Goal: Task Accomplishment & Management: Complete application form

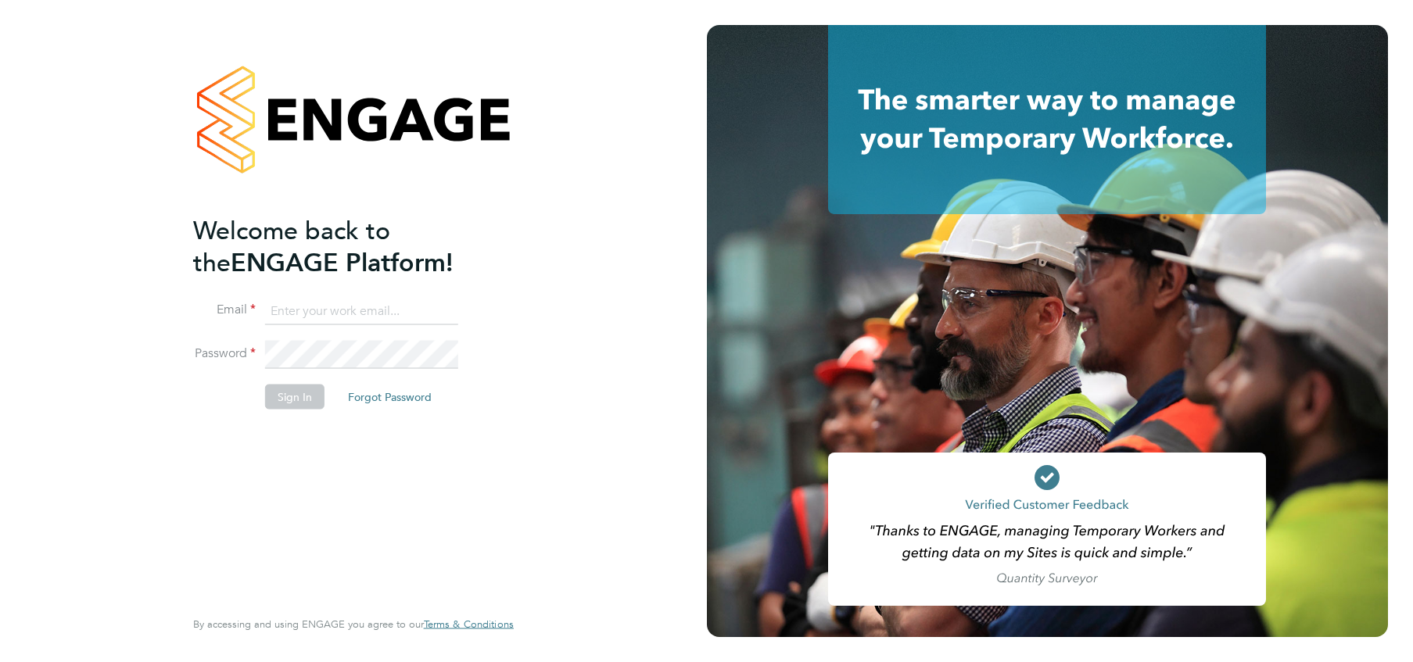
type input "[PERSON_NAME][EMAIL_ADDRESS][PERSON_NAME][DOMAIN_NAME]"
click at [309, 403] on button "Sign In" at bounding box center [294, 396] width 59 height 25
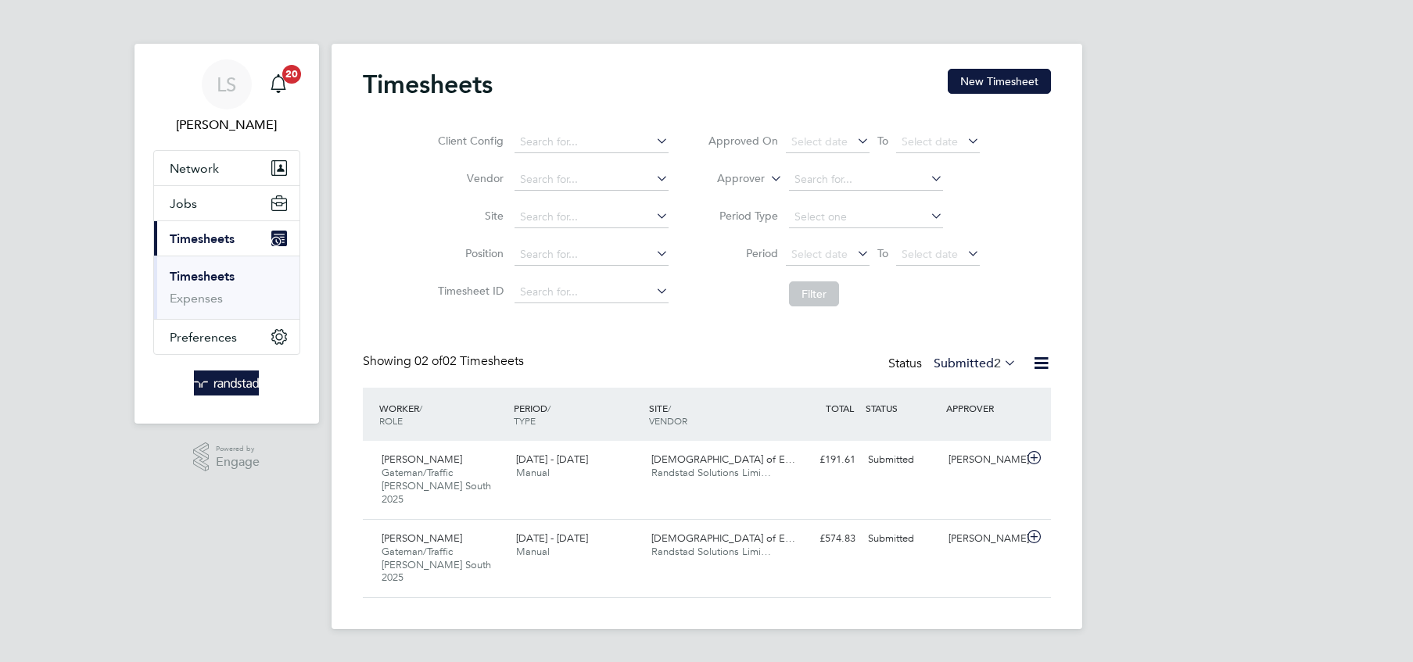
scroll to position [39, 135]
click at [984, 80] on button "New Timesheet" at bounding box center [998, 81] width 103 height 25
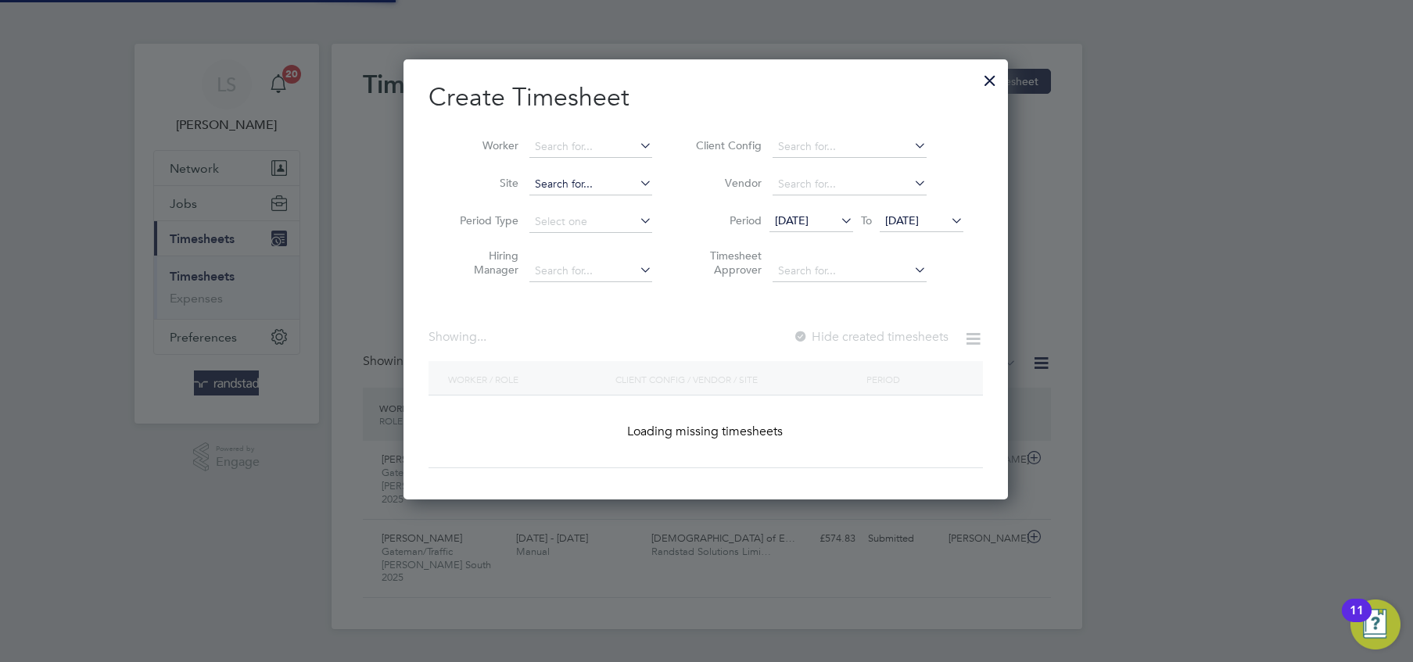
scroll to position [439, 605]
click at [566, 184] on input at bounding box center [590, 185] width 123 height 22
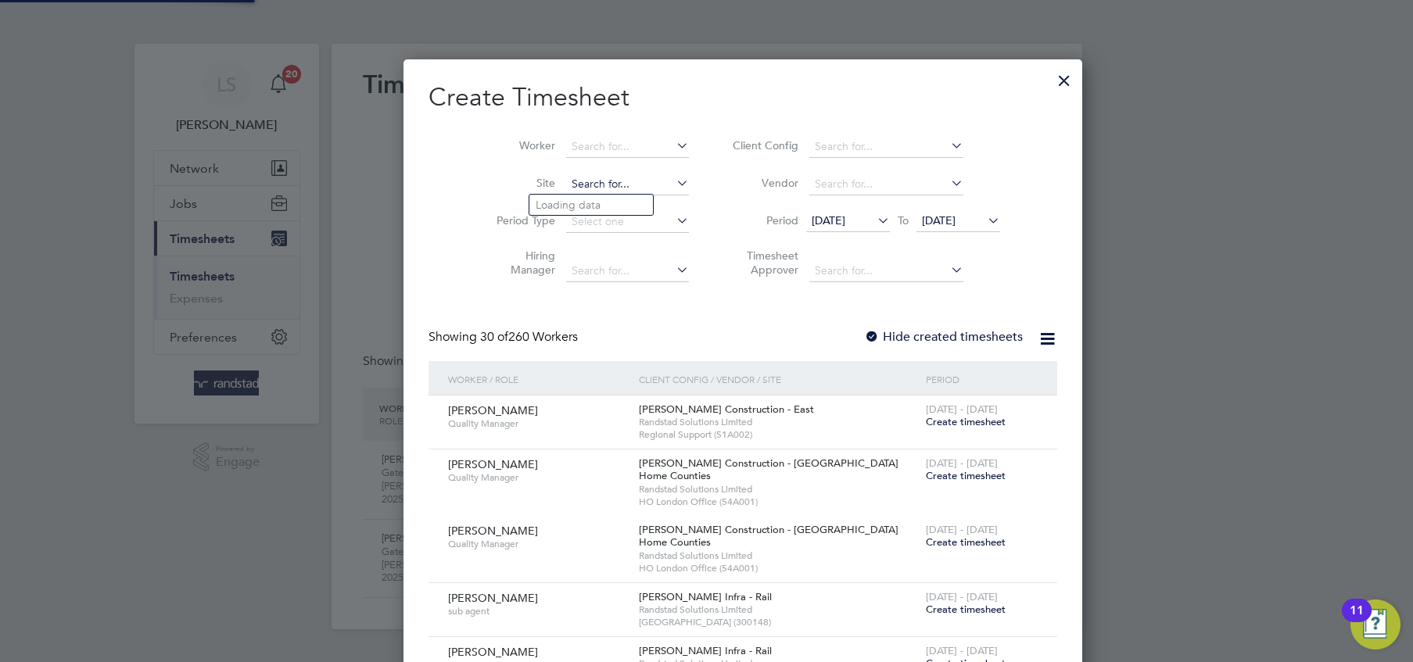
scroll to position [2975, 605]
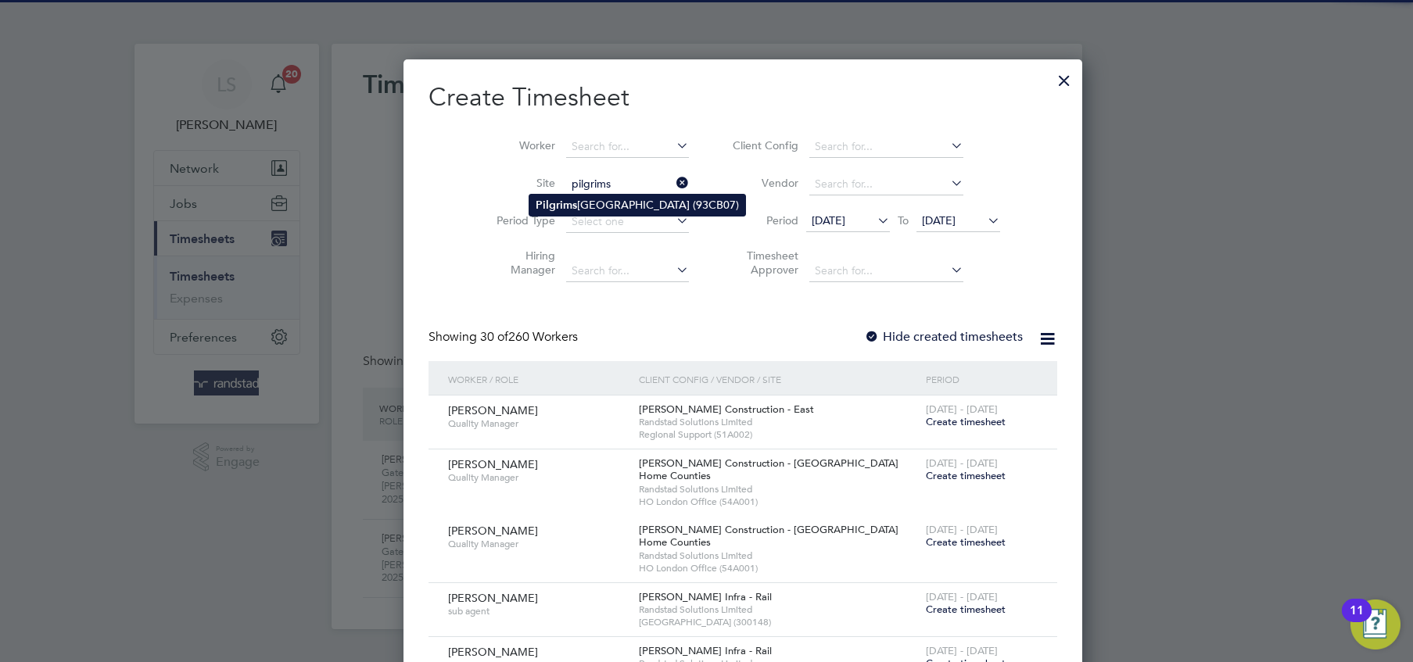
click at [564, 200] on b "Pilgrims" at bounding box center [555, 205] width 41 height 13
type input "Pilgrims Way Primary School (93CB07)"
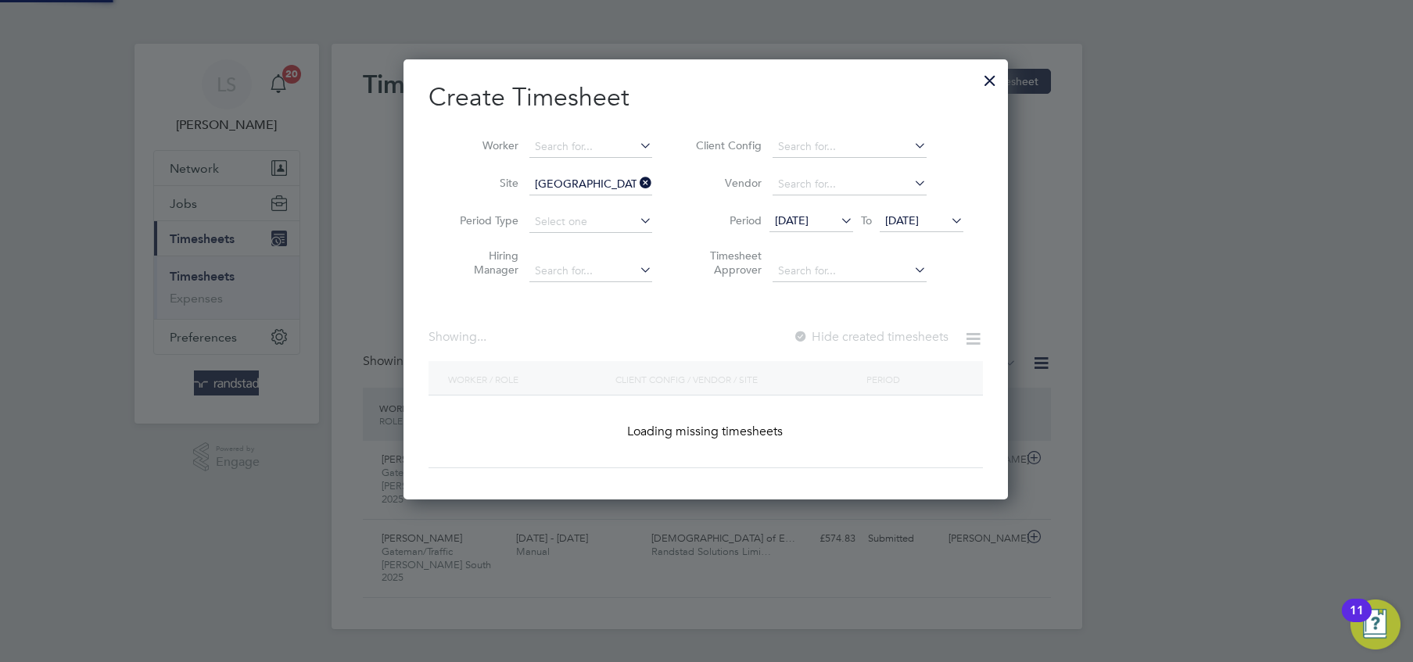
scroll to position [501, 605]
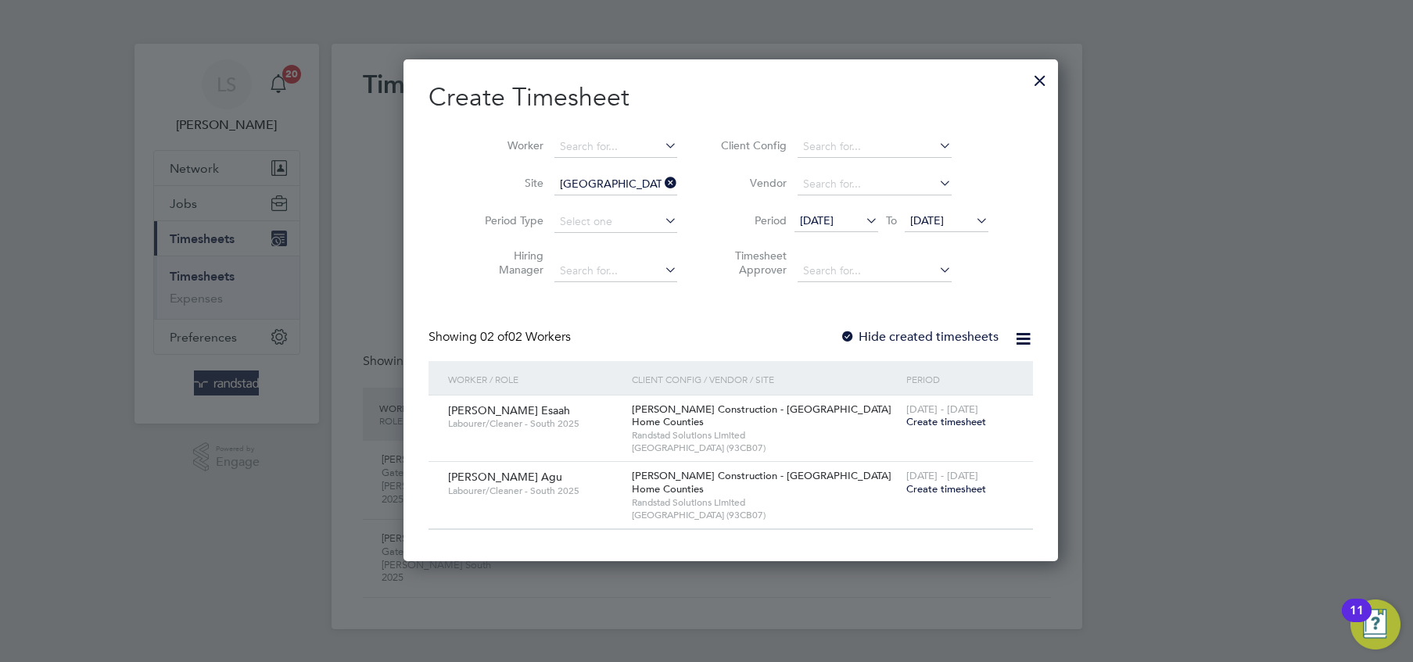
click at [840, 331] on div at bounding box center [848, 338] width 16 height 16
click at [944, 216] on span "[DATE]" at bounding box center [927, 220] width 34 height 14
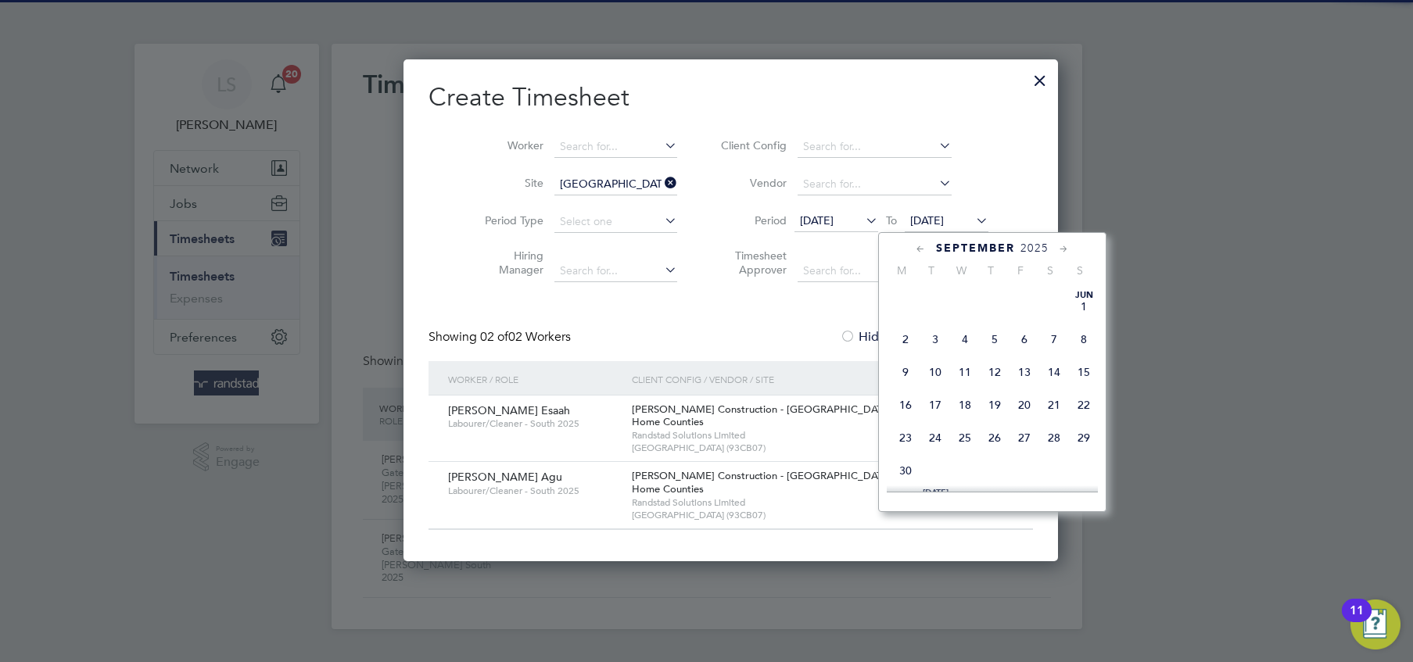
scroll to position [586, 0]
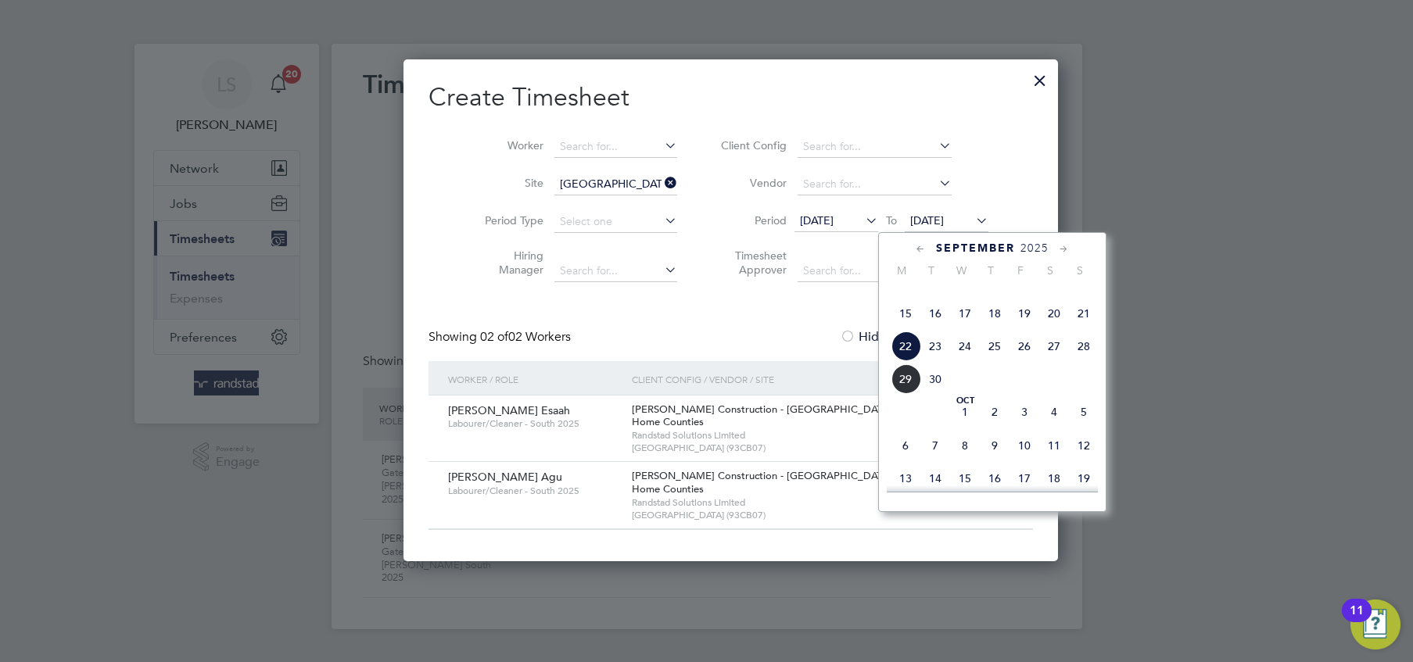
click at [915, 394] on span "29" at bounding box center [905, 379] width 30 height 30
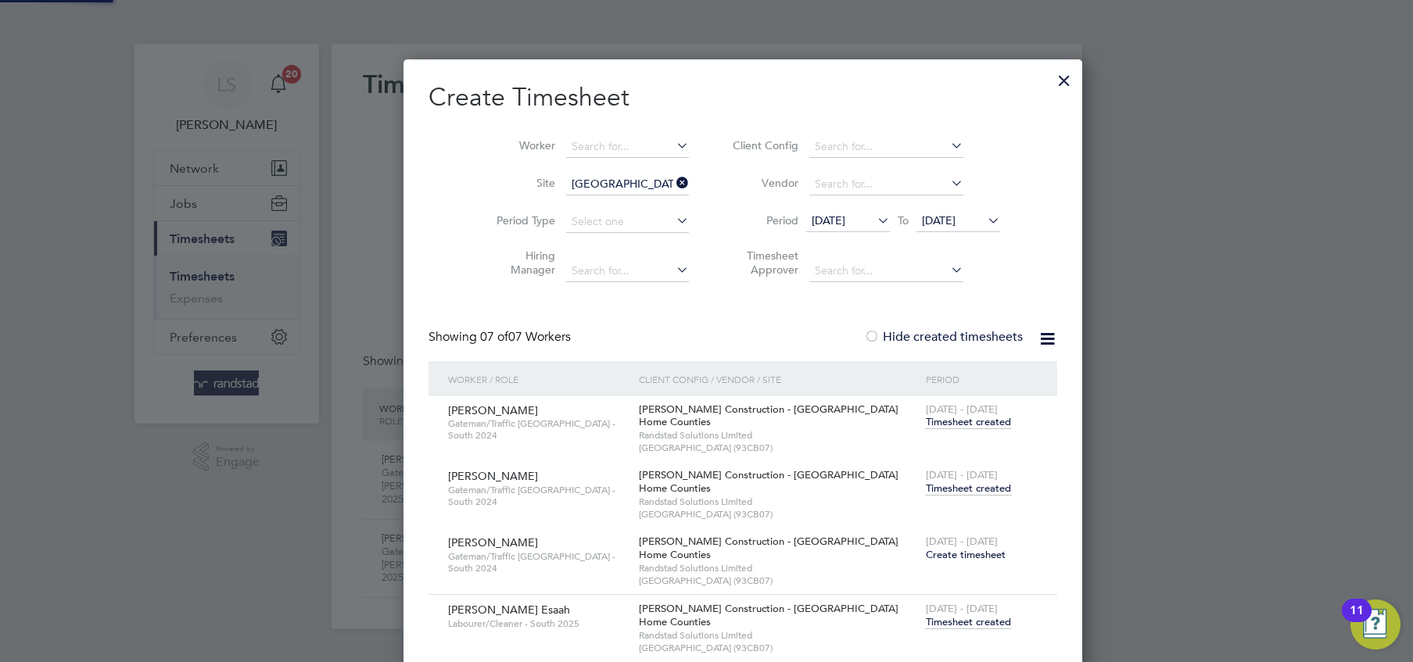
scroll to position [1369, 612]
click at [925, 494] on span "Timesheet created" at bounding box center [967, 489] width 85 height 14
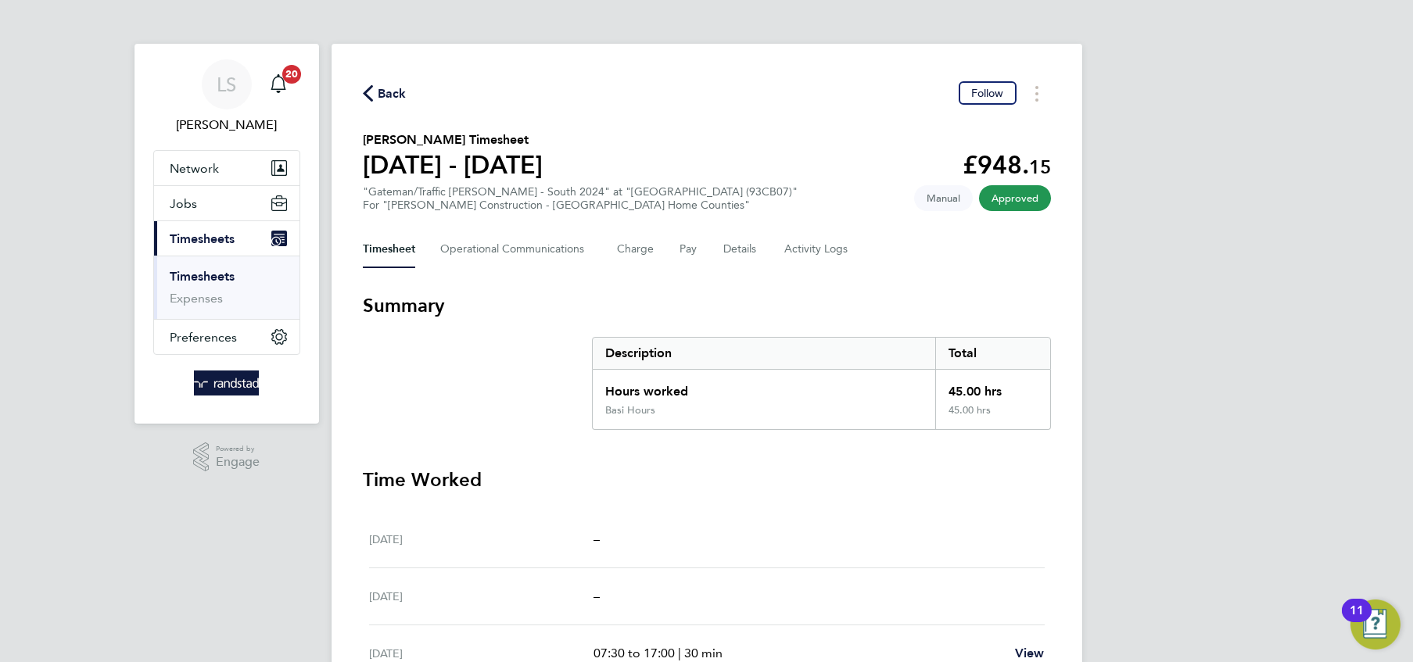
click at [396, 99] on span "Back" at bounding box center [392, 93] width 29 height 19
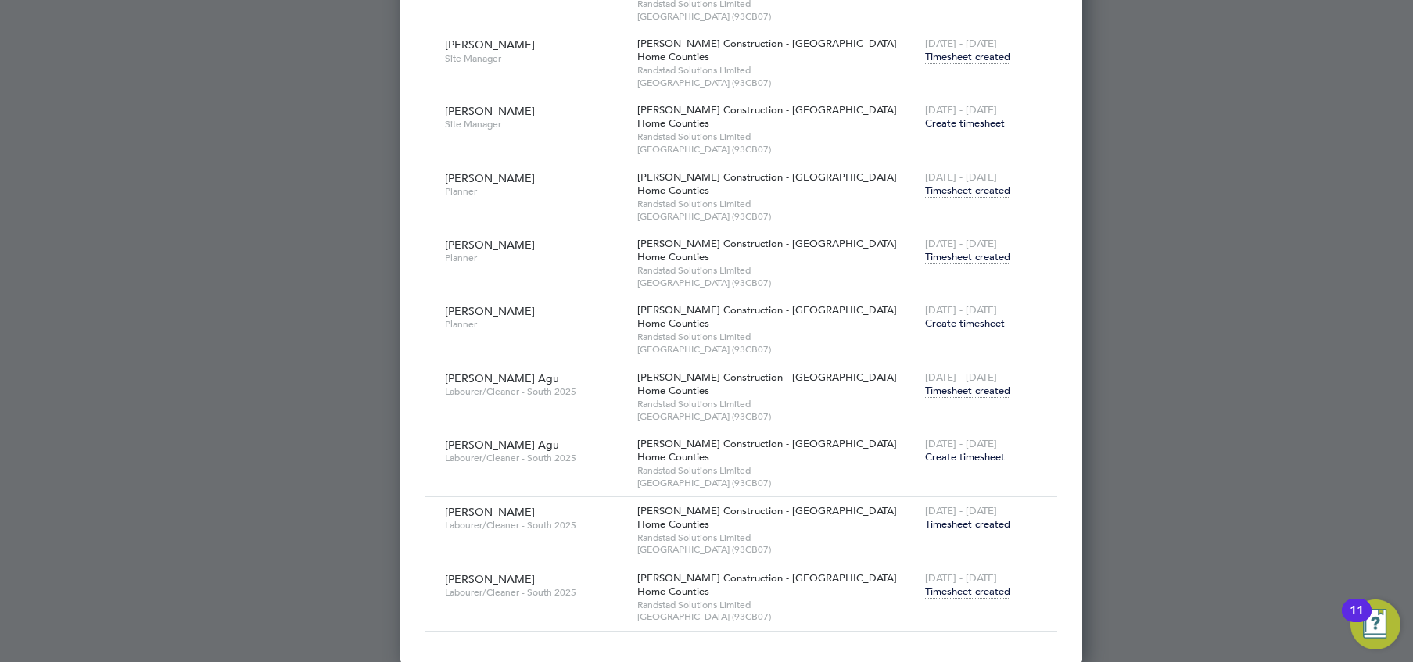
click at [921, 596] on div "13 - 19 Sep 2025 Timesheet created" at bounding box center [981, 585] width 120 height 42
click at [925, 594] on span "Timesheet created" at bounding box center [967, 592] width 85 height 14
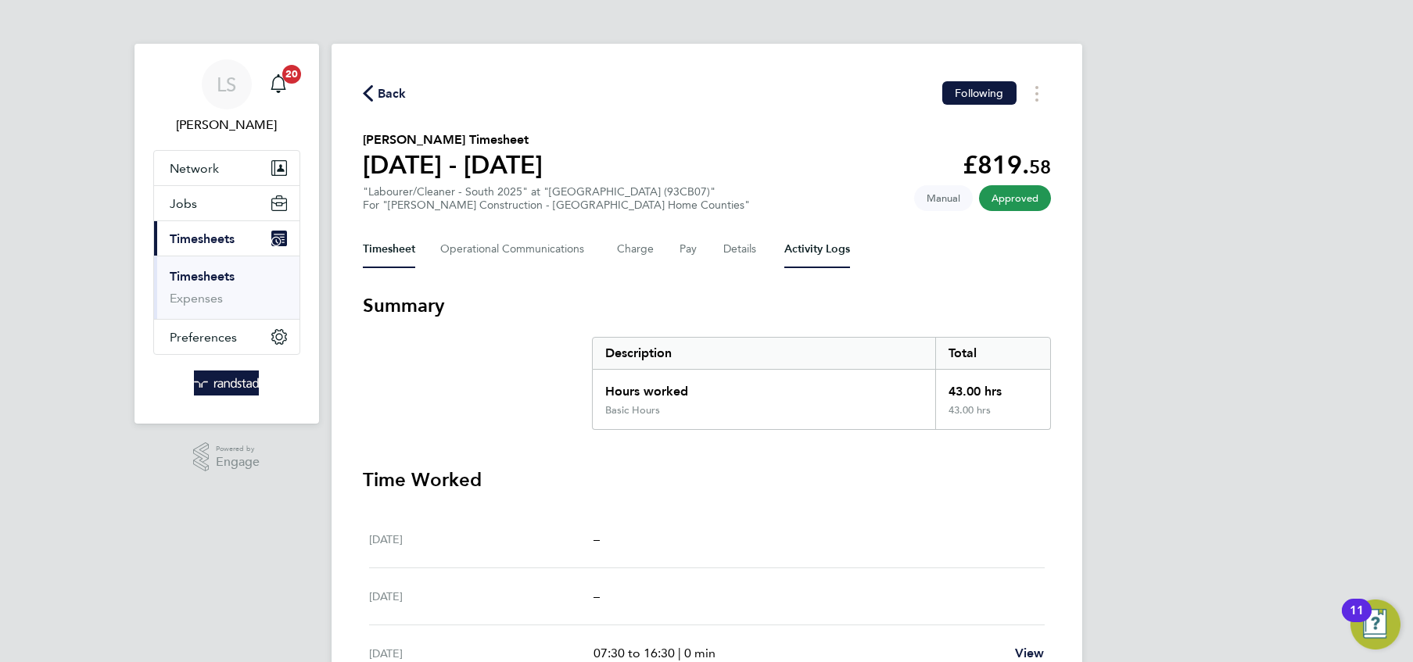
click at [797, 244] on Logs-tab "Activity Logs" at bounding box center [817, 250] width 66 height 38
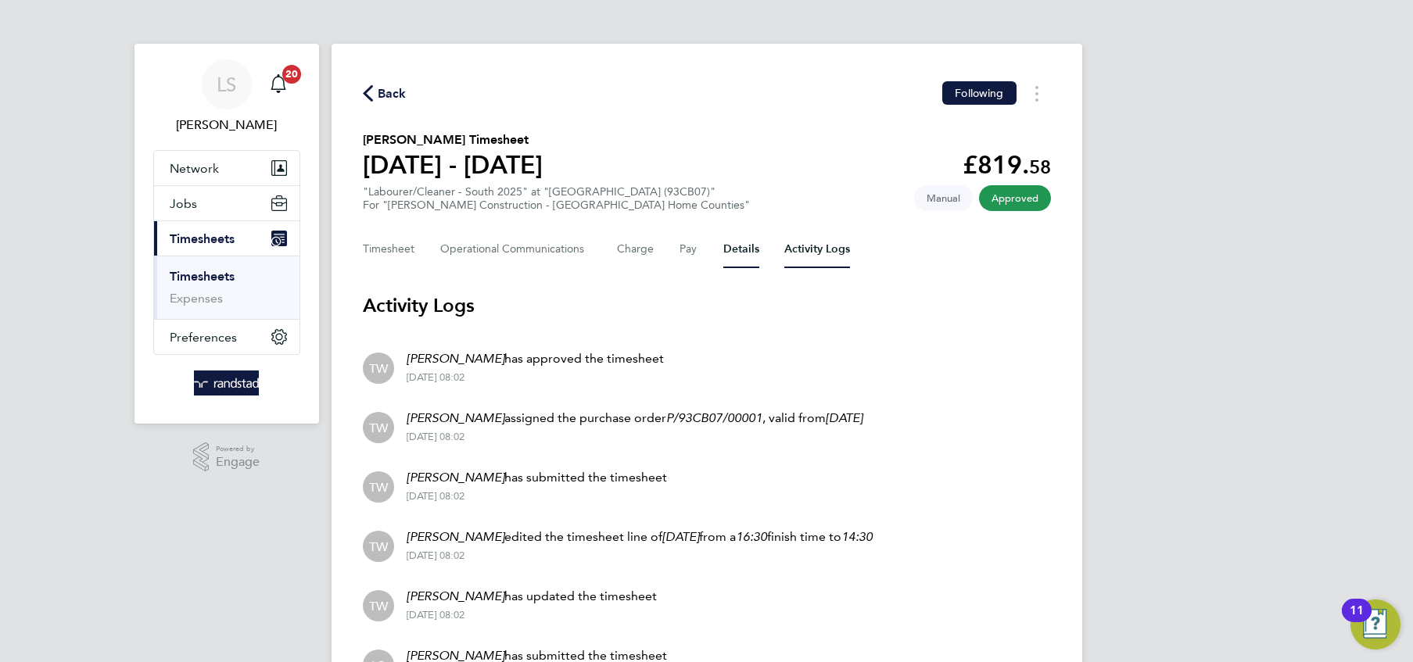
click at [723, 257] on button "Details" at bounding box center [741, 250] width 36 height 38
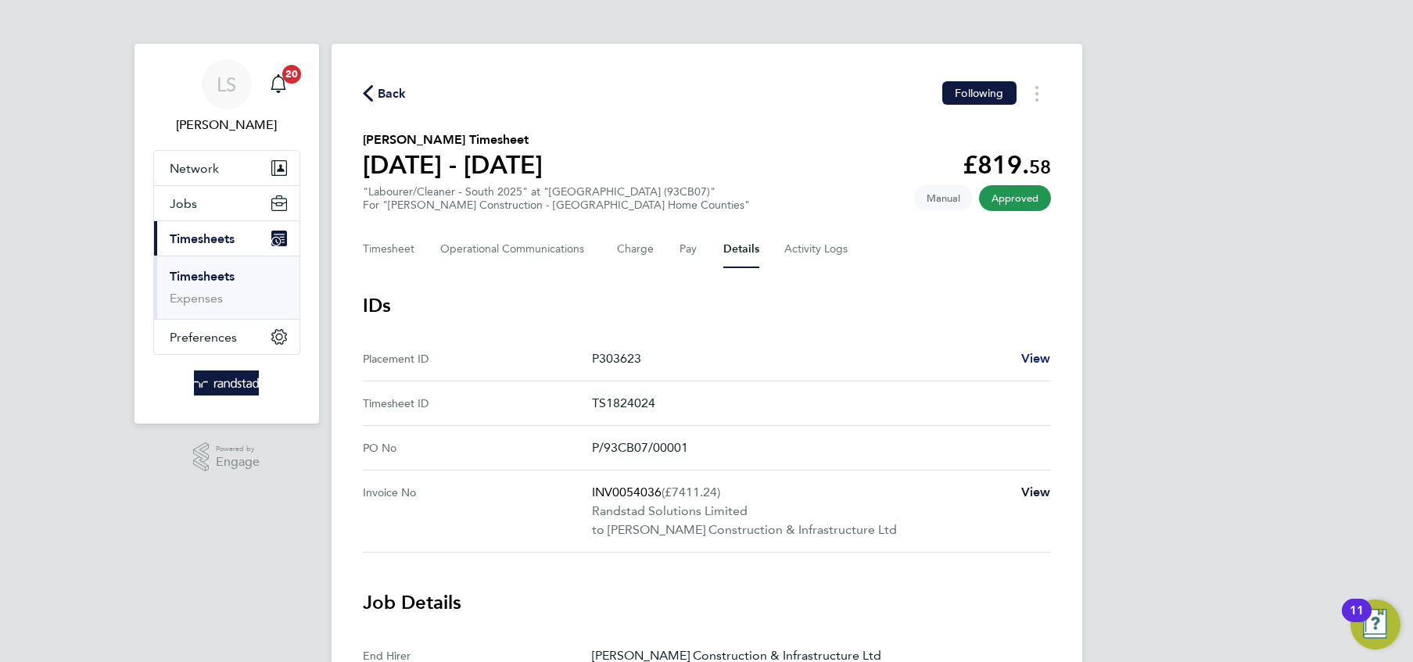
click at [1045, 356] on span "View" at bounding box center [1036, 358] width 30 height 15
click at [378, 94] on span "Back" at bounding box center [392, 93] width 29 height 19
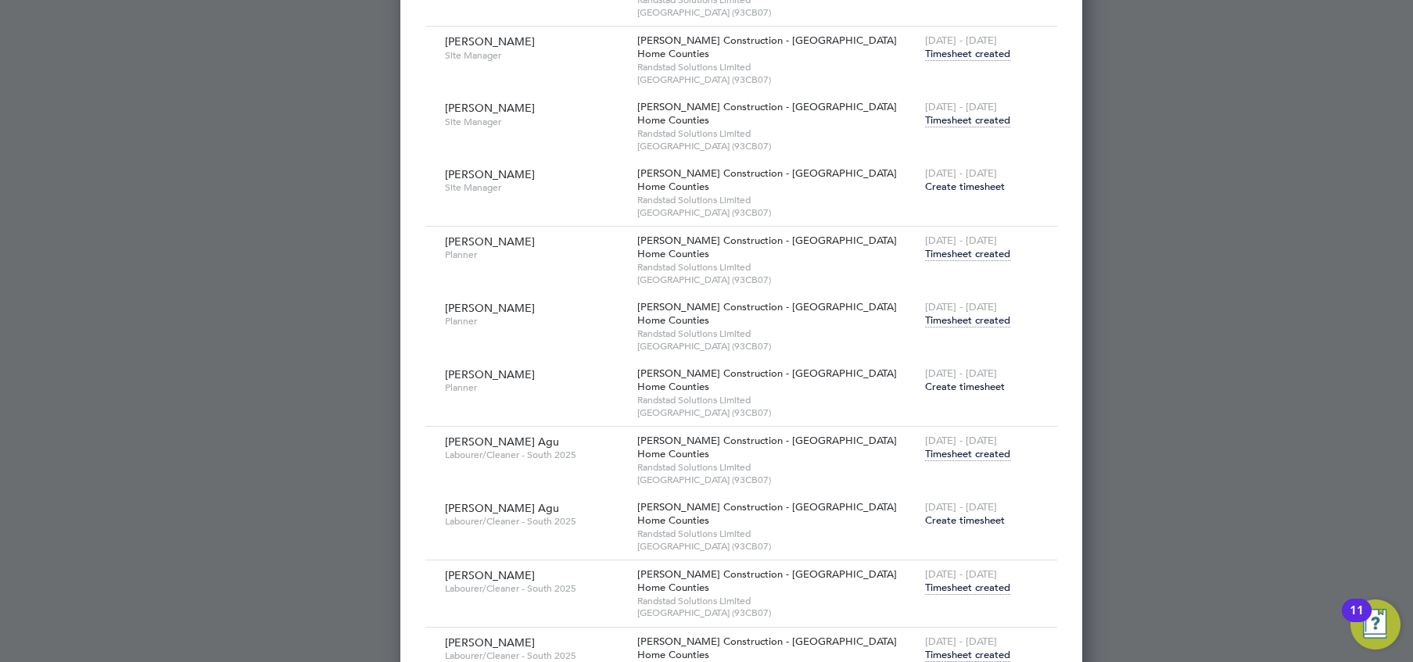
scroll to position [707, 0]
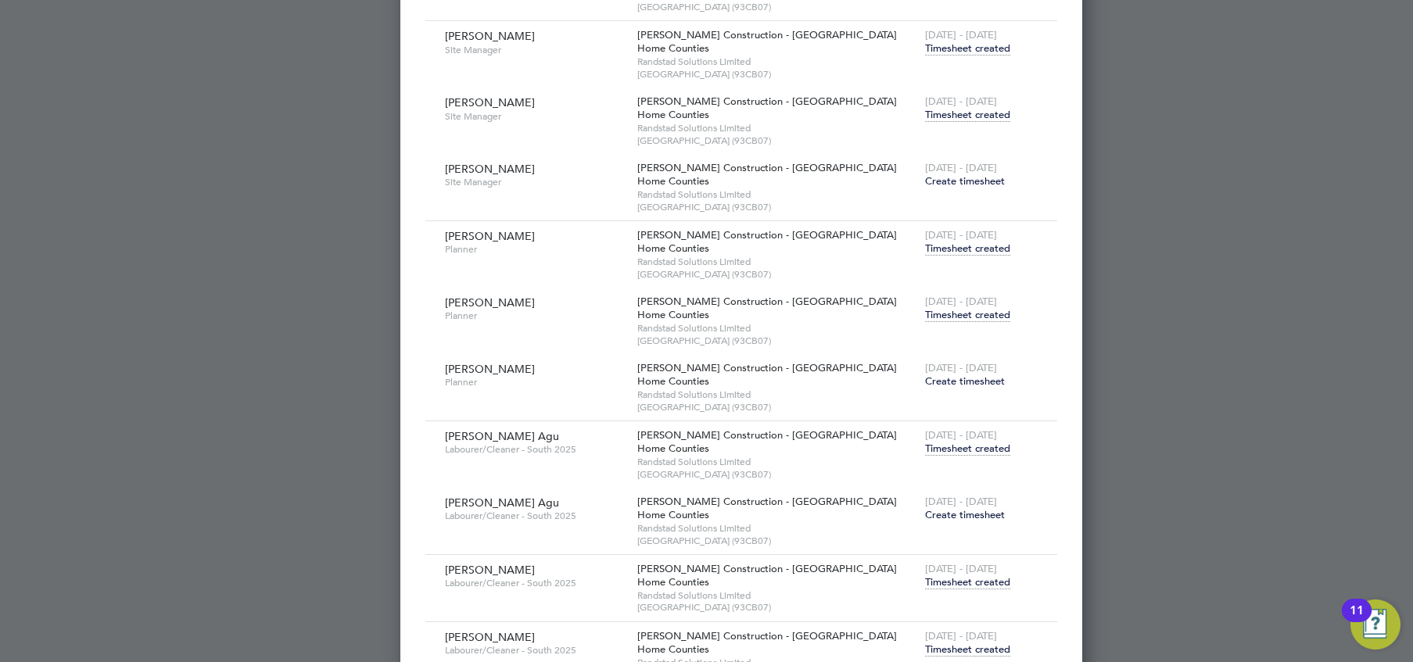
click at [925, 510] on span "Create timesheet" at bounding box center [965, 514] width 80 height 13
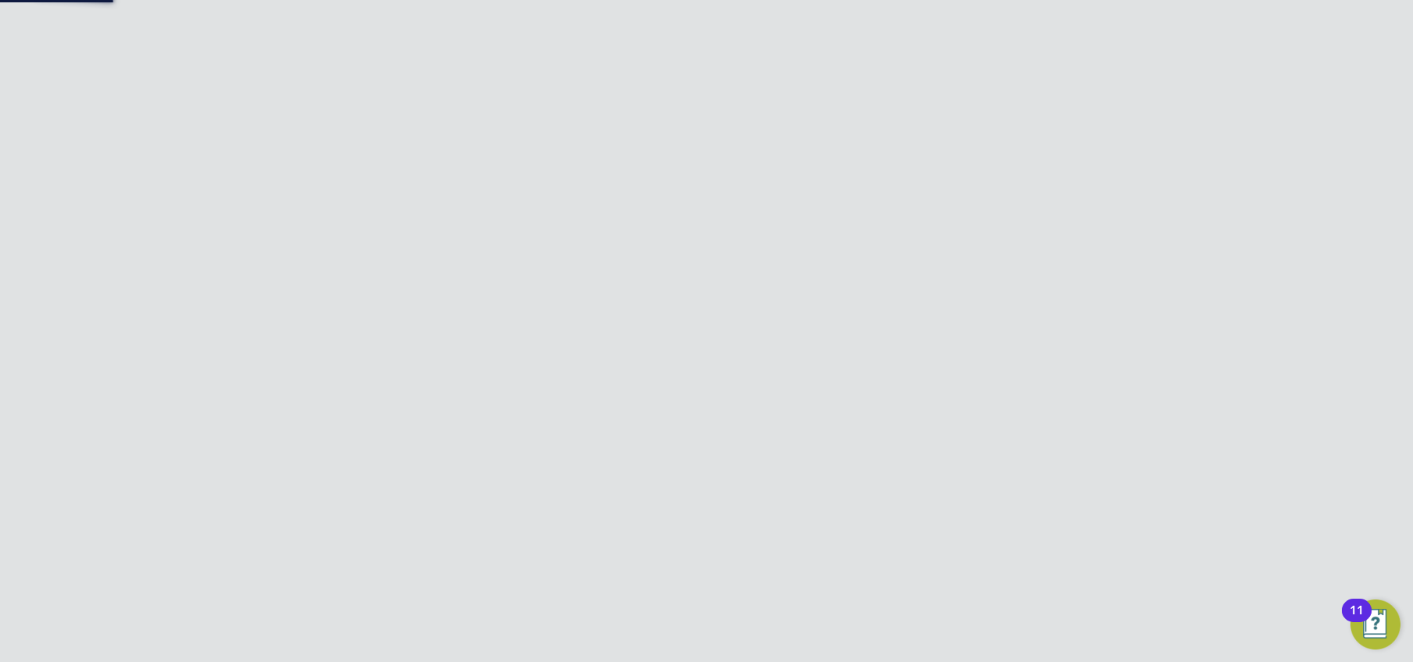
scroll to position [512, 0]
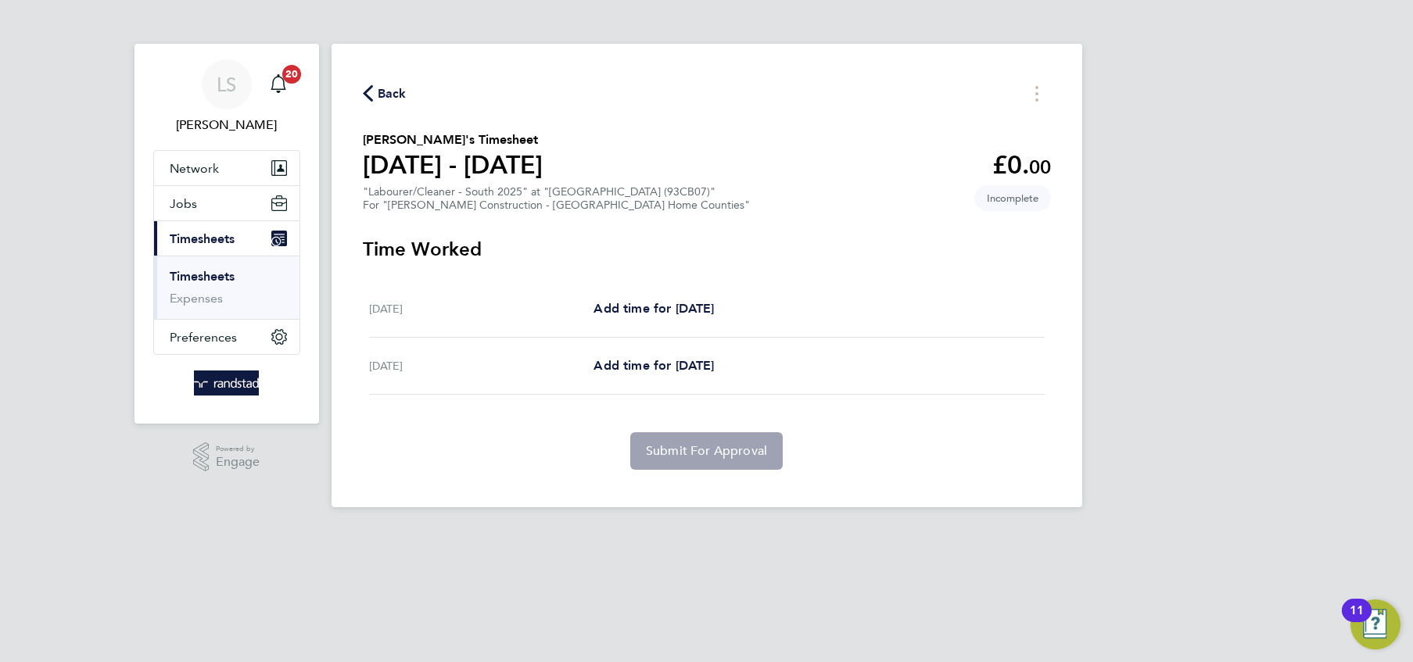
click at [397, 107] on div "Back Stanley Agu's Timesheet 20 - 26 Sept 2025 £0. 00 "Labourer/Cleaner - South…" at bounding box center [706, 276] width 750 height 464
click at [390, 97] on span "Back" at bounding box center [392, 93] width 29 height 19
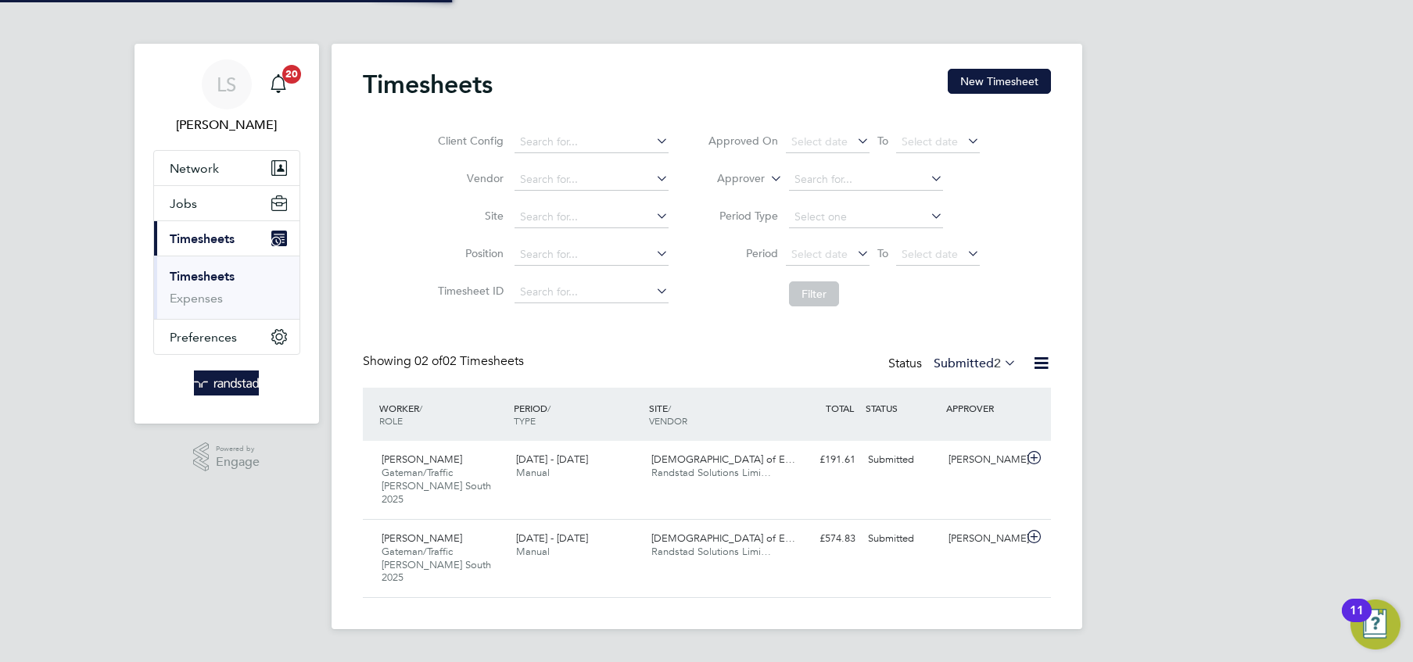
scroll to position [39, 135]
click at [1020, 84] on button "New Timesheet" at bounding box center [998, 81] width 103 height 25
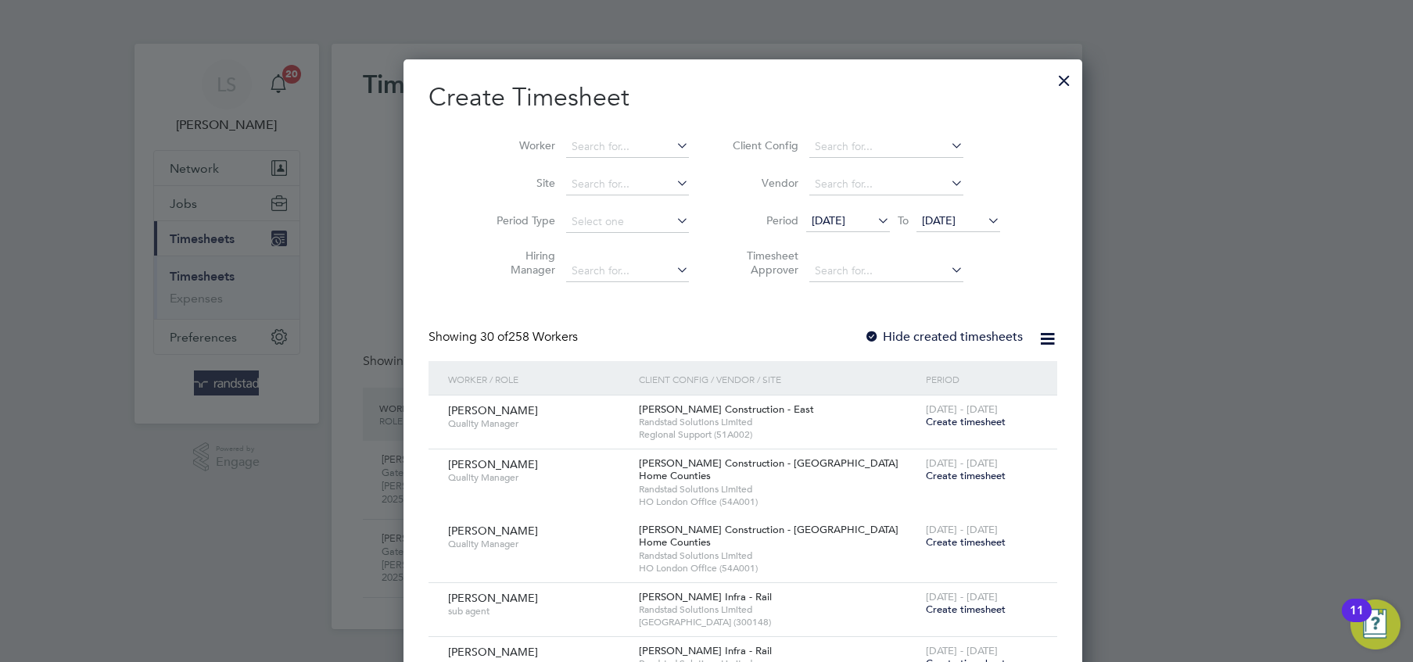
scroll to position [2988, 605]
click at [566, 192] on input at bounding box center [627, 185] width 123 height 22
type input "Pilgrims Way Primary School (93CB07)"
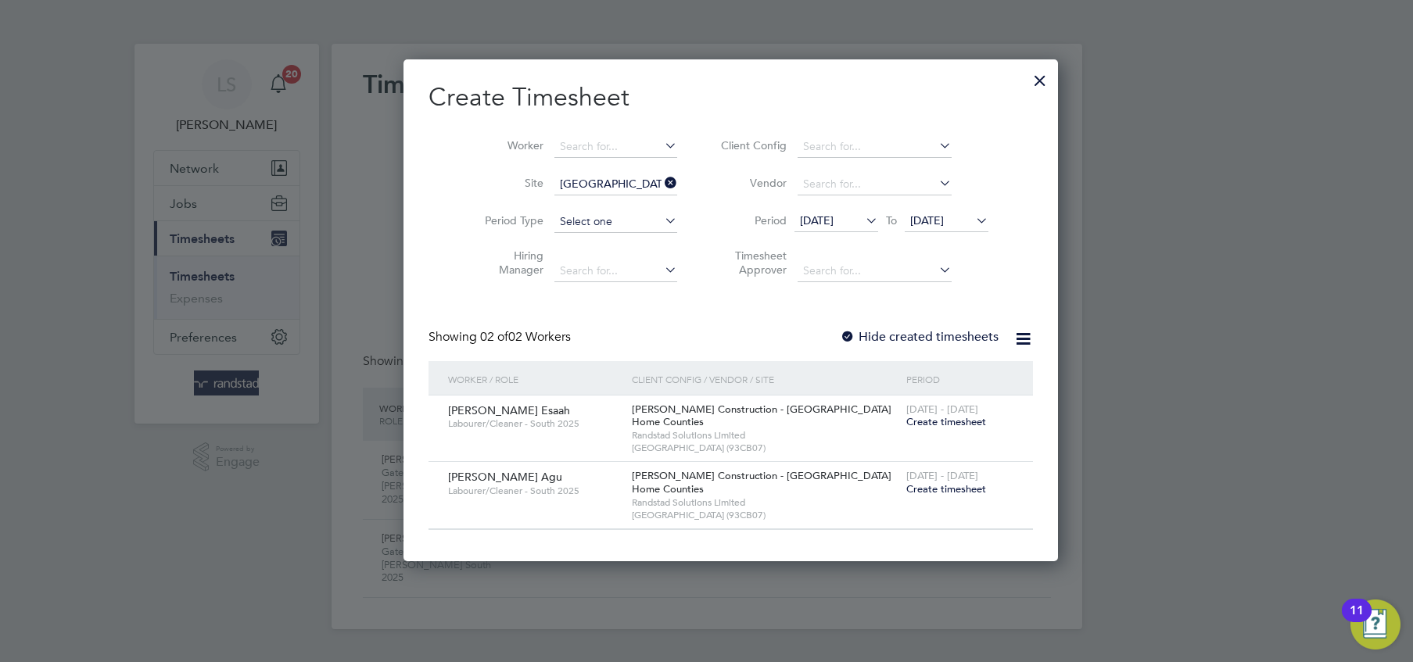
scroll to position [501, 605]
click at [840, 330] on div at bounding box center [848, 338] width 16 height 16
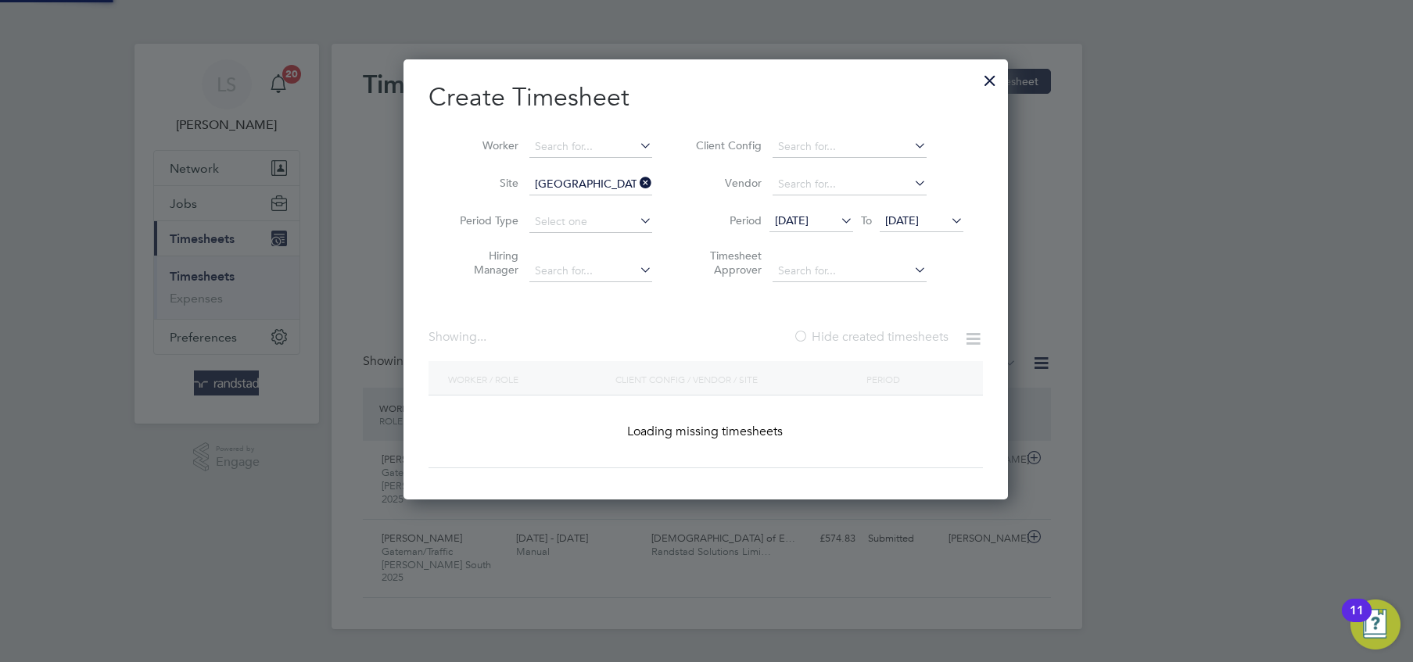
scroll to position [7, 7]
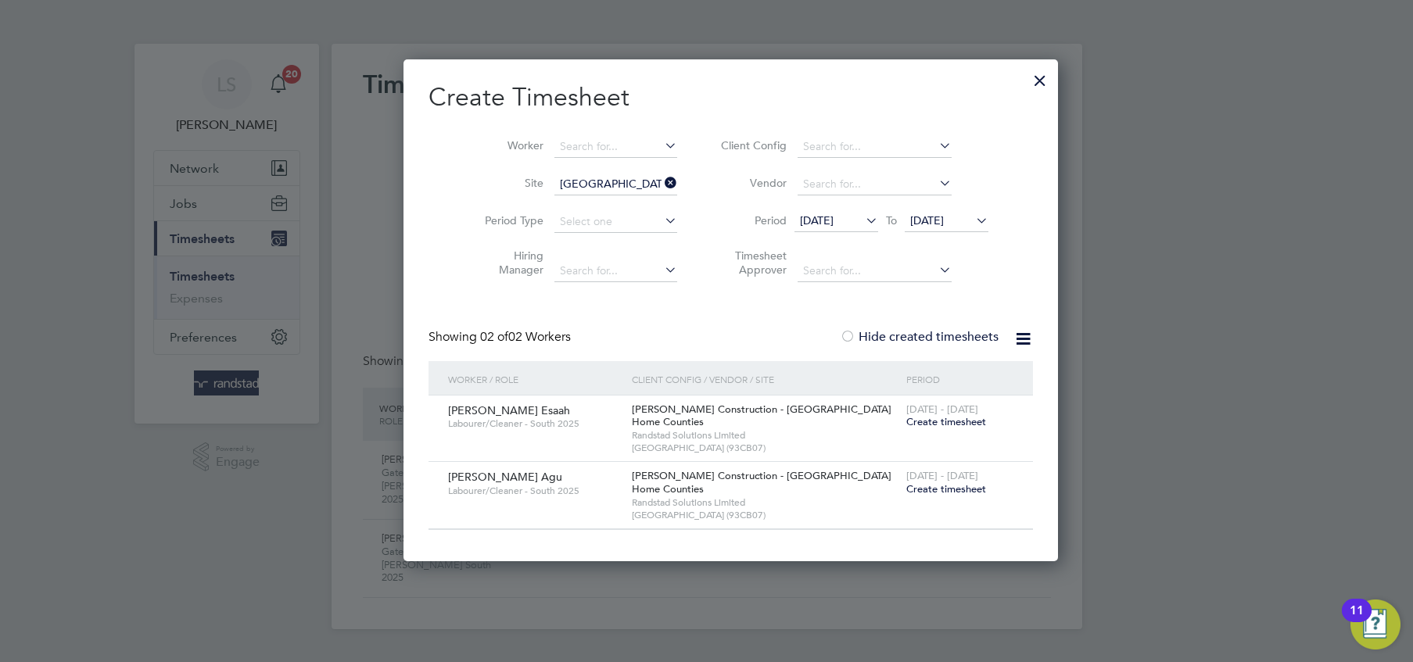
click at [910, 224] on span "[DATE]" at bounding box center [927, 220] width 34 height 14
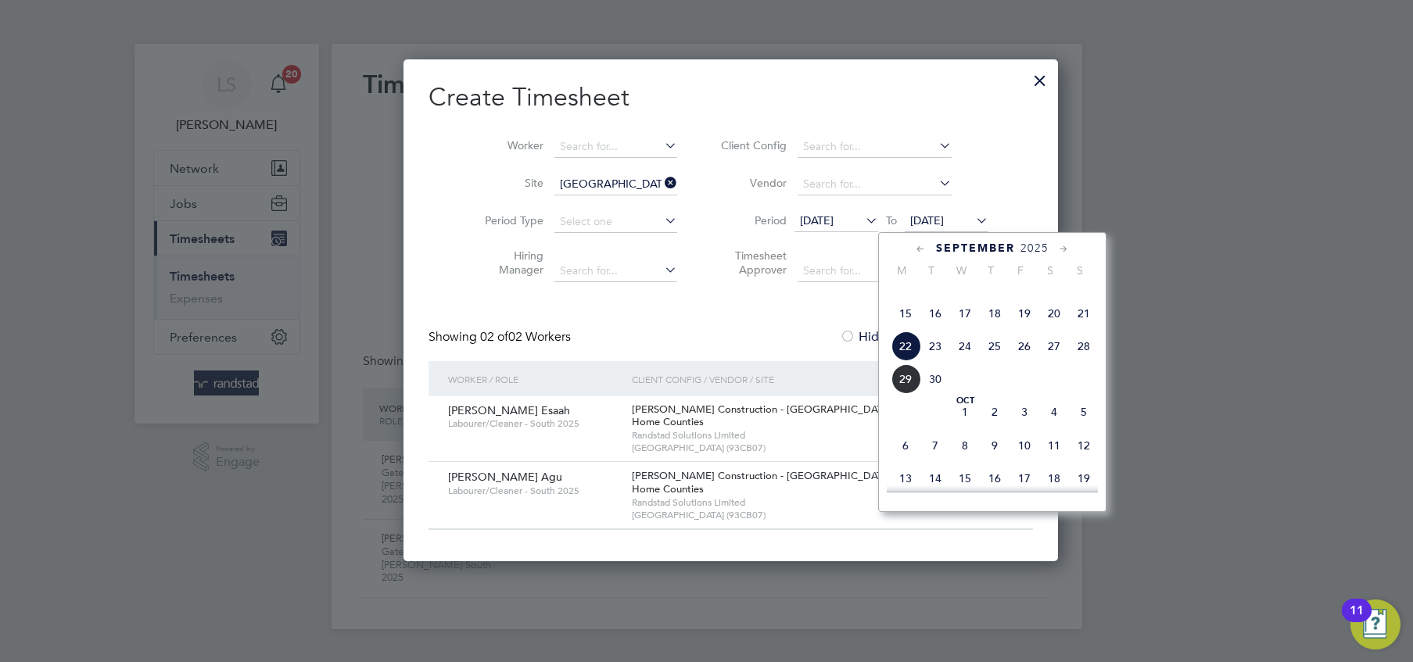
click at [907, 361] on span "22" at bounding box center [905, 346] width 30 height 30
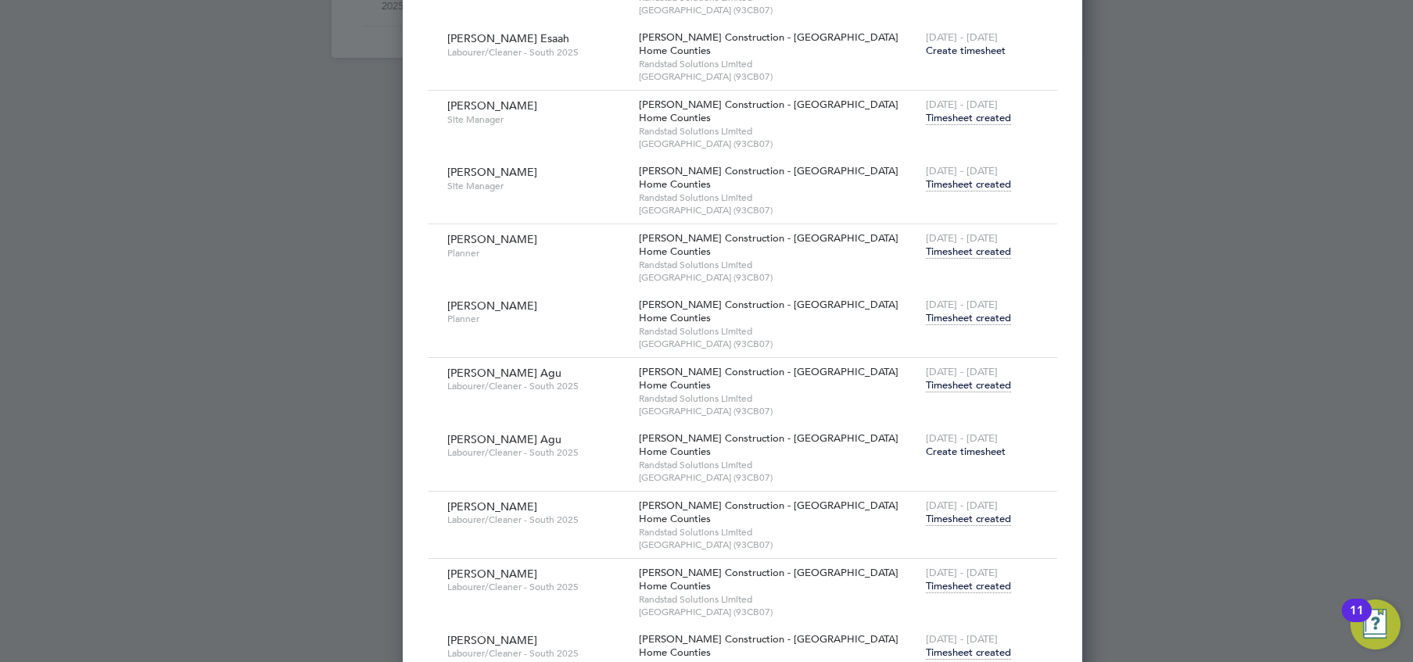
click at [926, 381] on span "Timesheet created" at bounding box center [968, 385] width 85 height 14
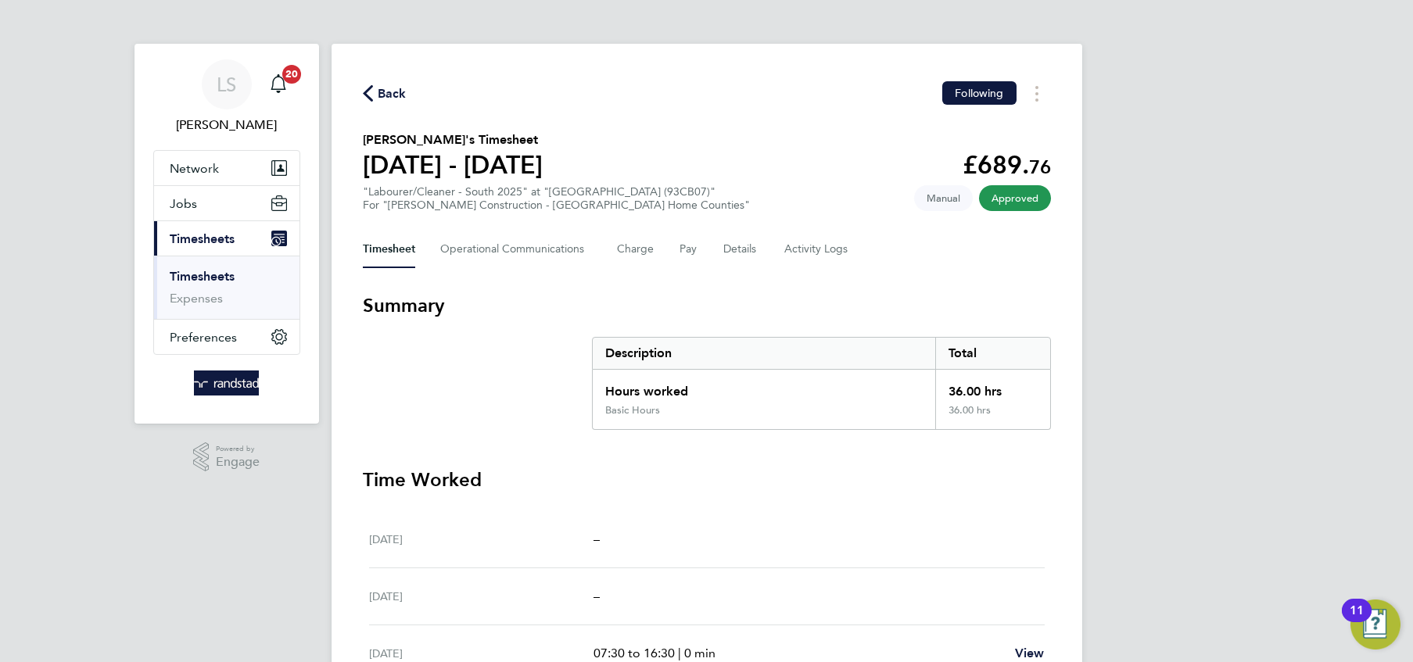
click at [776, 249] on div "Timesheet Operational Communications Charge Pay Details Activity Logs" at bounding box center [707, 250] width 688 height 38
click at [750, 249] on button "Details" at bounding box center [741, 250] width 36 height 38
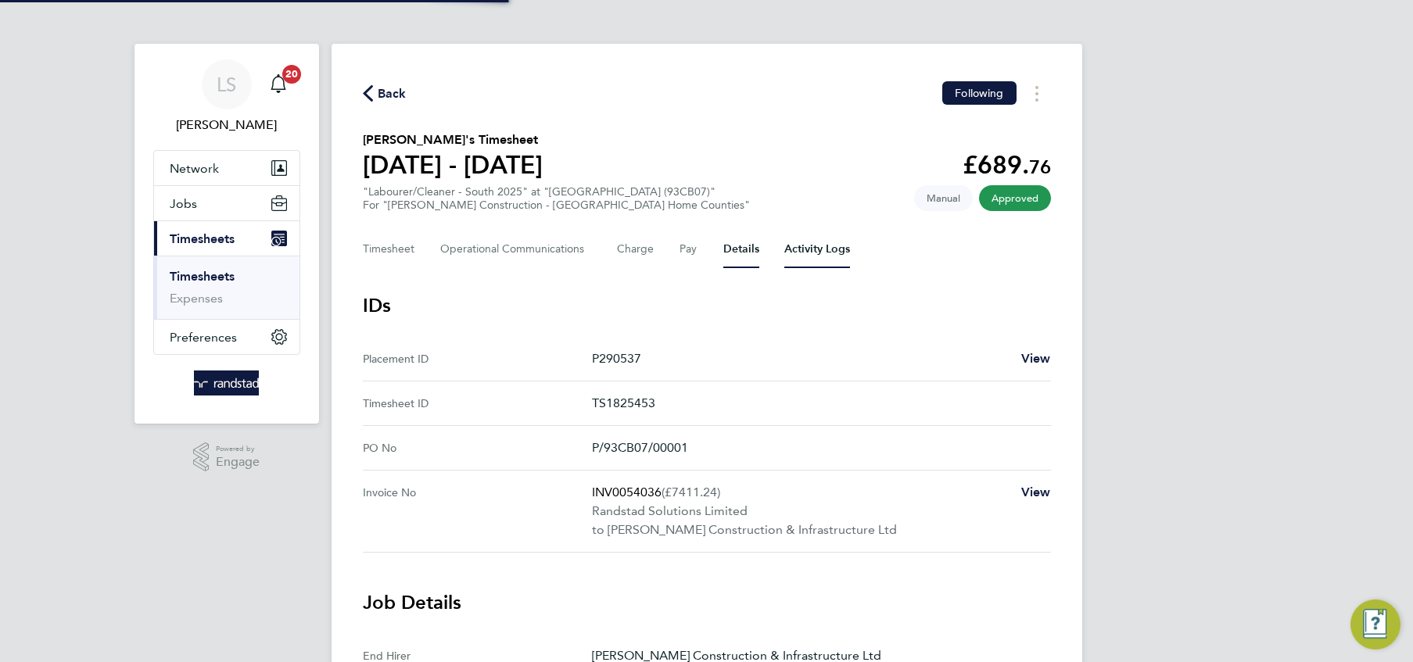
click at [833, 260] on Logs-tab "Activity Logs" at bounding box center [817, 250] width 66 height 38
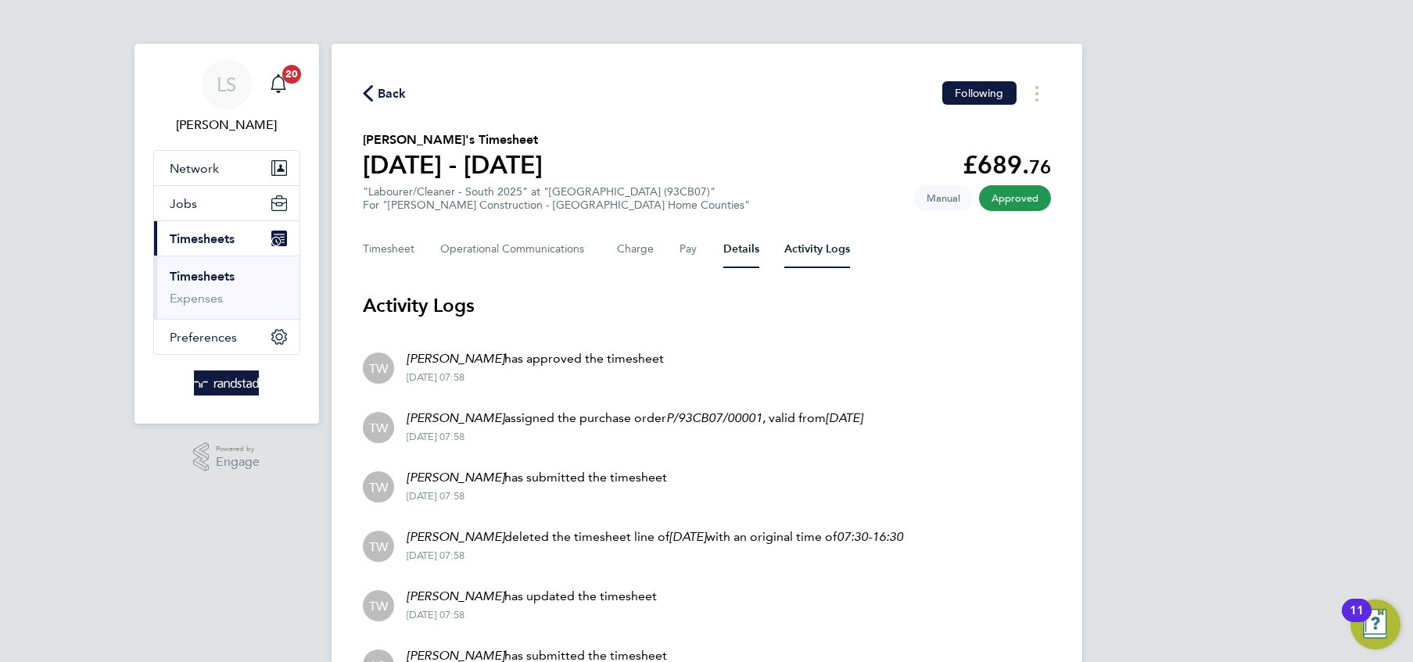
click at [753, 254] on button "Details" at bounding box center [741, 250] width 36 height 38
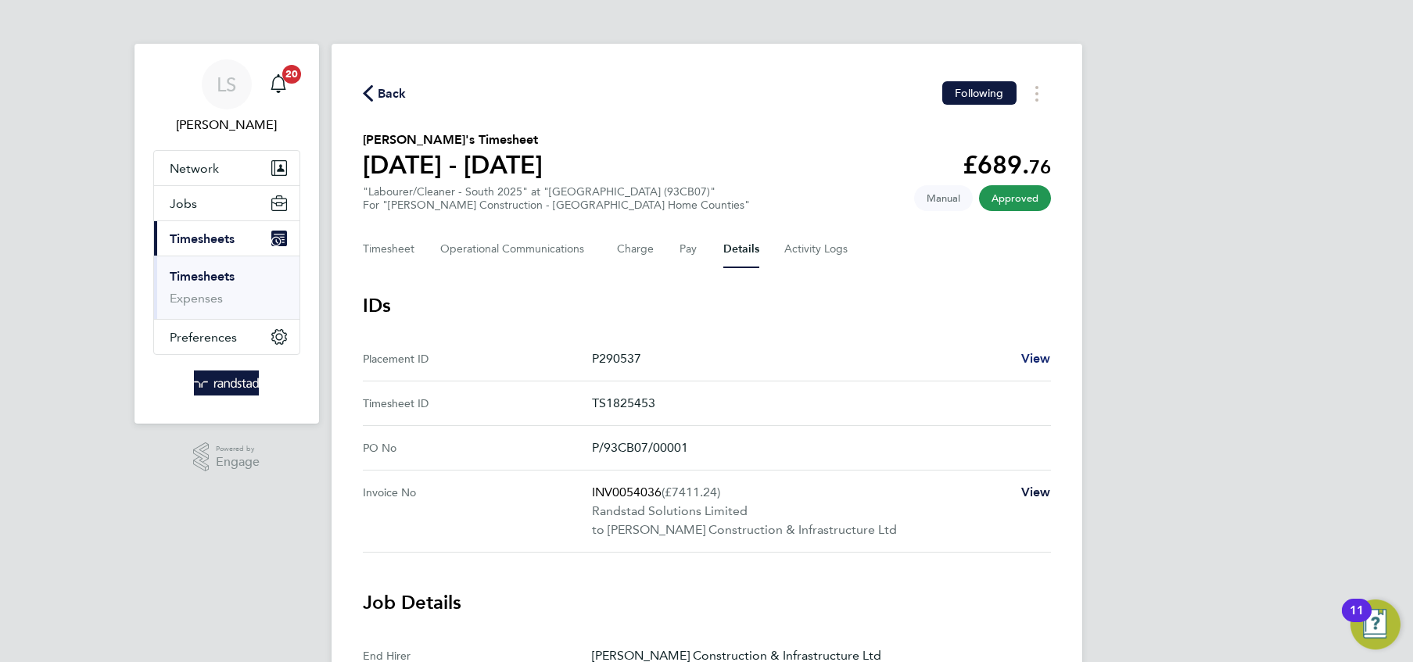
click at [1029, 352] on span "View" at bounding box center [1036, 358] width 30 height 15
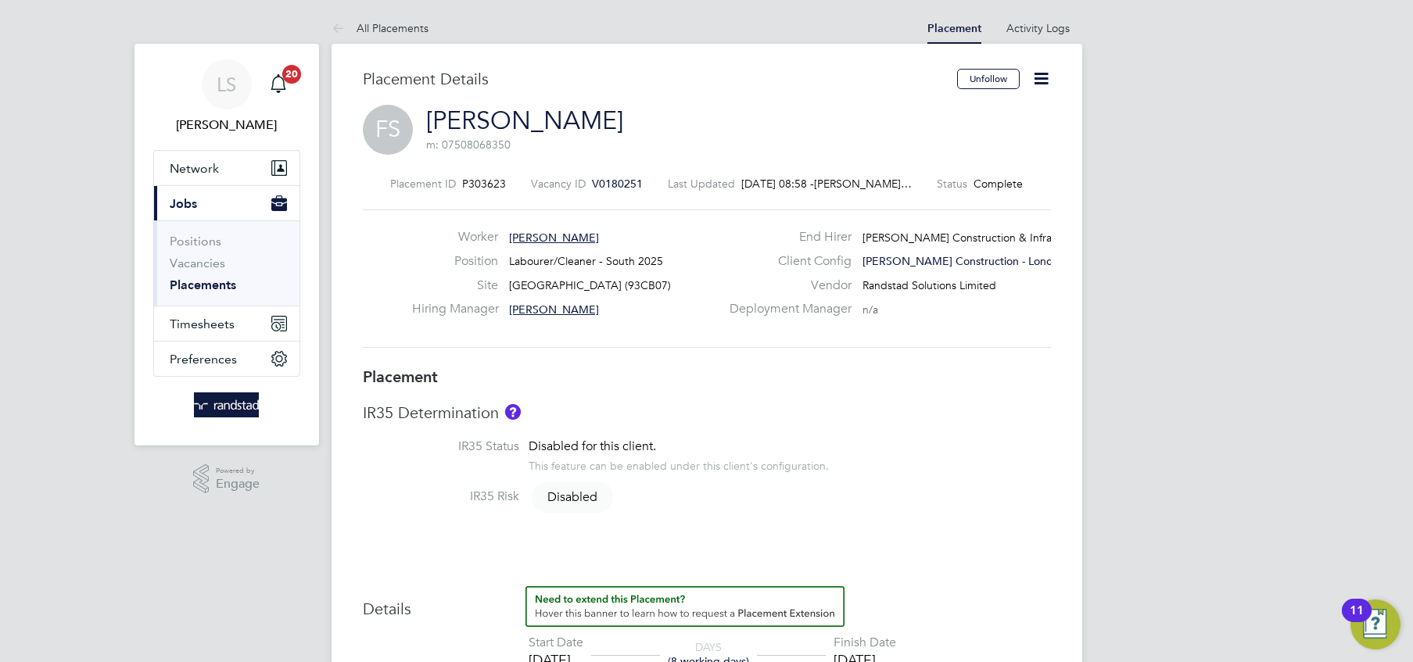
click at [1039, 84] on icon at bounding box center [1041, 79] width 20 height 20
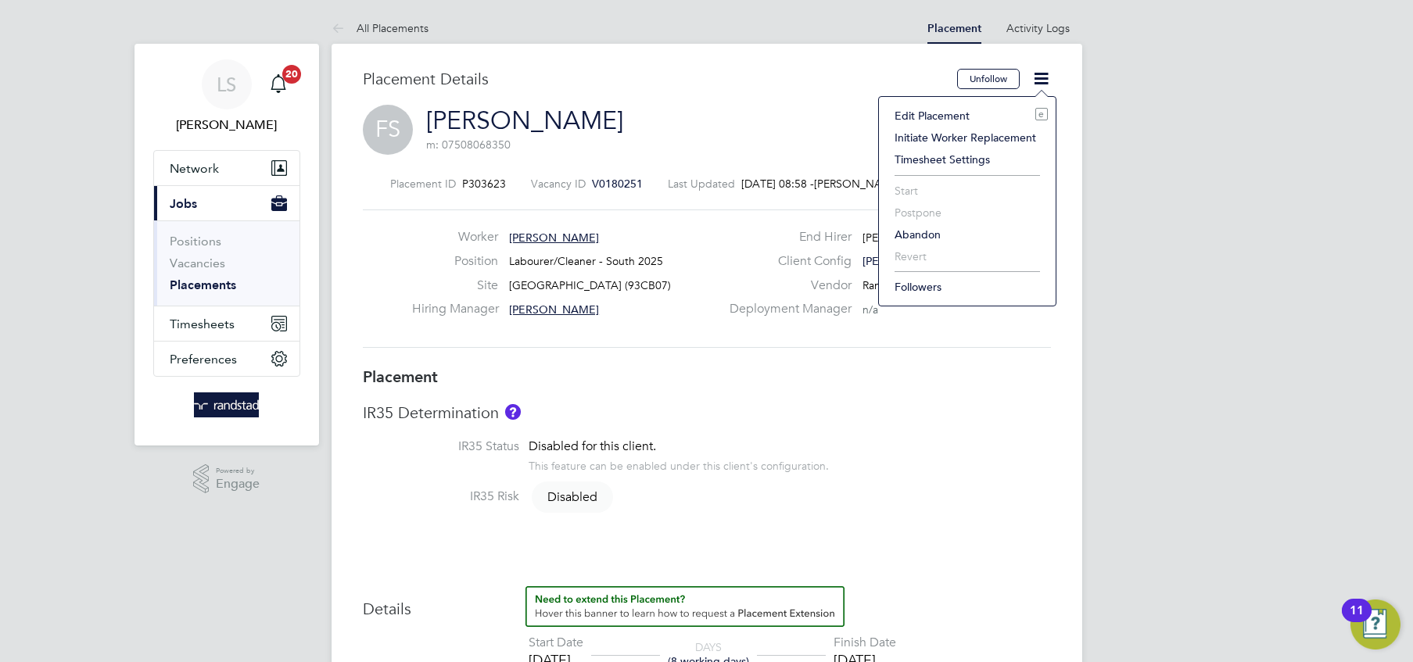
click at [962, 108] on li "Edit Placement e" at bounding box center [966, 116] width 161 height 22
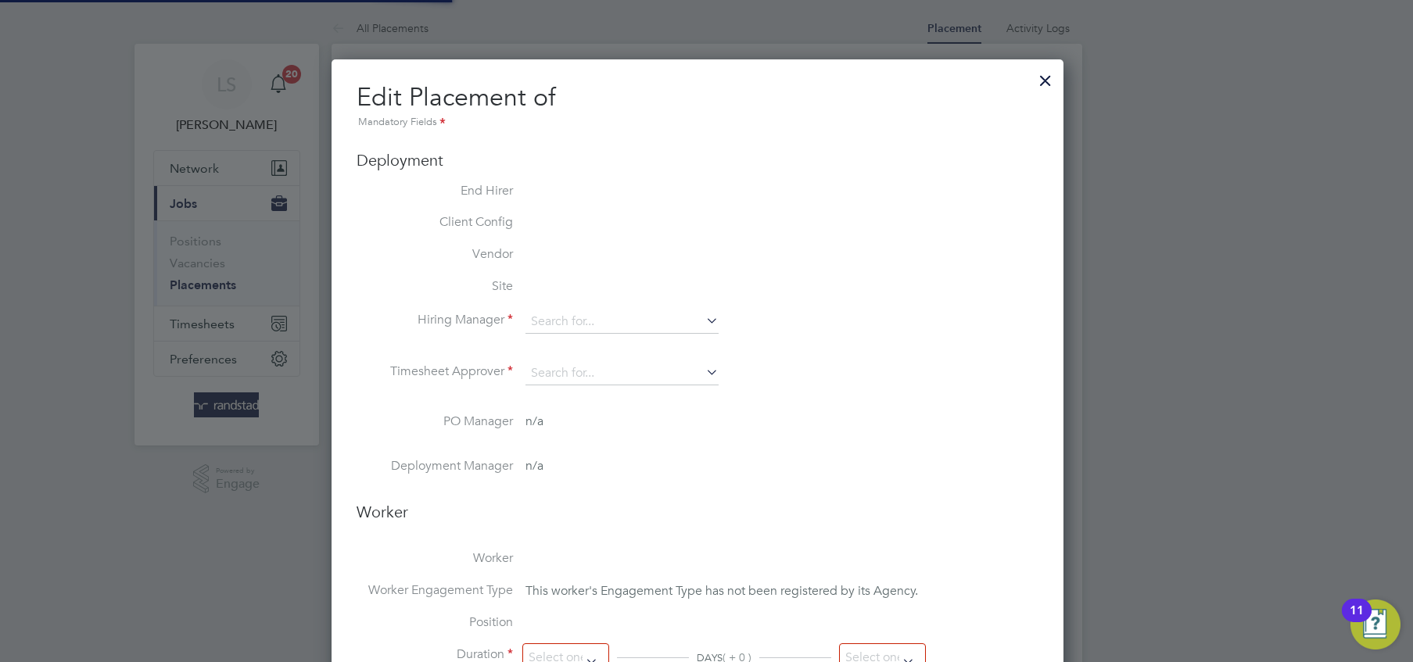
type input "[PERSON_NAME]"
type input "10 Sep 2025"
type input "19 Sep 2025"
type input "08:00"
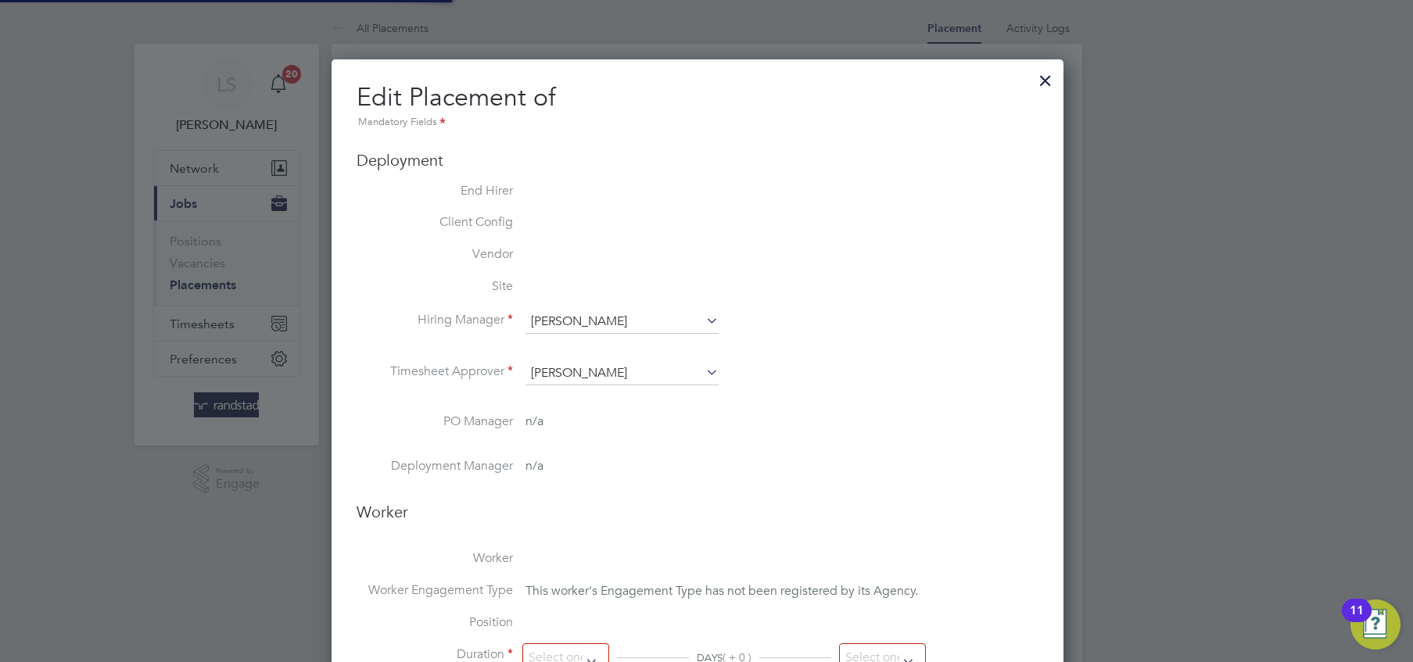
type input "18:00"
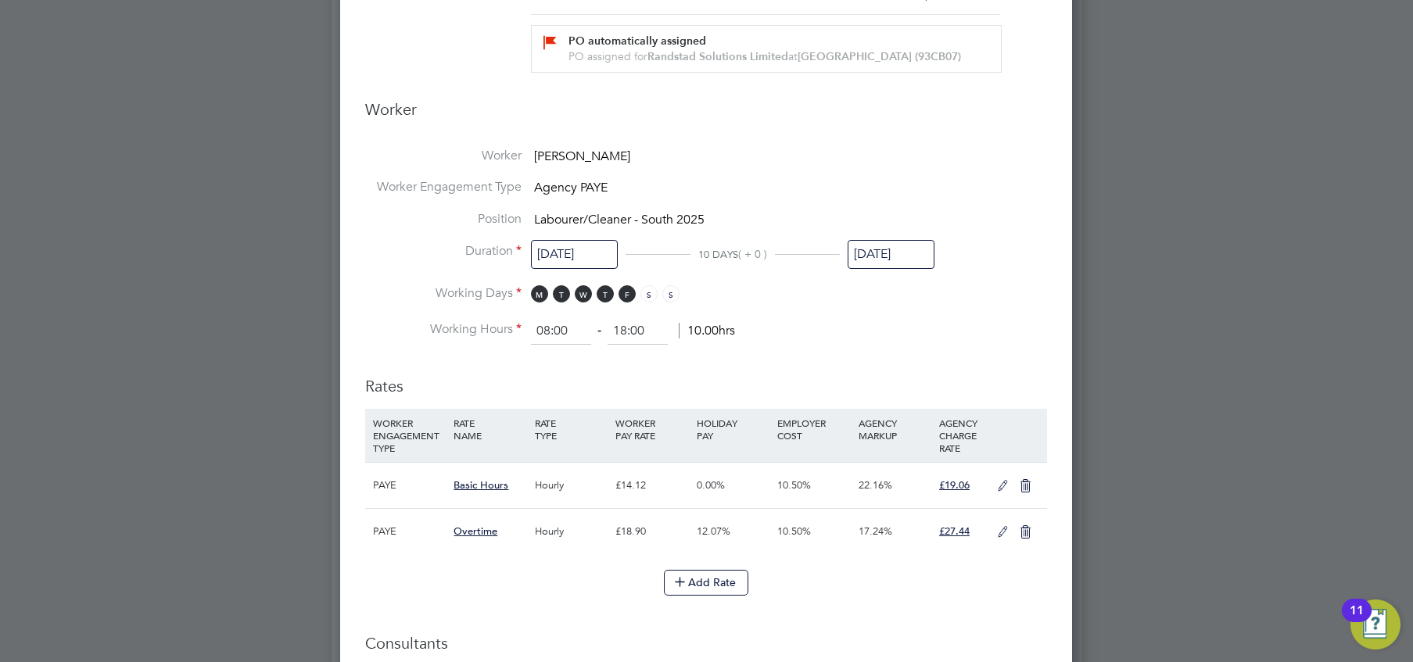
click at [901, 262] on input "19 Sep 2025" at bounding box center [890, 254] width 87 height 29
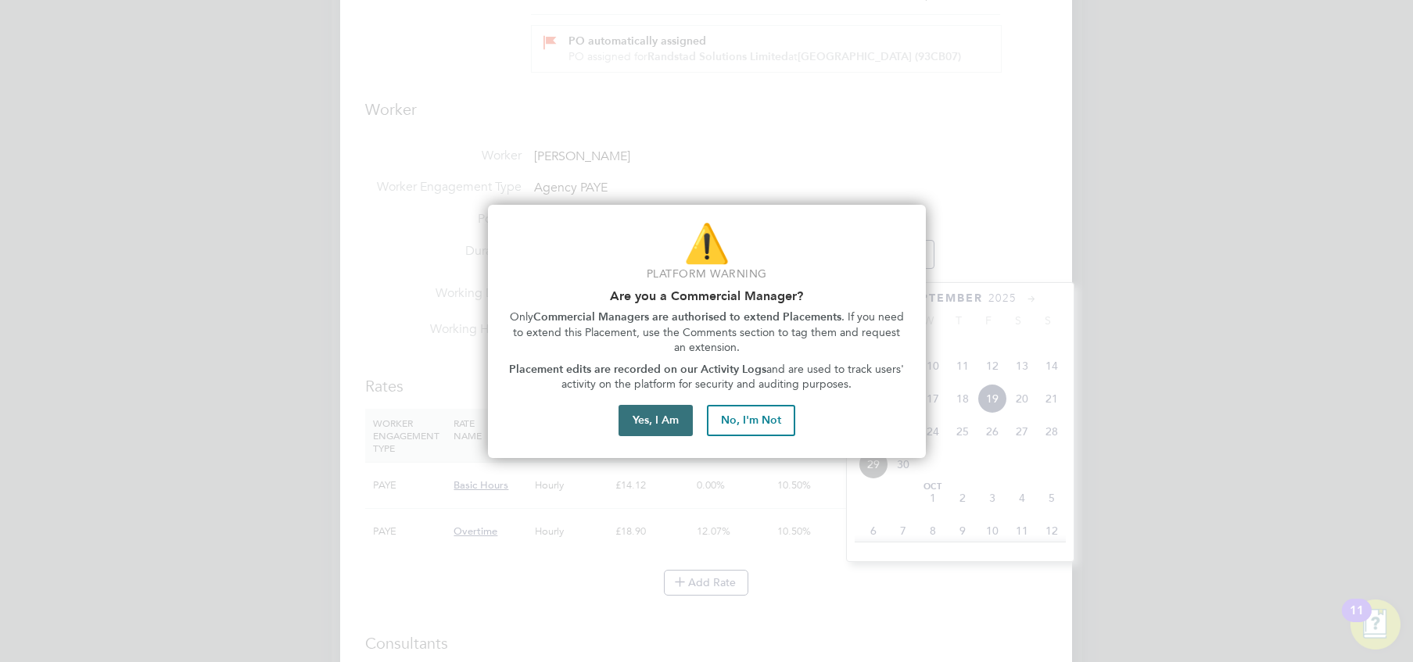
click at [634, 432] on button "Yes, I Am" at bounding box center [655, 420] width 74 height 31
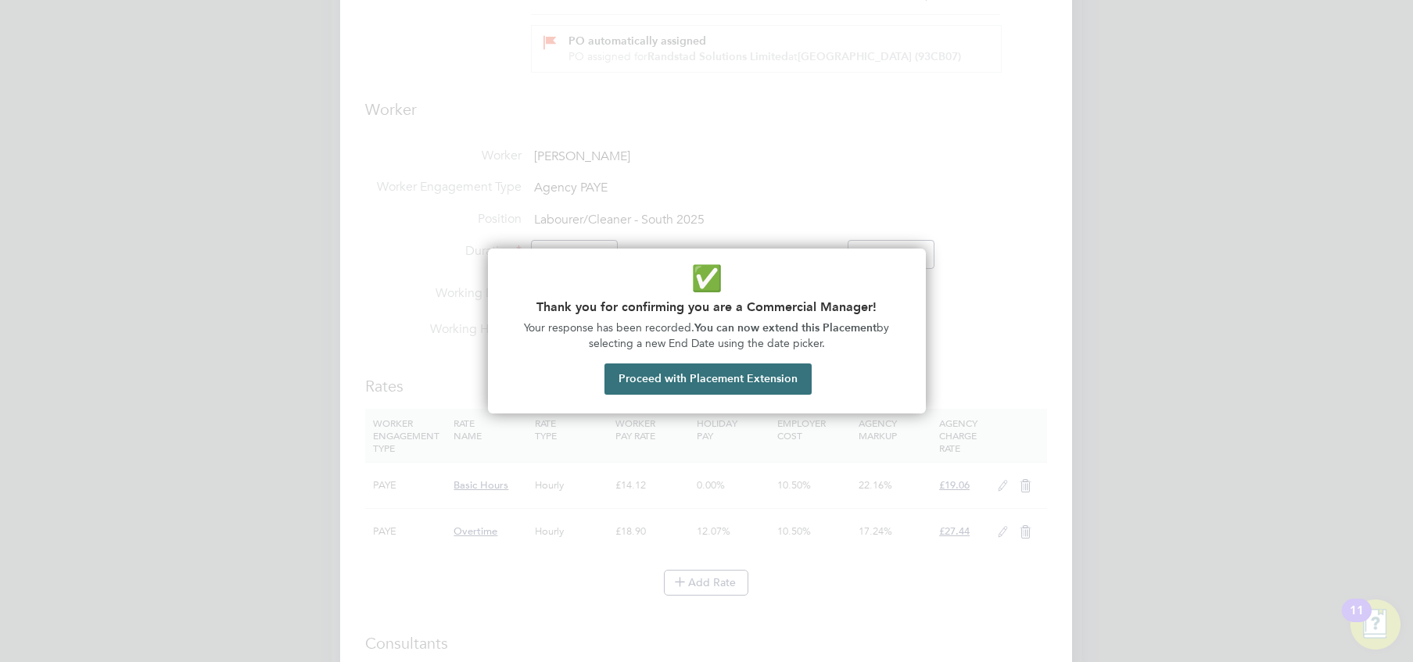
click at [757, 365] on button "Proceed with Placement Extension" at bounding box center [707, 378] width 207 height 31
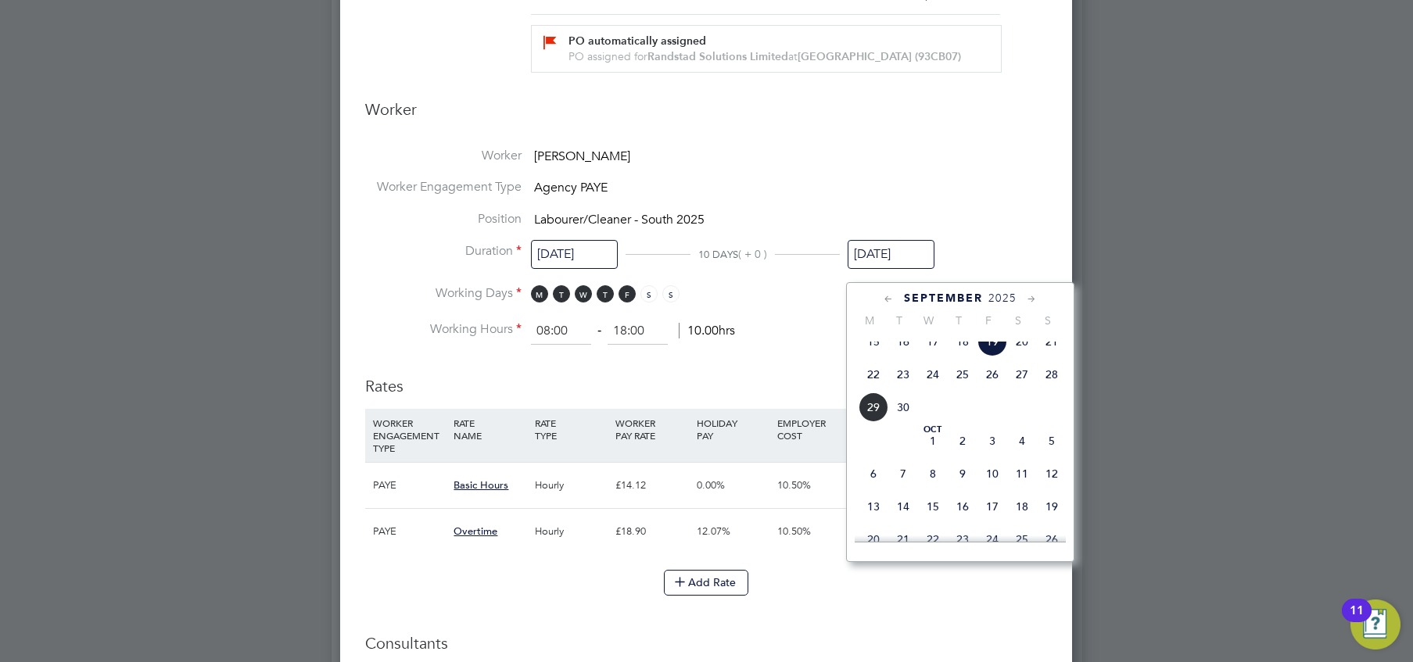
click at [1045, 489] on span "12" at bounding box center [1052, 474] width 30 height 30
type input "12 Oct 2025"
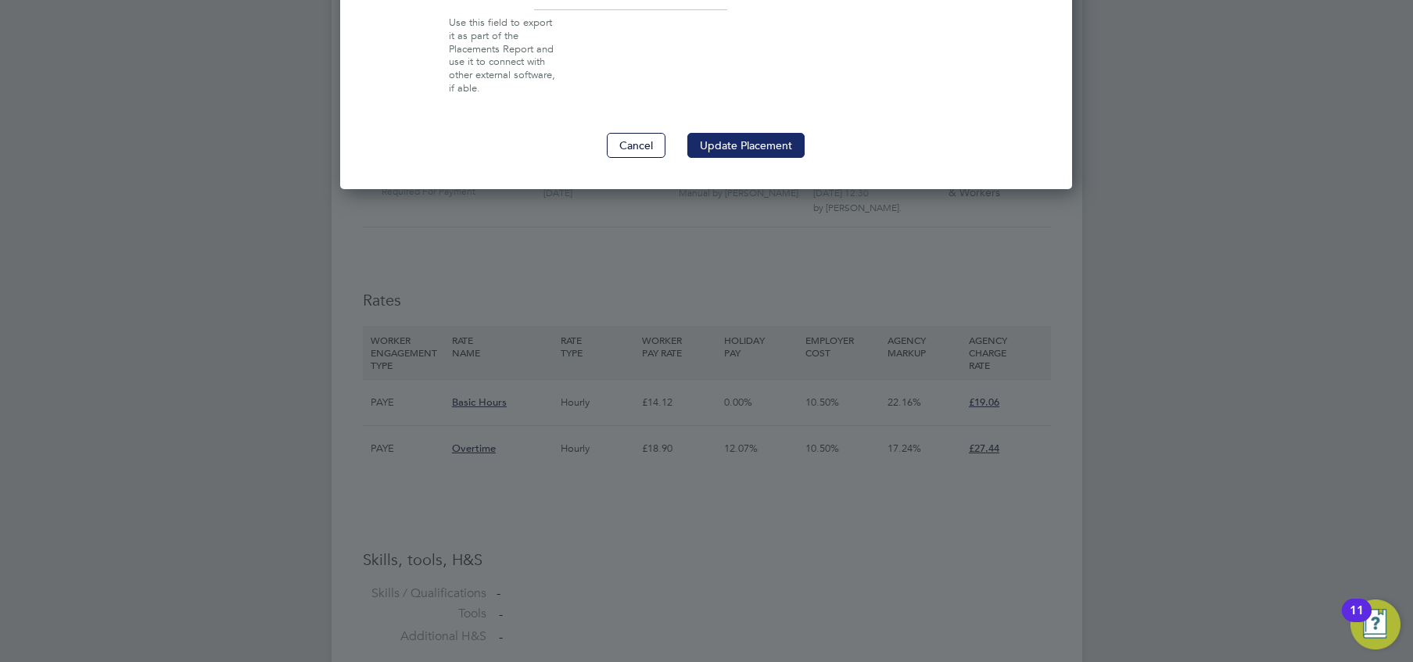
click at [736, 149] on button "Update Placement" at bounding box center [745, 145] width 117 height 25
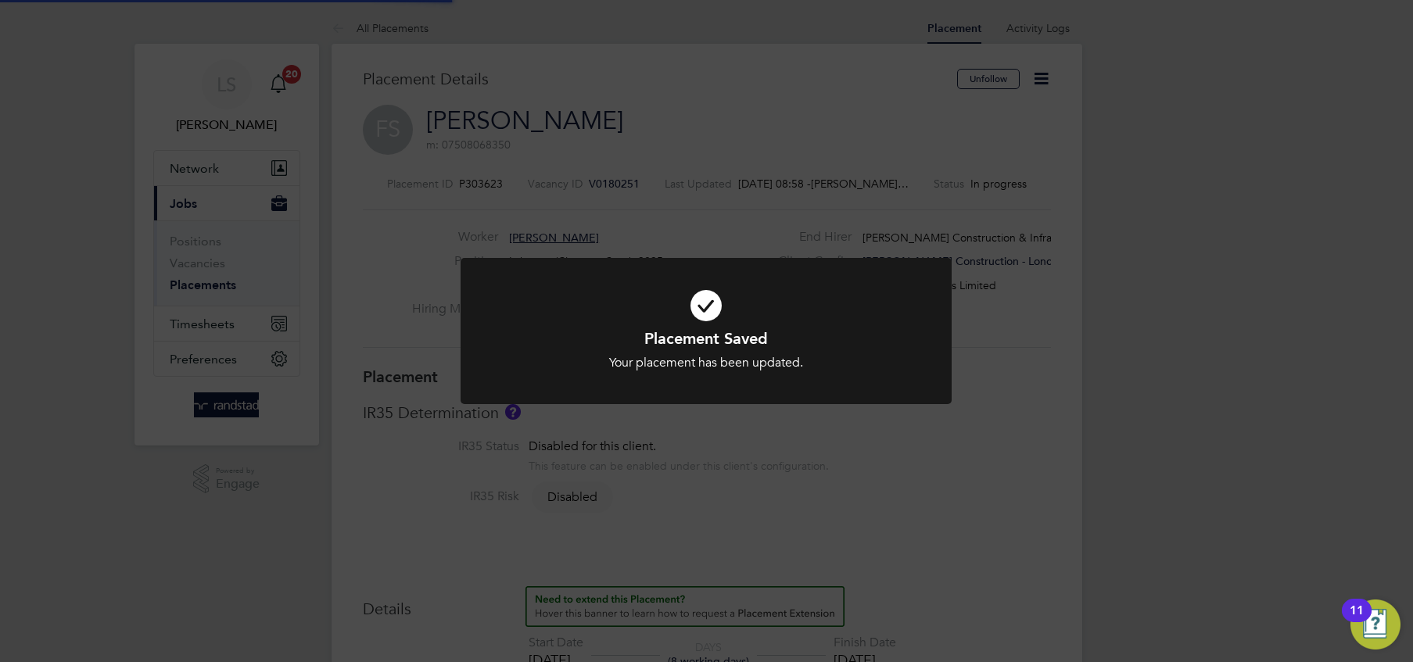
click at [672, 326] on icon at bounding box center [706, 305] width 406 height 61
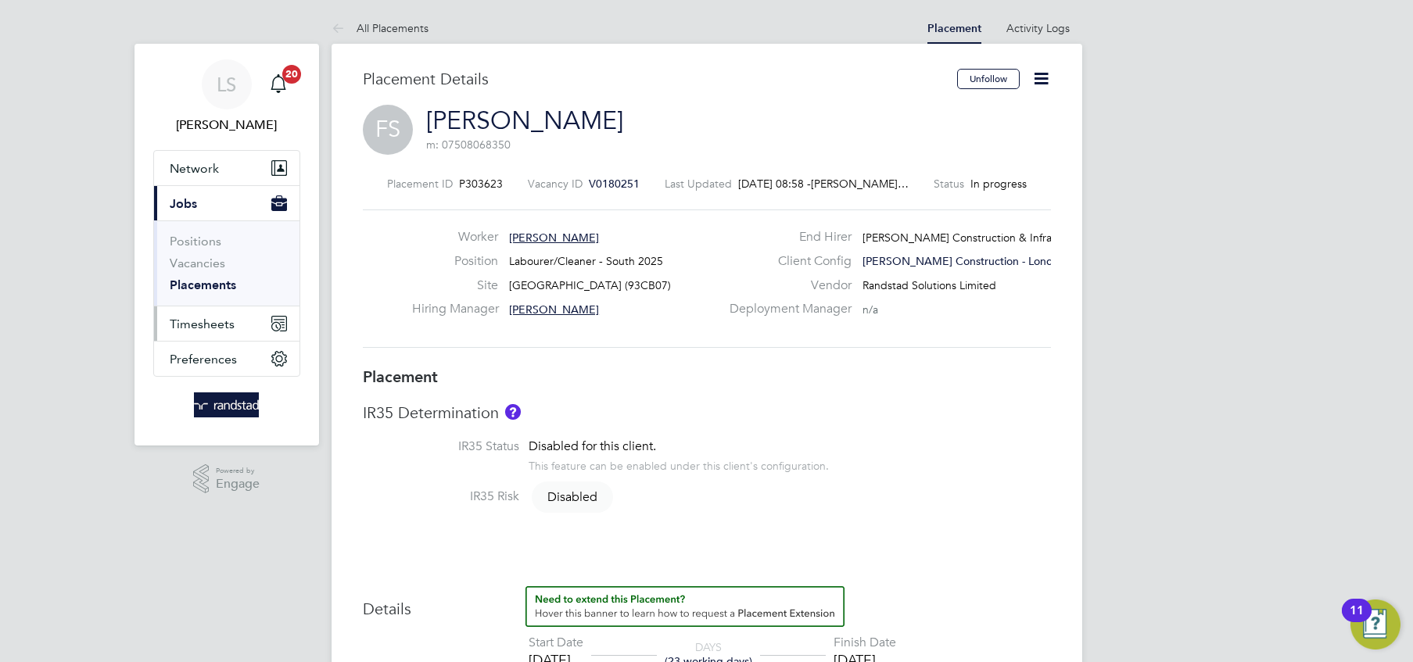
click at [173, 312] on button "Timesheets" at bounding box center [226, 323] width 145 height 34
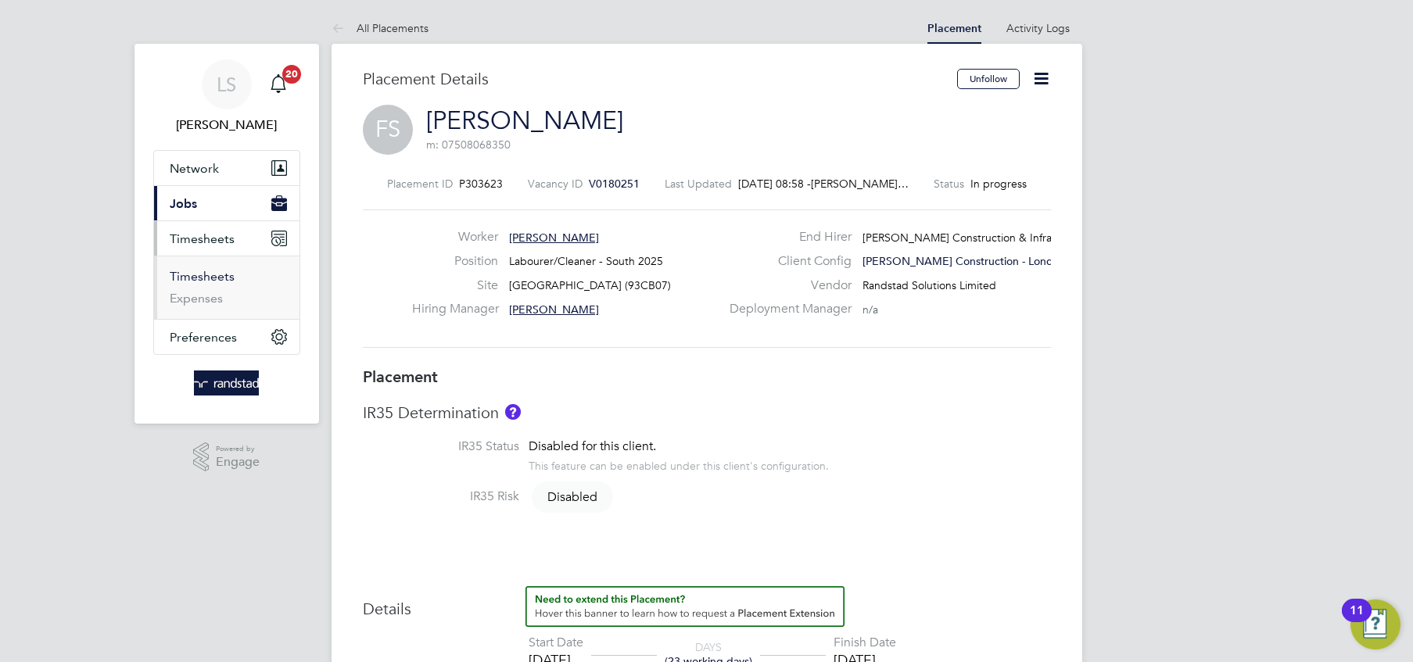
click at [180, 271] on link "Timesheets" at bounding box center [202, 276] width 65 height 15
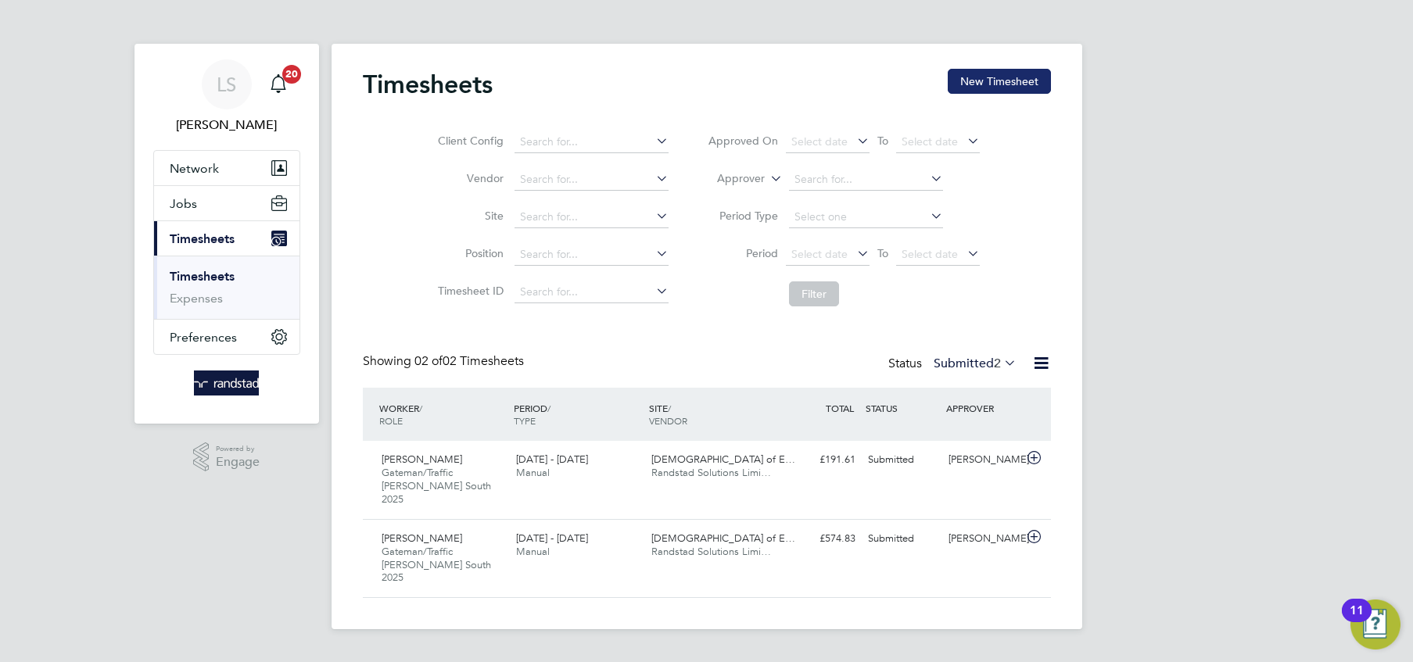
click at [962, 88] on button "New Timesheet" at bounding box center [998, 81] width 103 height 25
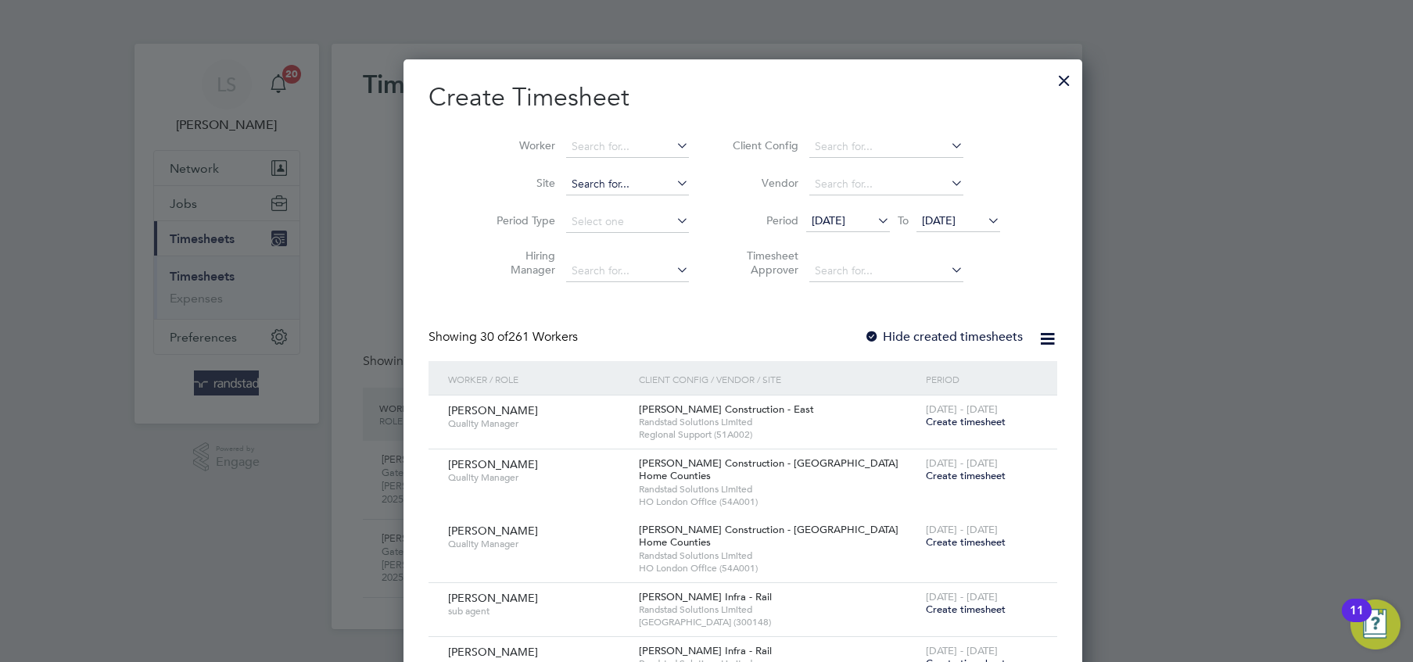
click at [606, 188] on input at bounding box center [627, 185] width 123 height 22
click at [607, 199] on li "Pilgrims Way Primary School (93CB07)" at bounding box center [637, 205] width 216 height 21
type input "Pilgrims Way Primary School (93CB07)"
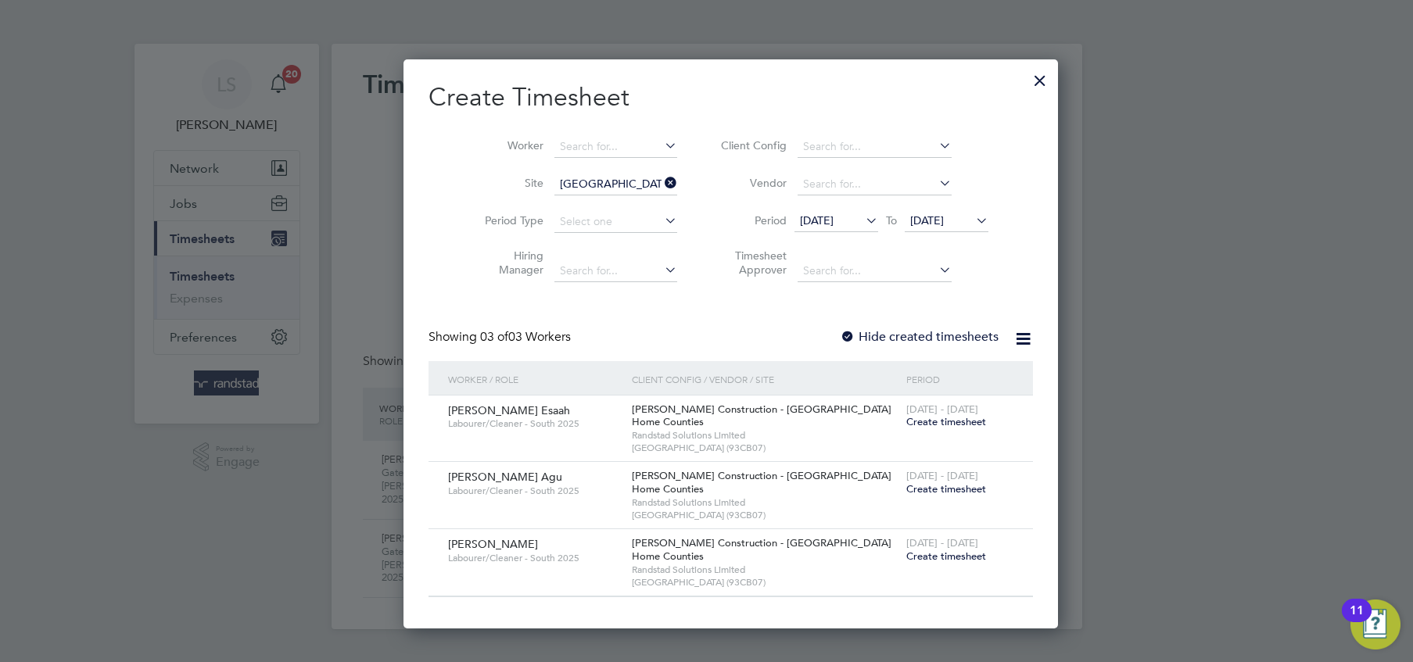
click at [906, 560] on span "Create timesheet" at bounding box center [946, 556] width 80 height 13
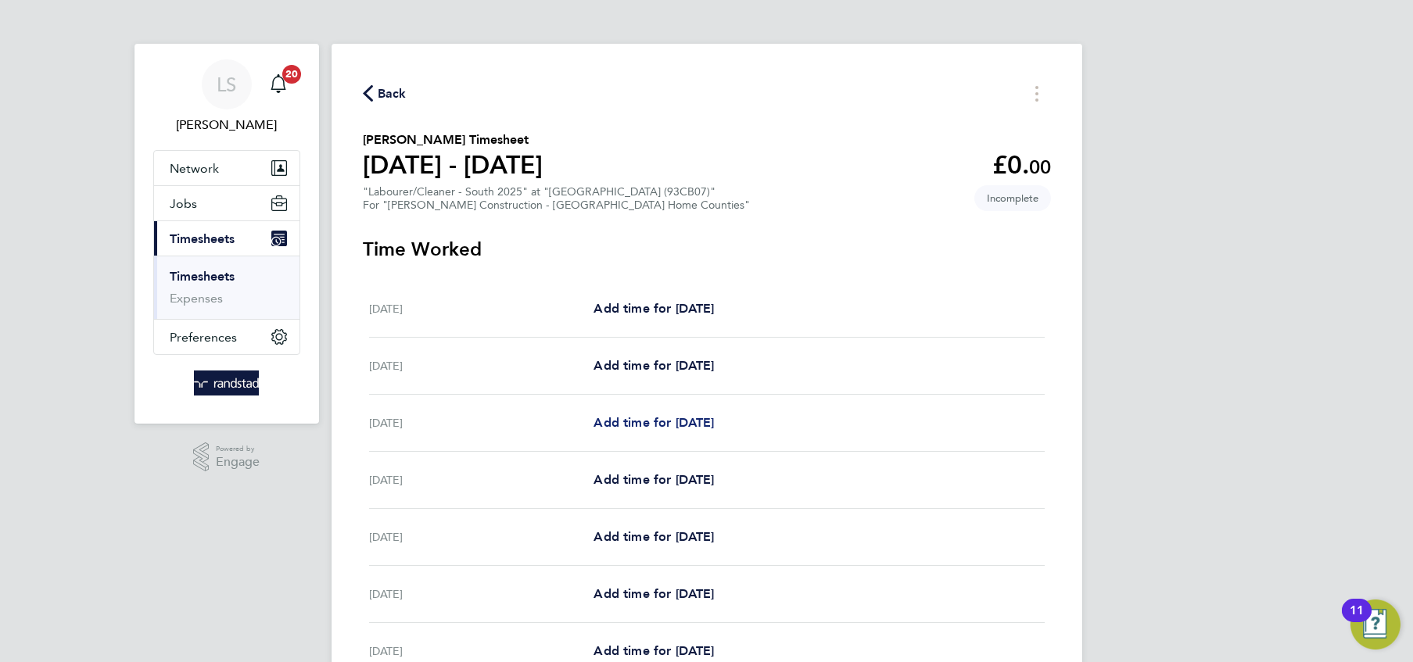
click at [636, 422] on span "Add time for [DATE]" at bounding box center [653, 422] width 120 height 15
select select "30"
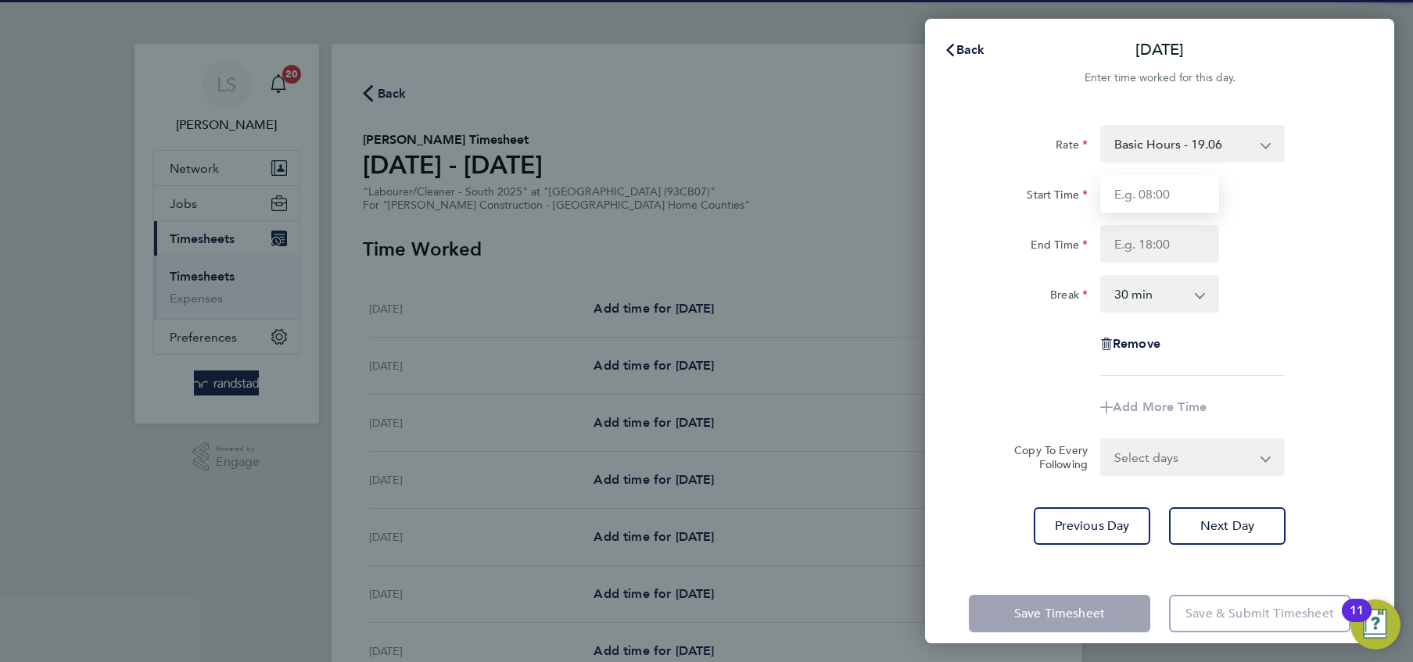
click at [1148, 200] on input "Start Time" at bounding box center [1159, 194] width 119 height 38
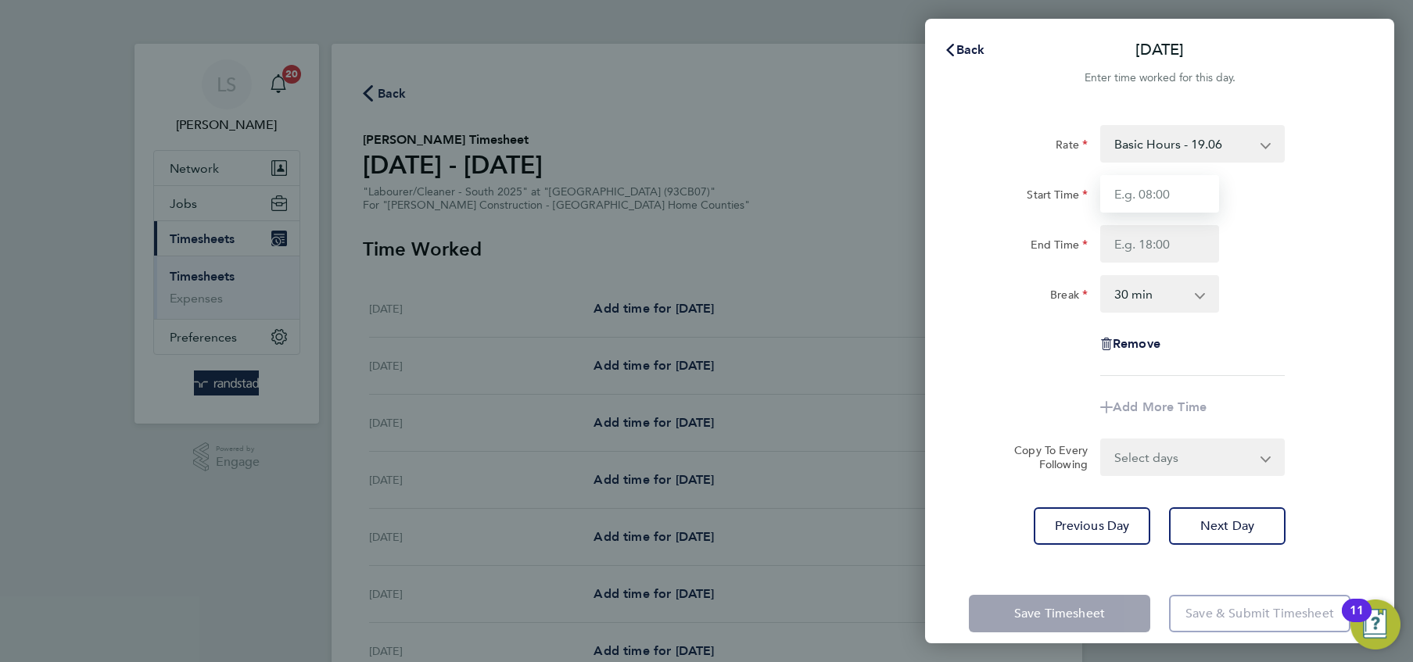
type input "07:30"
click at [1175, 243] on input "End Time" at bounding box center [1159, 244] width 119 height 38
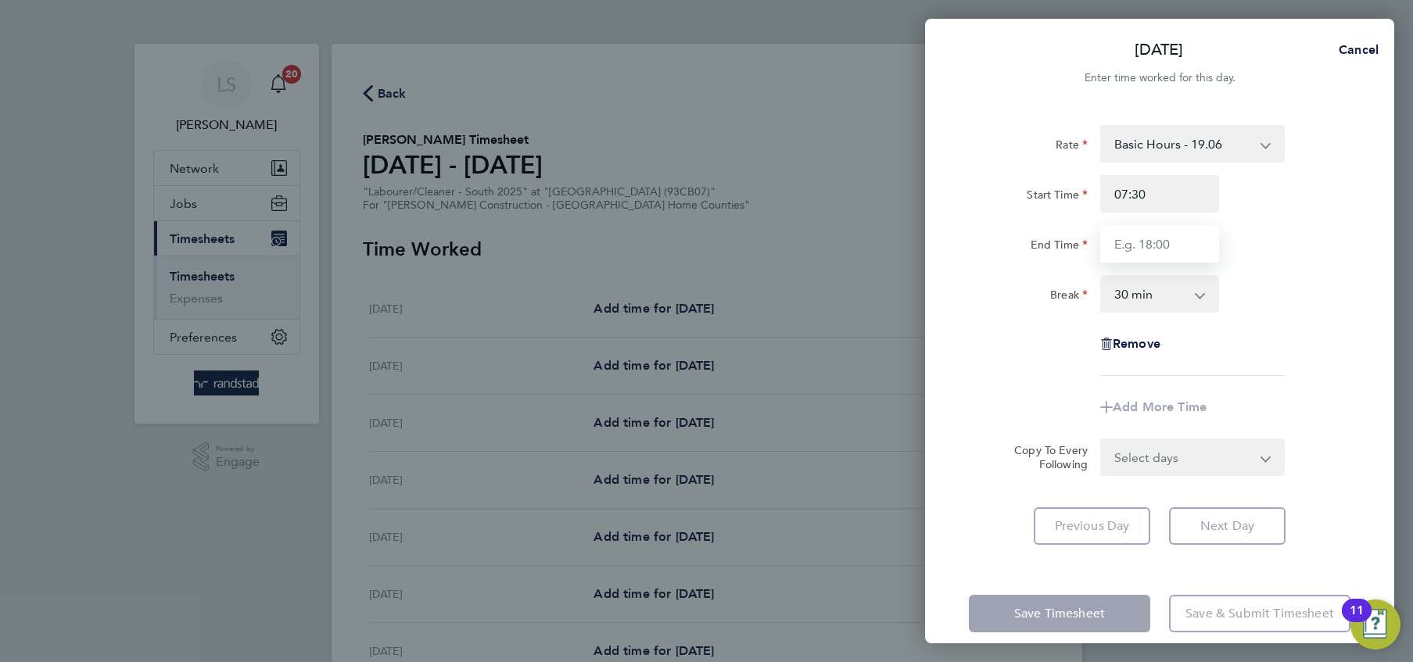
type input "16:30"
click at [1162, 140] on select "Basic Hours - 19.06 Overtime - 27.44" at bounding box center [1182, 144] width 163 height 34
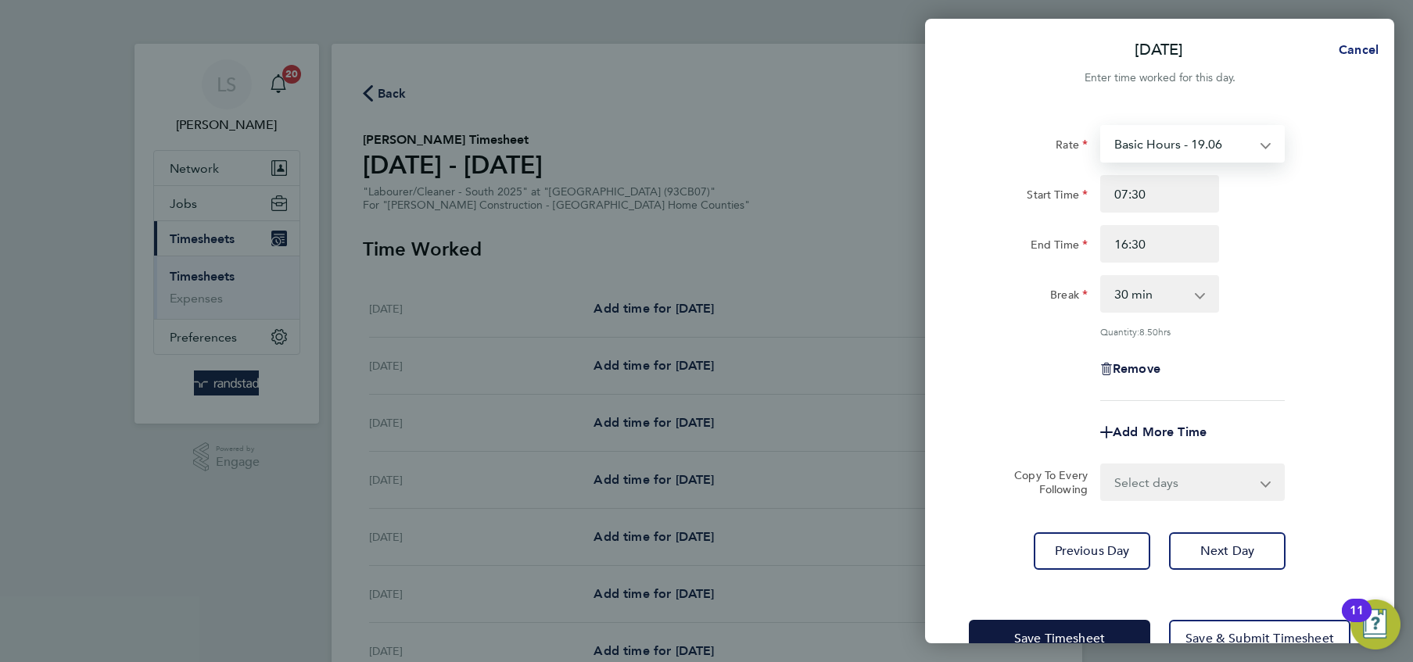
click at [1342, 52] on span "Cancel" at bounding box center [1356, 49] width 45 height 15
select select "30"
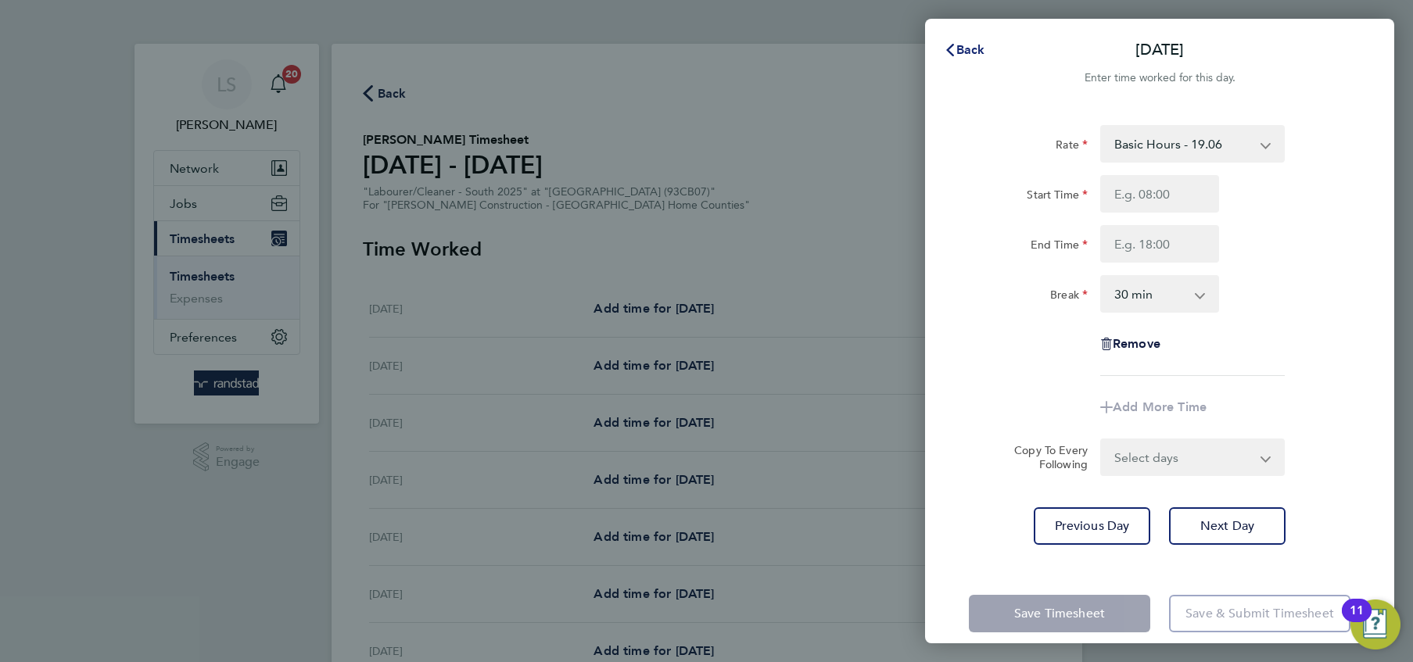
click at [965, 56] on span "Back" at bounding box center [970, 49] width 29 height 15
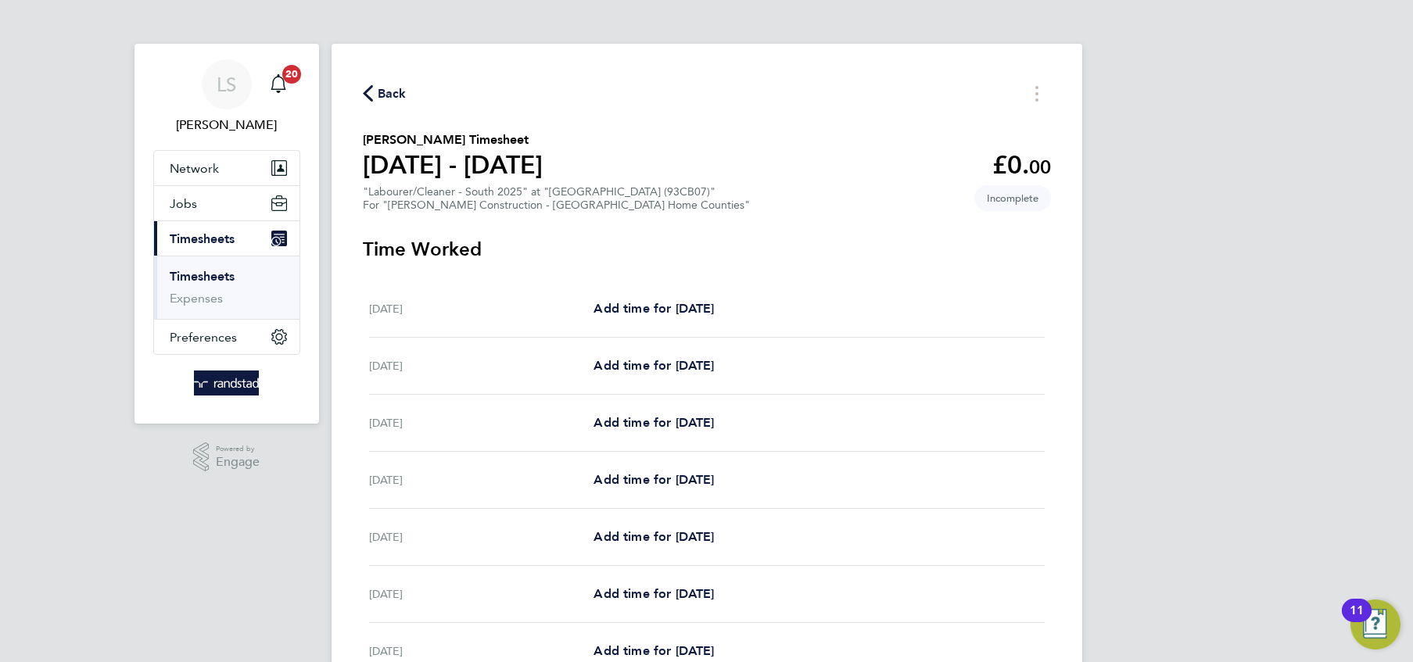
click at [359, 134] on div "Back Florin Smarandescu's Timesheet 20 - 26 Sept 2025 £0. 00 "Labourer/Cleaner …" at bounding box center [706, 418] width 750 height 749
click at [371, 98] on icon "button" at bounding box center [368, 93] width 10 height 16
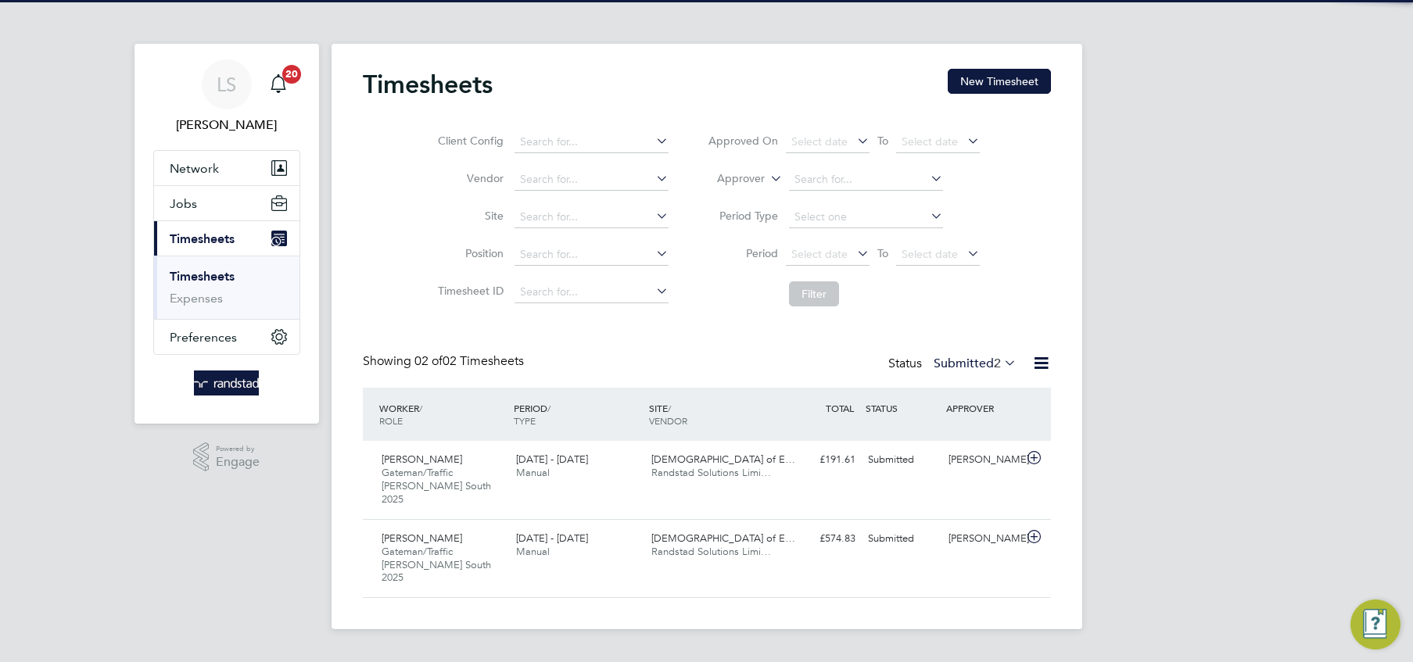
scroll to position [52, 135]
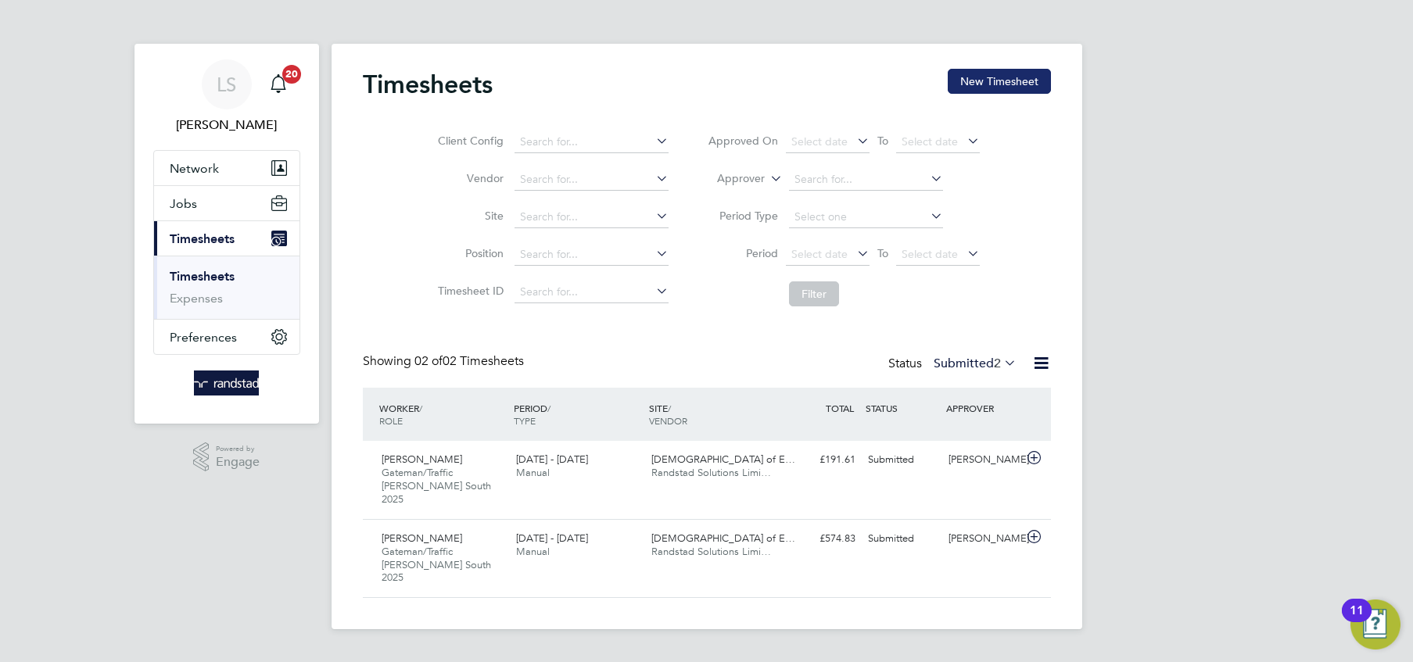
click at [969, 86] on button "New Timesheet" at bounding box center [998, 81] width 103 height 25
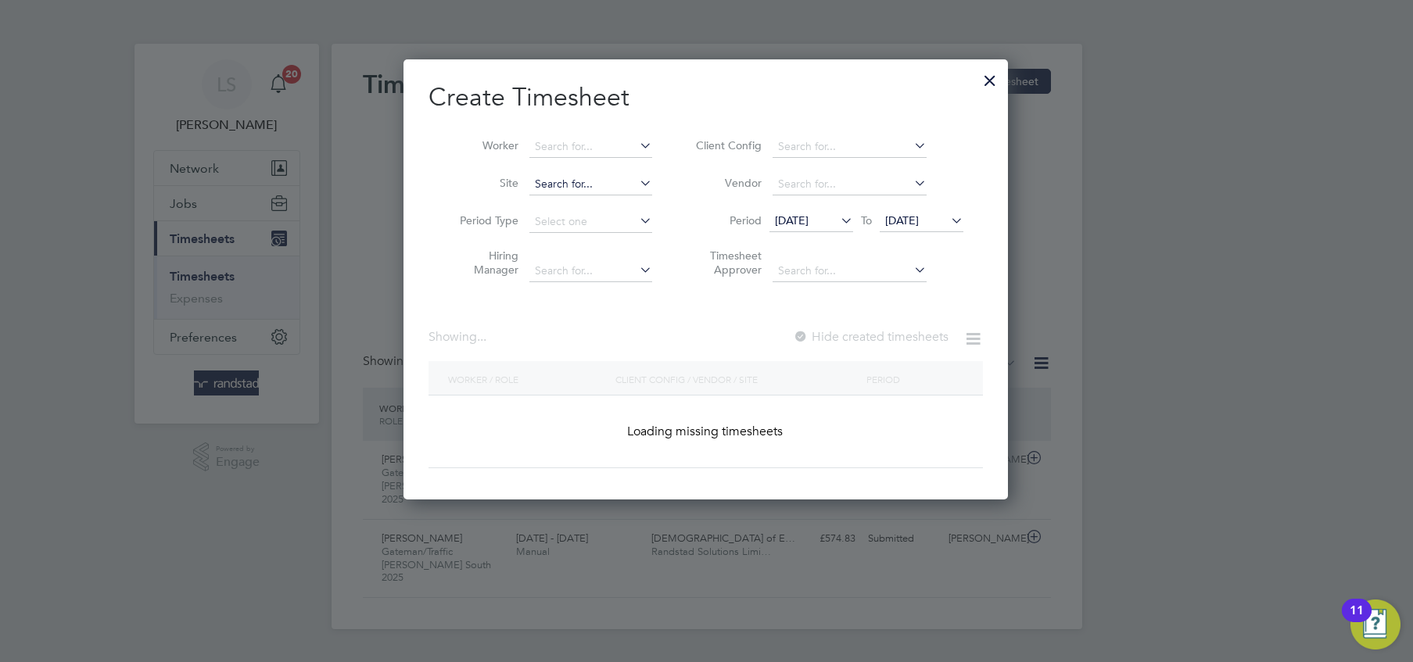
click at [600, 182] on input at bounding box center [590, 185] width 123 height 22
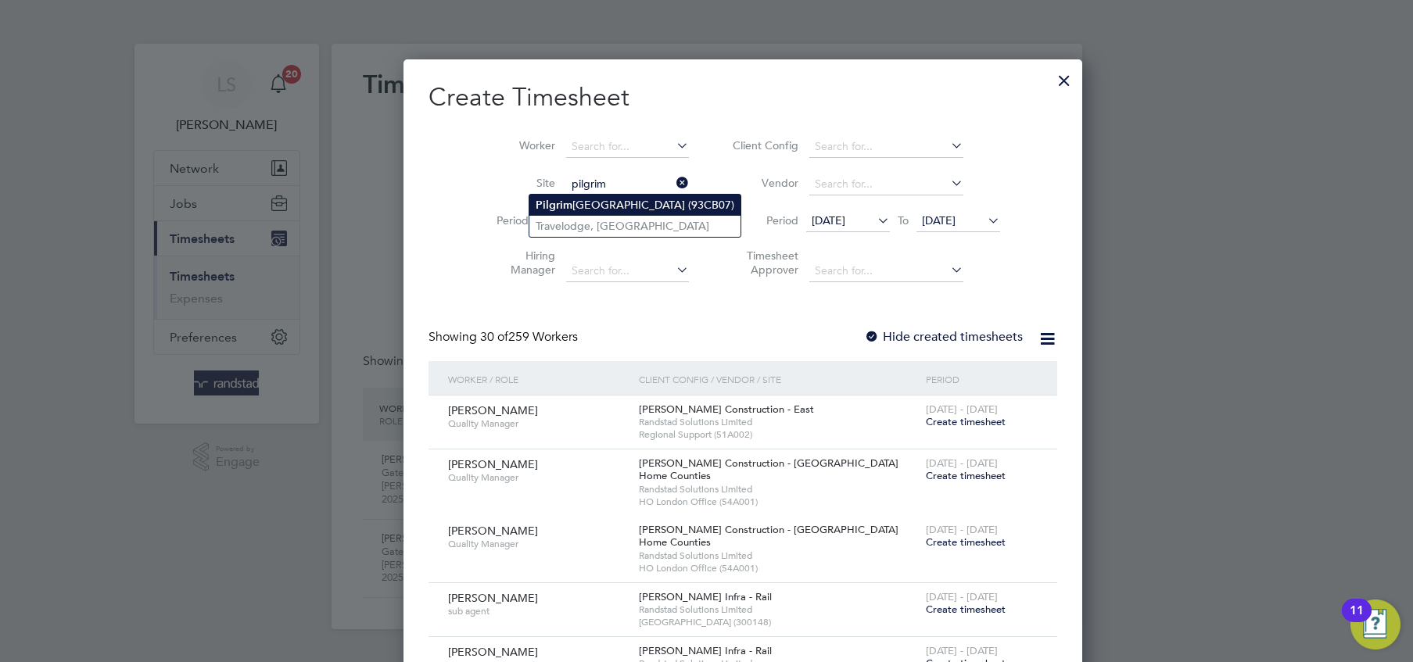
type input "Pilgrims Way Primary School (93CB07)"
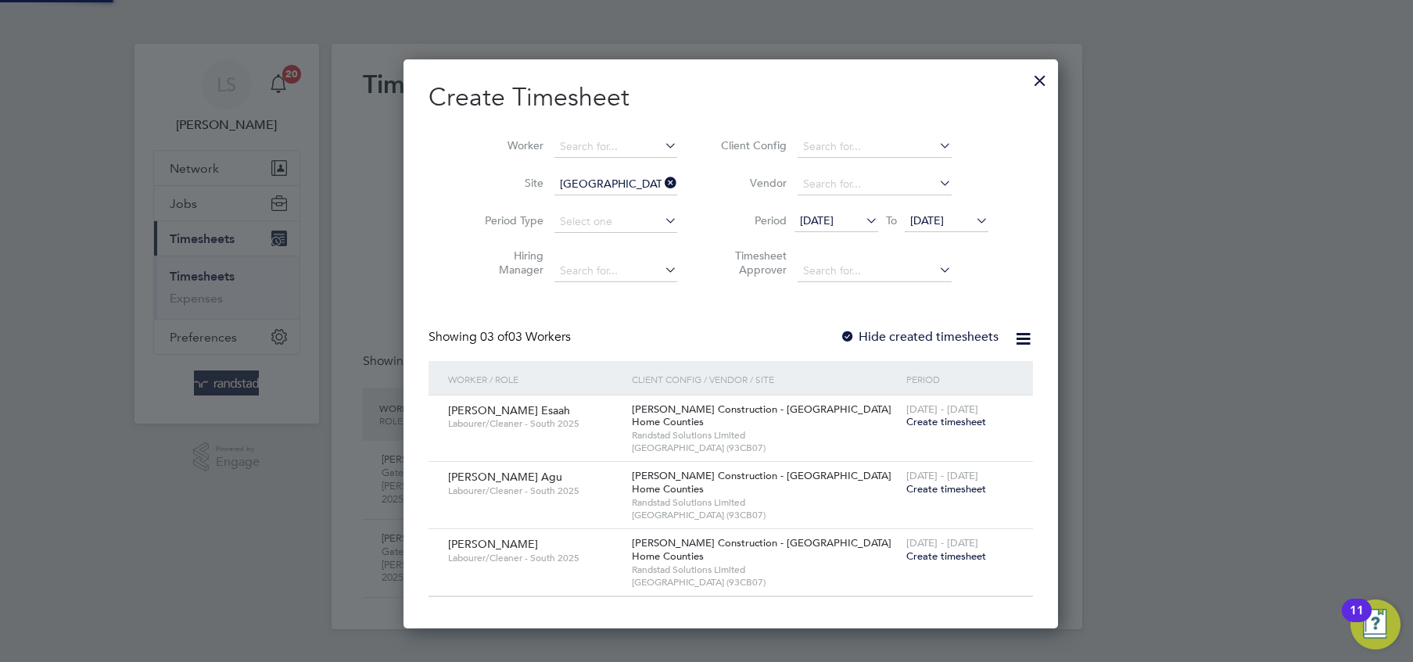
scroll to position [569, 605]
click at [878, 339] on label "Hide created timesheets" at bounding box center [919, 337] width 159 height 16
click at [910, 222] on span "[DATE]" at bounding box center [927, 220] width 34 height 14
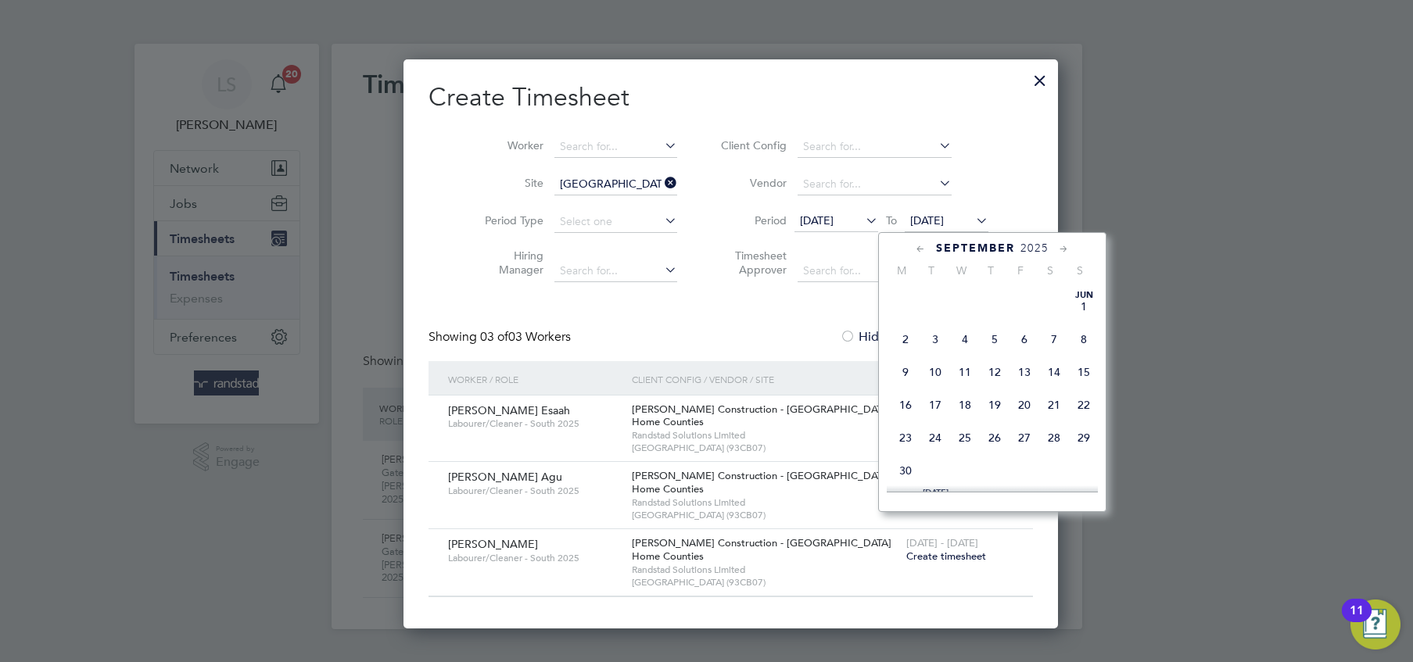
scroll to position [586, 0]
drag, startPoint x: 930, startPoint y: 386, endPoint x: 928, endPoint y: 378, distance: 8.2
click at [928, 361] on span "23" at bounding box center [935, 346] width 30 height 30
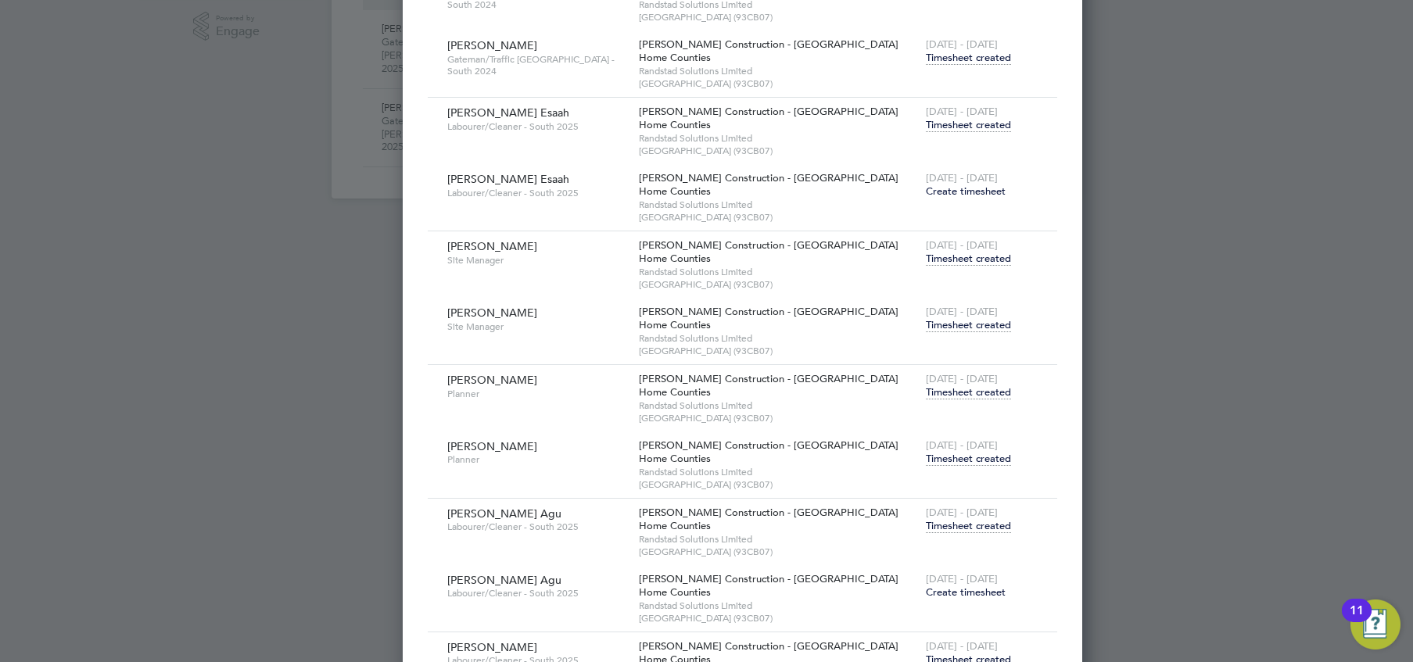
scroll to position [632, 0]
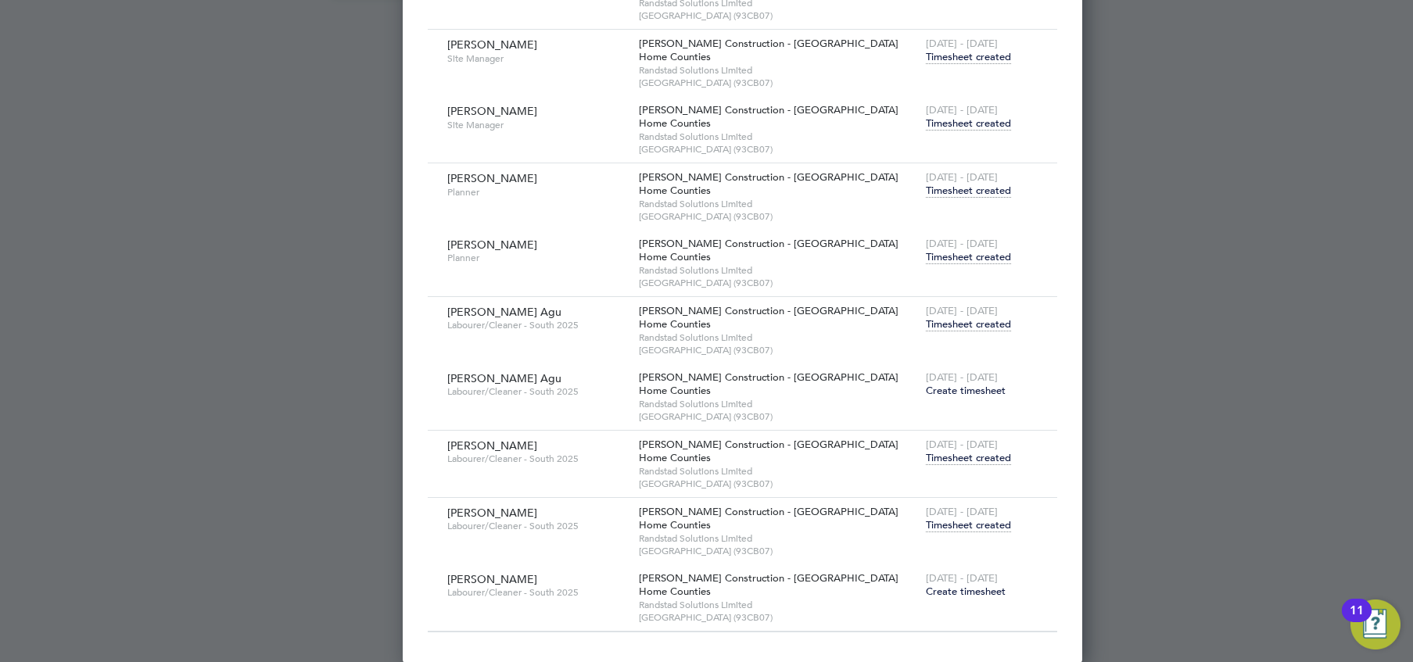
click at [926, 518] on span "Timesheet created" at bounding box center [968, 525] width 85 height 14
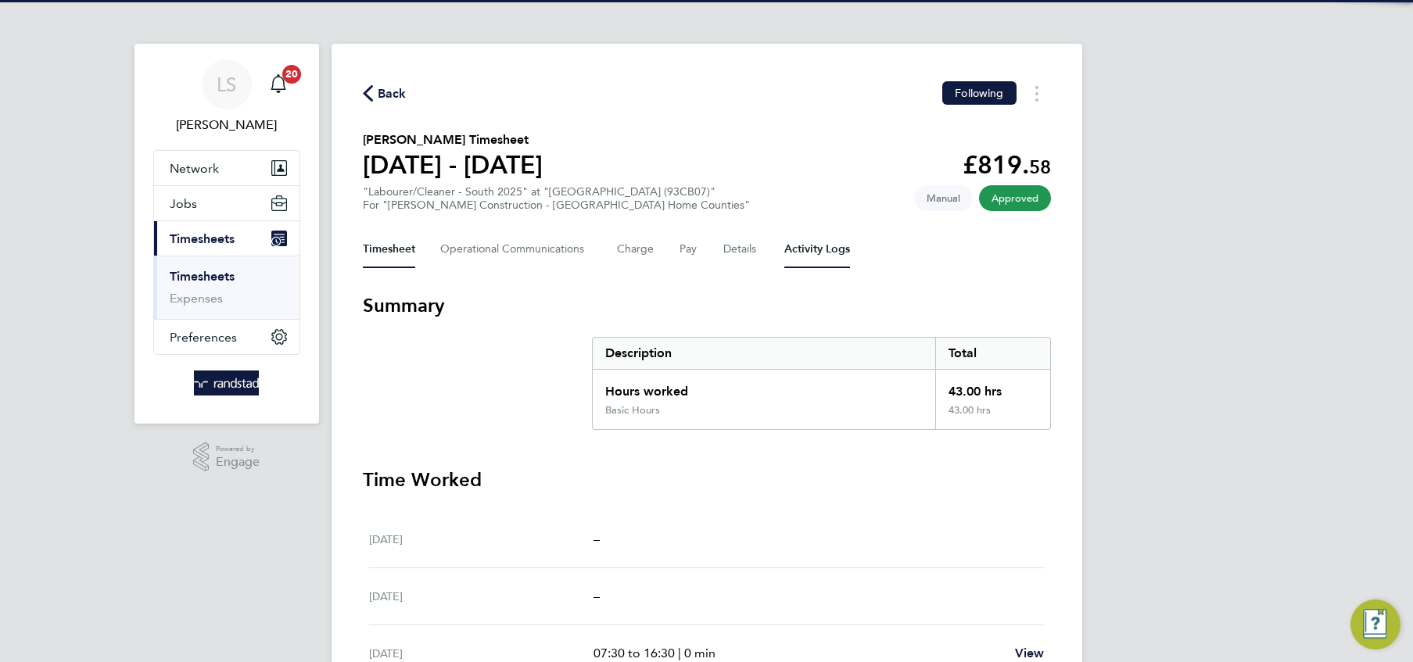
click at [794, 242] on Logs-tab "Activity Logs" at bounding box center [817, 250] width 66 height 38
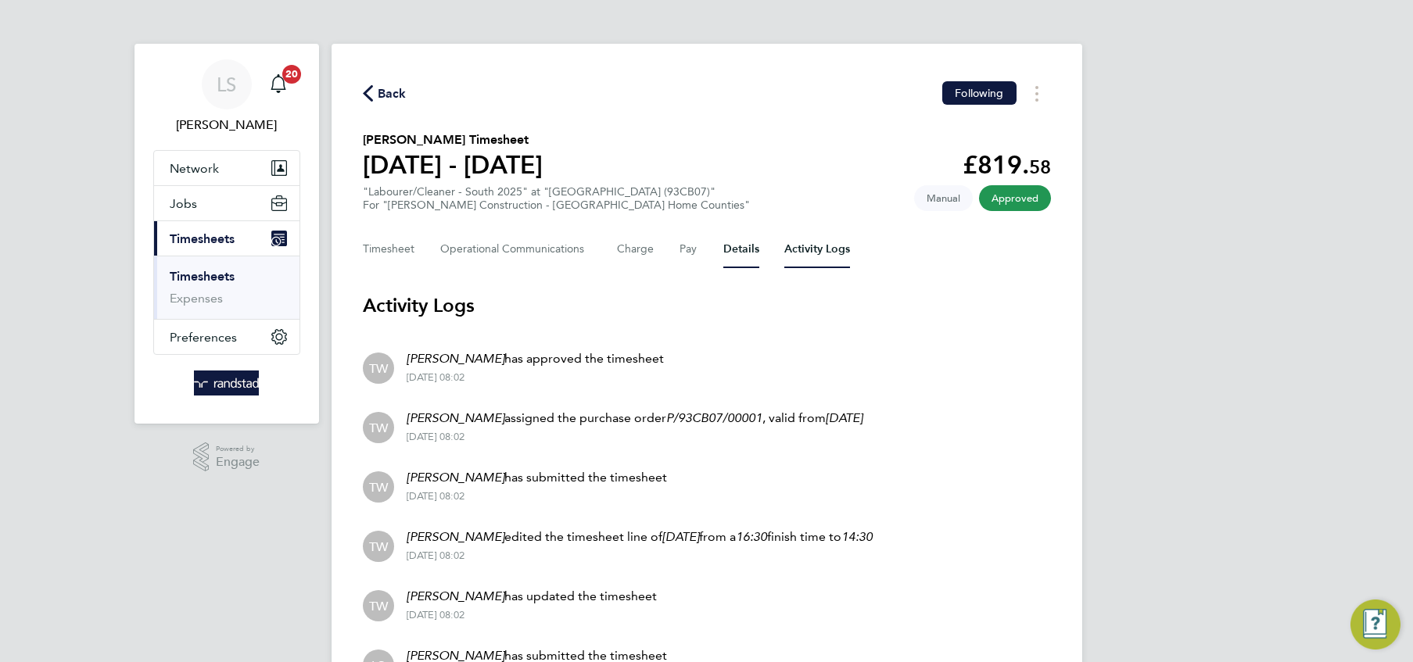
click at [745, 242] on button "Details" at bounding box center [741, 250] width 36 height 38
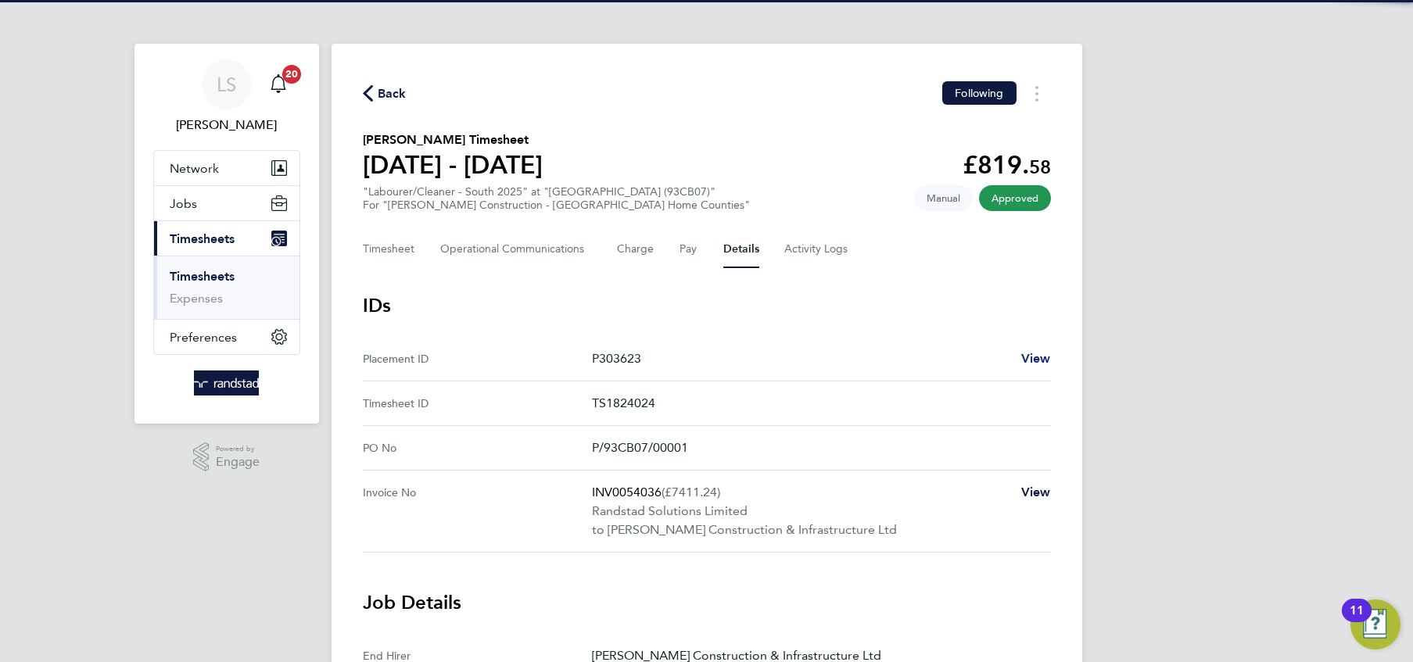
click at [1026, 356] on span "View" at bounding box center [1036, 358] width 30 height 15
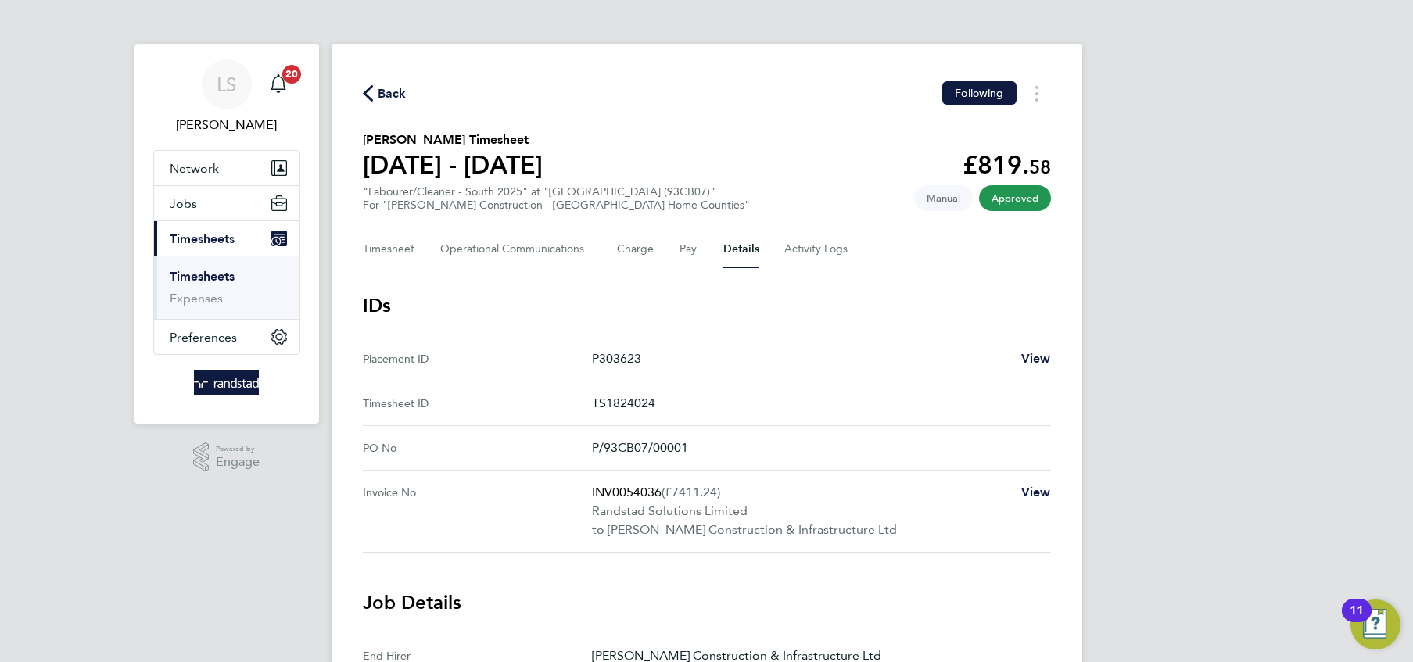
click at [394, 95] on span "Back" at bounding box center [392, 93] width 29 height 19
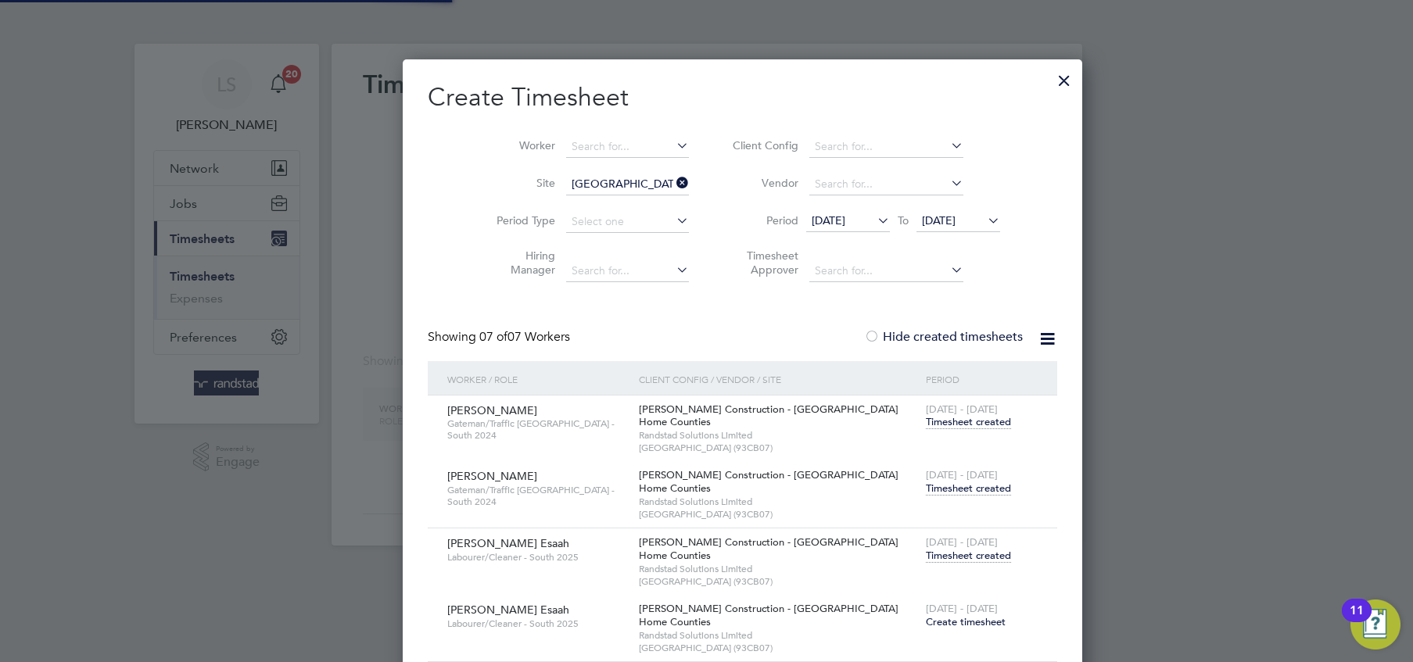
scroll to position [8, 7]
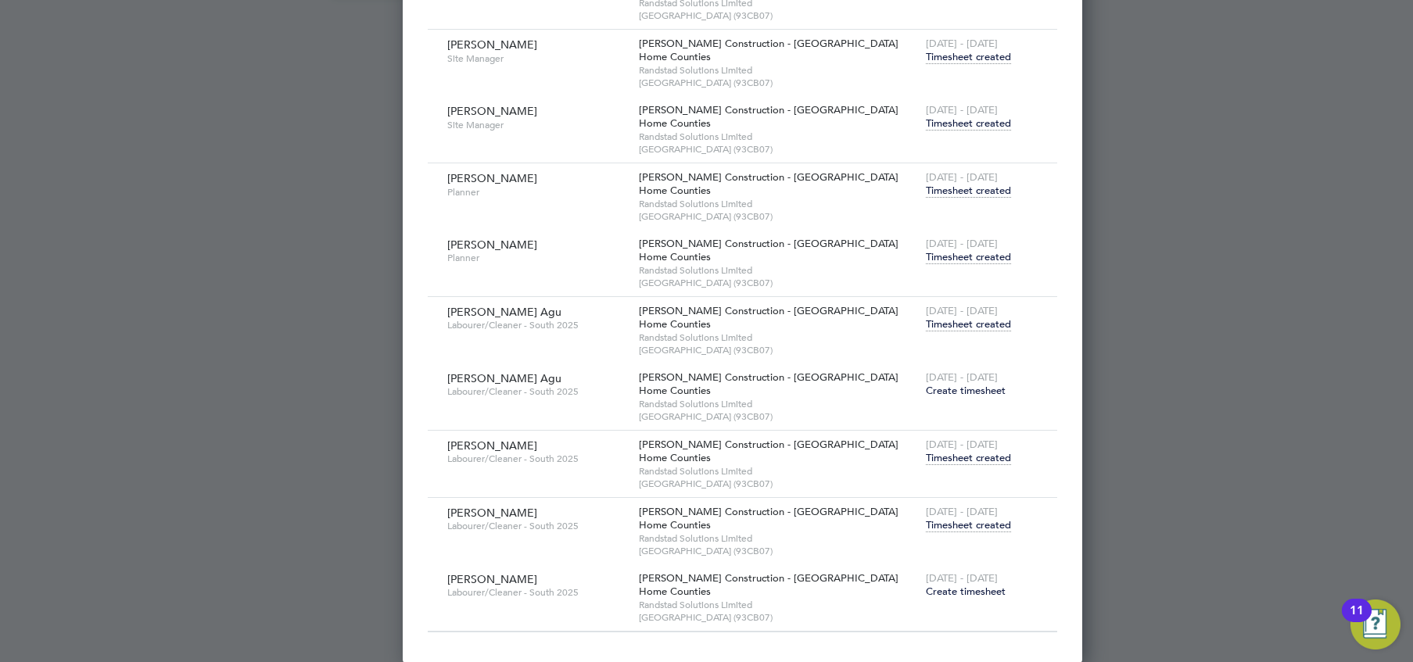
click at [926, 586] on span "Create timesheet" at bounding box center [966, 591] width 80 height 13
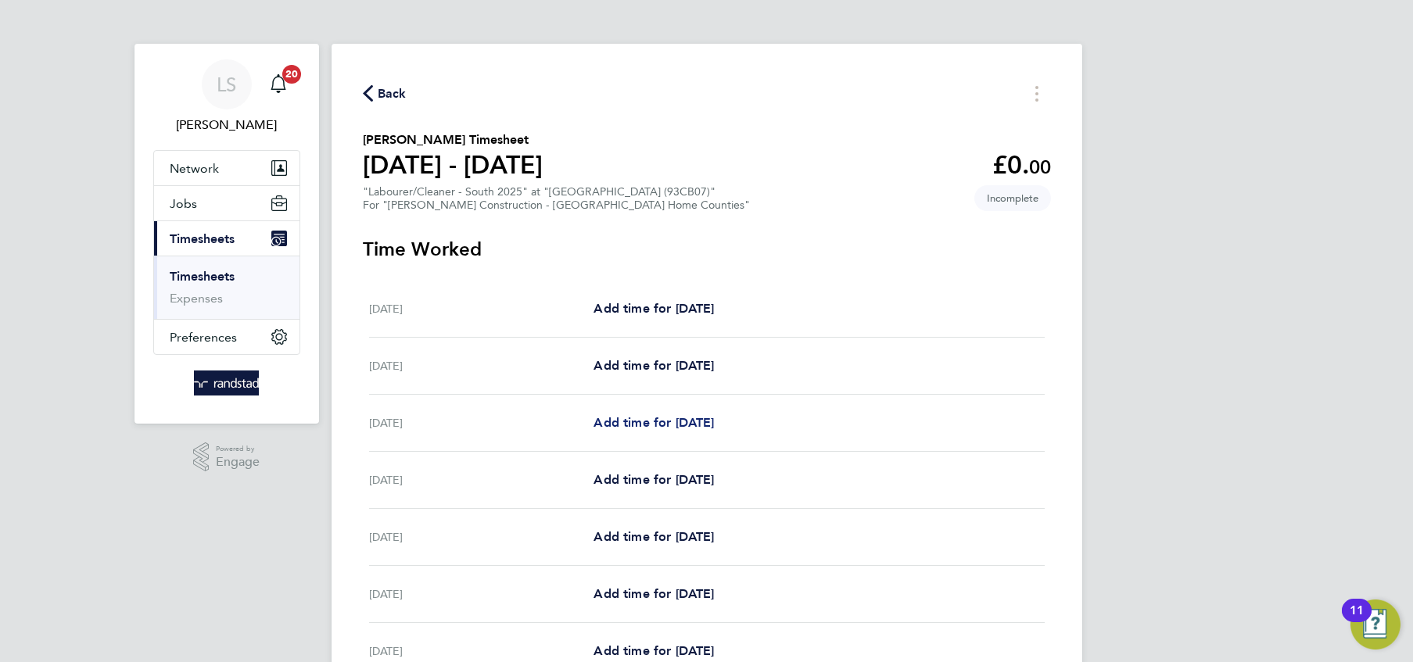
click at [703, 417] on span "Add time for [DATE]" at bounding box center [653, 422] width 120 height 15
select select "30"
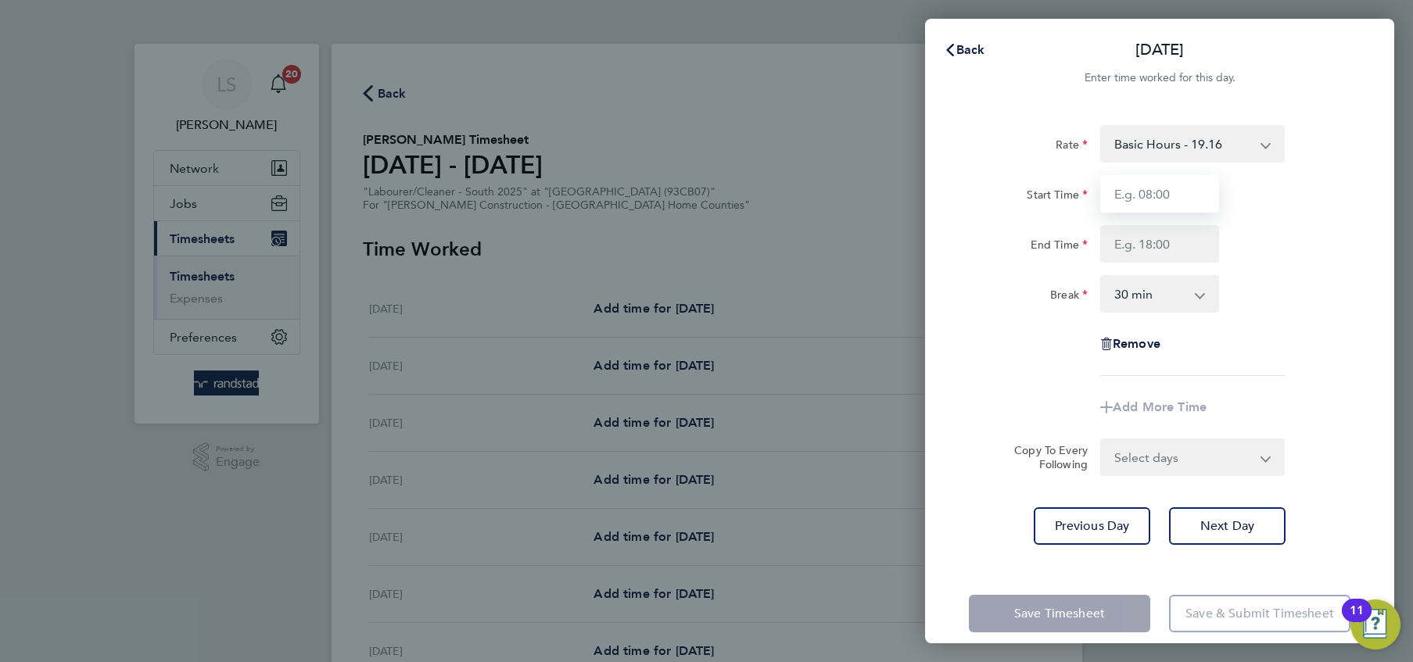
click at [1187, 188] on input "Start Time" at bounding box center [1159, 194] width 119 height 38
type input "07:30"
click at [1173, 239] on input "End Time" at bounding box center [1159, 244] width 119 height 38
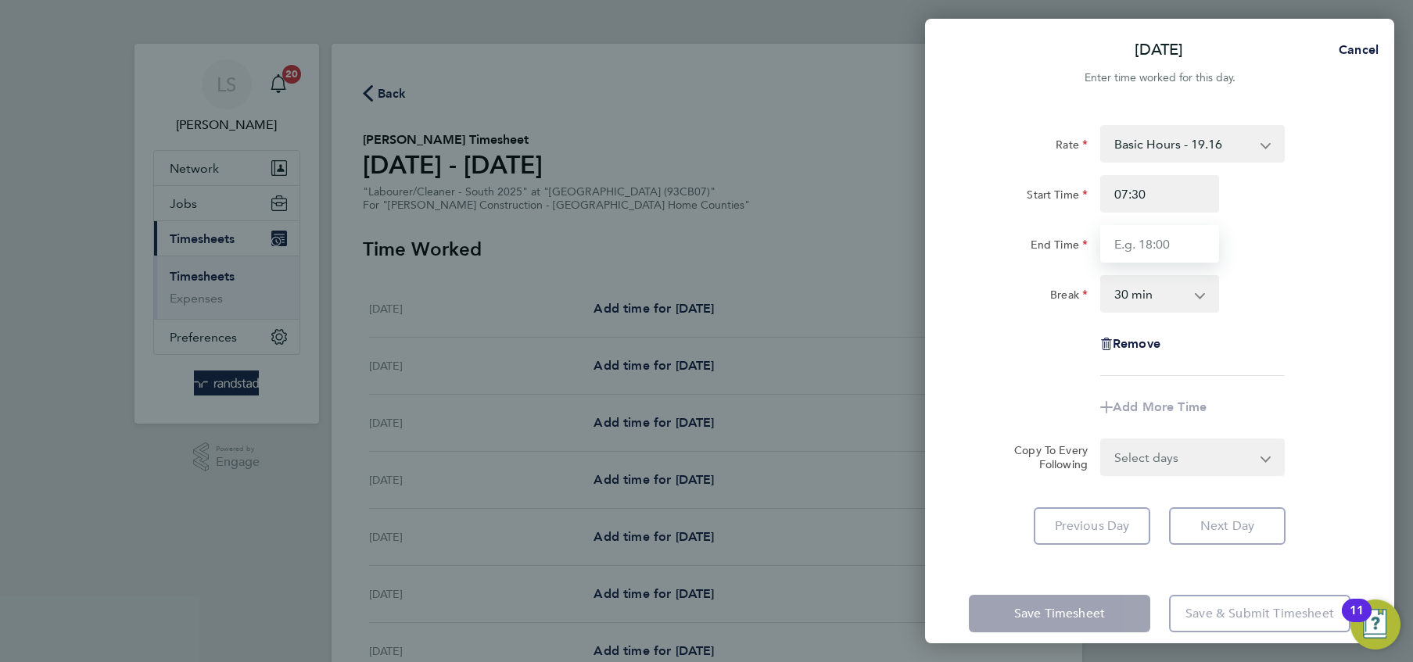
type input "16:30"
click at [1171, 292] on select "0 min 15 min 30 min 45 min 60 min 75 min 90 min" at bounding box center [1149, 294] width 97 height 34
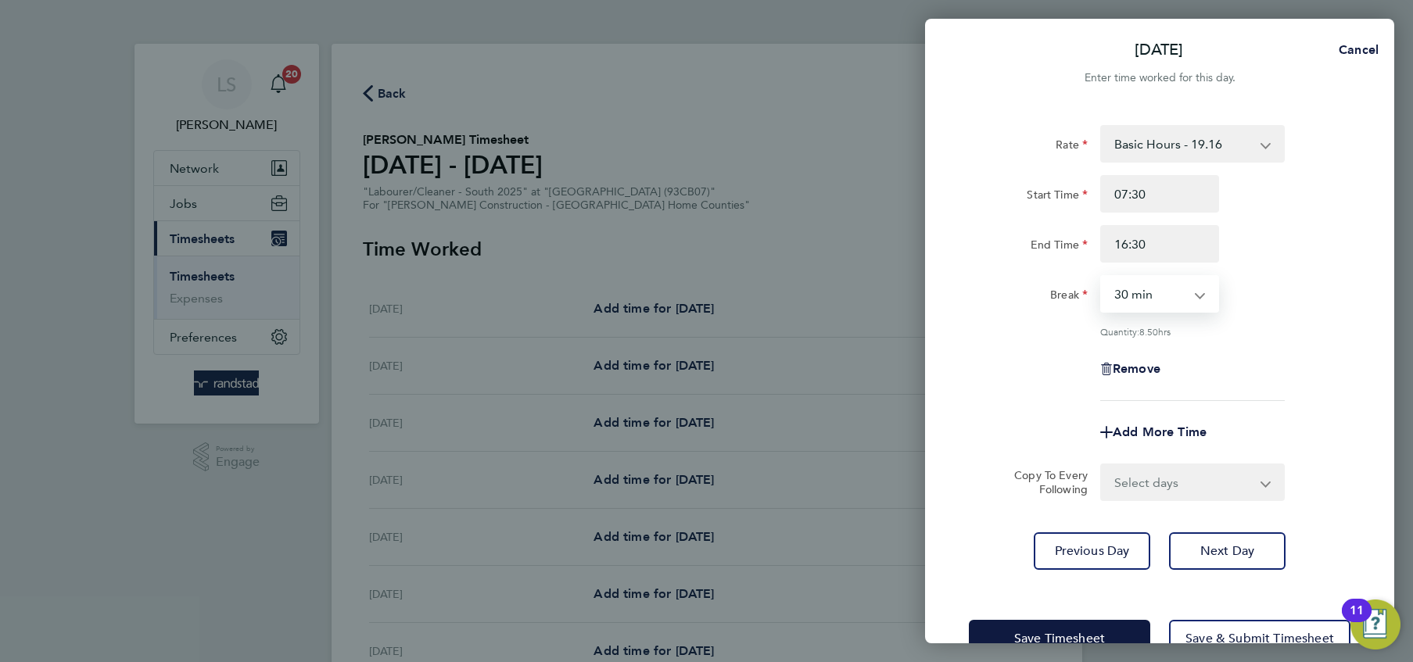
select select "0"
click at [1101, 277] on select "0 min 15 min 30 min 45 min 60 min 75 min 90 min" at bounding box center [1149, 294] width 97 height 34
click at [1168, 473] on select "Select days Day Tuesday Wednesday Thursday Friday" at bounding box center [1183, 482] width 164 height 34
select select "DAY"
click at [1101, 465] on select "Select days Day Tuesday Wednesday Thursday Friday" at bounding box center [1183, 482] width 164 height 34
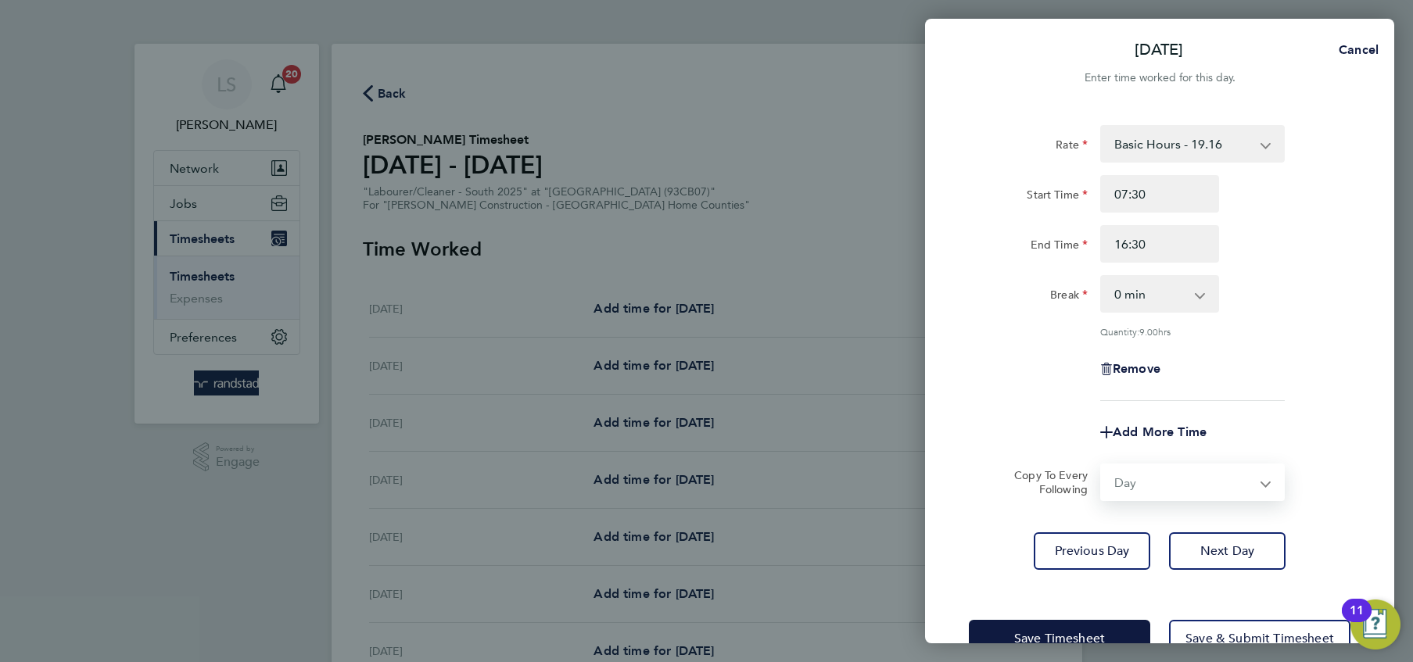
select select "2025-09-26"
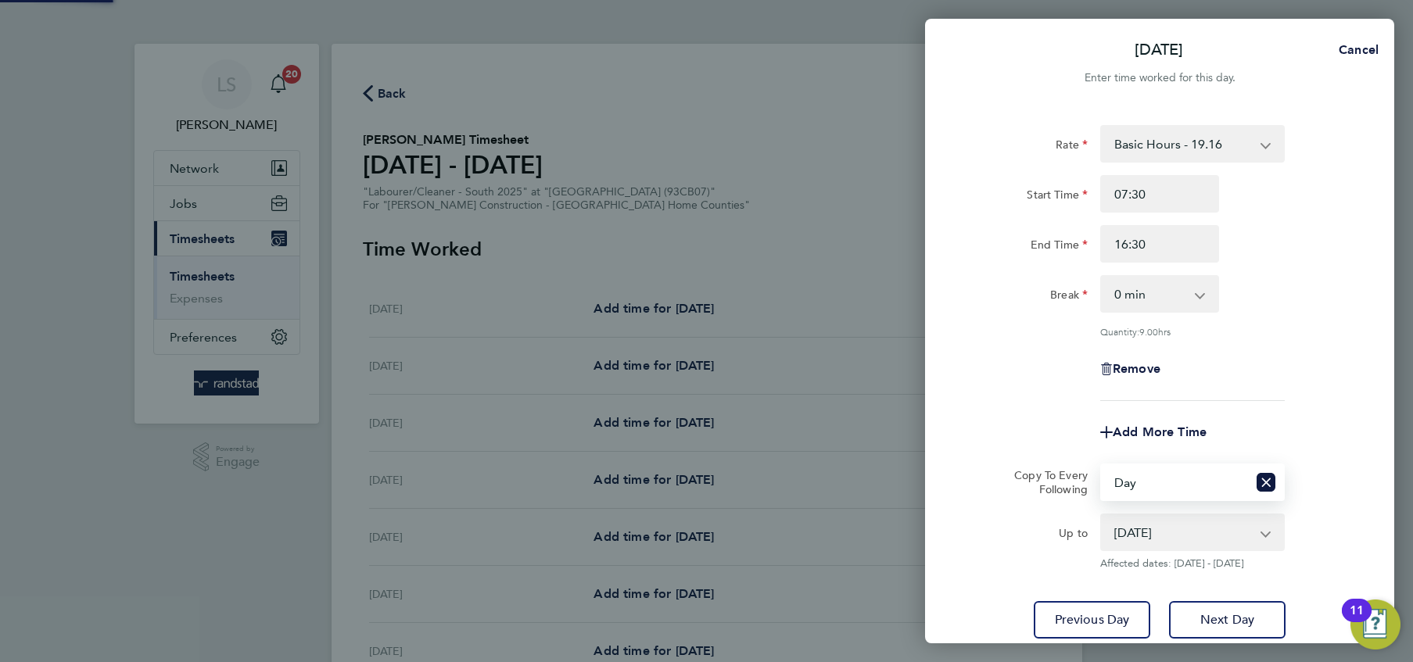
scroll to position [113, 0]
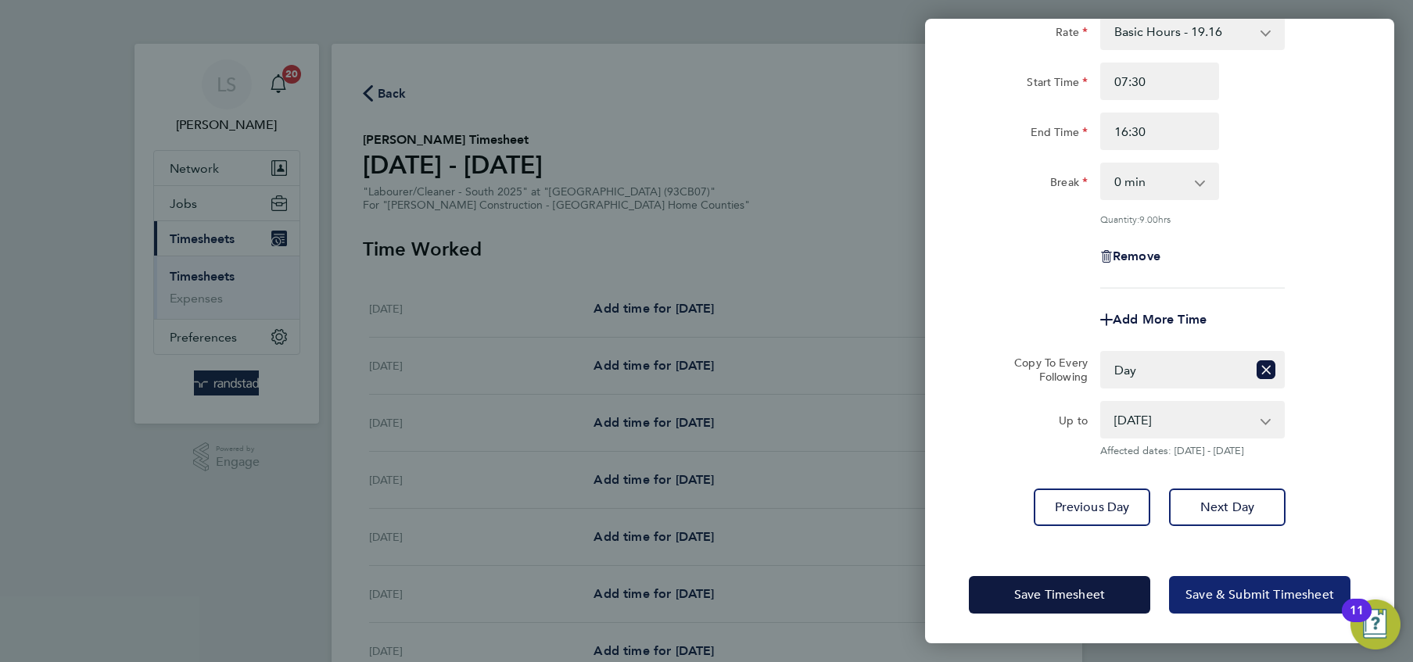
click at [1211, 587] on span "Save & Submit Timesheet" at bounding box center [1259, 595] width 149 height 16
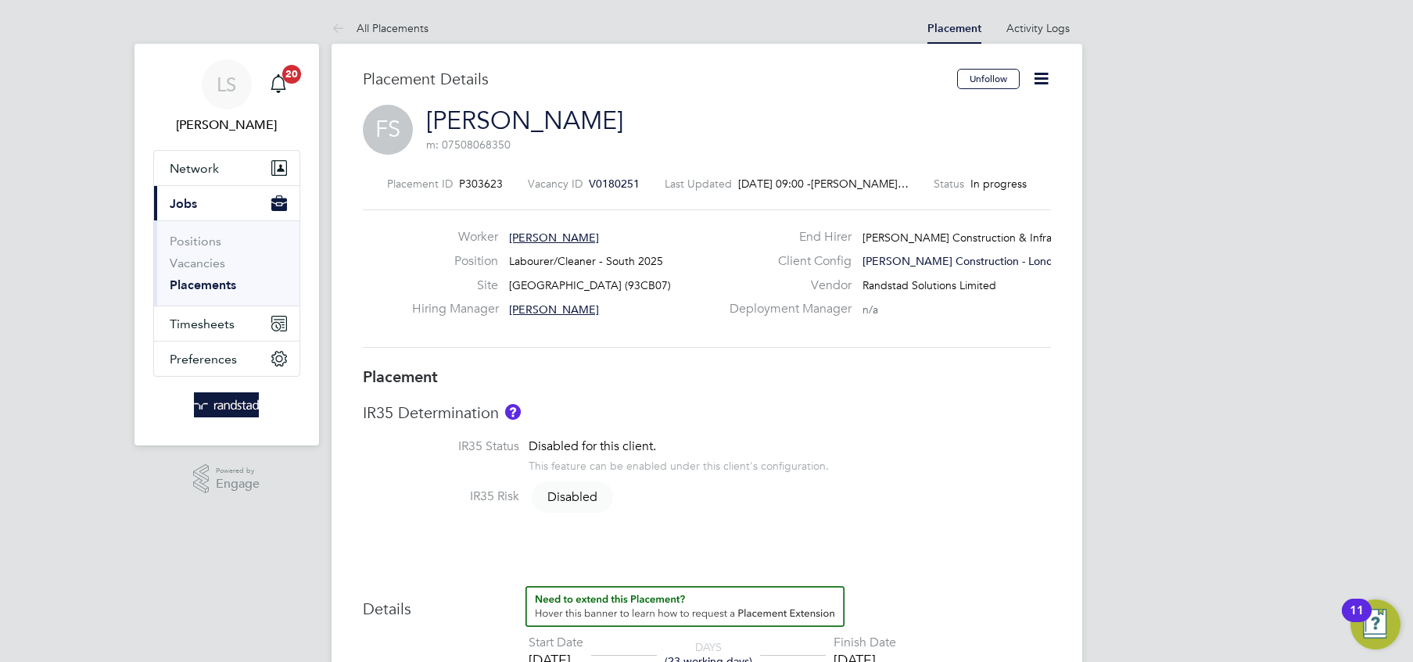
click at [1039, 85] on icon at bounding box center [1041, 79] width 20 height 20
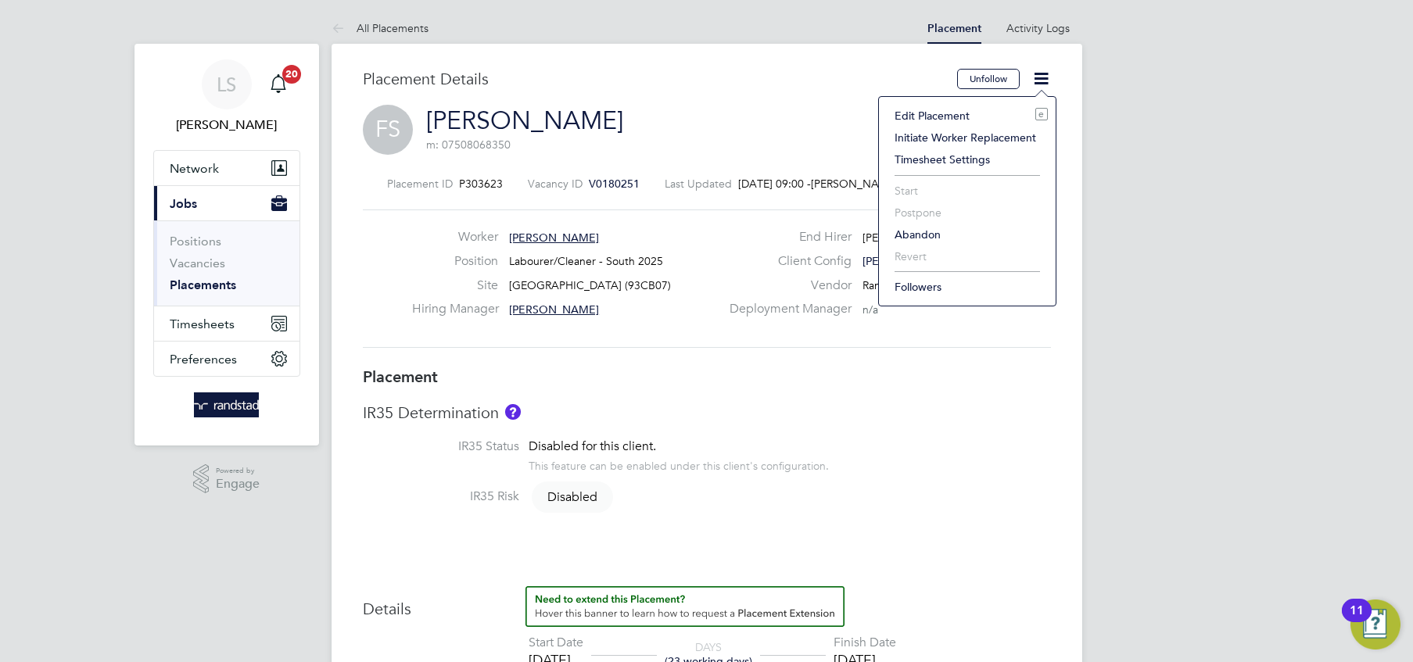
click at [908, 119] on li "Edit Placement e" at bounding box center [966, 116] width 161 height 22
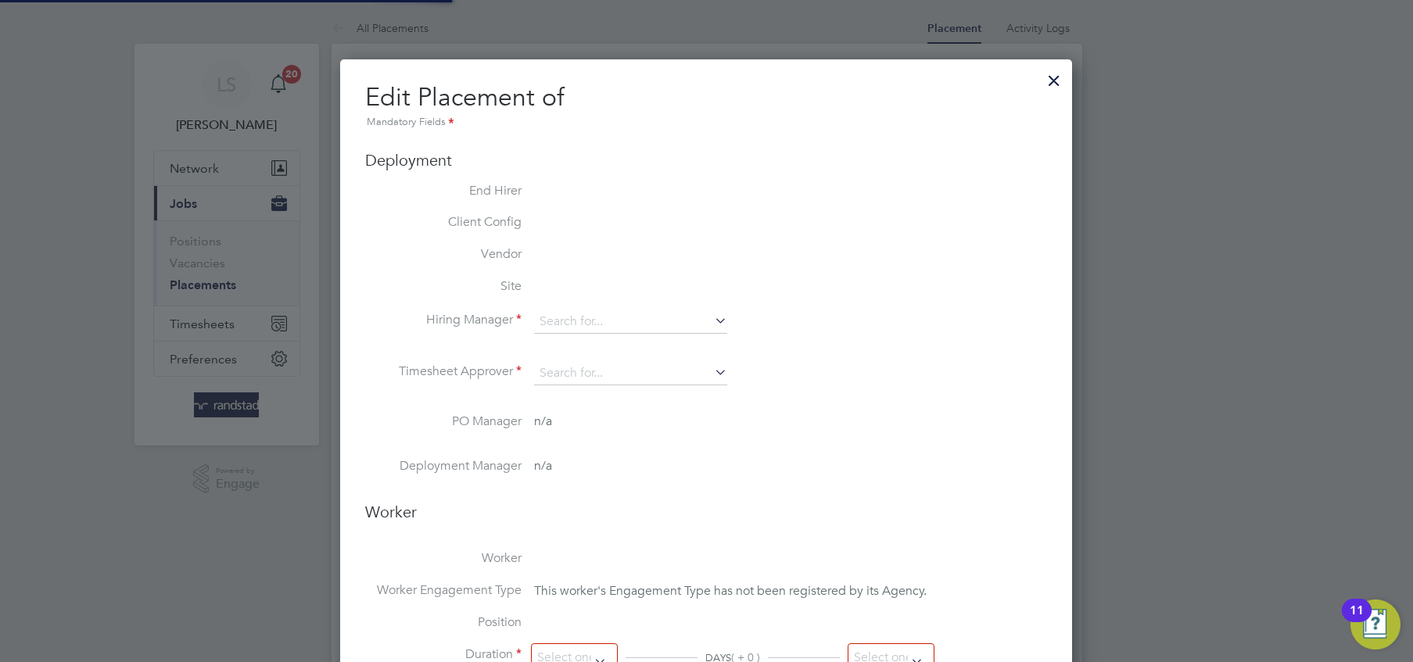
type input "[PERSON_NAME]"
type input "10 Sep 2025"
type input "12 Oct 2025"
type input "08:00"
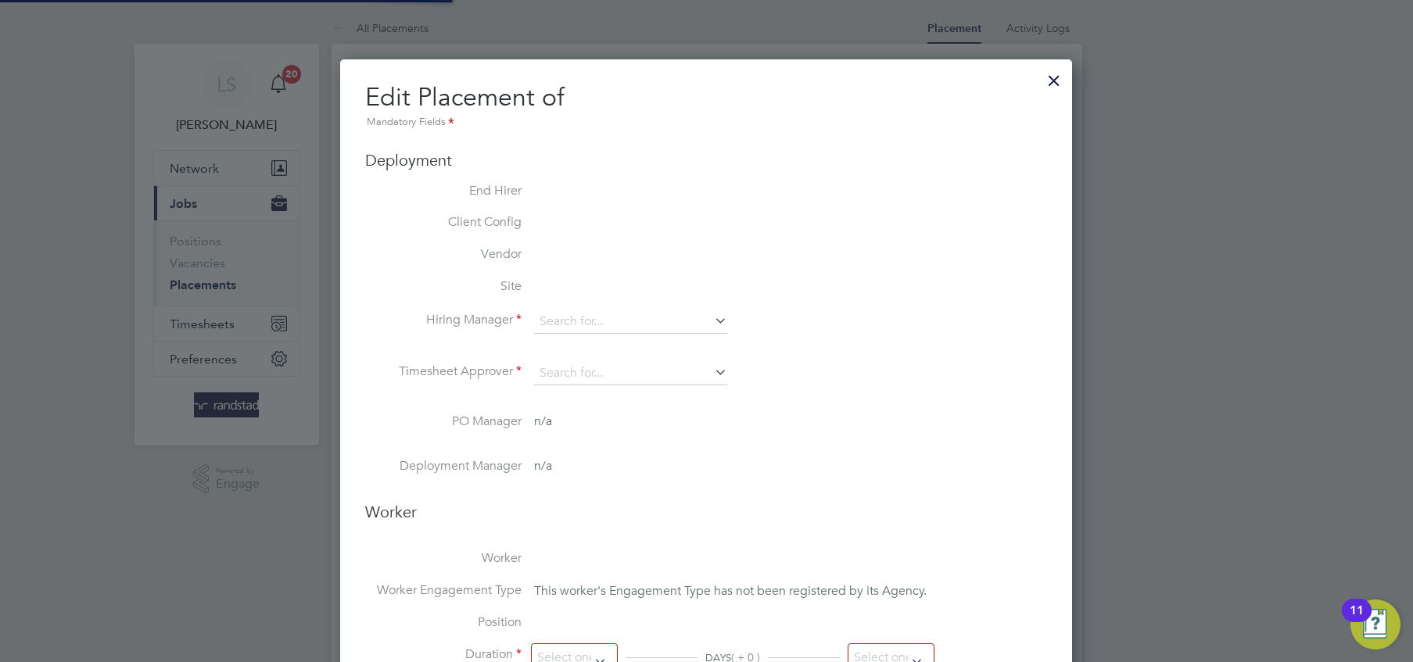
type input "18:00"
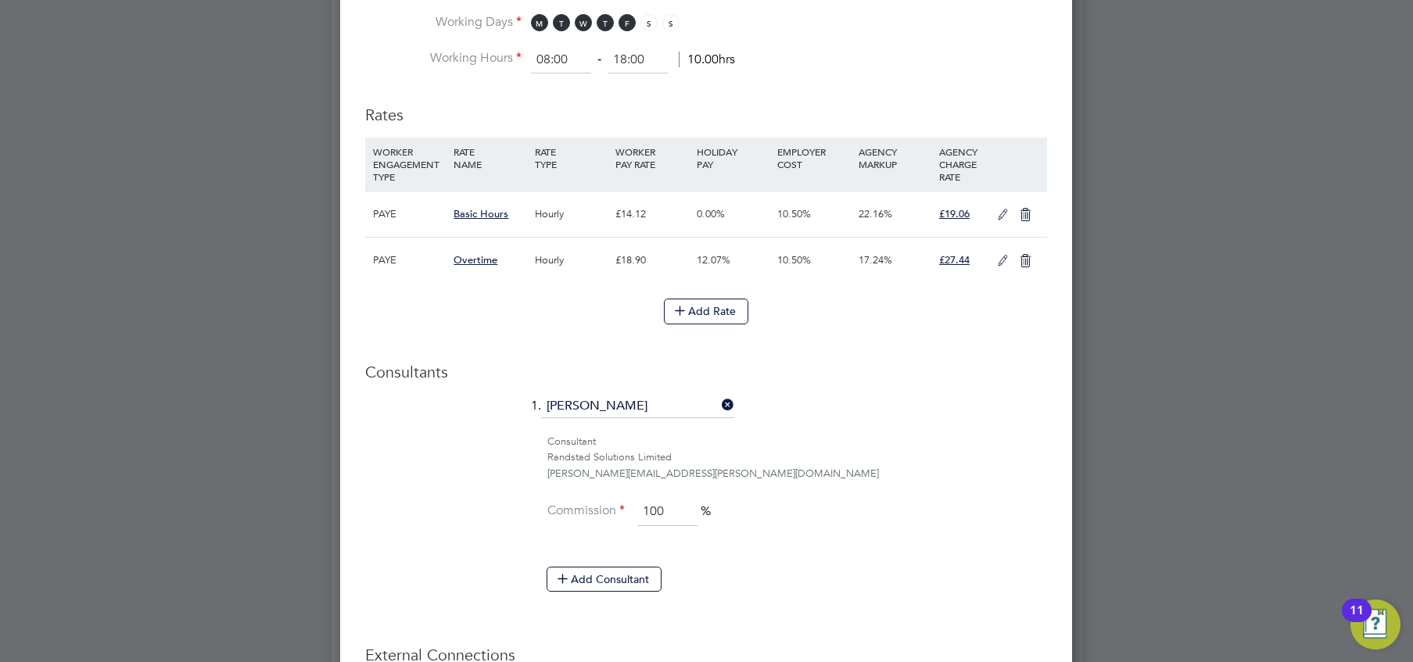
click at [1001, 221] on icon at bounding box center [1003, 215] width 20 height 13
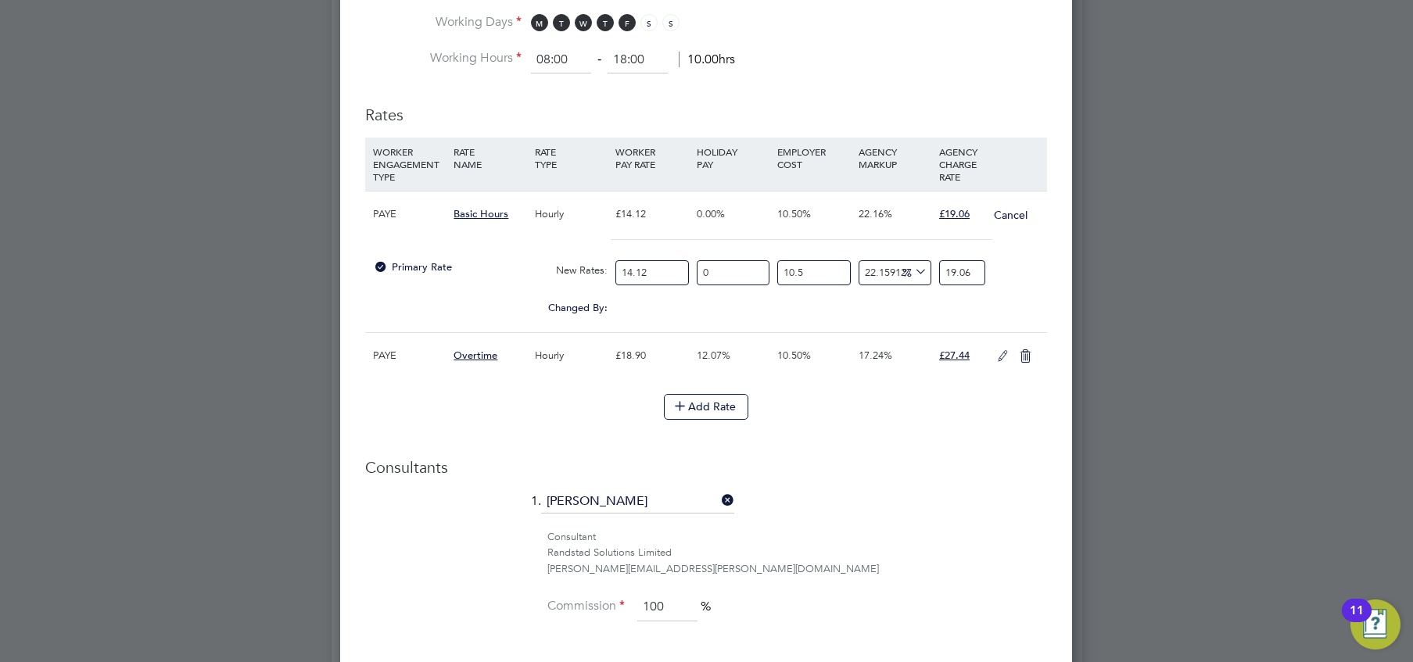
click at [958, 279] on input "19.06" at bounding box center [962, 273] width 46 height 26
type input "19.6"
type input "25.620088959532385"
type input "19.16"
type input "22.80004614615513"
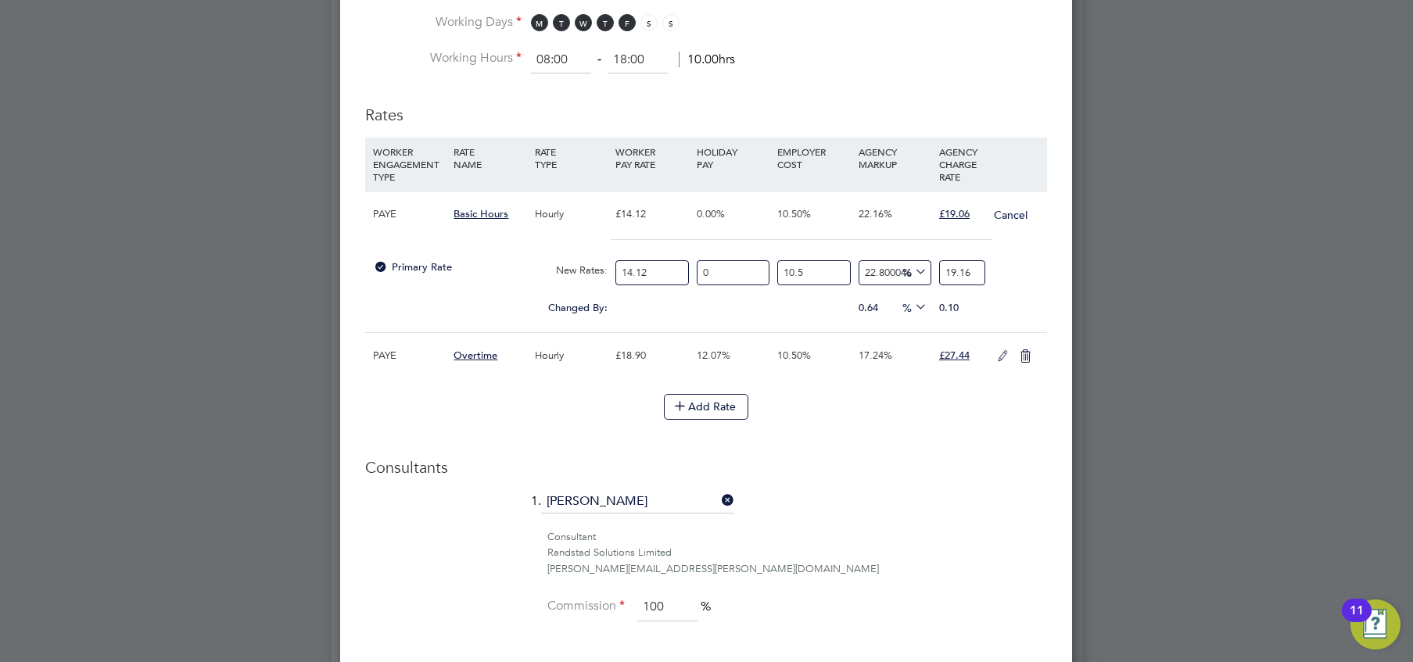
type input "19.16"
click at [919, 478] on h3 "Consultants" at bounding box center [706, 467] width 682 height 20
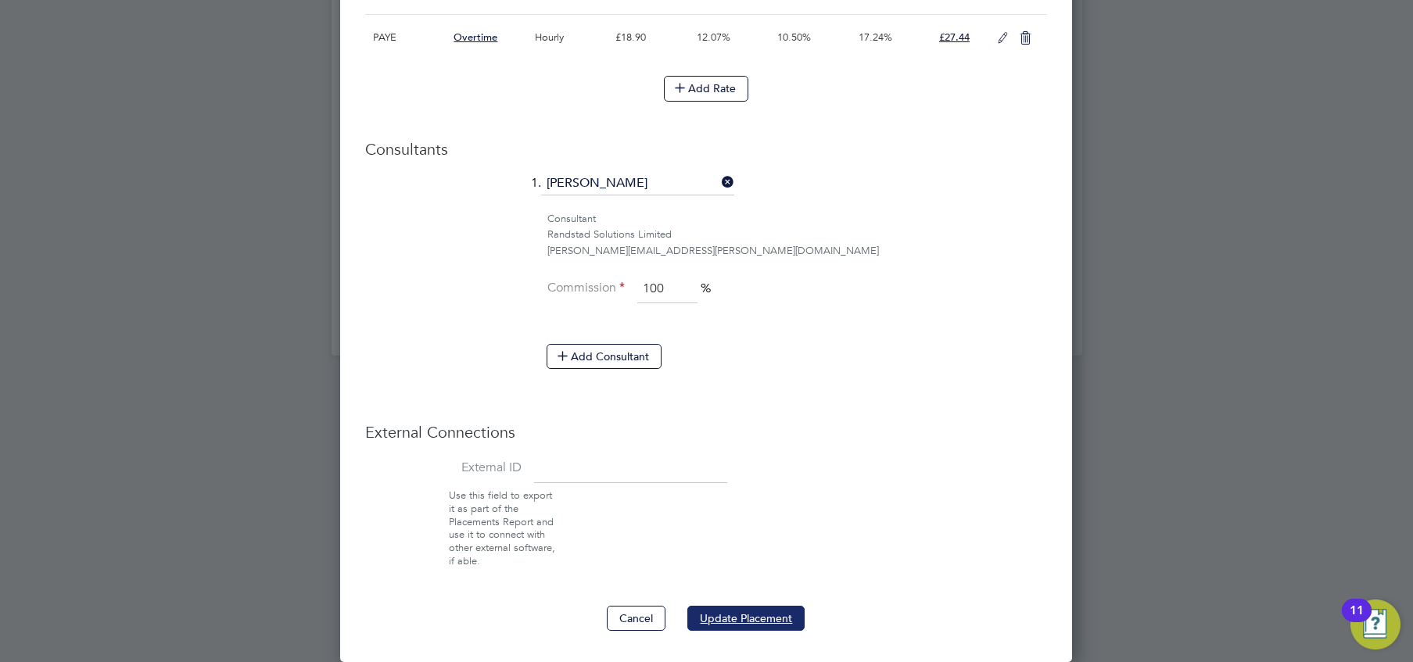
click at [789, 606] on button "Update Placement" at bounding box center [745, 618] width 117 height 25
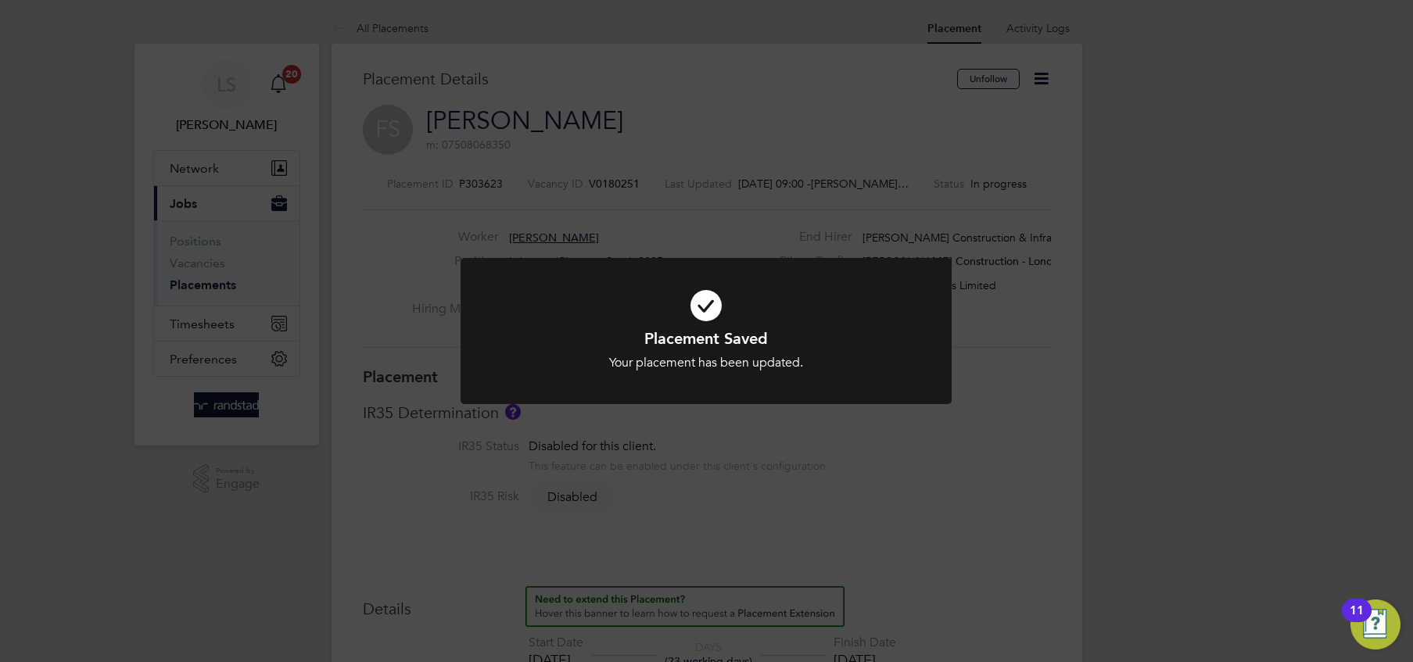
click at [738, 290] on icon at bounding box center [706, 305] width 406 height 61
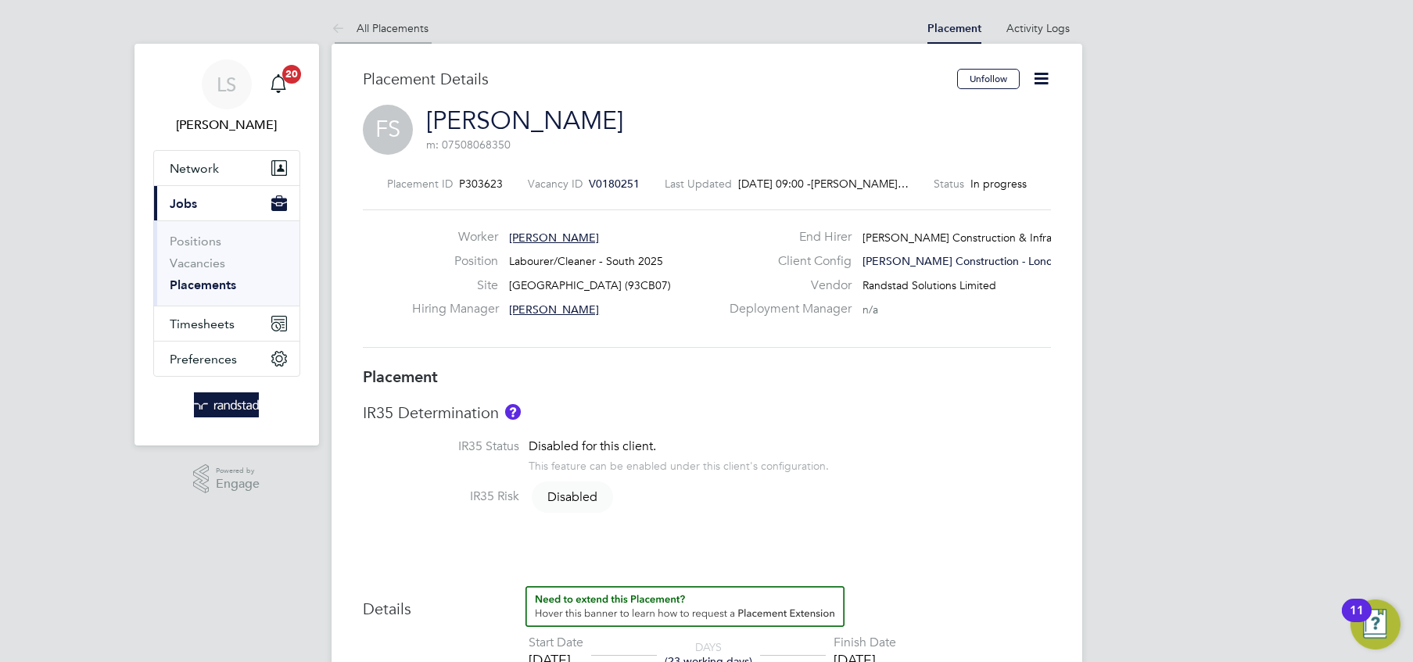
click at [371, 21] on link "All Placements" at bounding box center [379, 28] width 97 height 14
click at [1037, 84] on icon at bounding box center [1041, 79] width 20 height 20
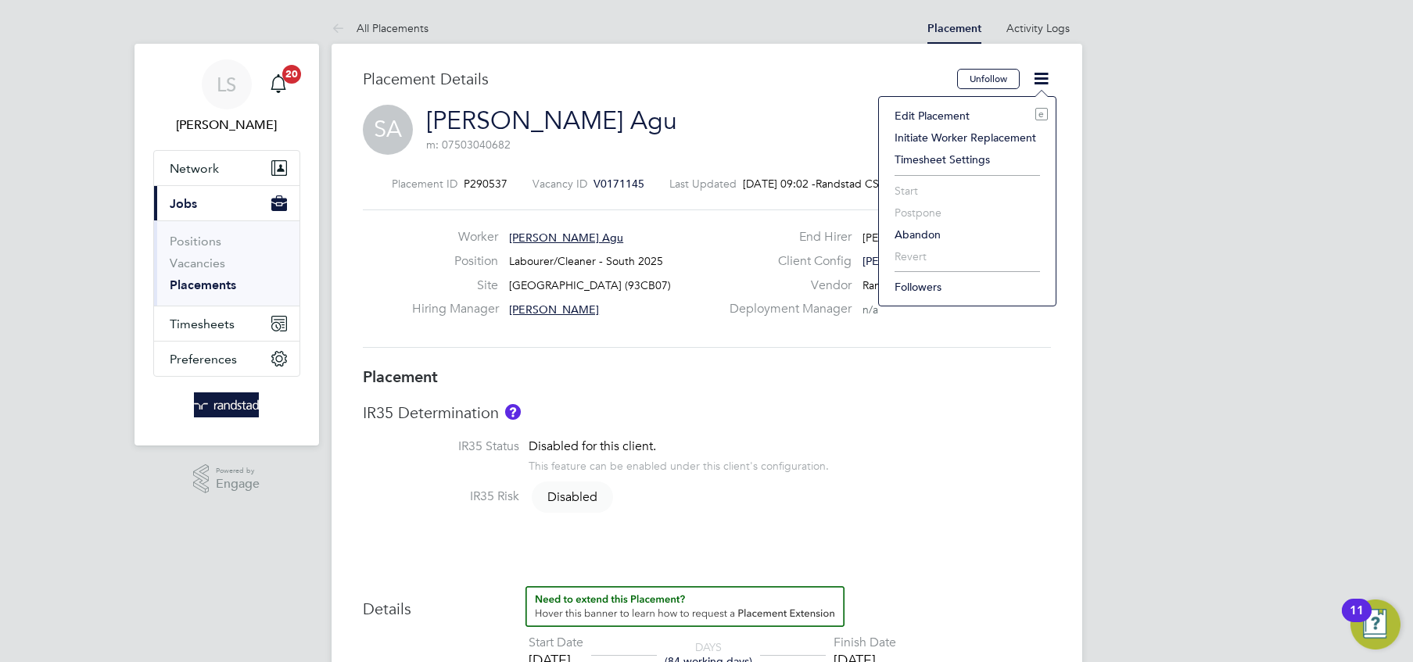
click at [962, 114] on li "Edit Placement e" at bounding box center [966, 116] width 161 height 22
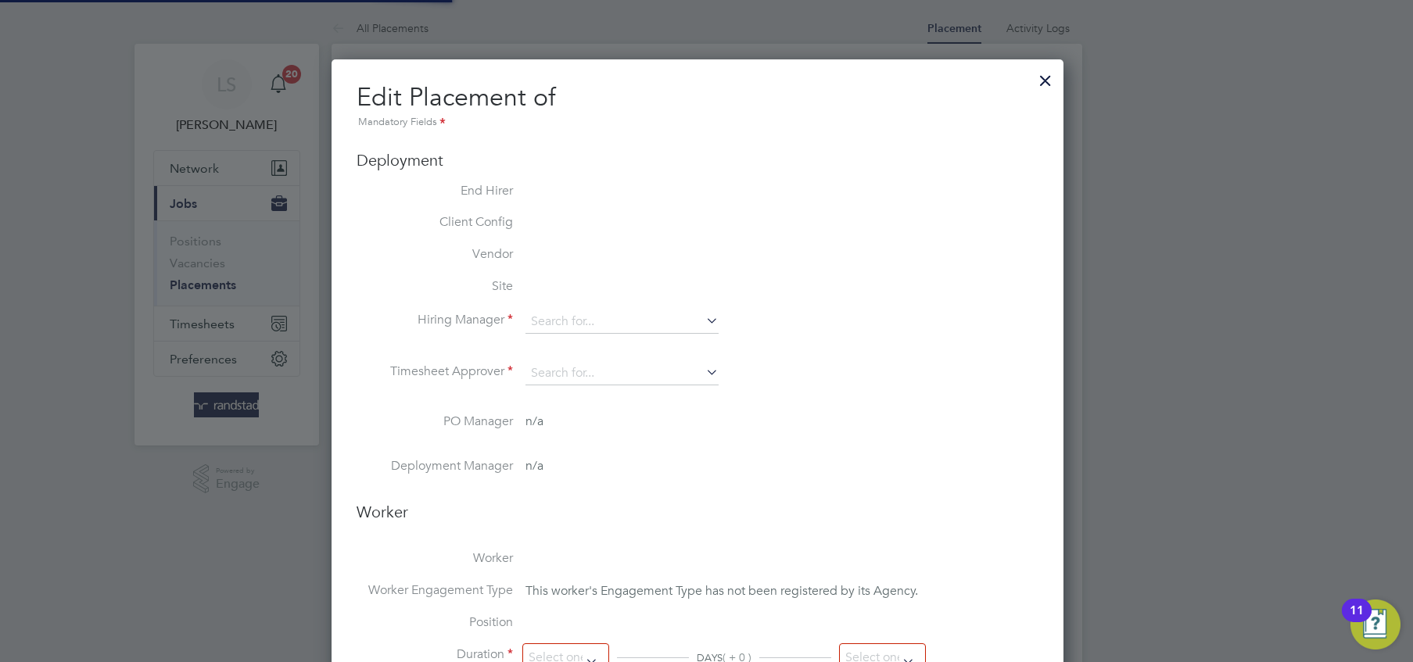
type input "[PERSON_NAME]"
type input "[DATE]"
type input "08:00"
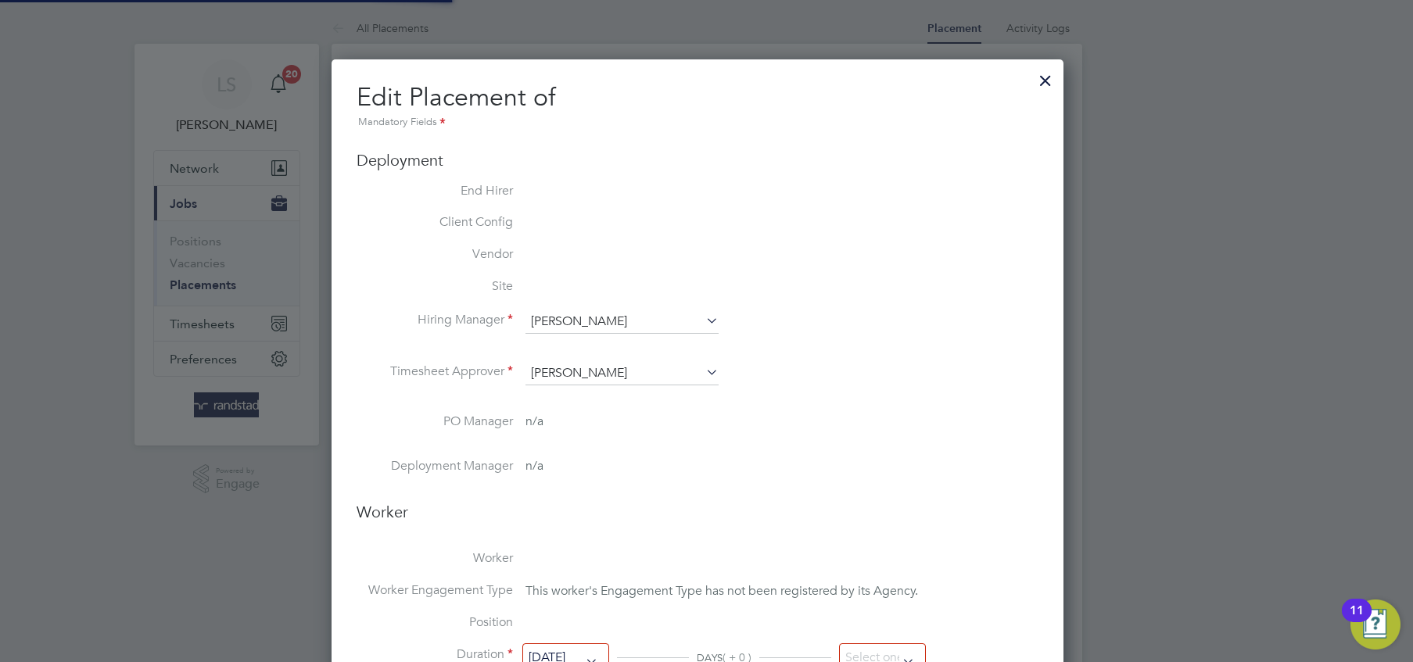
type input "18:00"
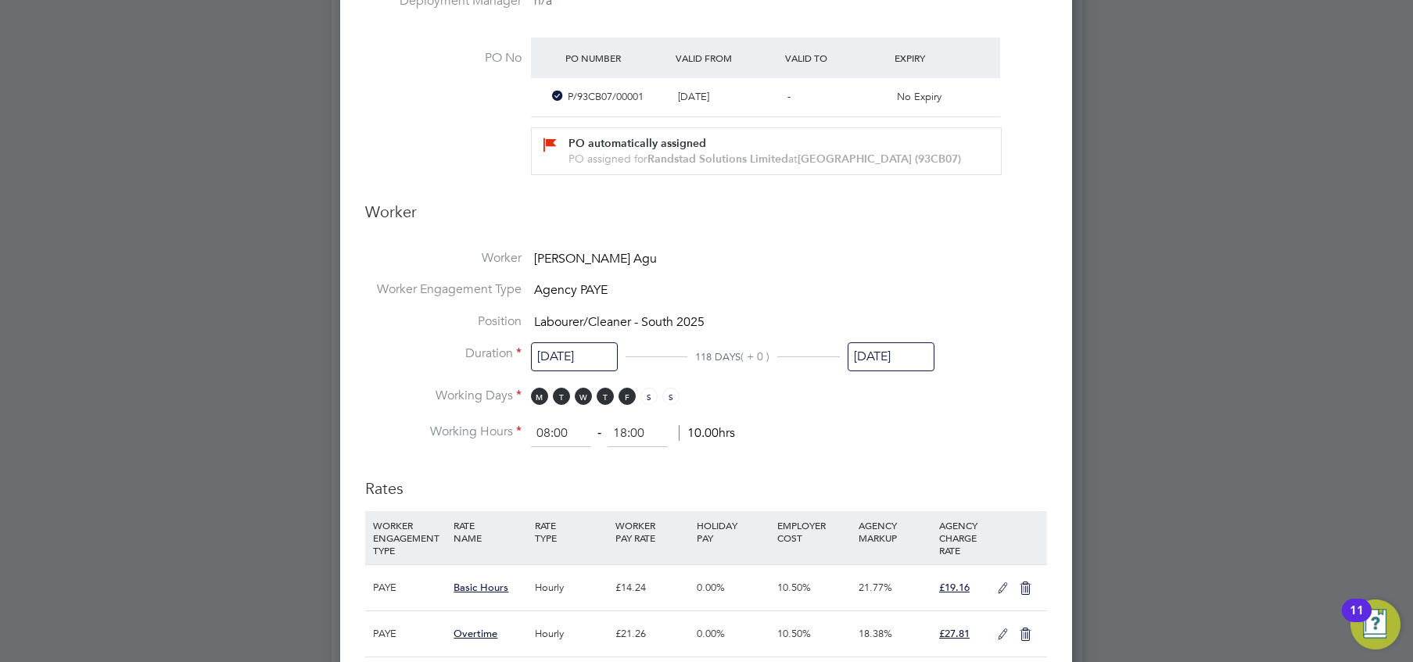
click at [886, 367] on input "[DATE]" at bounding box center [890, 356] width 87 height 29
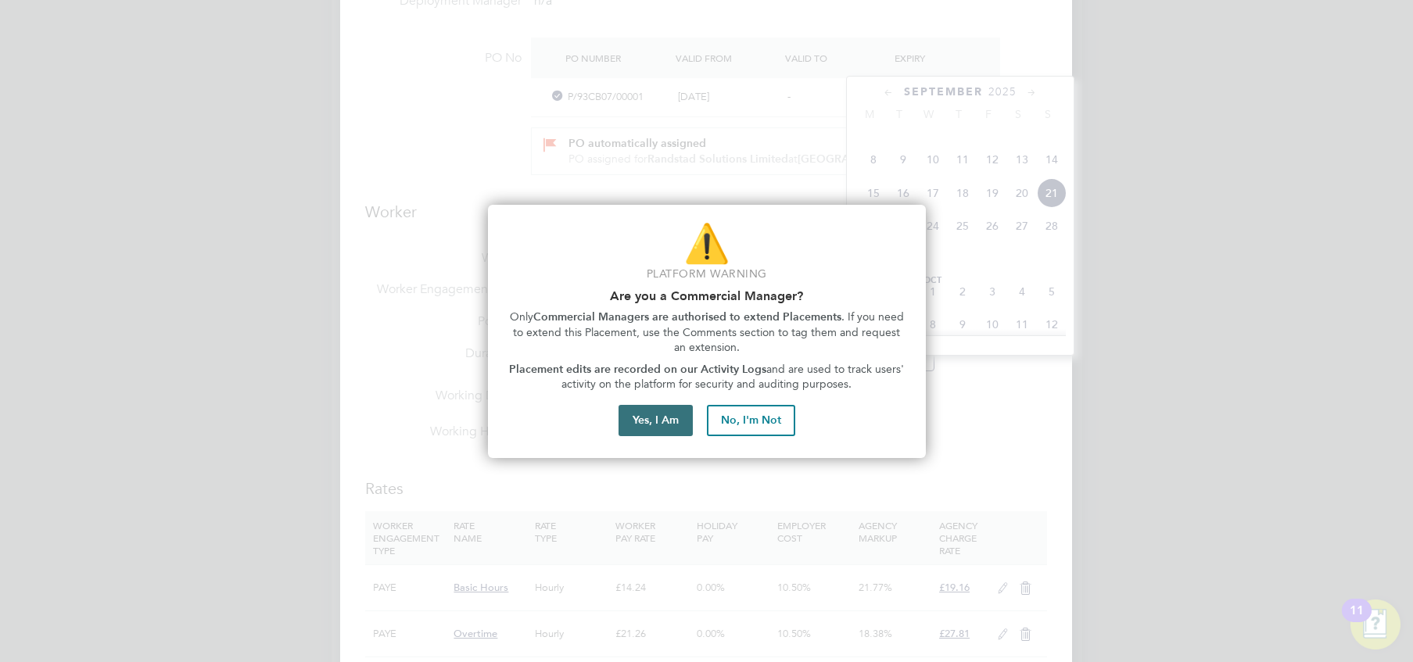
click at [654, 425] on button "Yes, I Am" at bounding box center [655, 420] width 74 height 31
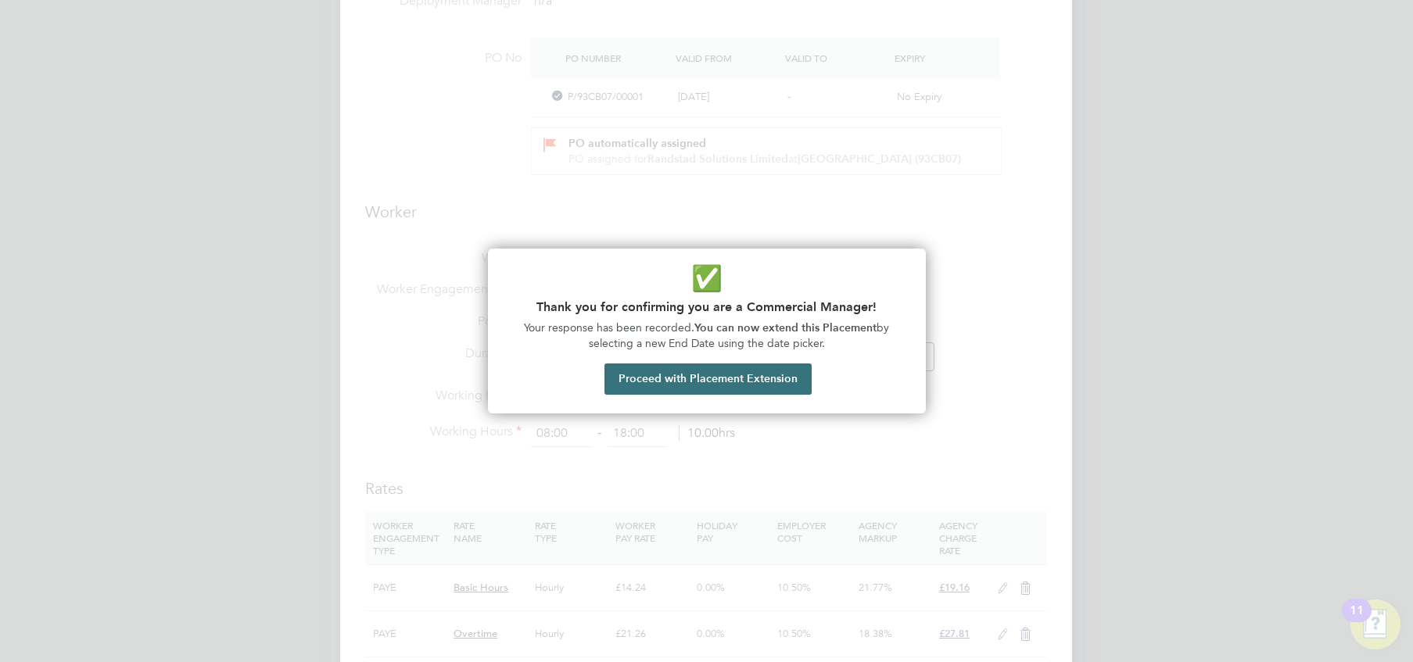
click at [775, 373] on button "Proceed with Placement Extension" at bounding box center [707, 378] width 207 height 31
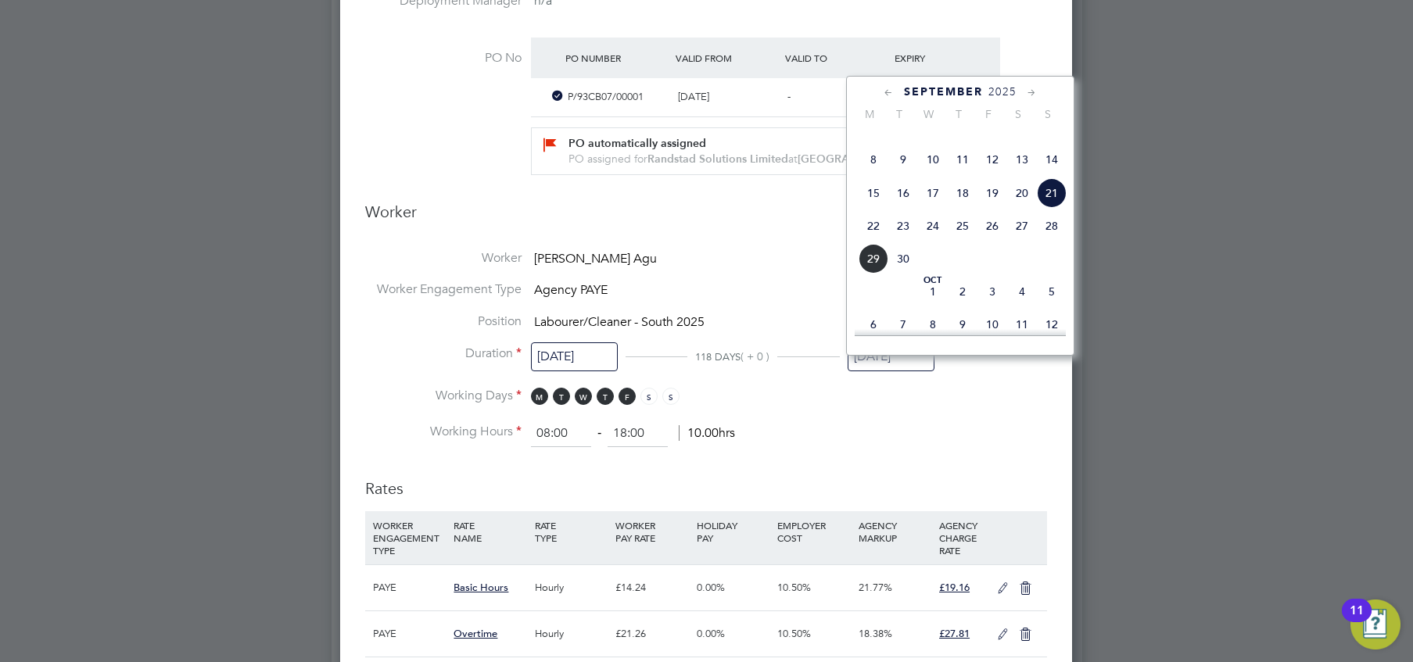
click at [1047, 241] on span "28" at bounding box center [1052, 226] width 30 height 30
type input "[DATE]"
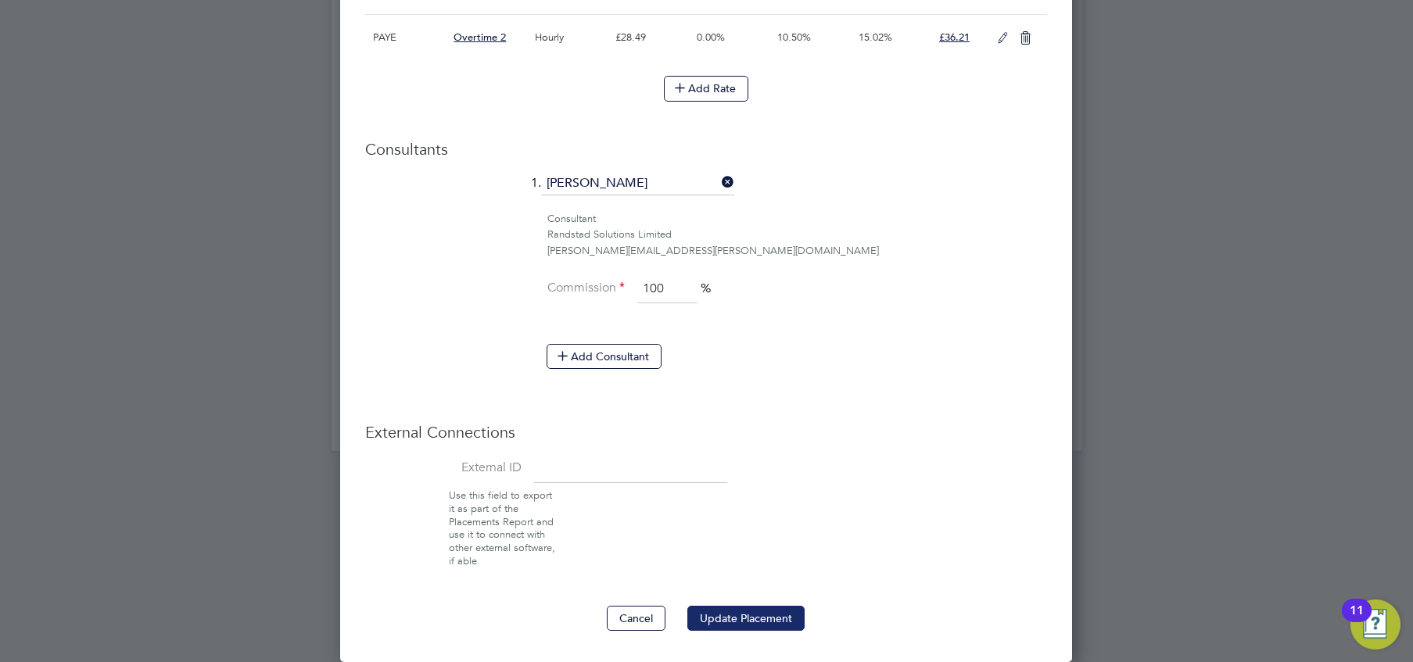
click at [731, 607] on button "Update Placement" at bounding box center [745, 618] width 117 height 25
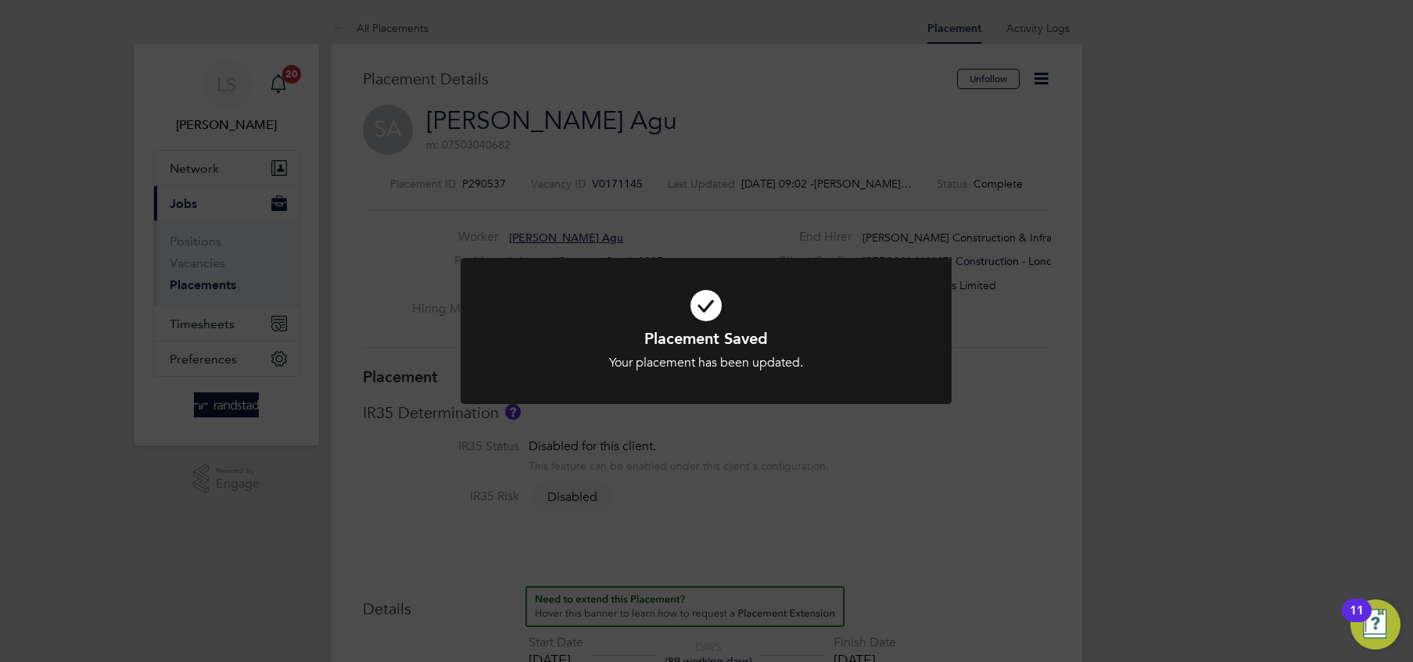
click at [498, 231] on div "Placement Saved Your placement has been updated. Cancel Okay" at bounding box center [706, 331] width 1413 height 662
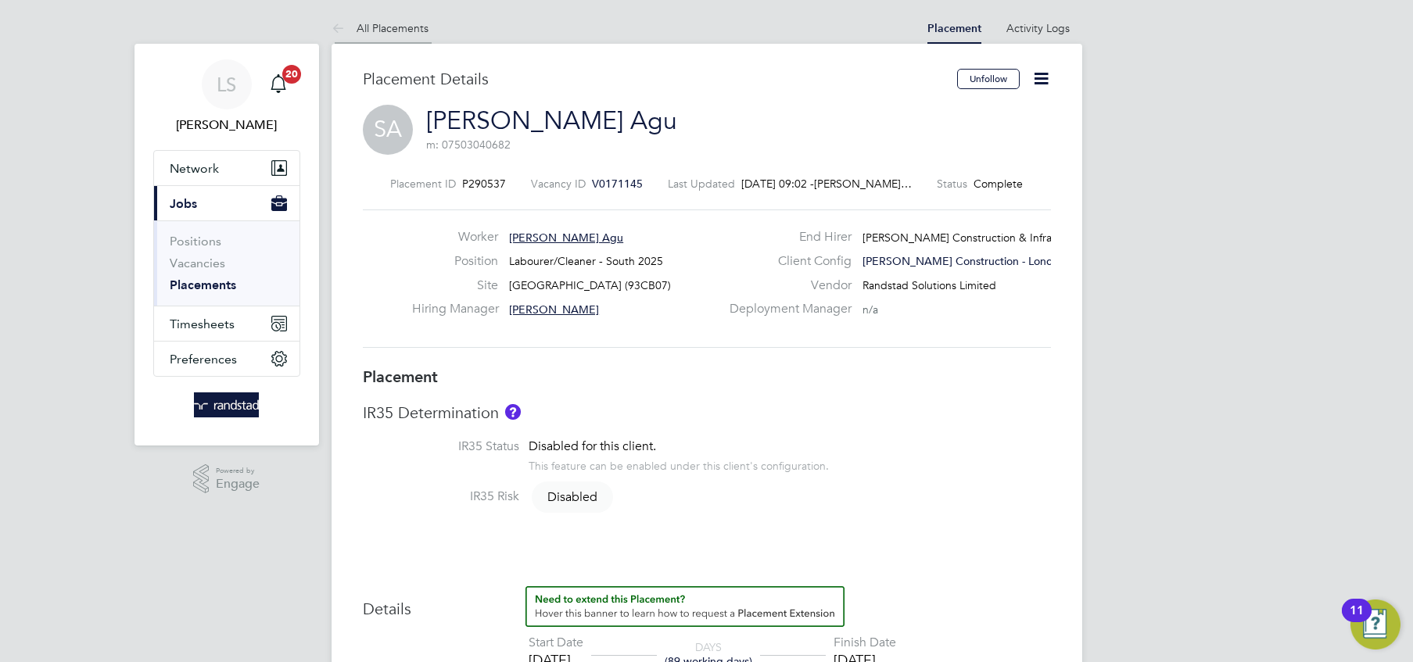
click at [355, 31] on link "All Placements" at bounding box center [379, 28] width 97 height 14
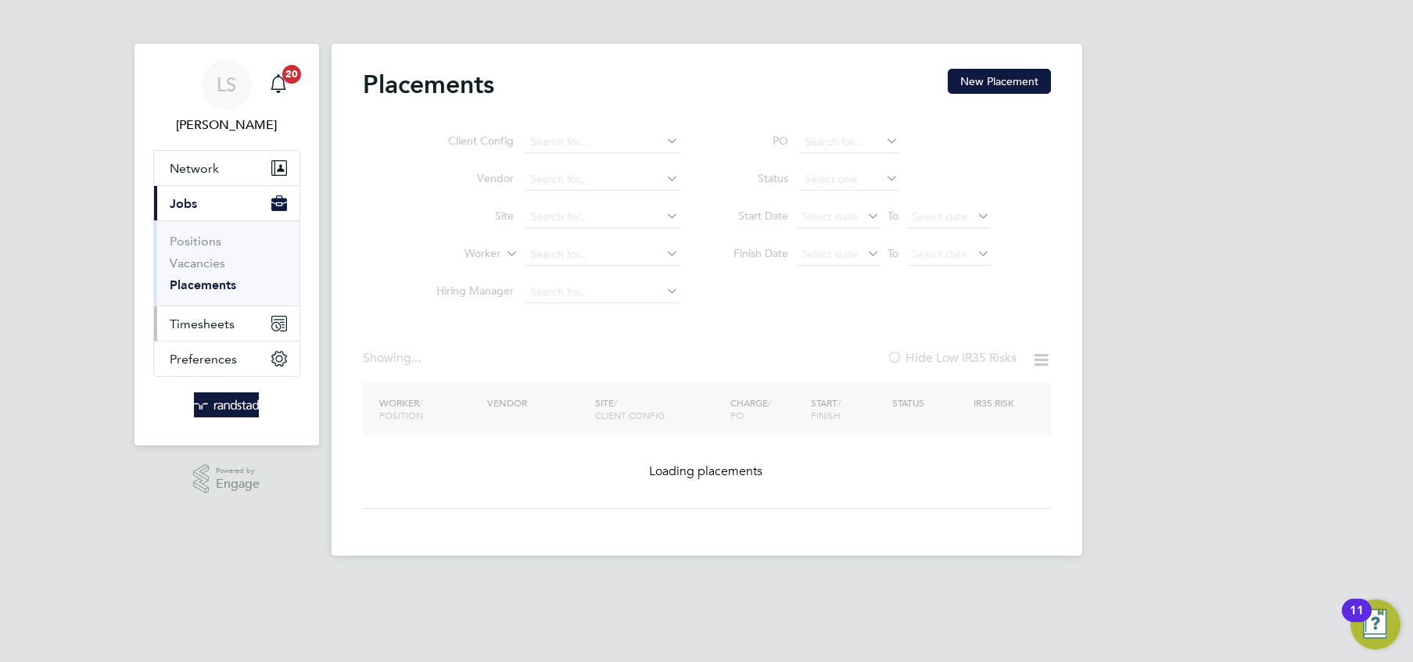
click at [211, 317] on span "Timesheets" at bounding box center [202, 324] width 65 height 15
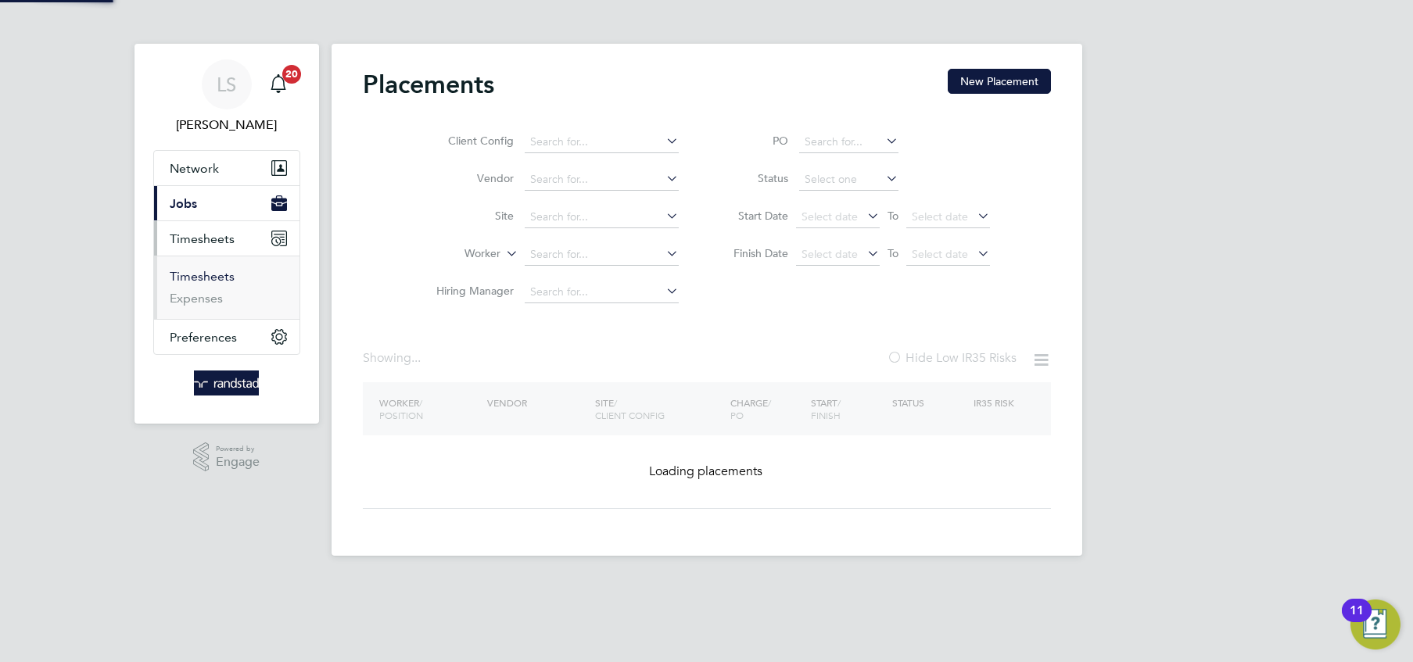
click at [189, 278] on link "Timesheets" at bounding box center [202, 276] width 65 height 15
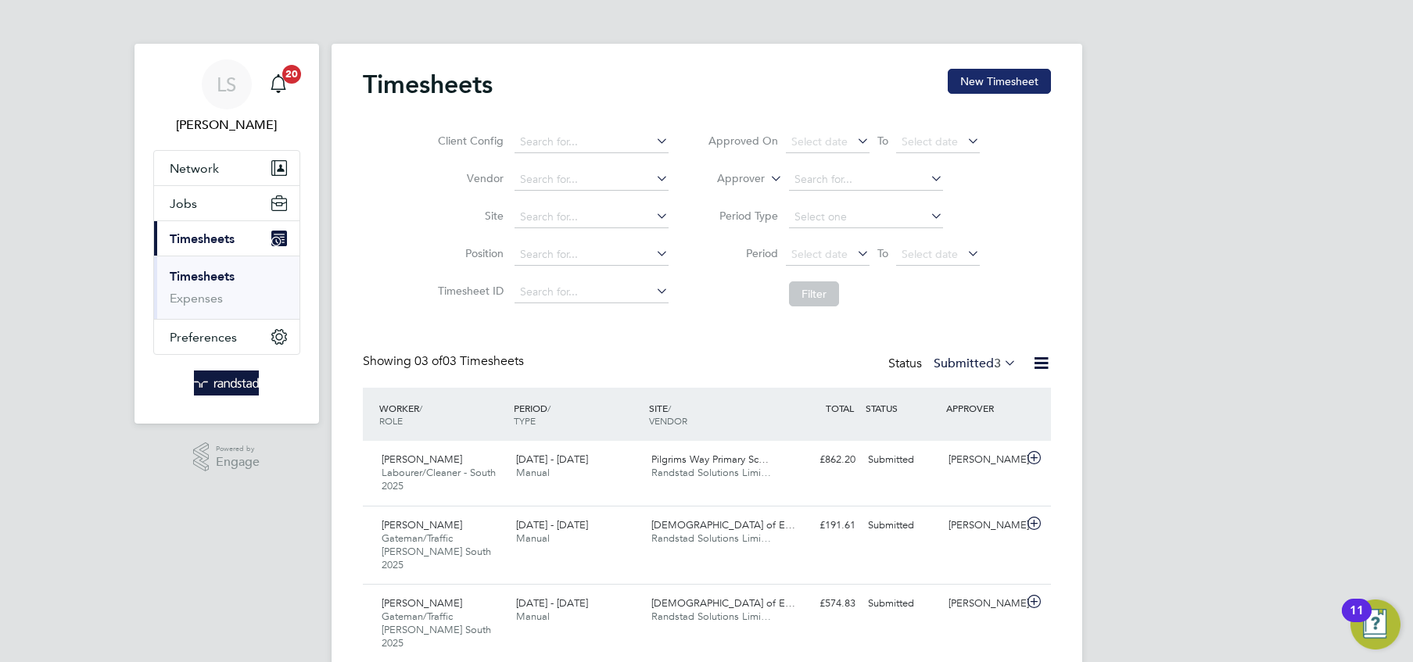
click at [1019, 79] on button "New Timesheet" at bounding box center [998, 81] width 103 height 25
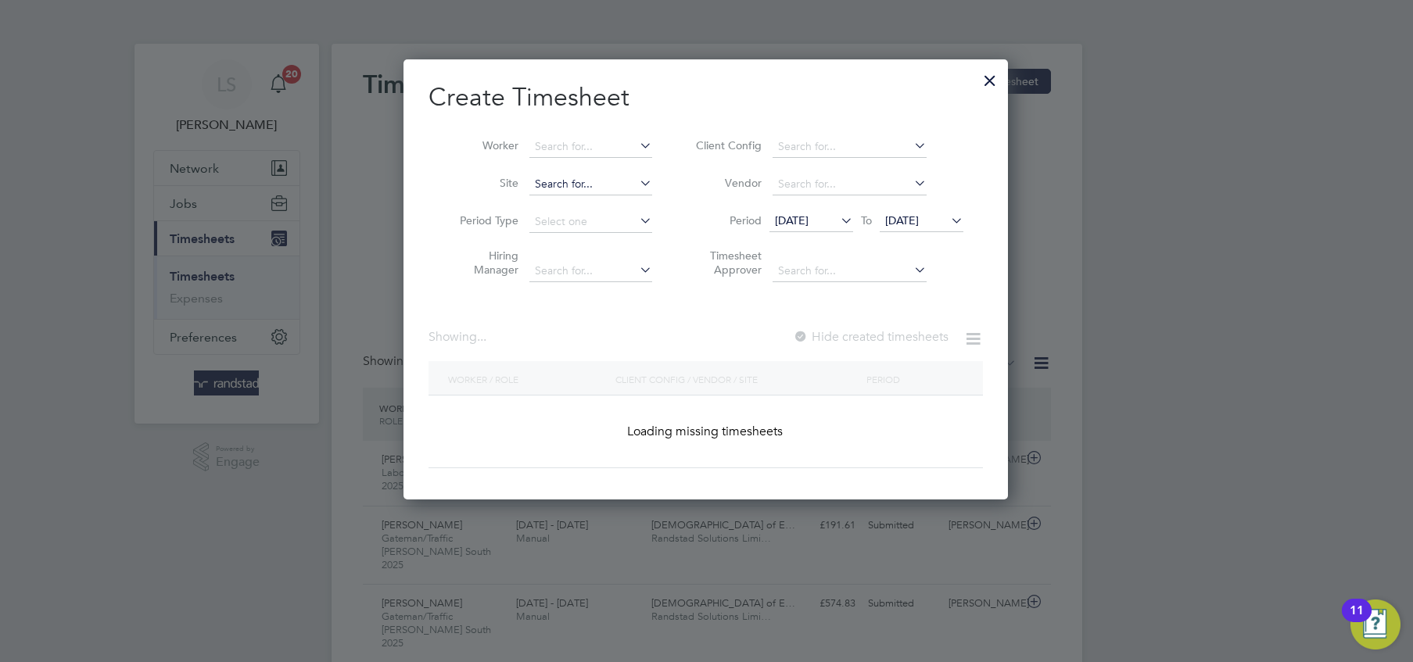
click at [596, 179] on input at bounding box center [590, 185] width 123 height 22
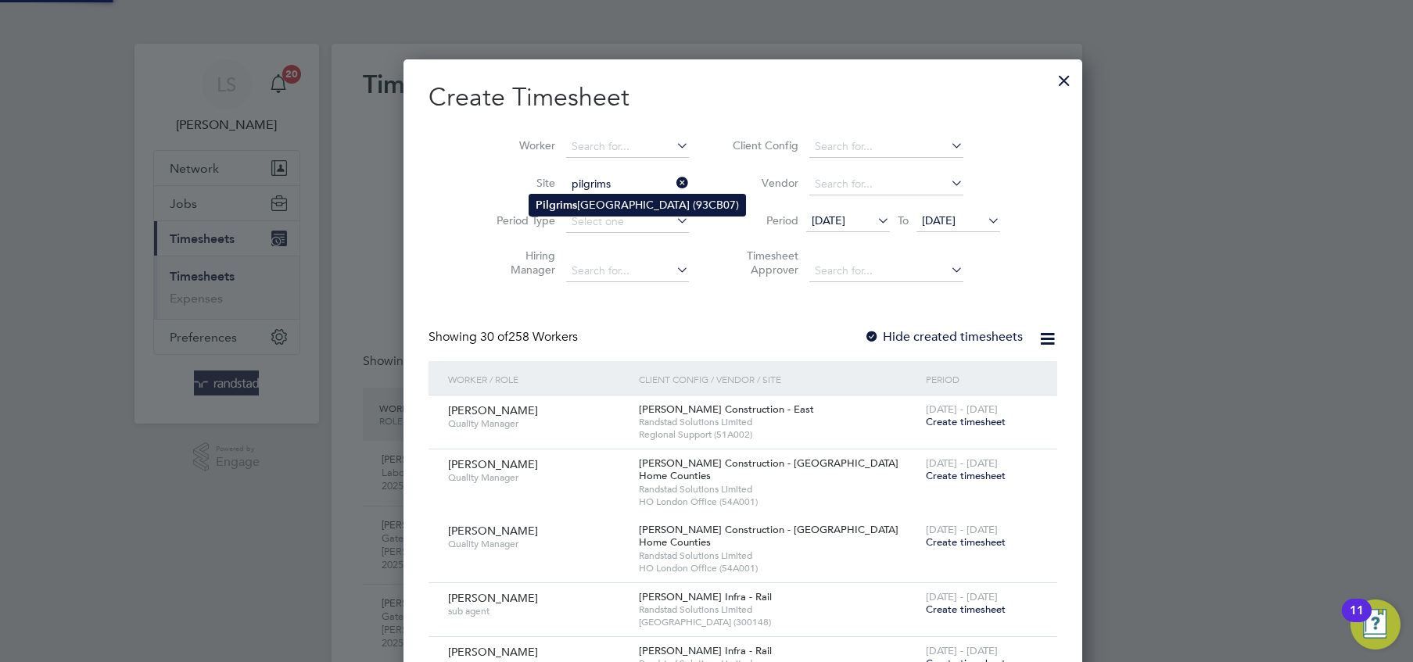
click at [591, 199] on li "[GEOGRAPHIC_DATA] (93CB07)" at bounding box center [637, 205] width 216 height 21
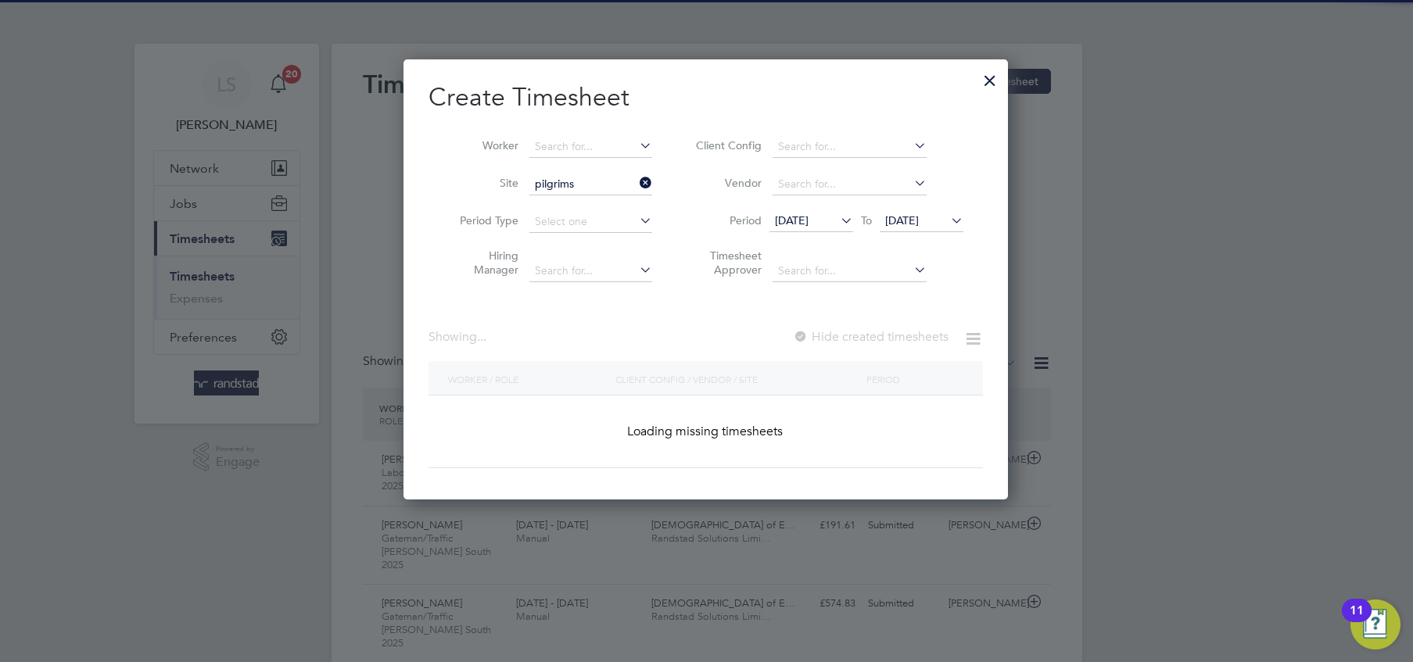
type input "[GEOGRAPHIC_DATA] (93CB07)"
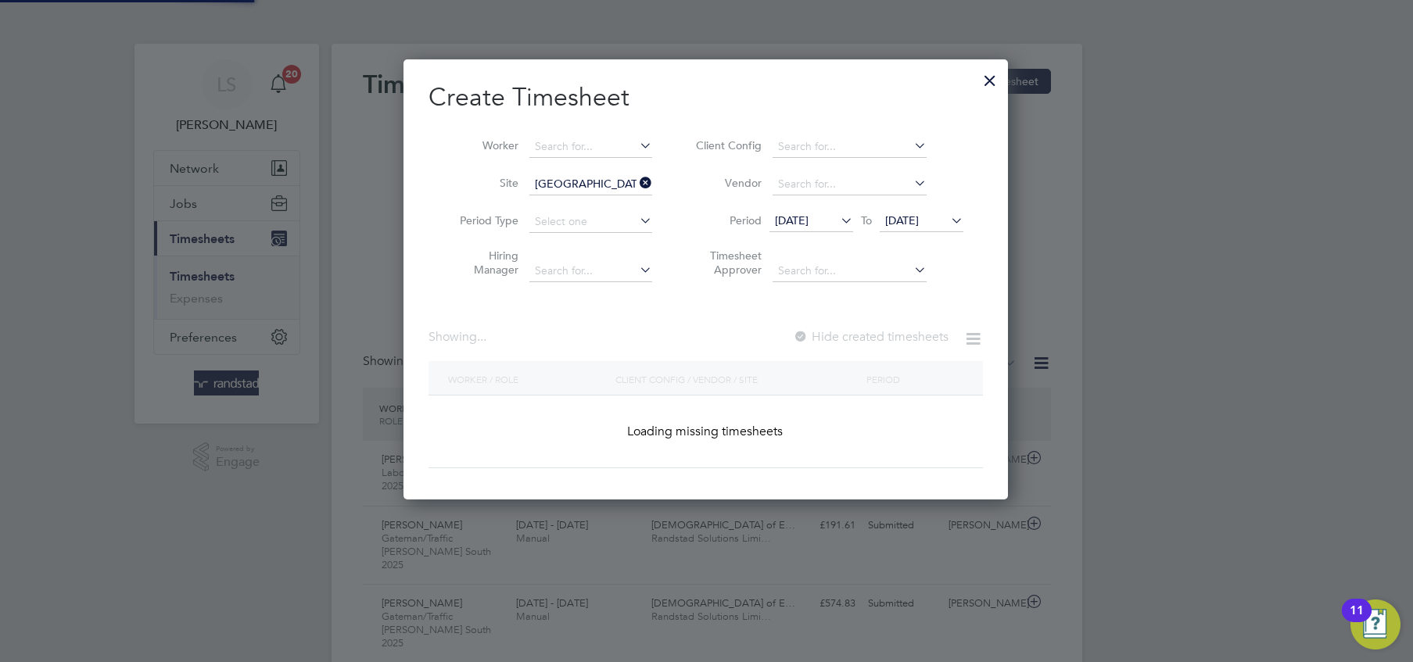
click at [808, 338] on div at bounding box center [801, 338] width 16 height 16
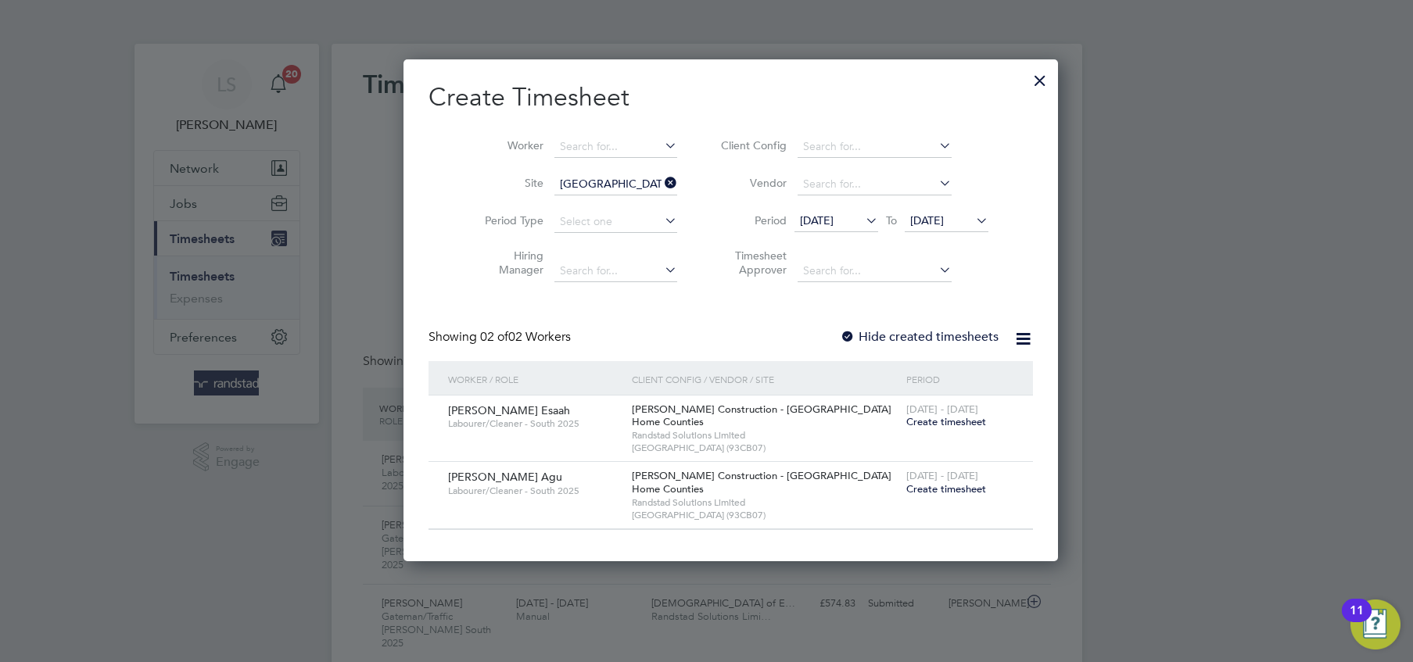
click at [906, 488] on span "Create timesheet" at bounding box center [946, 488] width 80 height 13
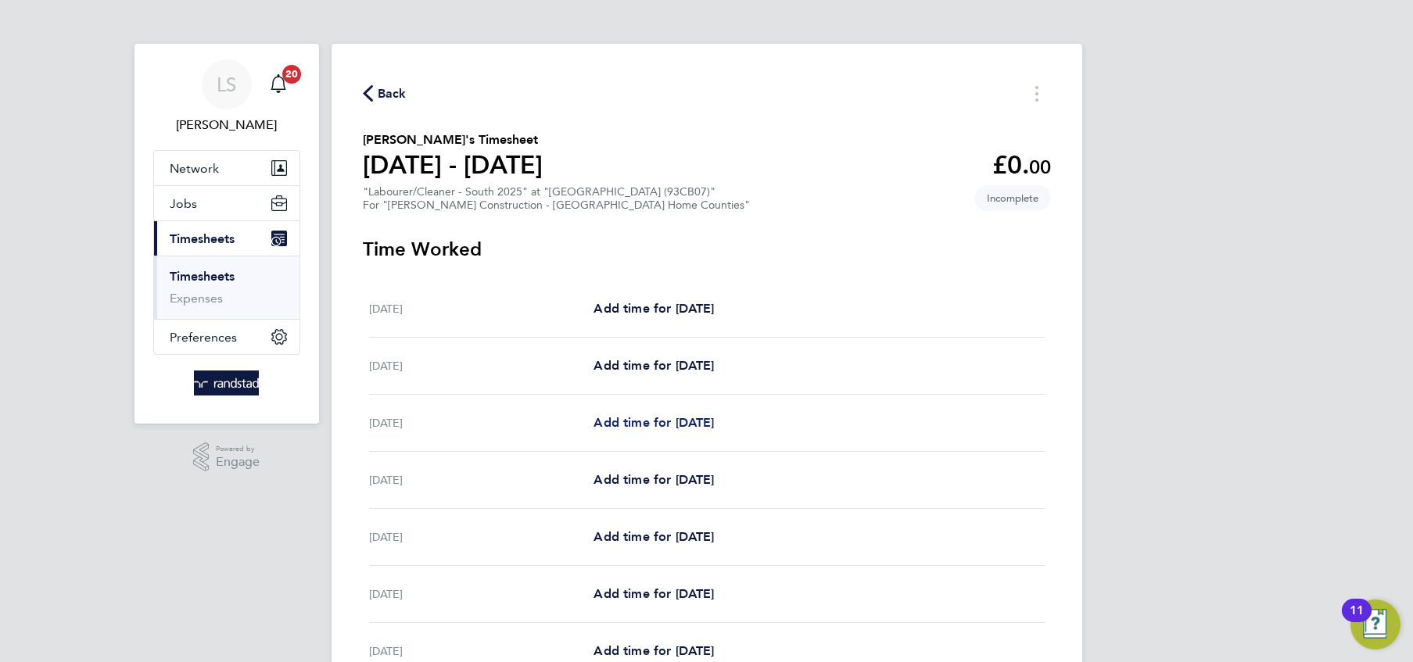
click at [658, 428] on span "Add time for Mon 22 Sep" at bounding box center [653, 422] width 120 height 15
select select "30"
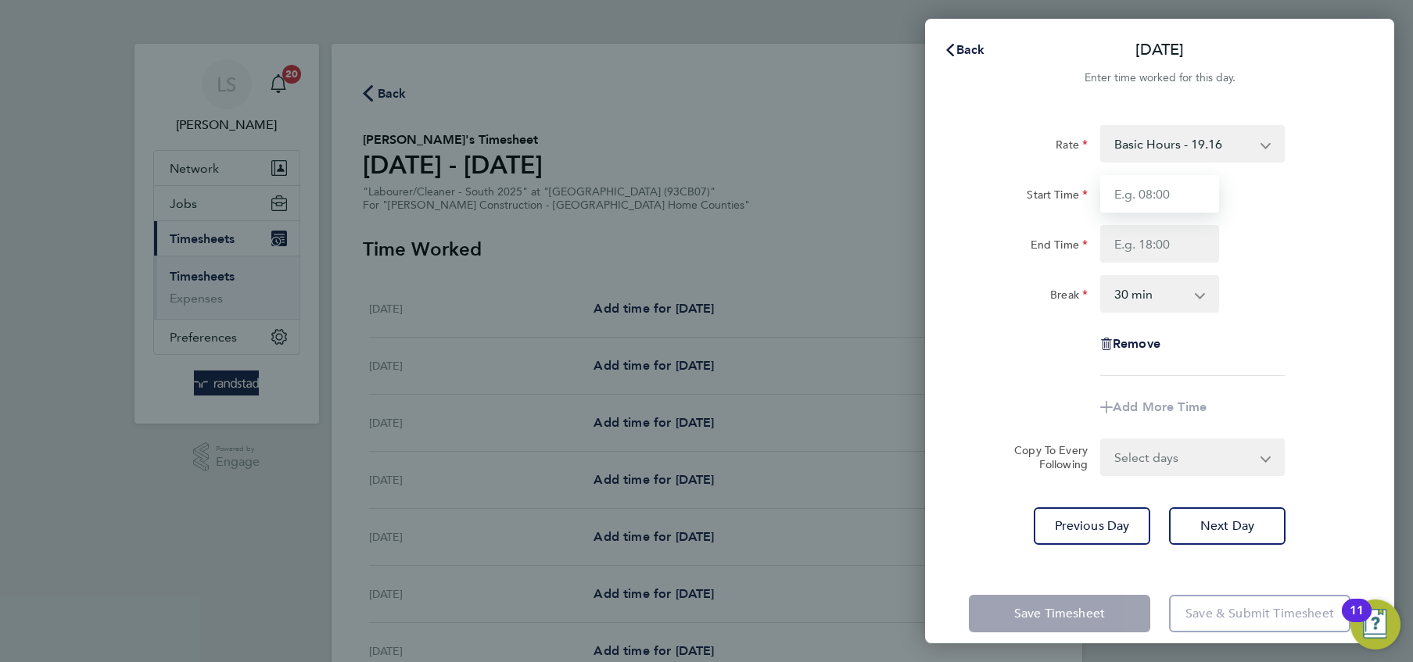
click at [1112, 194] on input "Start Time" at bounding box center [1159, 194] width 119 height 38
type input "07:30"
click at [1148, 234] on input "End Time" at bounding box center [1159, 244] width 119 height 38
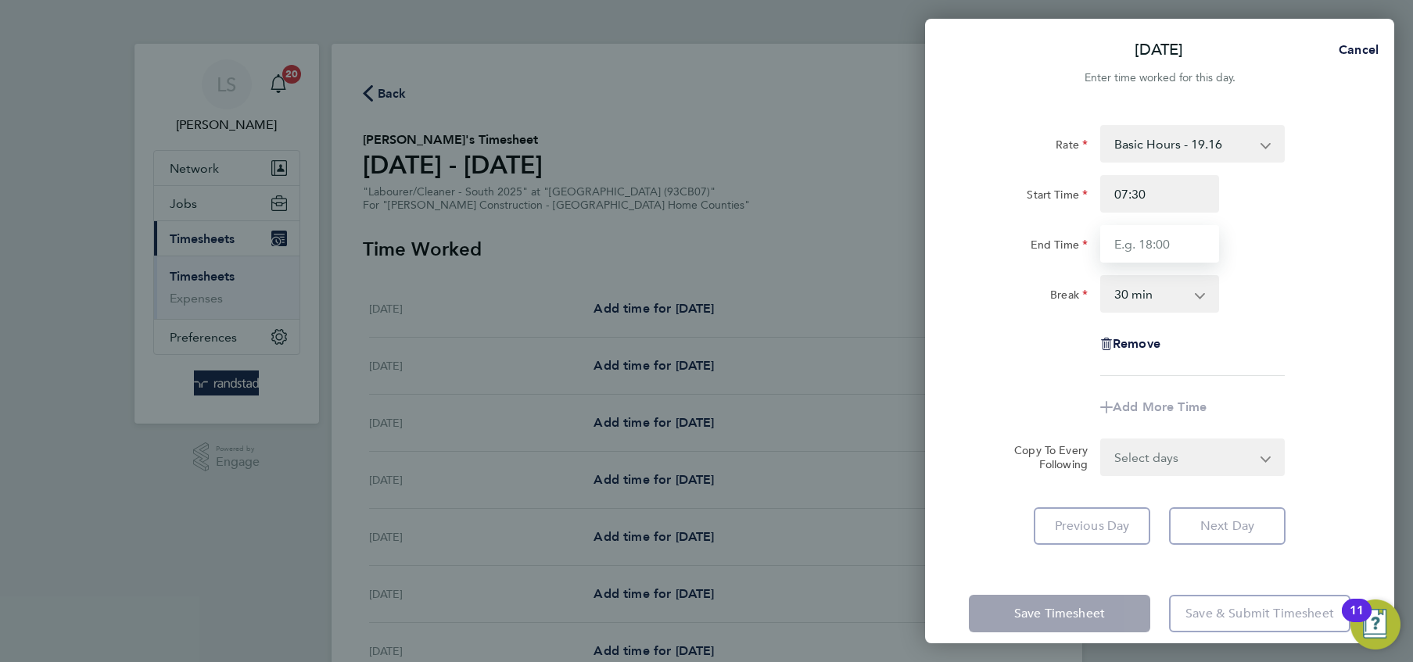
type input "16:30"
click at [1164, 296] on select "0 min 15 min 30 min 45 min 60 min 75 min 90 min" at bounding box center [1149, 294] width 97 height 34
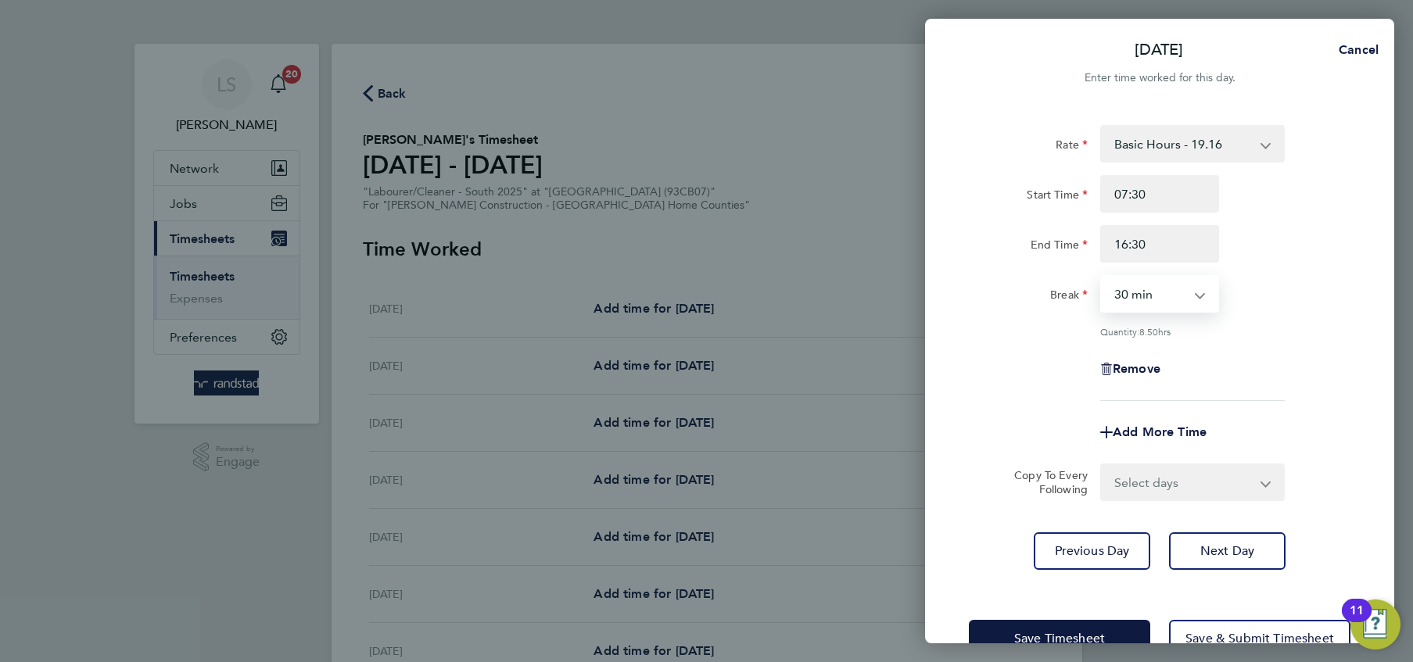
select select "0"
click at [1101, 277] on select "0 min 15 min 30 min 45 min 60 min 75 min 90 min" at bounding box center [1149, 294] width 97 height 34
click at [1178, 493] on select "Select days Day Tuesday Wednesday Thursday Friday" at bounding box center [1183, 482] width 164 height 34
select select "DAY"
click at [1101, 465] on select "Select days Day Tuesday Wednesday Thursday Friday" at bounding box center [1183, 482] width 164 height 34
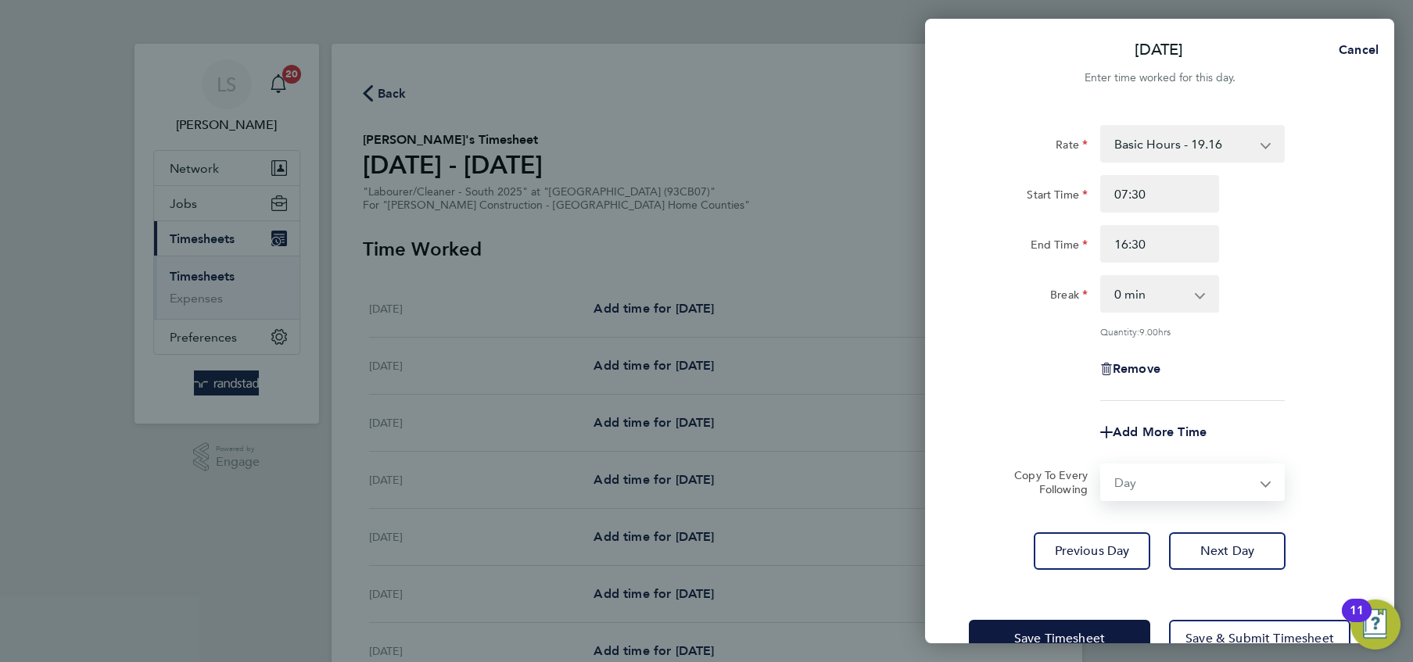
select select "2025-09-26"
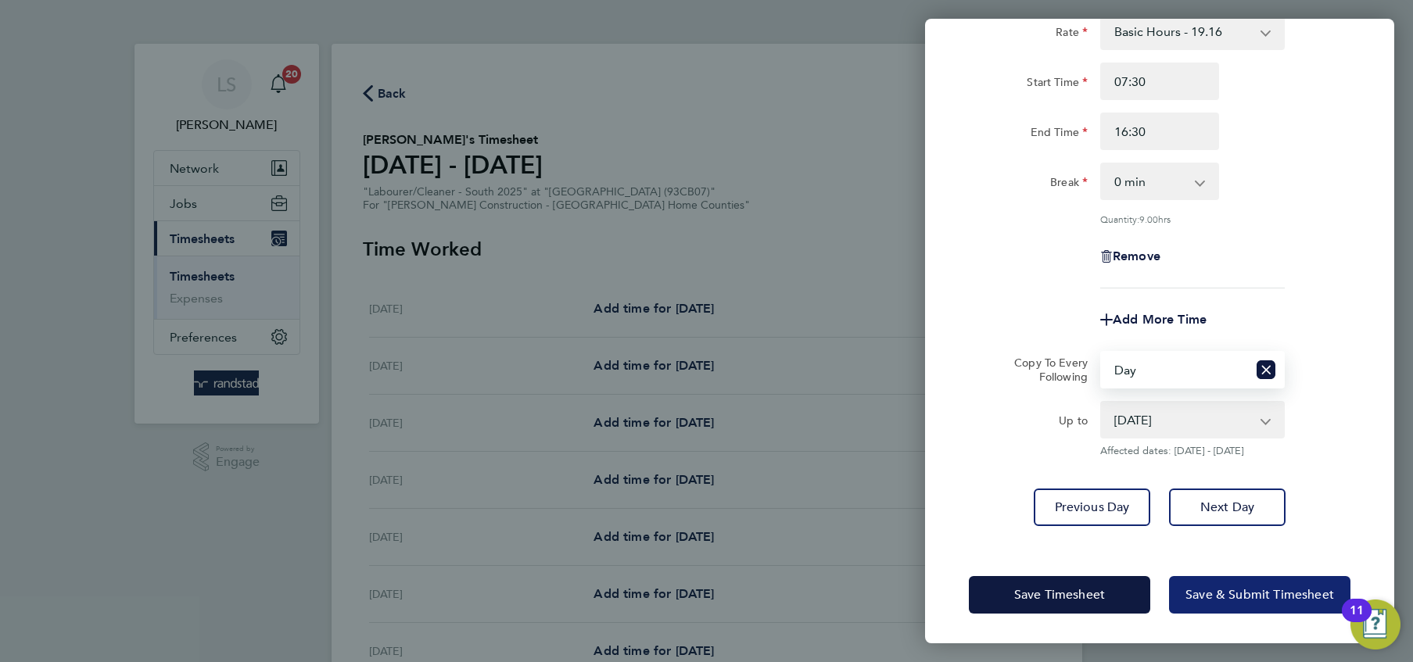
click at [1219, 600] on span "Save & Submit Timesheet" at bounding box center [1259, 595] width 149 height 16
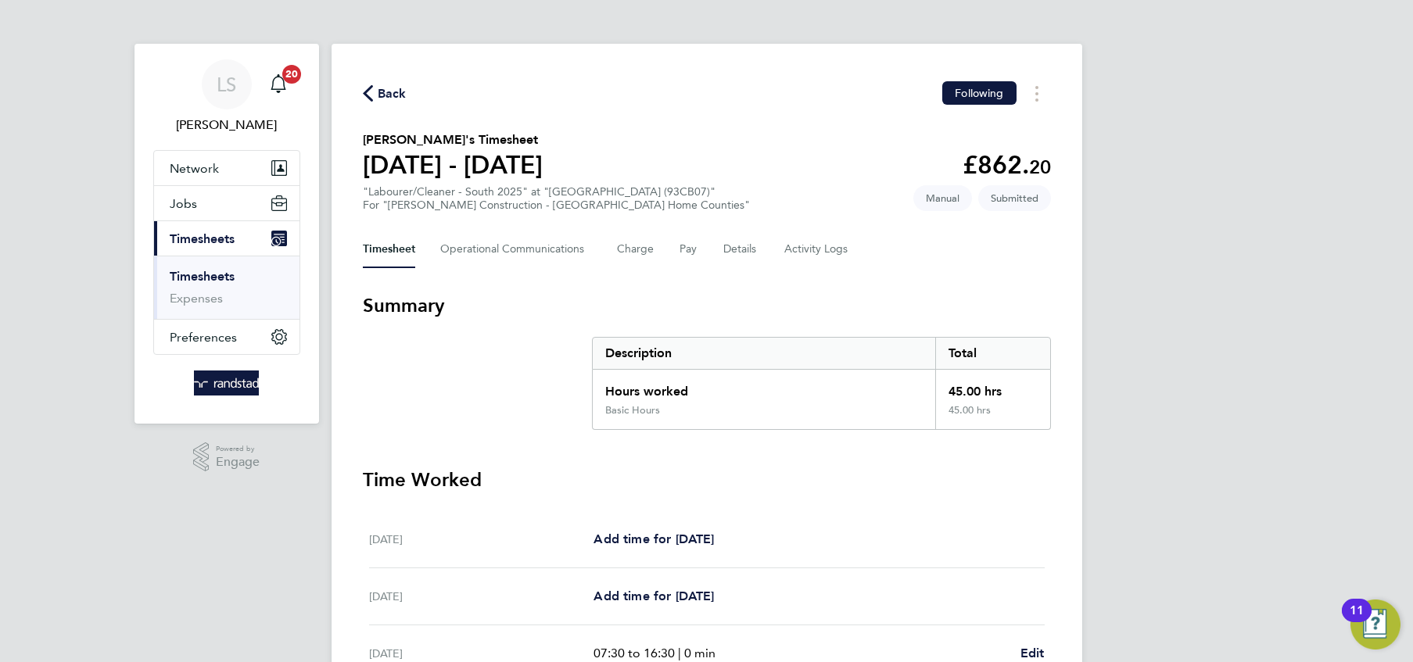
click at [363, 95] on icon "button" at bounding box center [368, 93] width 10 height 16
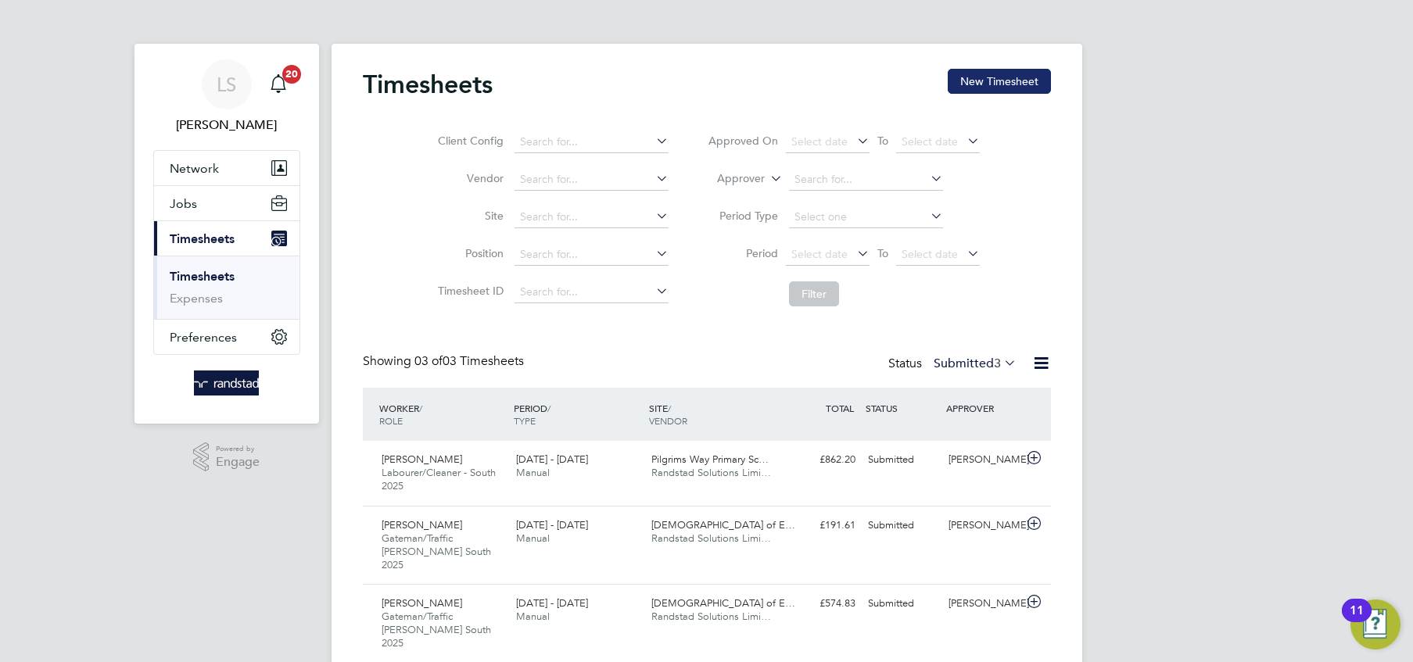
click at [968, 91] on button "New Timesheet" at bounding box center [998, 81] width 103 height 25
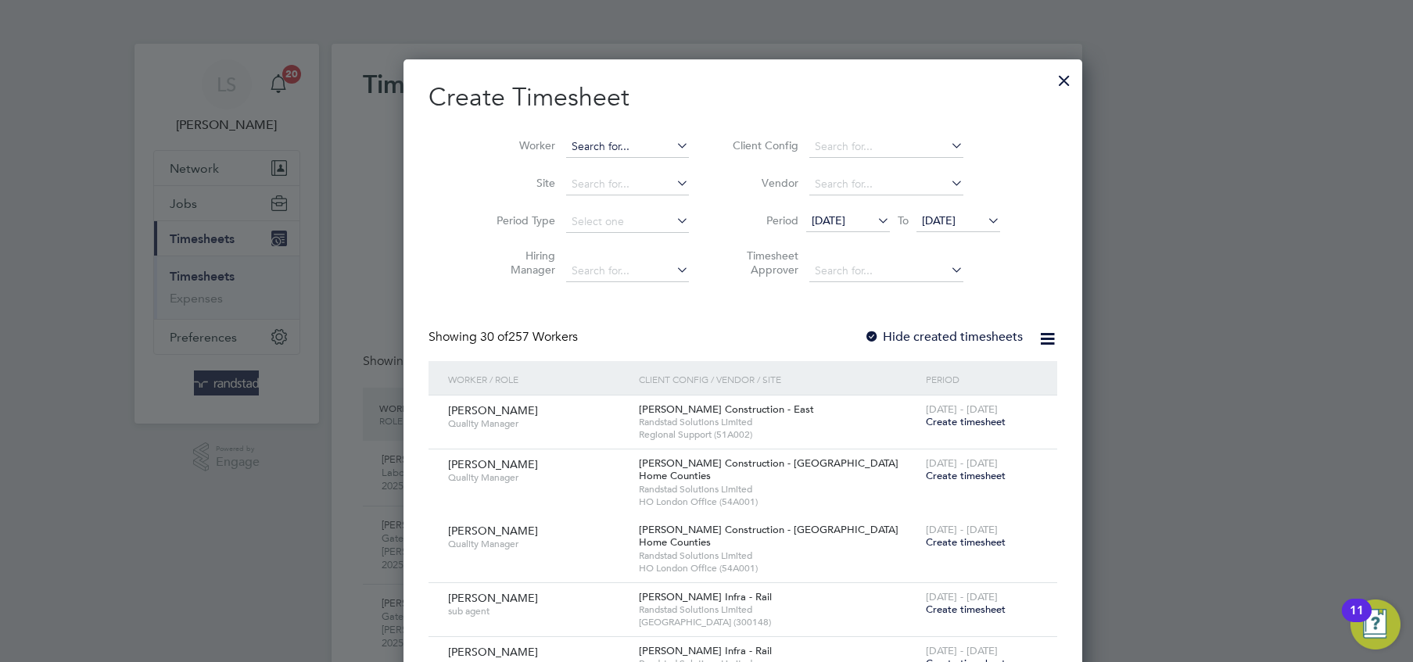
click at [566, 149] on input at bounding box center [627, 147] width 123 height 22
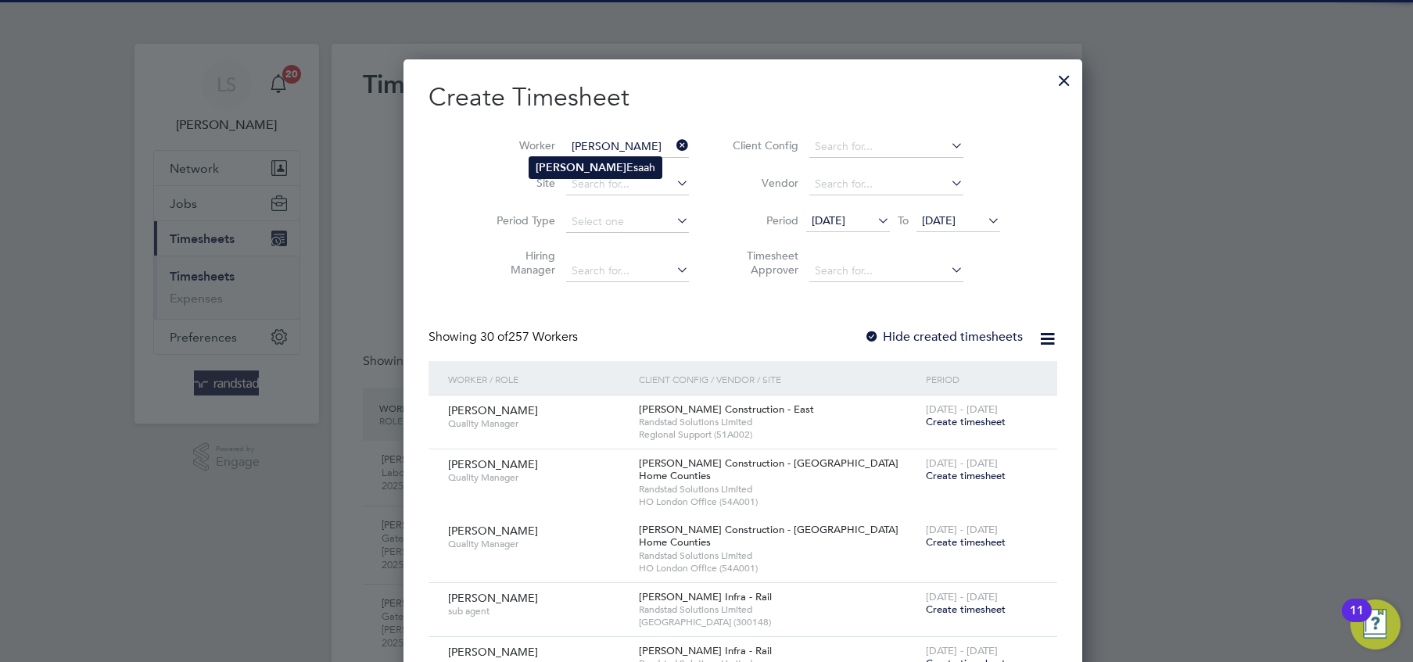
click at [558, 163] on b "Obed" at bounding box center [580, 167] width 91 height 13
type input "[PERSON_NAME] Esaah"
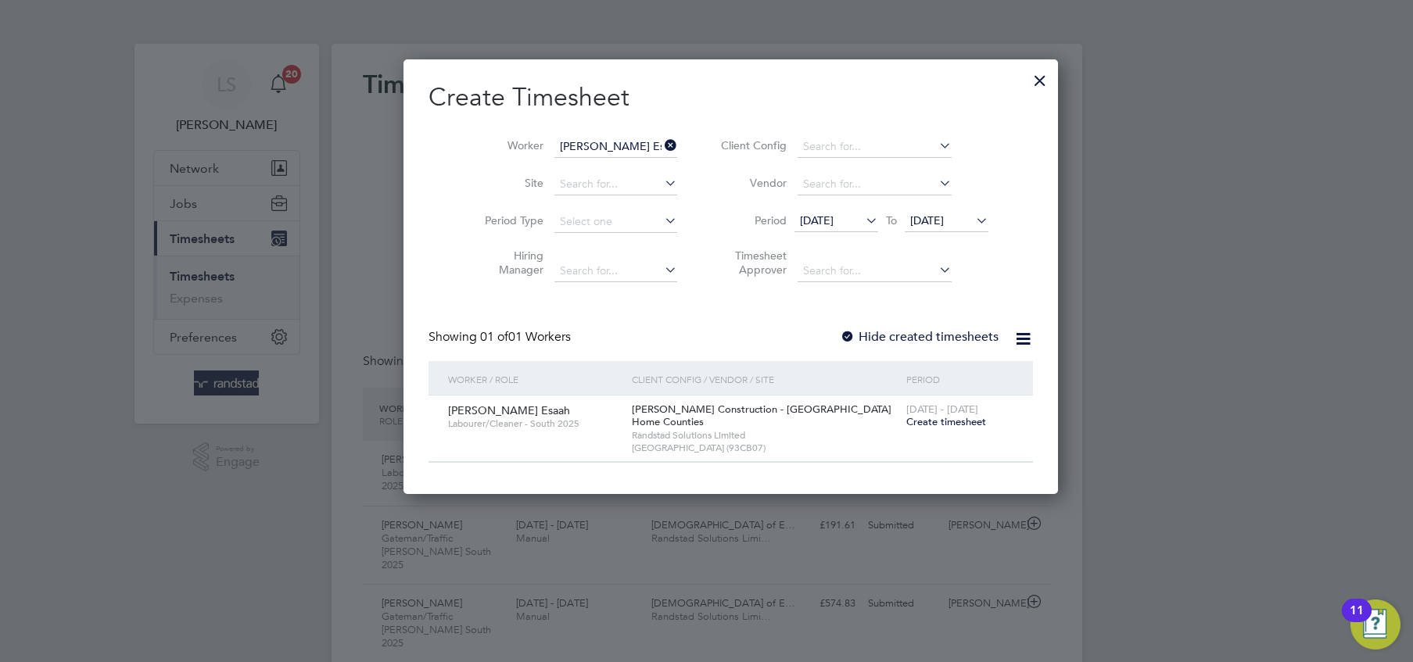
click at [909, 425] on span "Create timesheet" at bounding box center [946, 421] width 80 height 13
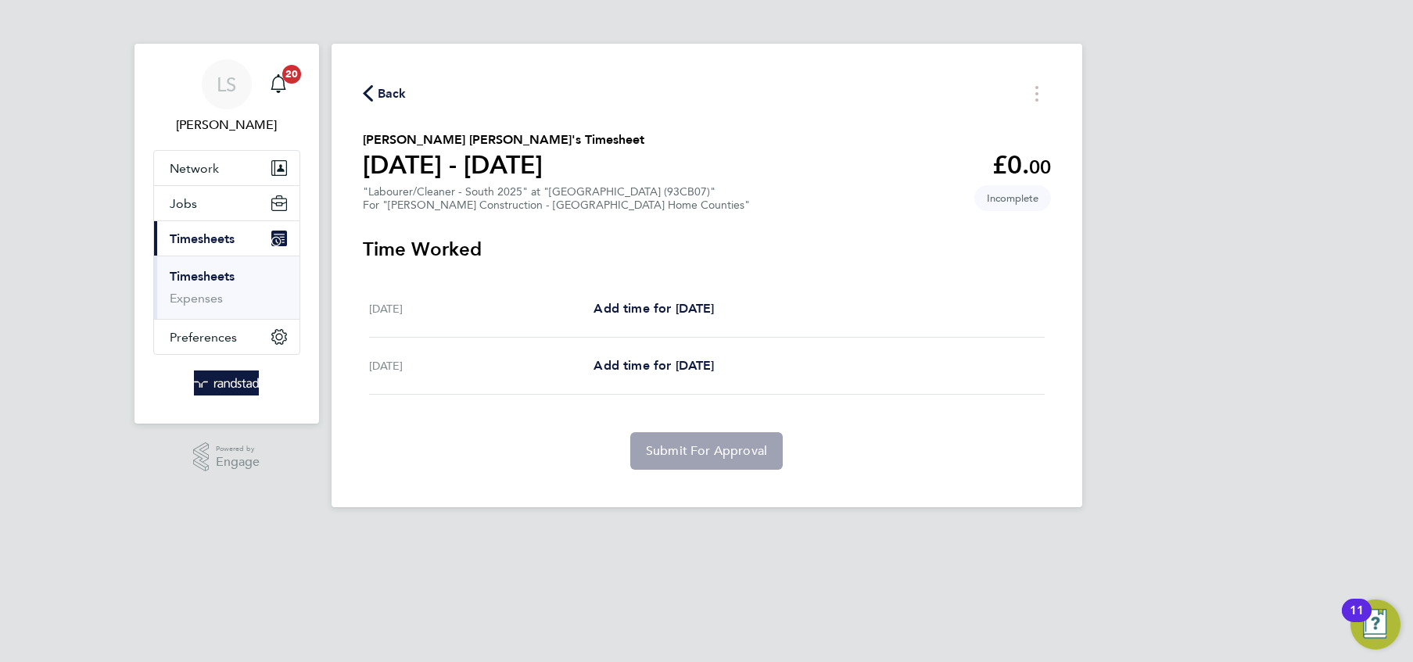
click at [380, 84] on button "Back" at bounding box center [385, 94] width 44 height 20
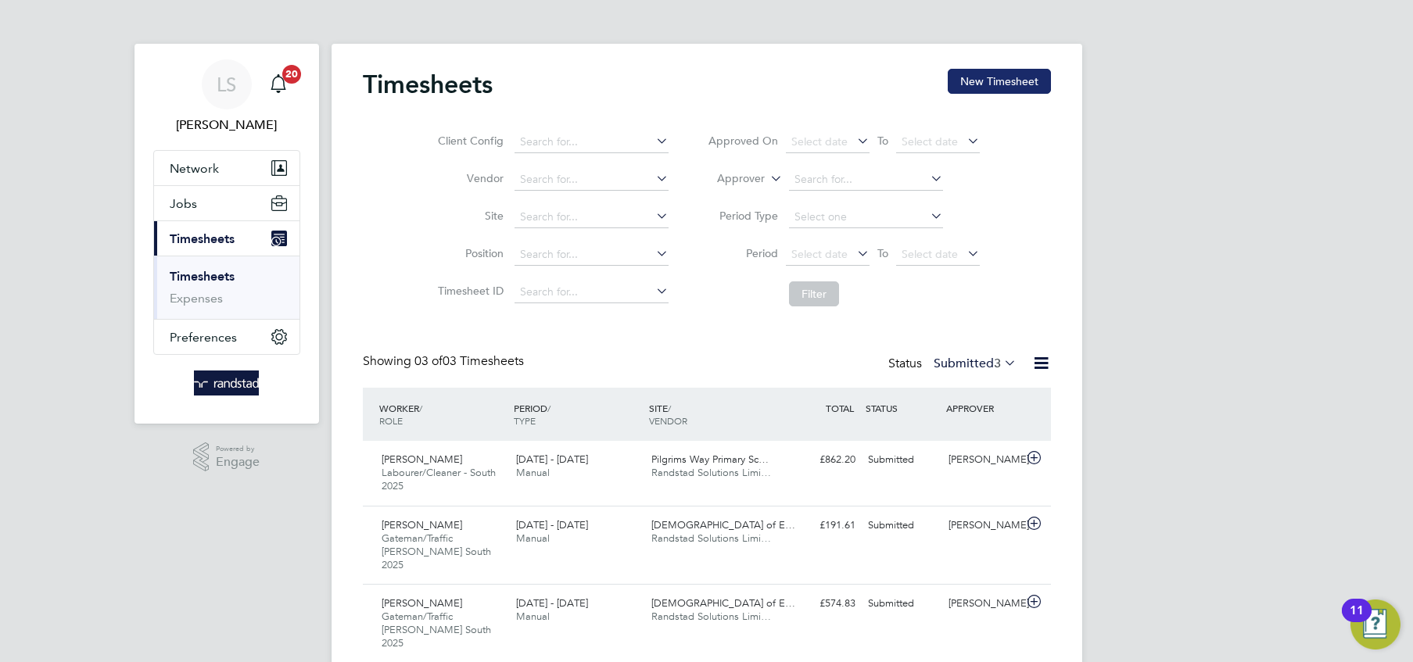
click at [954, 83] on button "New Timesheet" at bounding box center [998, 81] width 103 height 25
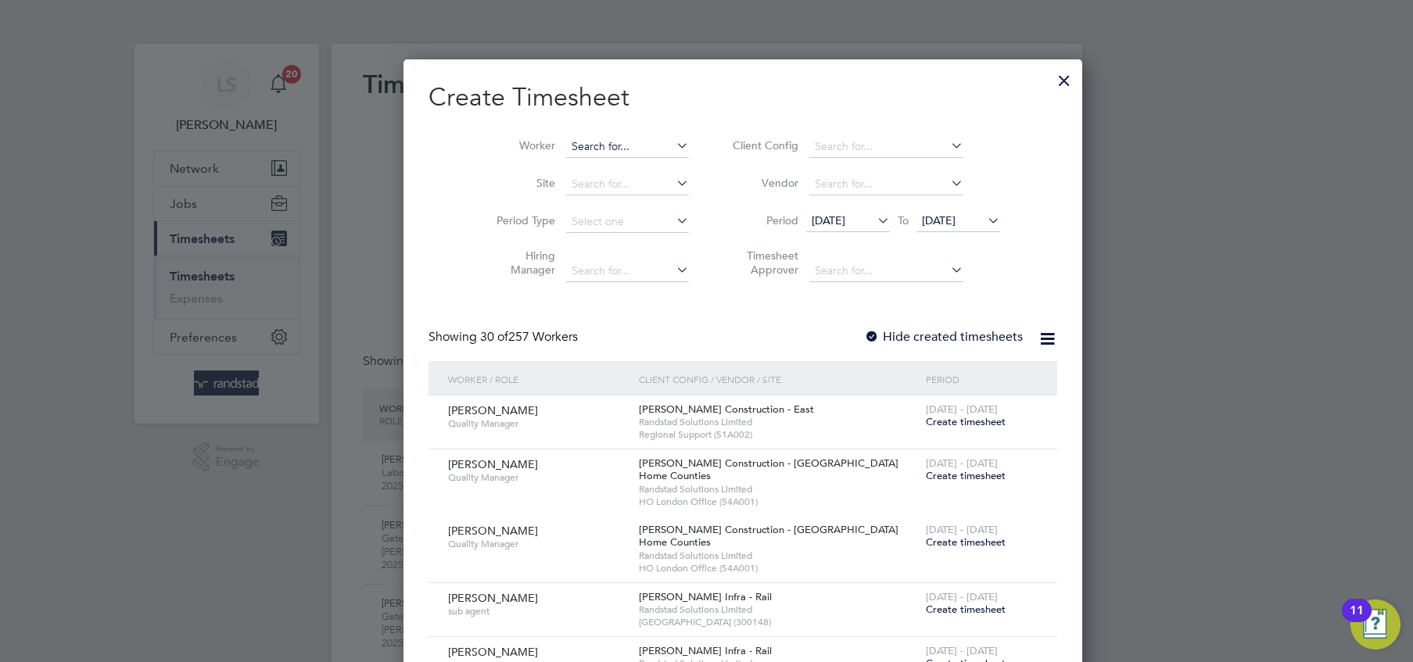
click at [566, 152] on input at bounding box center [627, 147] width 123 height 22
click at [551, 161] on b "Obed" at bounding box center [580, 167] width 91 height 13
type input "[PERSON_NAME] Esaah"
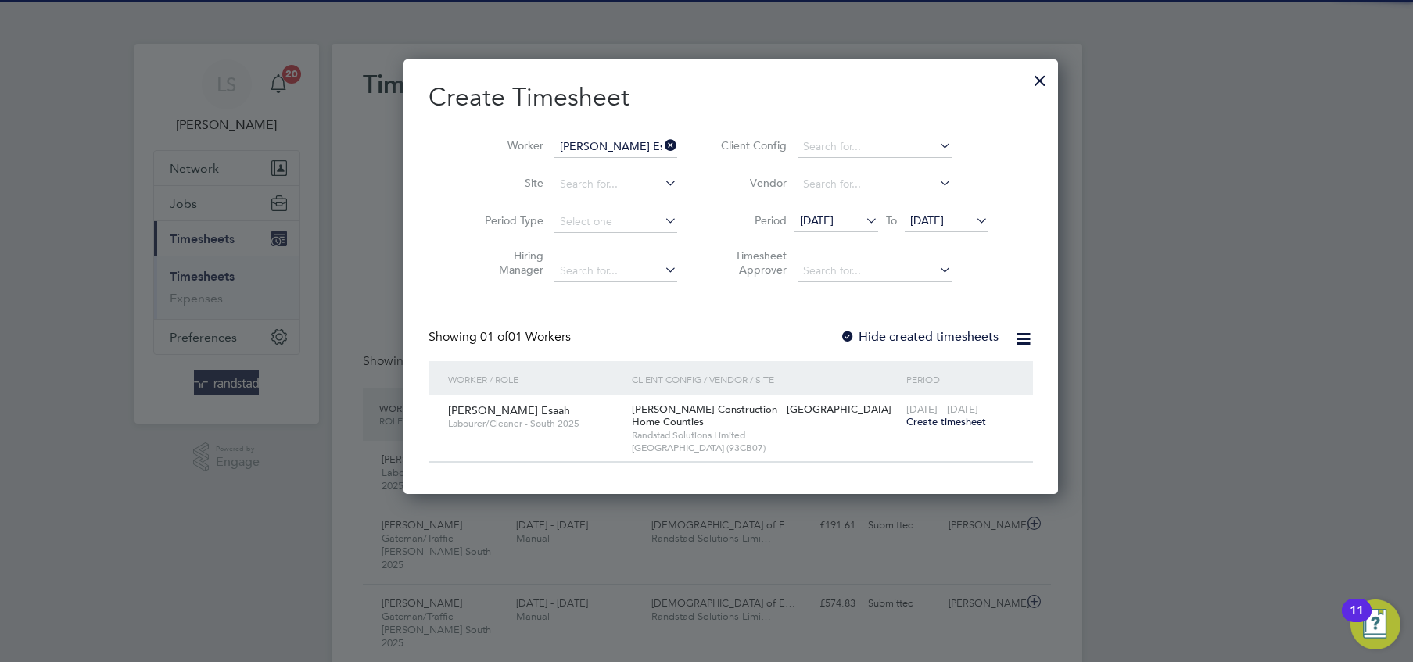
click at [910, 226] on span "[DATE]" at bounding box center [927, 220] width 34 height 14
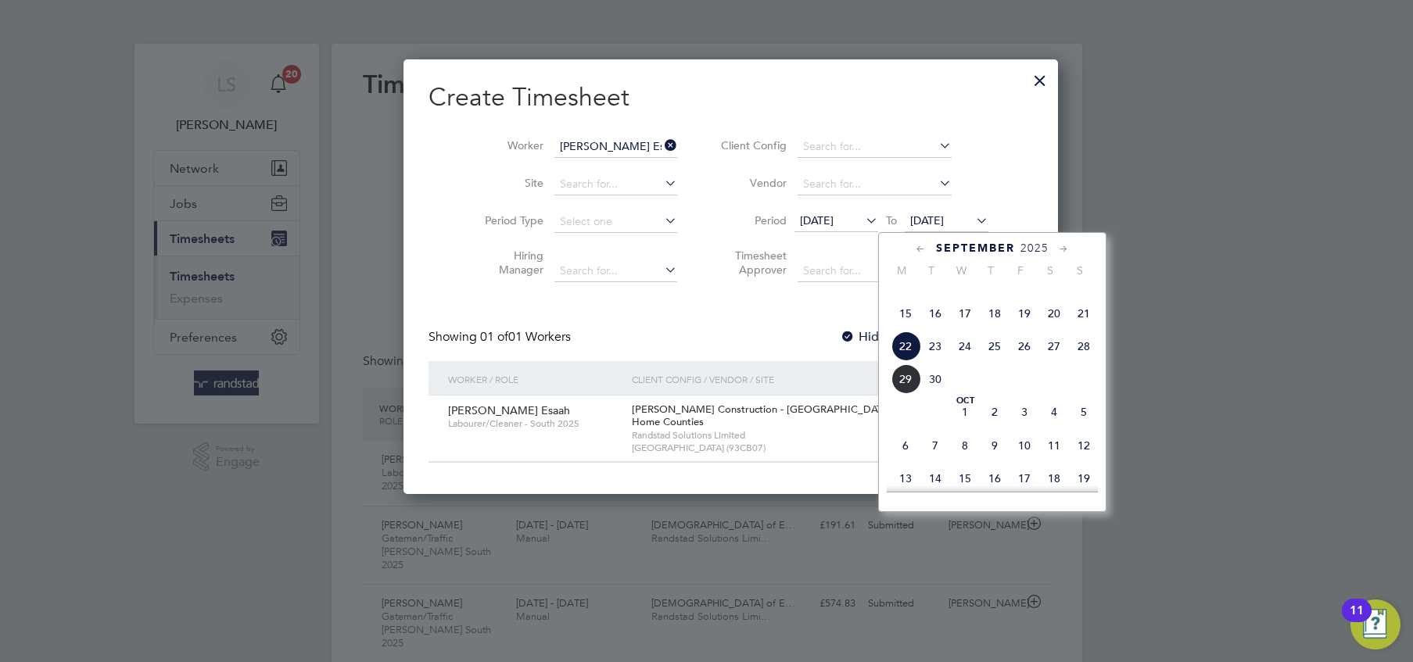
click at [911, 394] on span "29" at bounding box center [905, 379] width 30 height 30
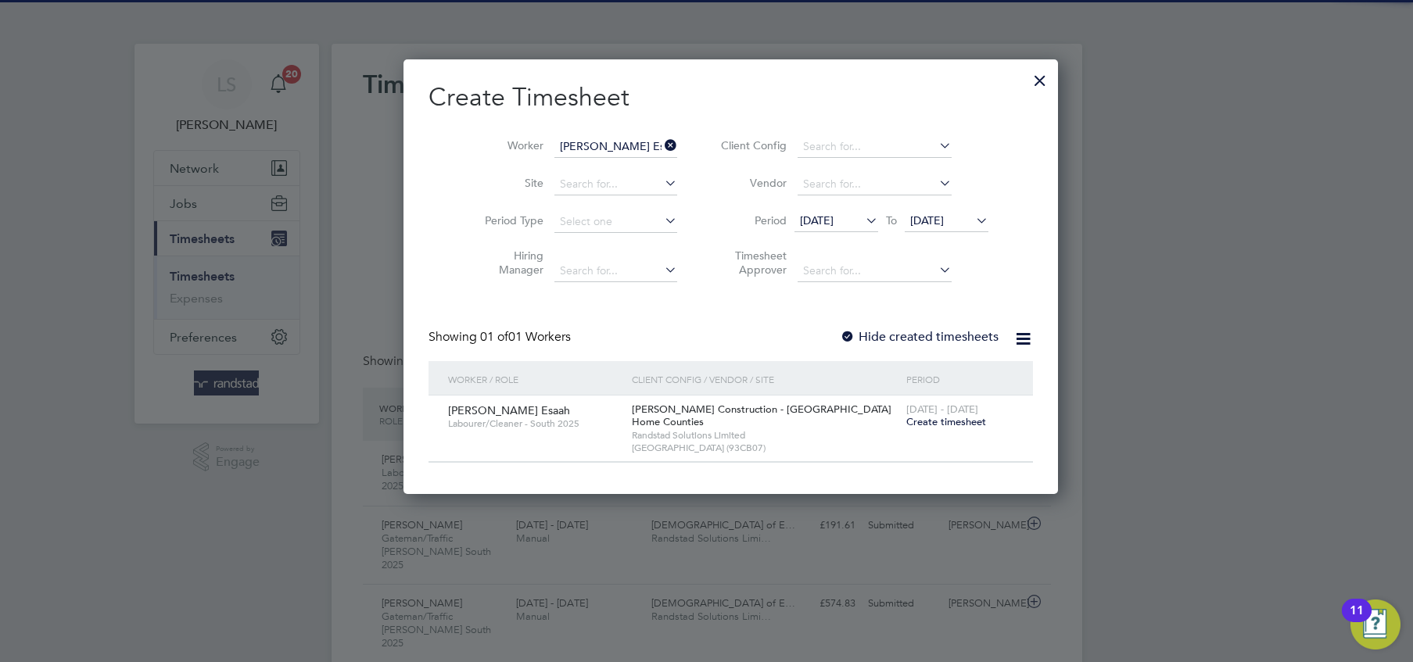
click at [840, 335] on div at bounding box center [848, 338] width 16 height 16
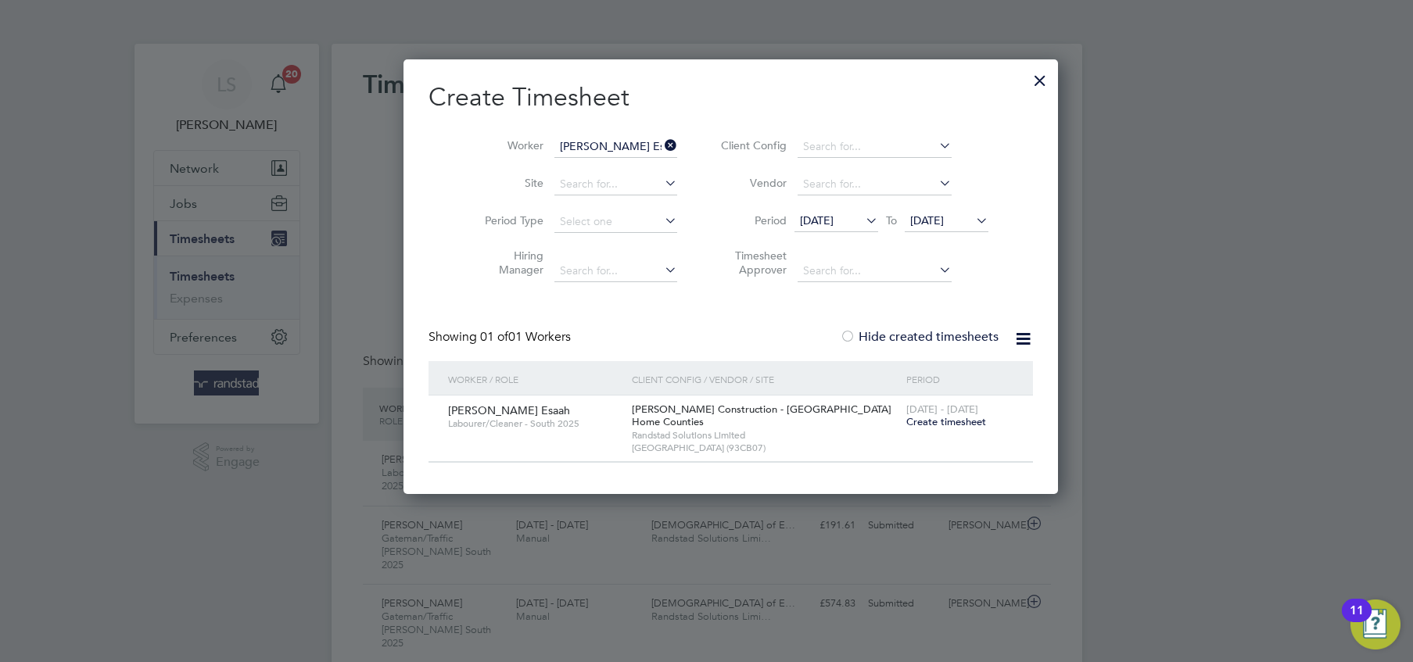
click at [910, 226] on span "29 Sep 2025" at bounding box center [927, 220] width 34 height 14
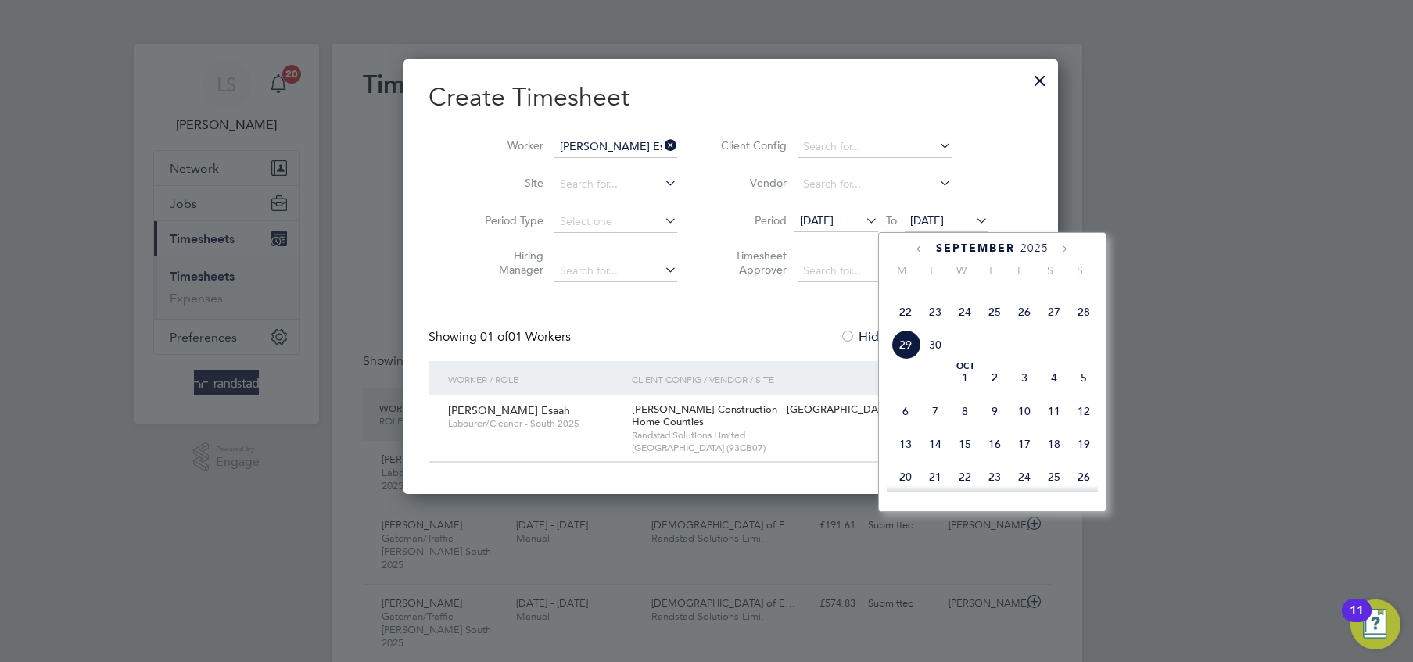
click at [1025, 327] on span "26" at bounding box center [1024, 312] width 30 height 30
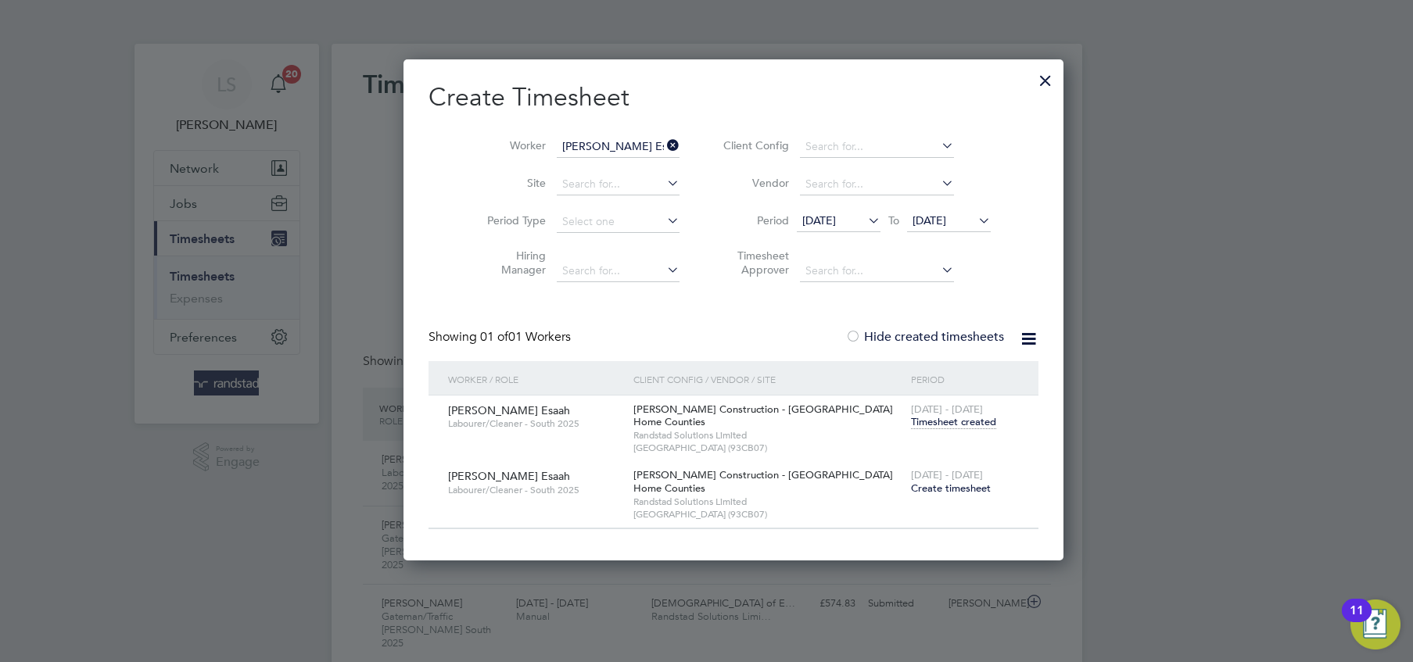
click at [911, 420] on span "Timesheet created" at bounding box center [953, 422] width 85 height 14
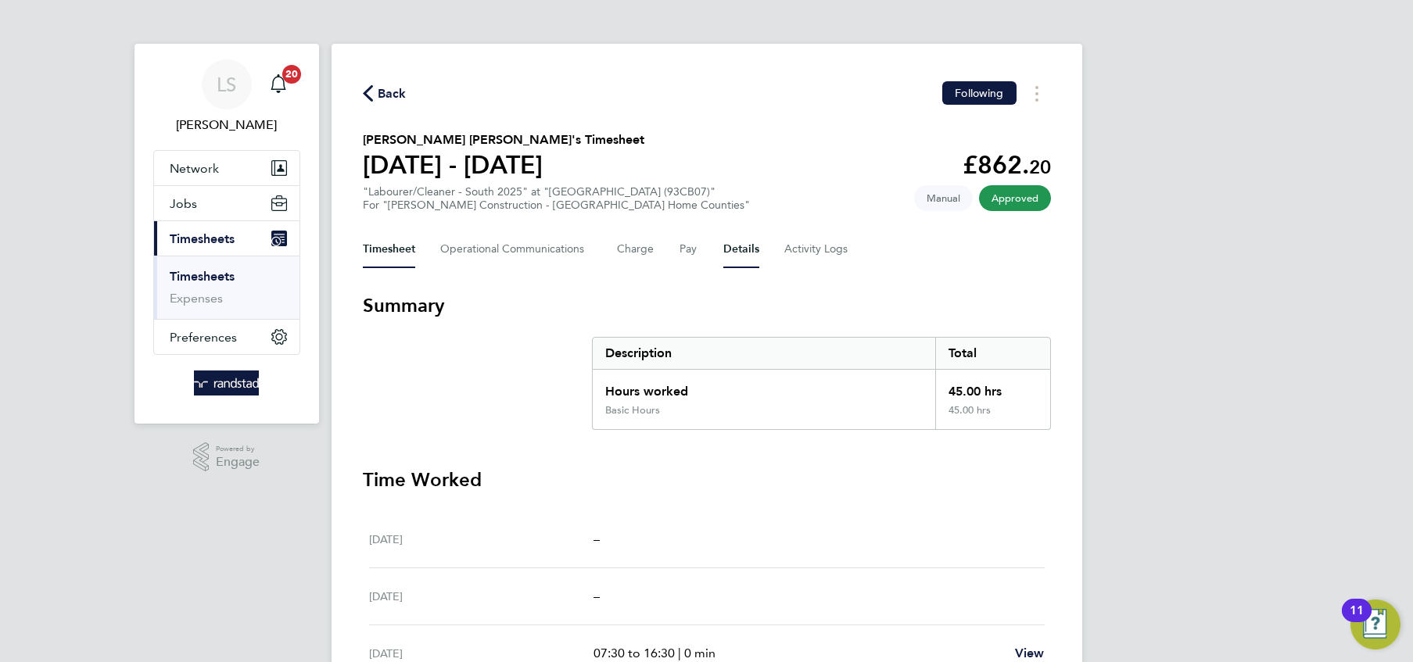
click at [754, 245] on button "Details" at bounding box center [741, 250] width 36 height 38
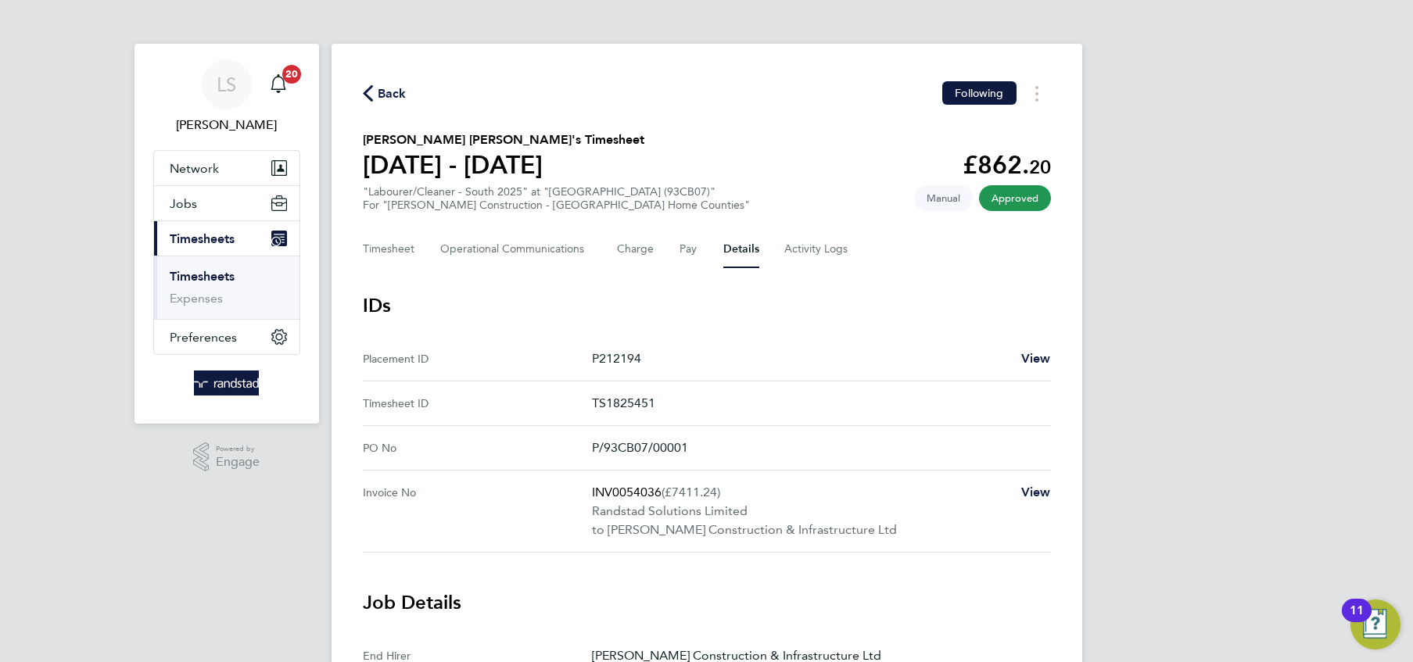
click at [1016, 355] on div "P212194 View" at bounding box center [821, 358] width 459 height 19
click at [1031, 357] on span "View" at bounding box center [1036, 358] width 30 height 15
click at [380, 85] on span "Back" at bounding box center [392, 93] width 29 height 19
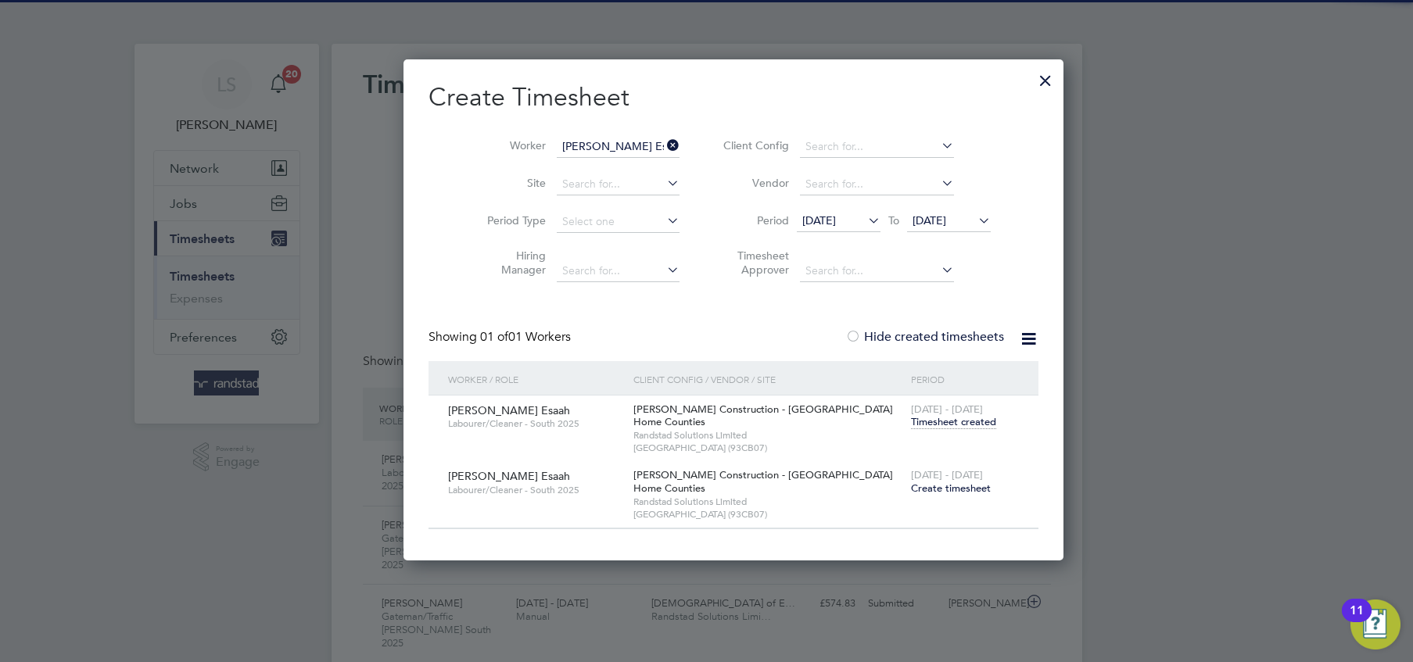
scroll to position [39, 135]
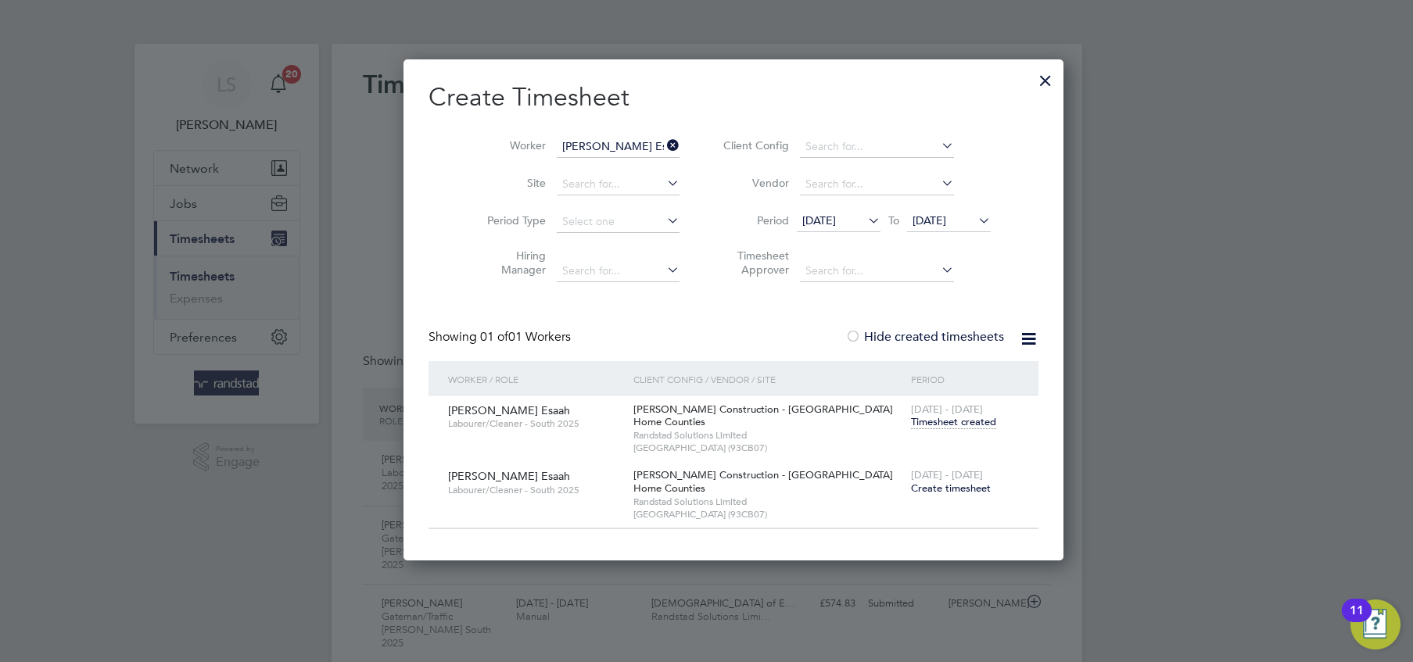
click at [911, 480] on span "[DATE] - [DATE]" at bounding box center [947, 474] width 72 height 13
click at [911, 482] on span "Create timesheet" at bounding box center [951, 488] width 80 height 13
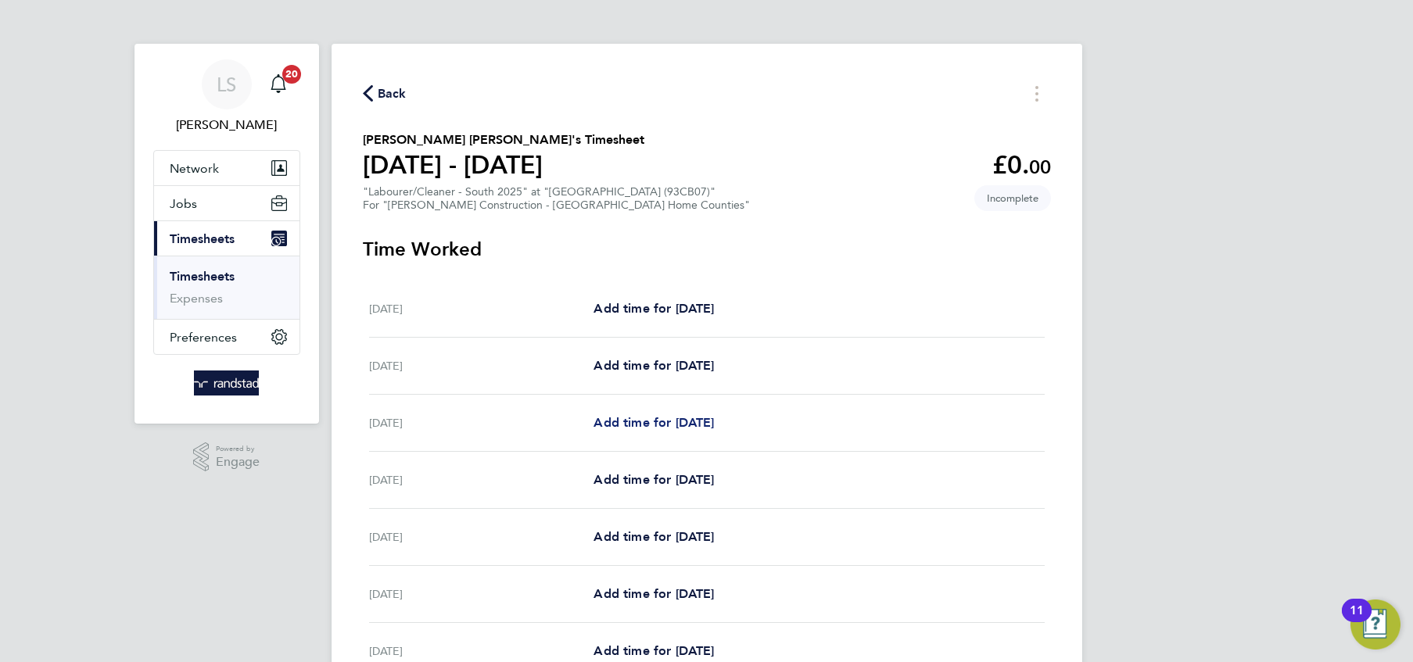
click at [669, 414] on link "Add time for [DATE]" at bounding box center [653, 423] width 120 height 19
select select "30"
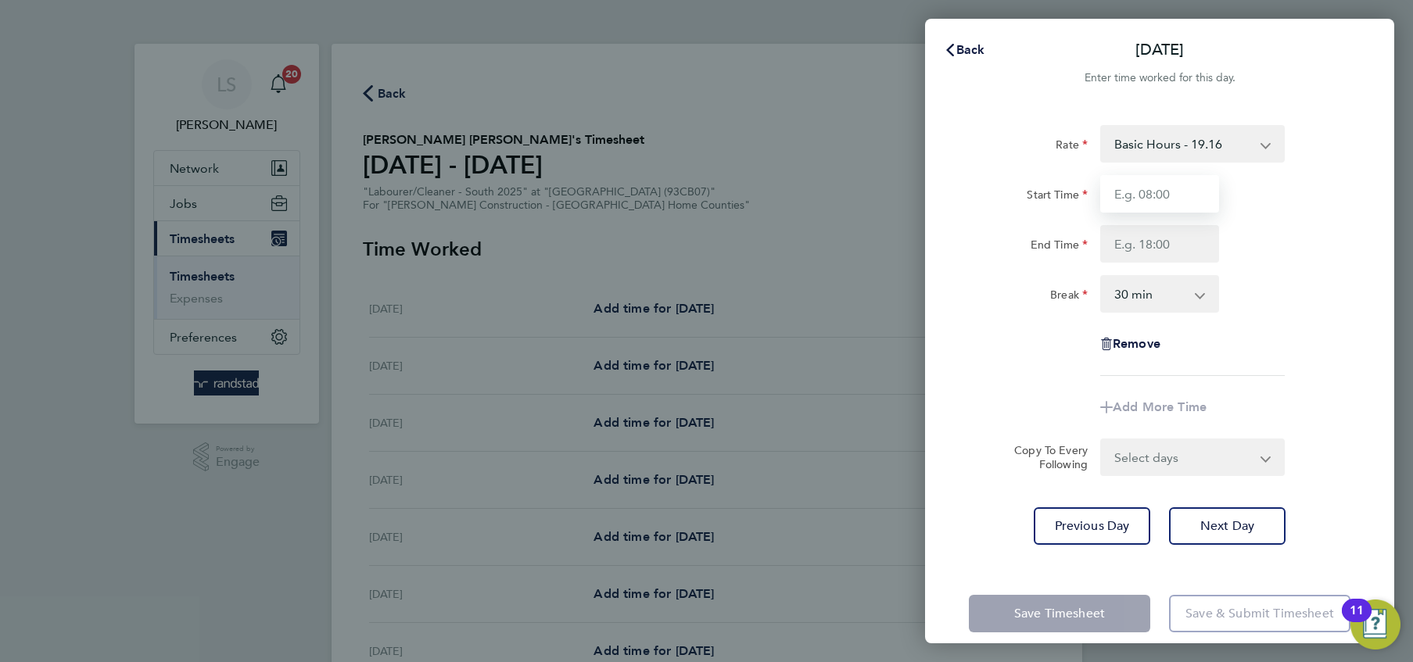
click at [1117, 211] on input "Start Time" at bounding box center [1159, 194] width 119 height 38
type input "07:30"
click at [1151, 242] on input "End Time" at bounding box center [1159, 244] width 119 height 38
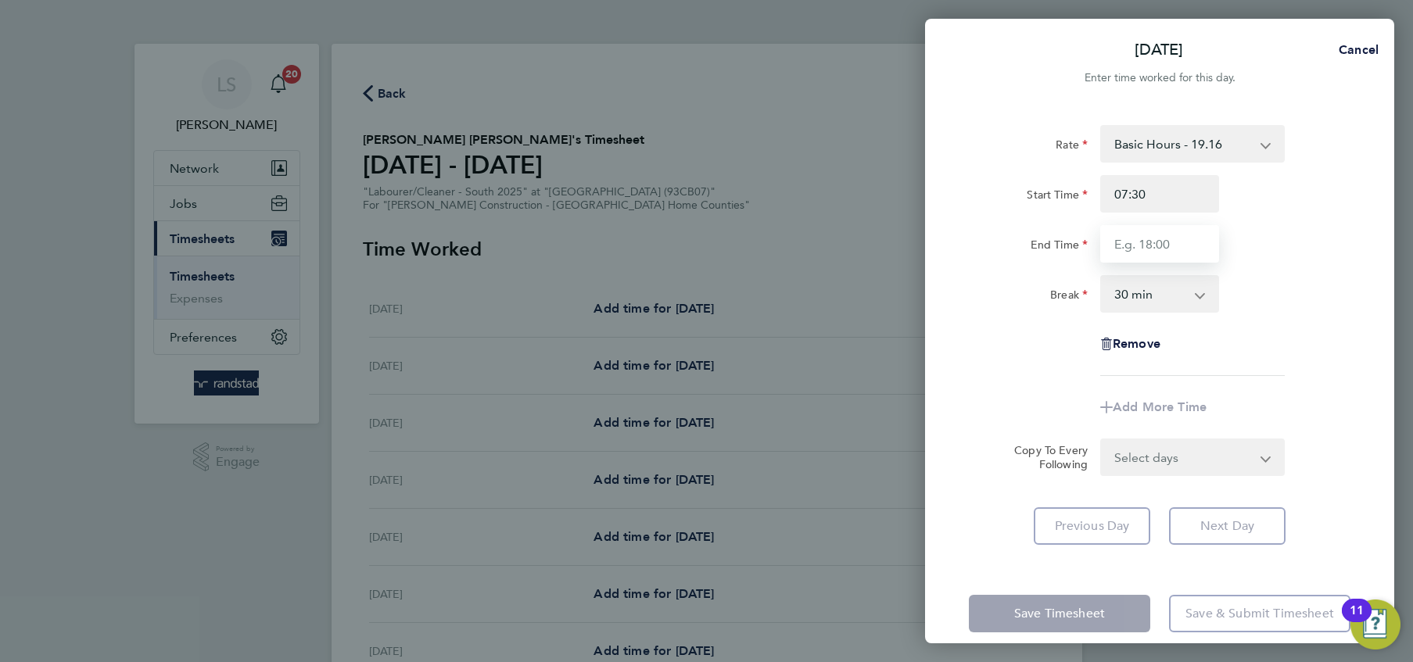
type input "16:30"
click at [1166, 288] on select "0 min 15 min 30 min 45 min 60 min 75 min 90 min" at bounding box center [1149, 294] width 97 height 34
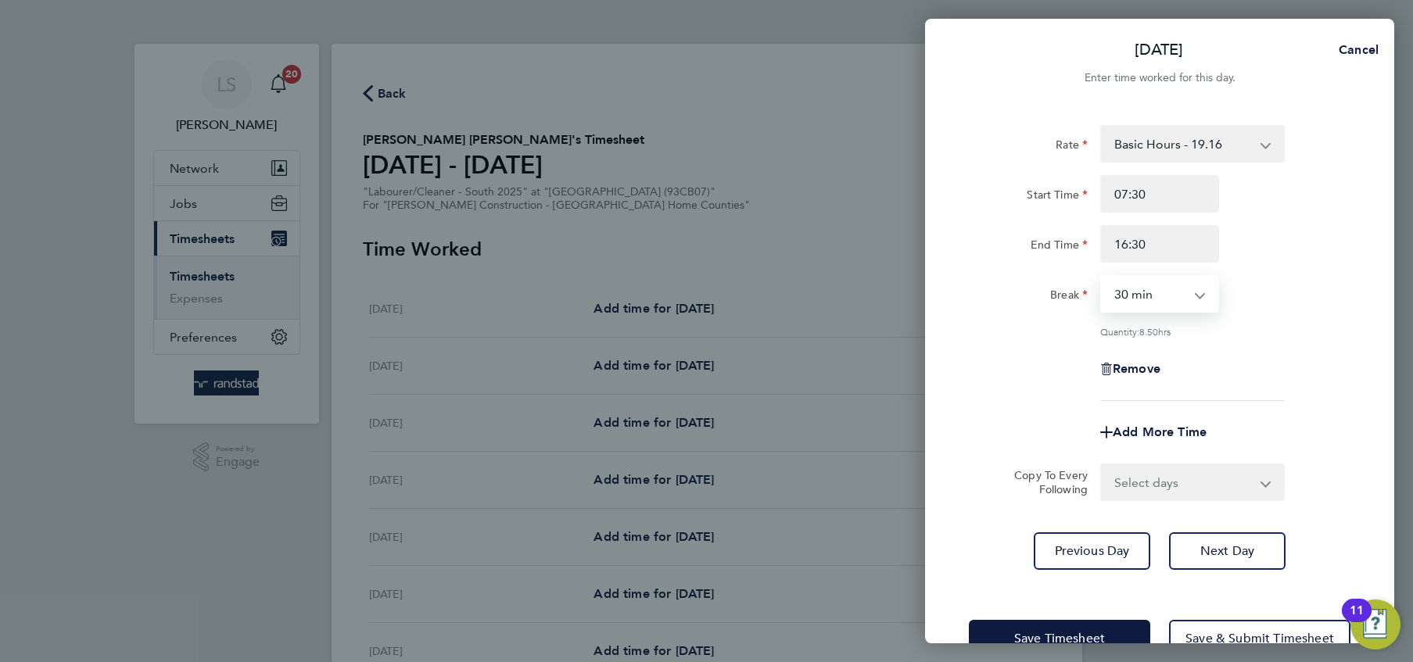
select select "0"
click at [1101, 277] on select "0 min 15 min 30 min 45 min 60 min 75 min 90 min" at bounding box center [1149, 294] width 97 height 34
click at [1151, 471] on select "Select days Day Tuesday Wednesday Thursday Friday" at bounding box center [1183, 482] width 164 height 34
select select "DAY"
click at [1101, 465] on select "Select days Day Tuesday Wednesday Thursday Friday" at bounding box center [1183, 482] width 164 height 34
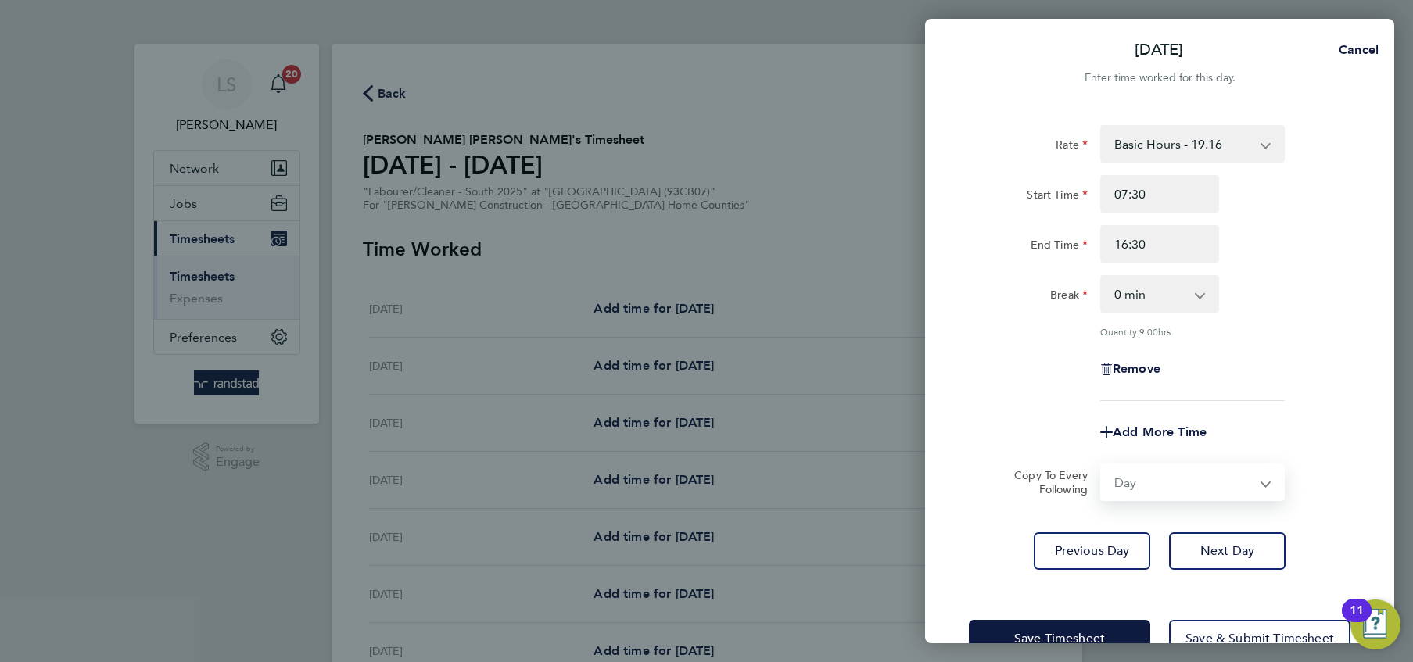
select select "2025-09-26"
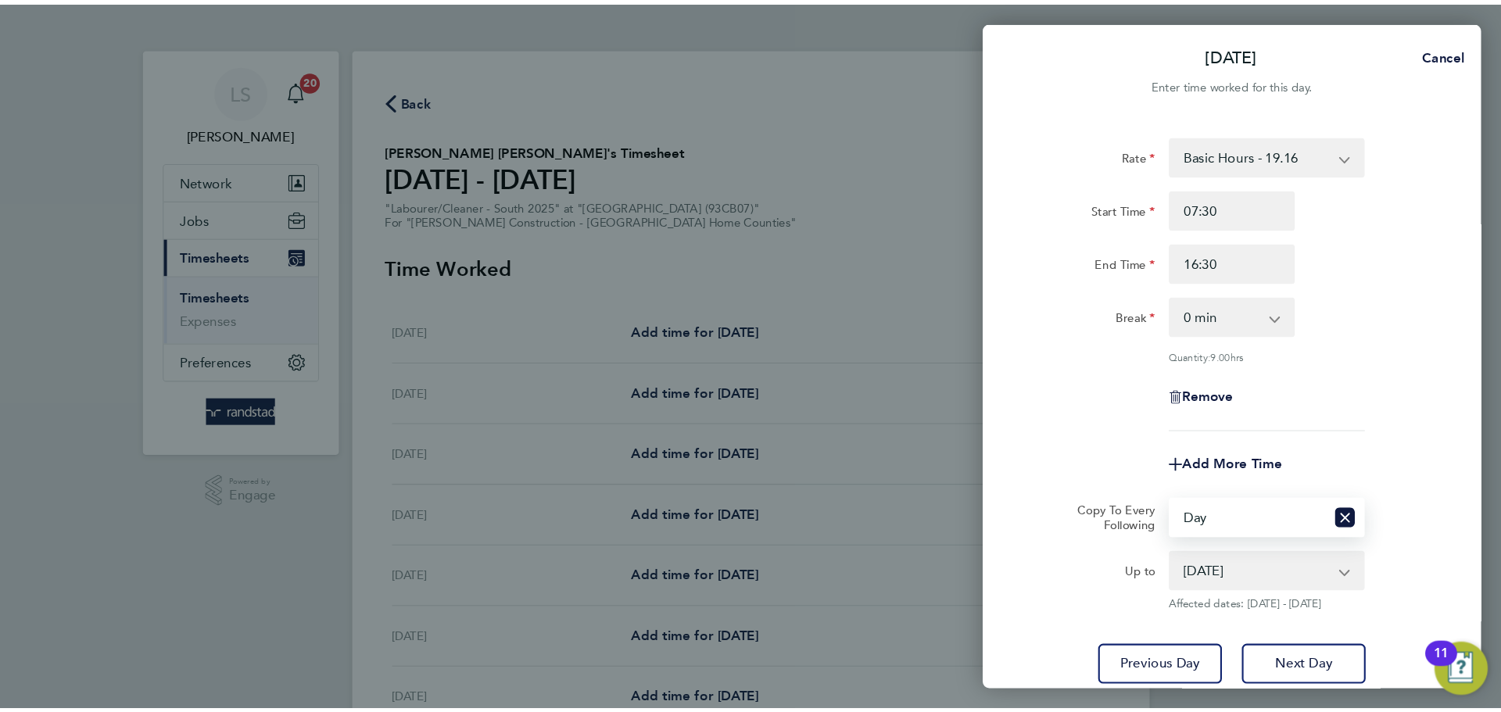
scroll to position [113, 0]
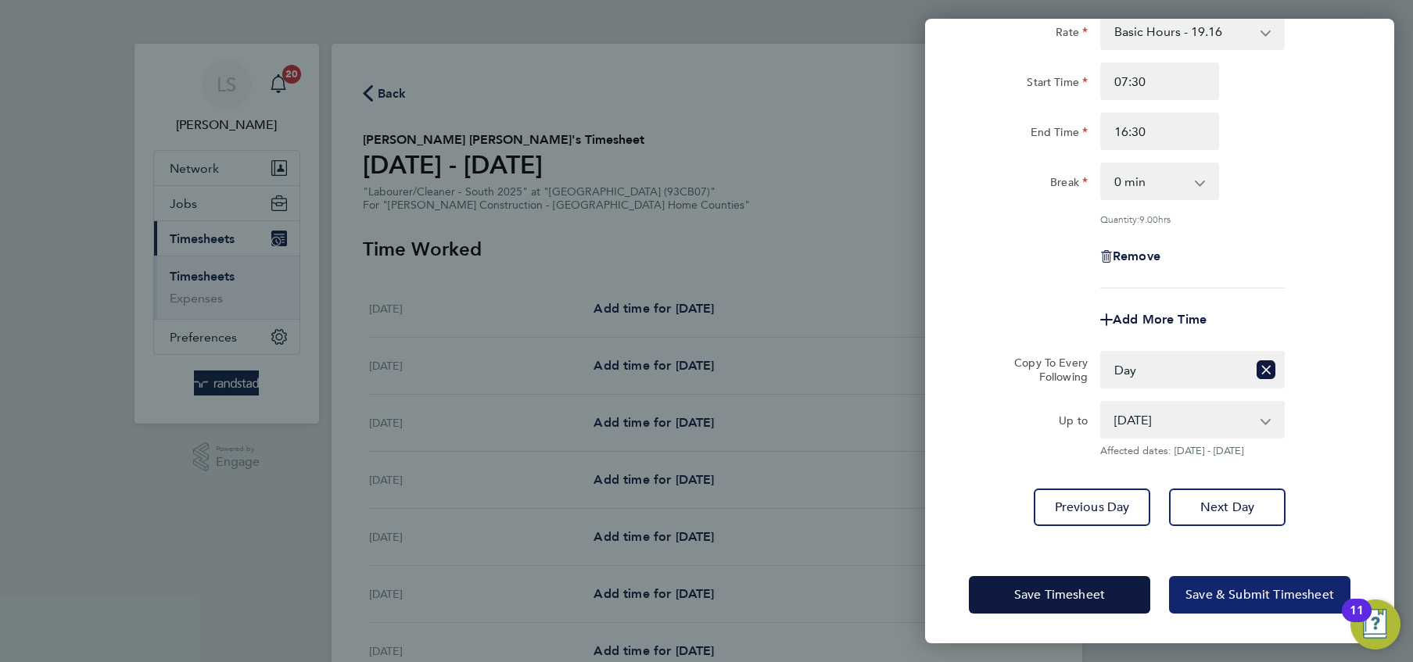
click at [1205, 577] on button "Save & Submit Timesheet" at bounding box center [1259, 595] width 181 height 38
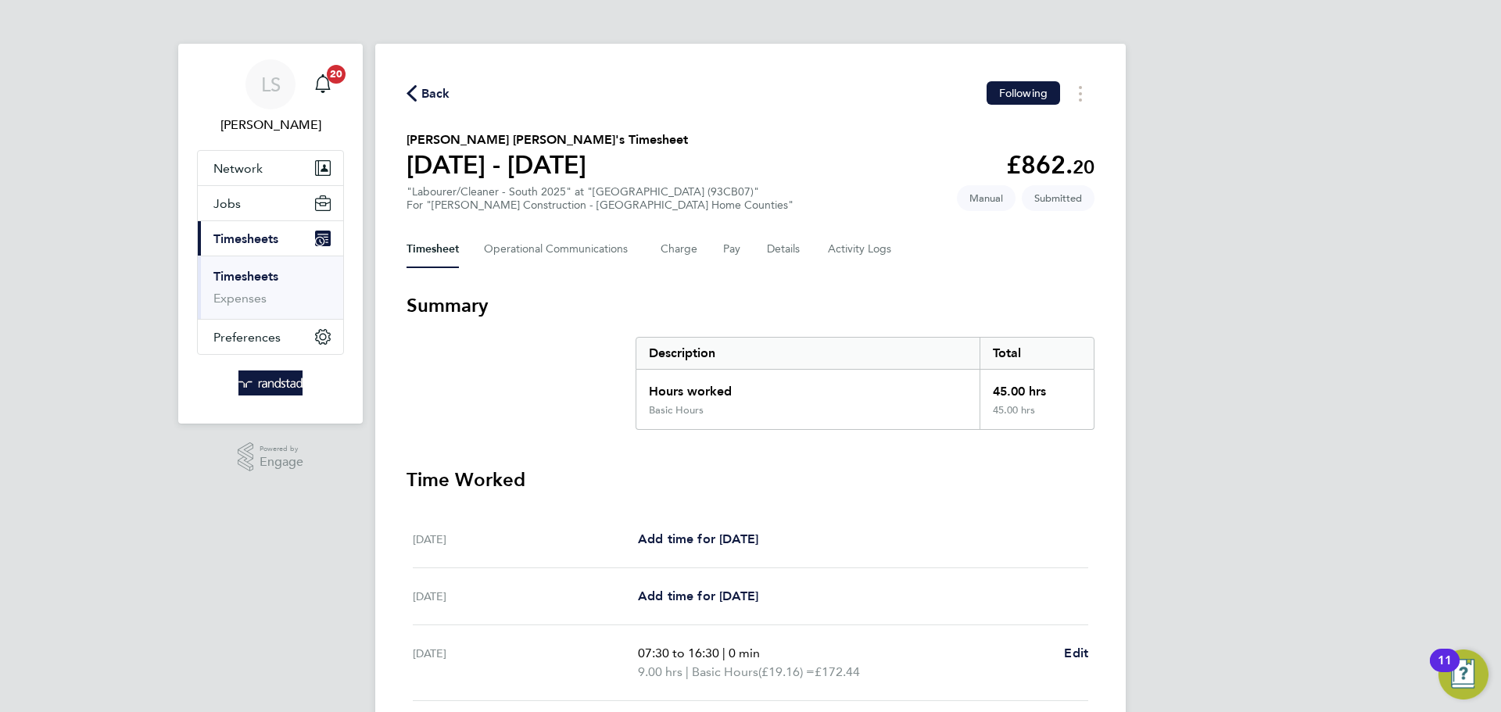
click at [420, 101] on button "Back" at bounding box center [428, 94] width 44 height 20
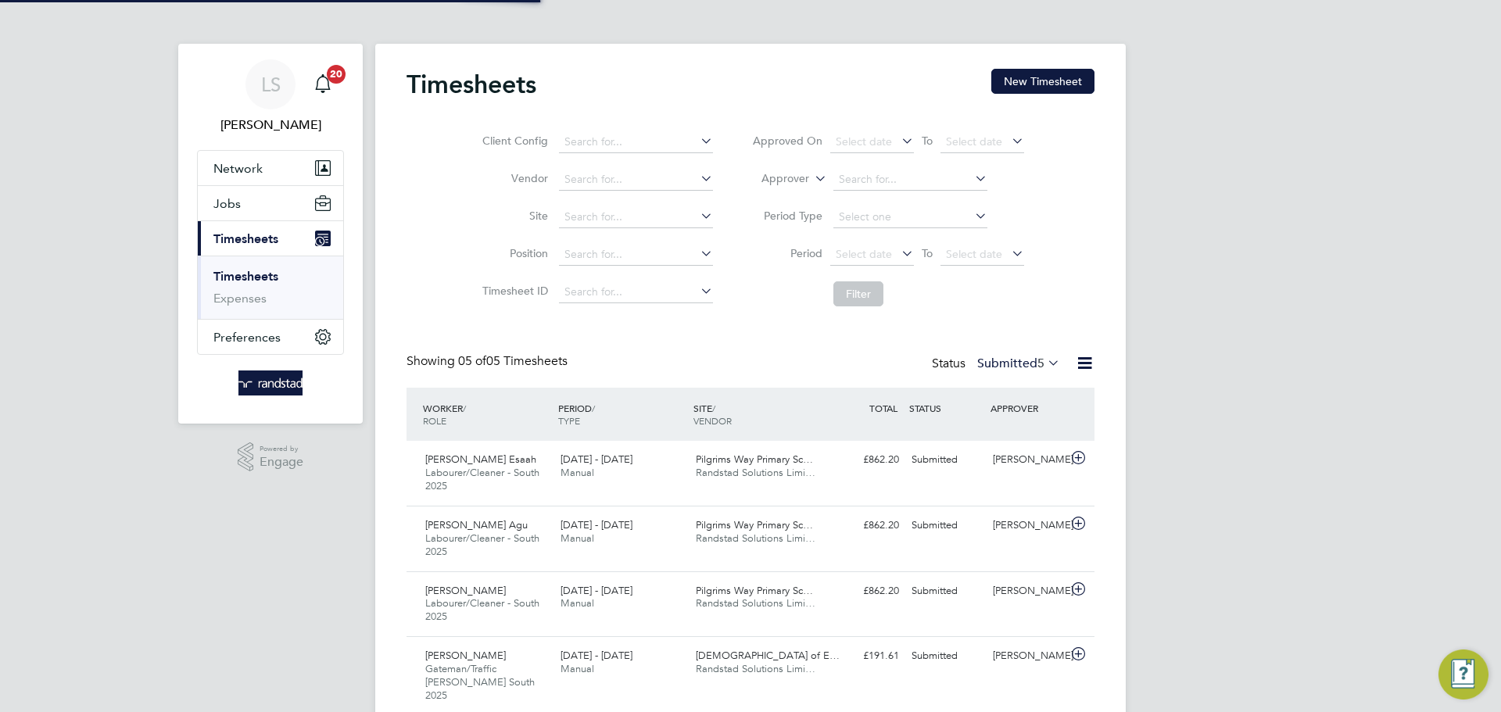
scroll to position [52, 136]
click at [1044, 88] on button "New Timesheet" at bounding box center [1042, 81] width 103 height 25
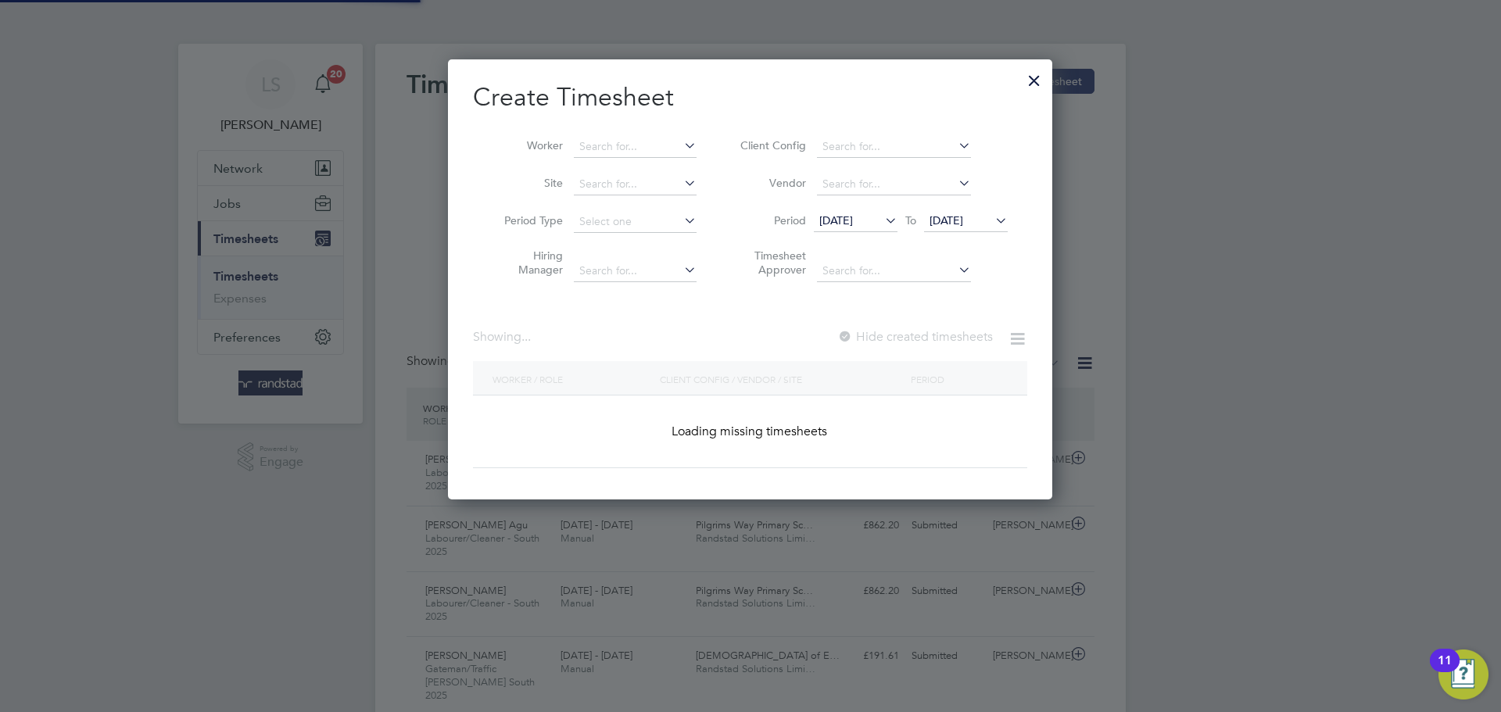
scroll to position [441, 605]
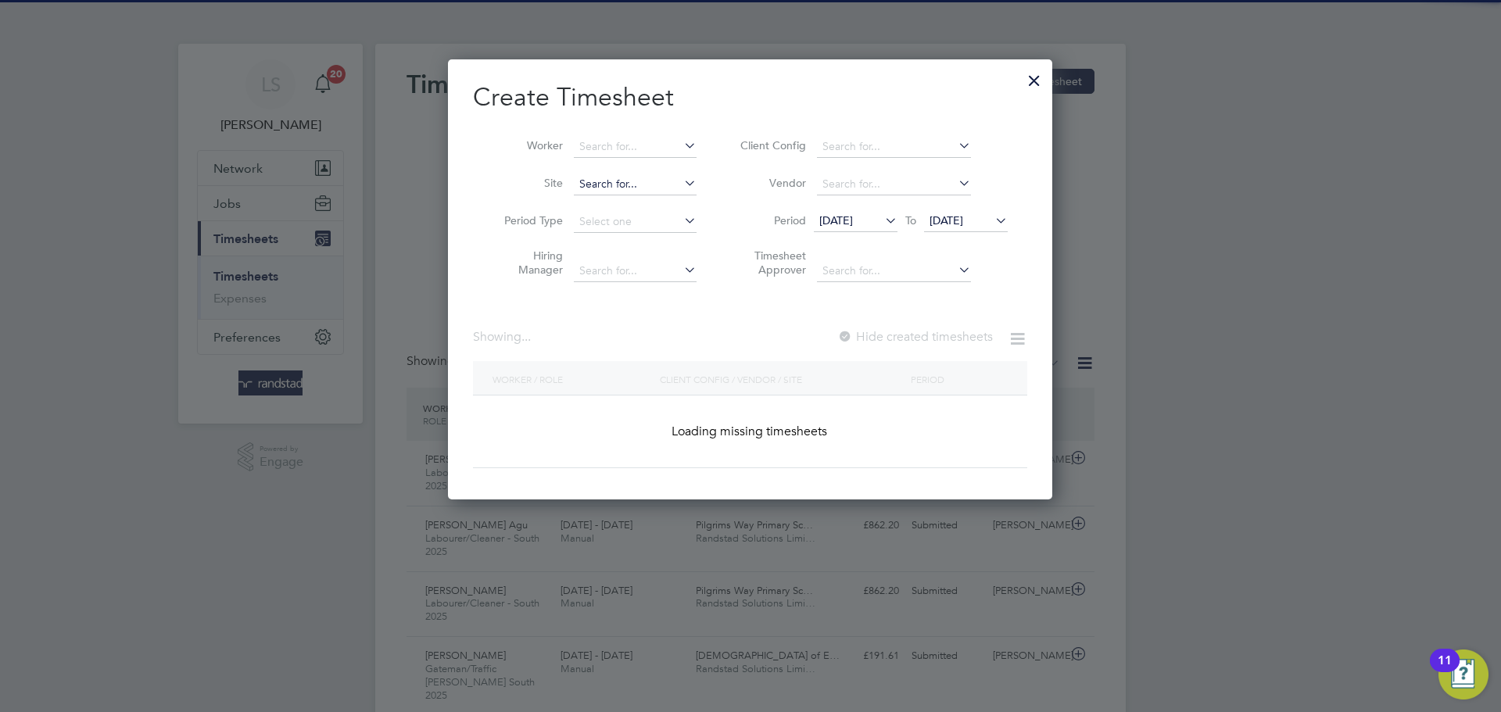
click at [611, 188] on input at bounding box center [635, 185] width 123 height 22
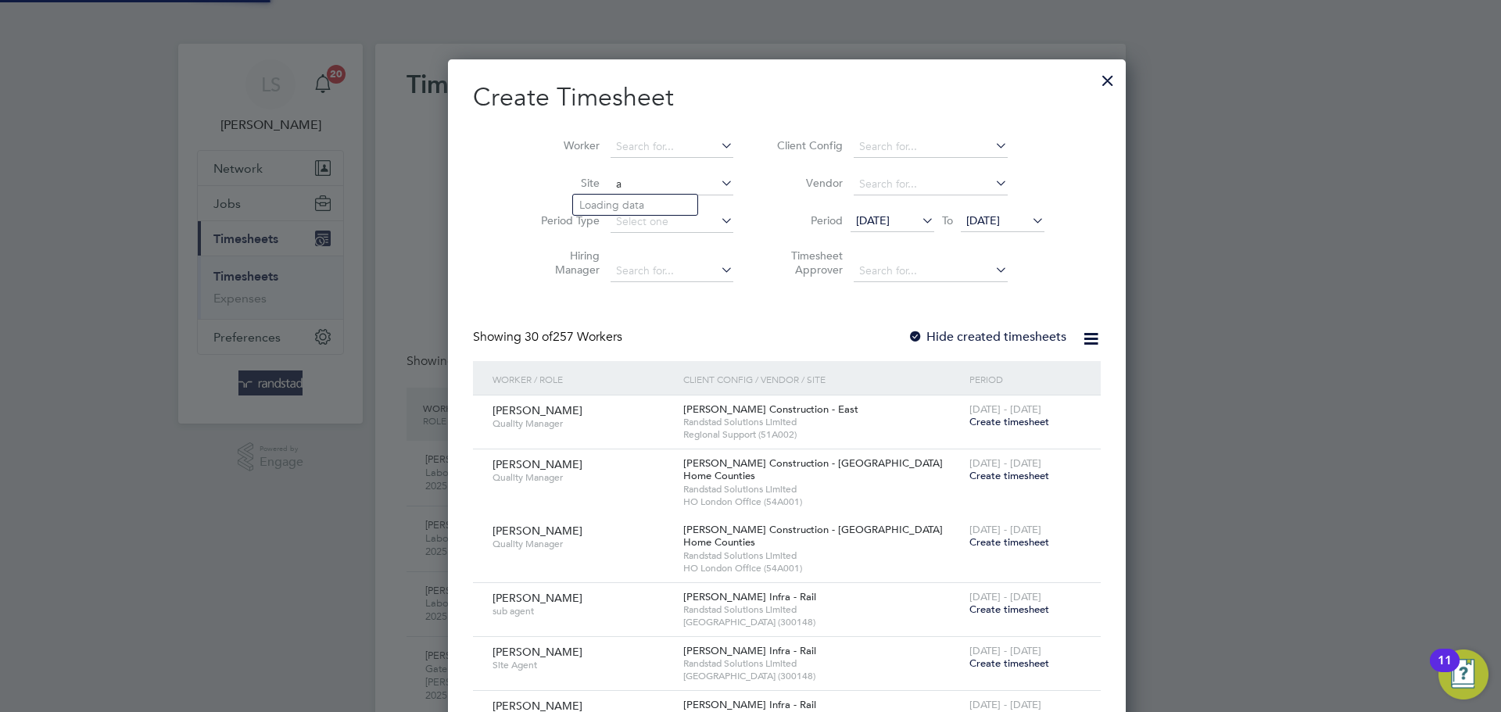
scroll to position [3056, 605]
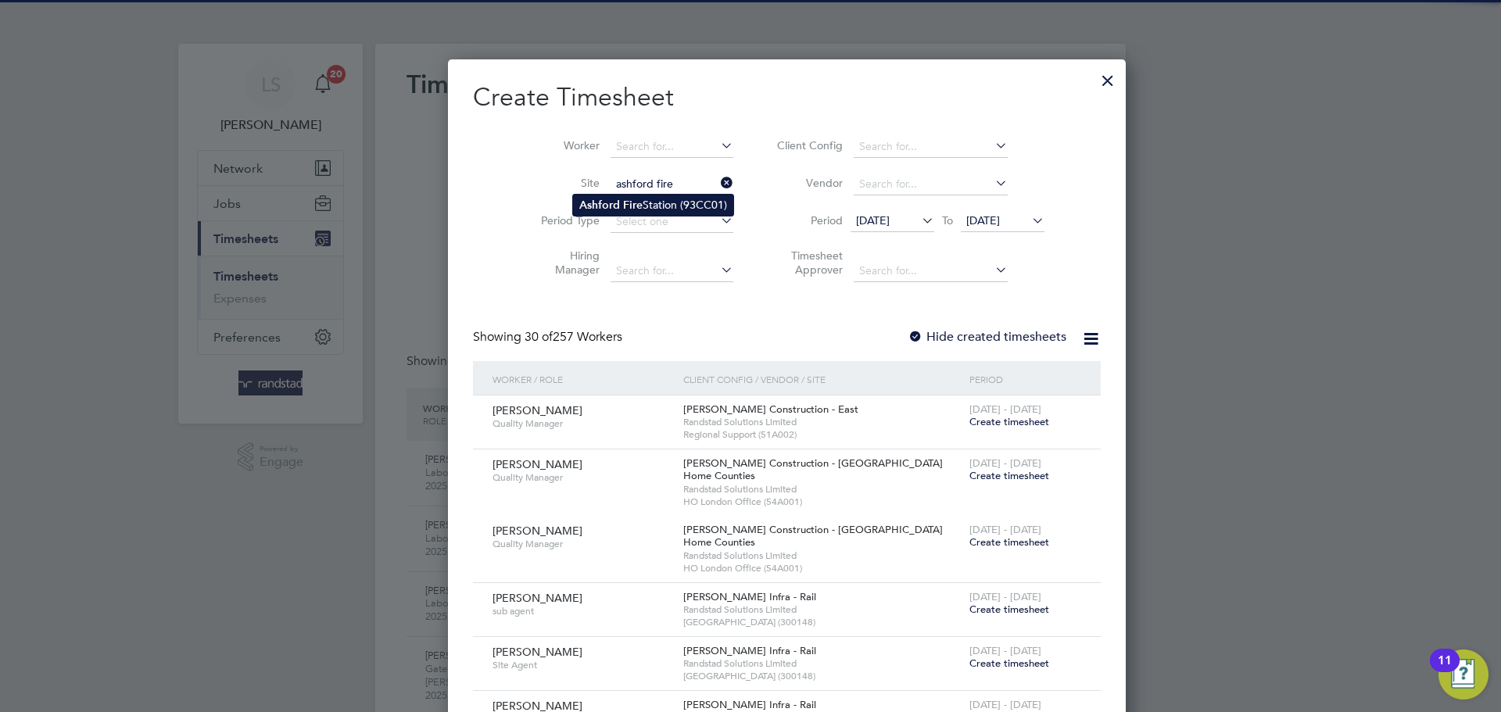
click at [626, 209] on b "Fire" at bounding box center [633, 205] width 20 height 13
type input "Ashford Fire Station (93CC01)"
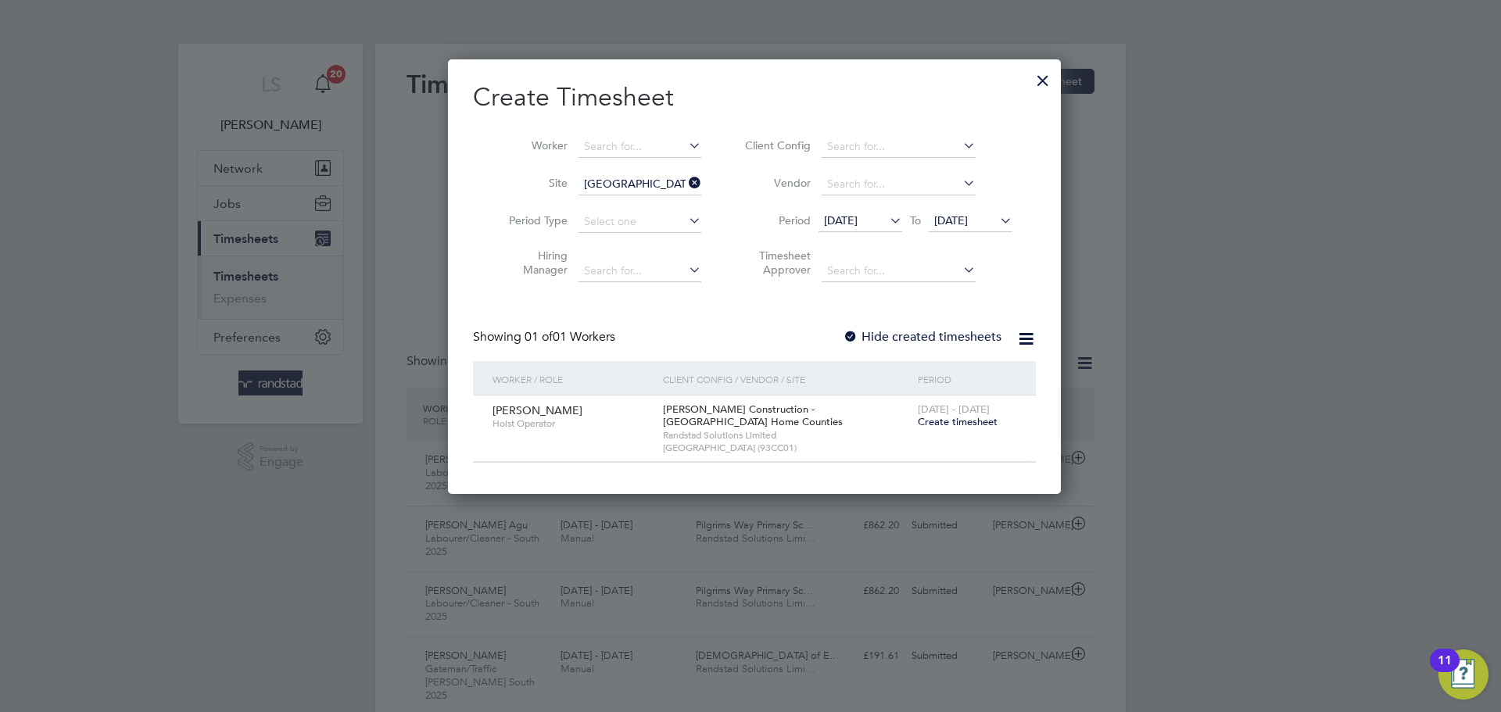
scroll to position [435, 605]
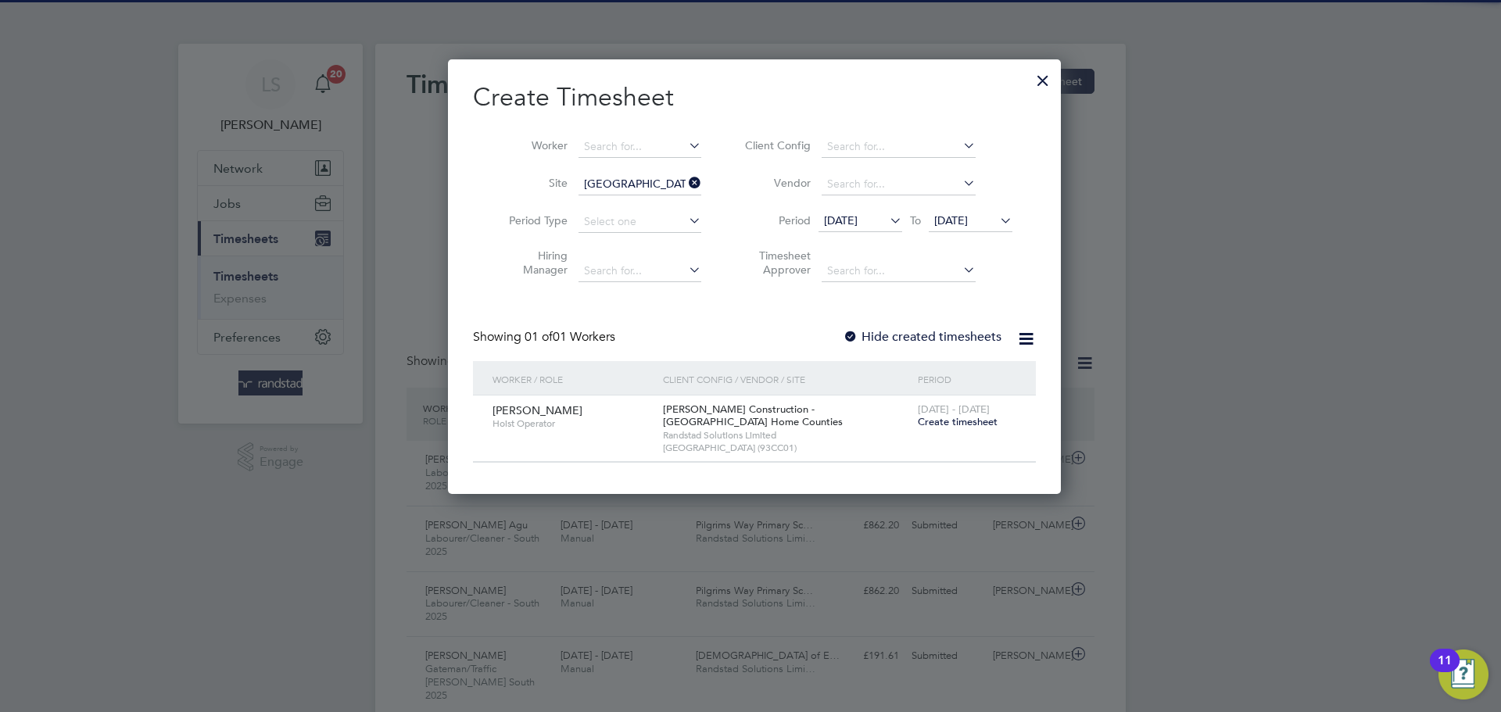
click at [851, 330] on label "Hide created timesheets" at bounding box center [922, 337] width 159 height 16
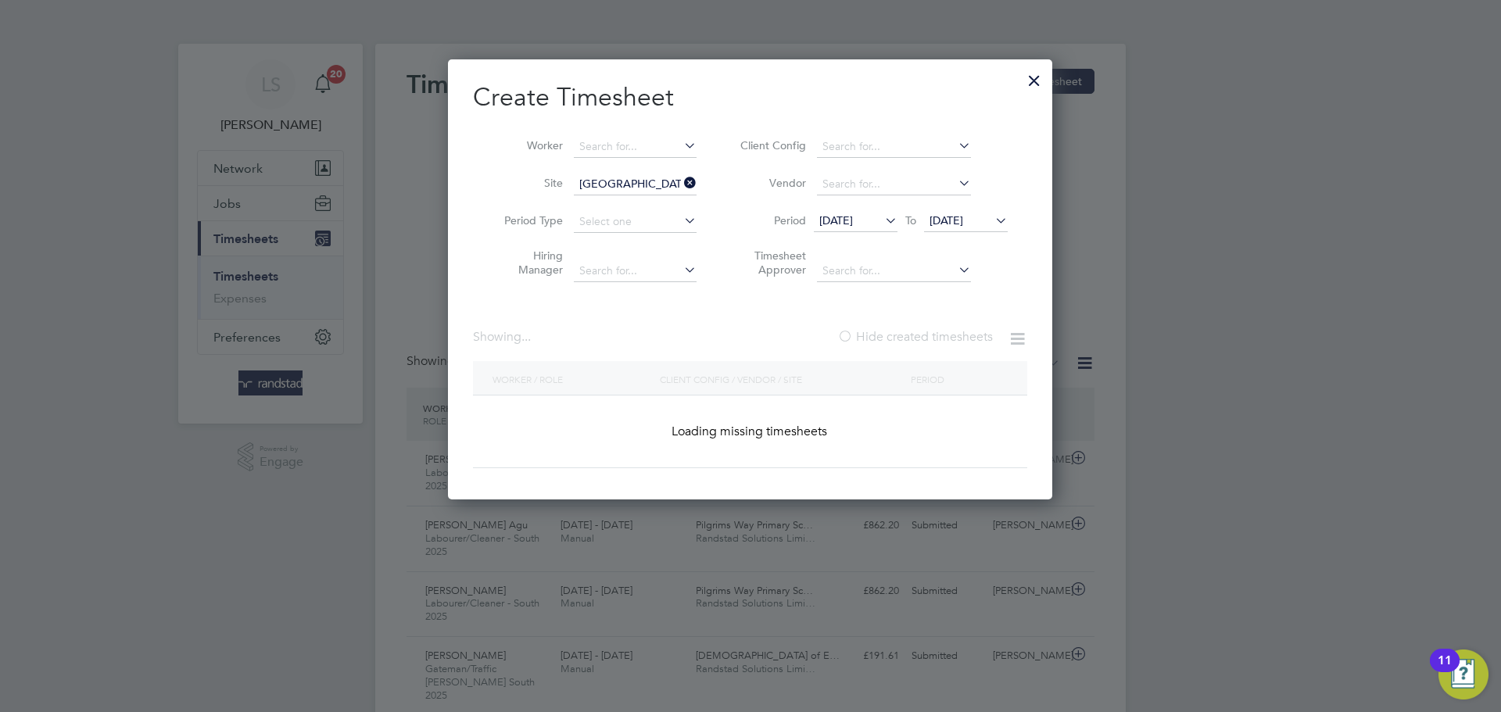
scroll to position [441, 605]
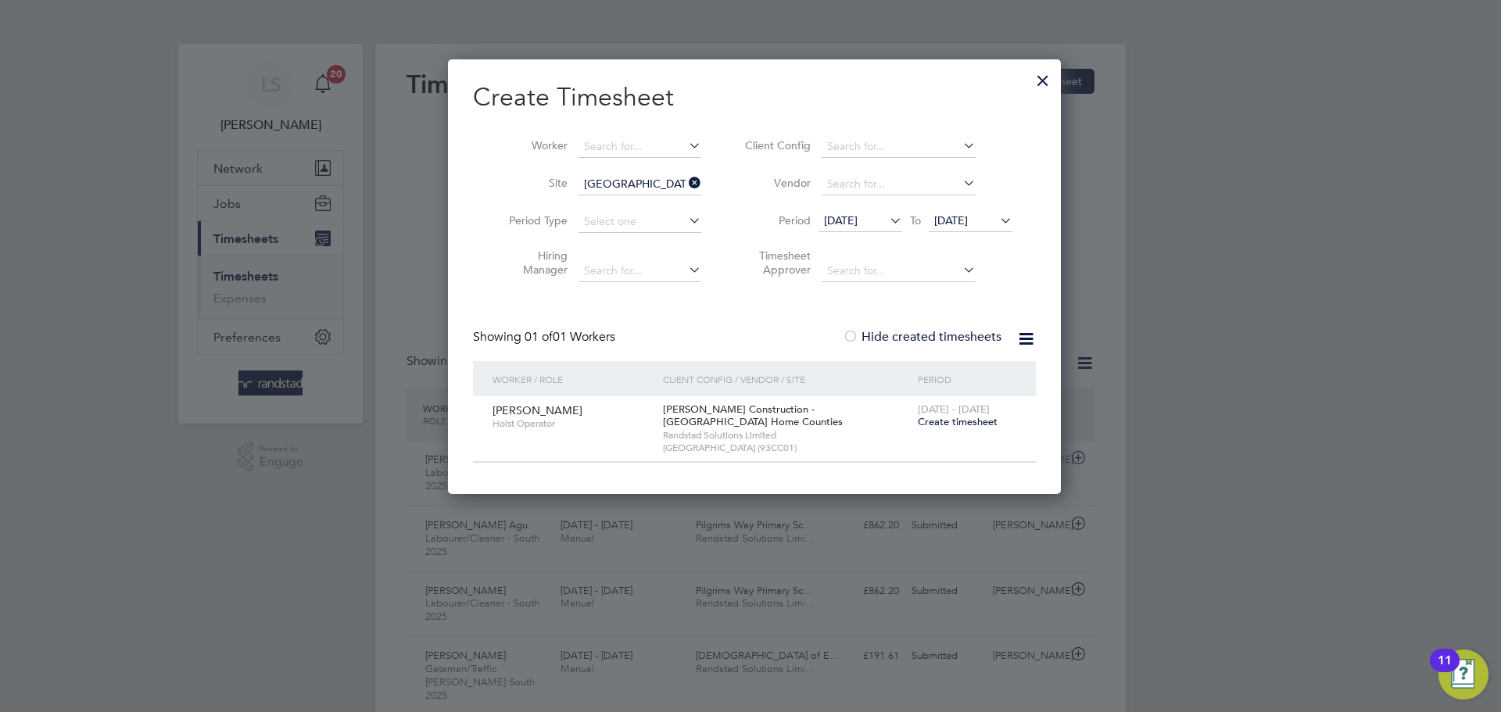
click at [968, 214] on span "[DATE]" at bounding box center [951, 220] width 34 height 14
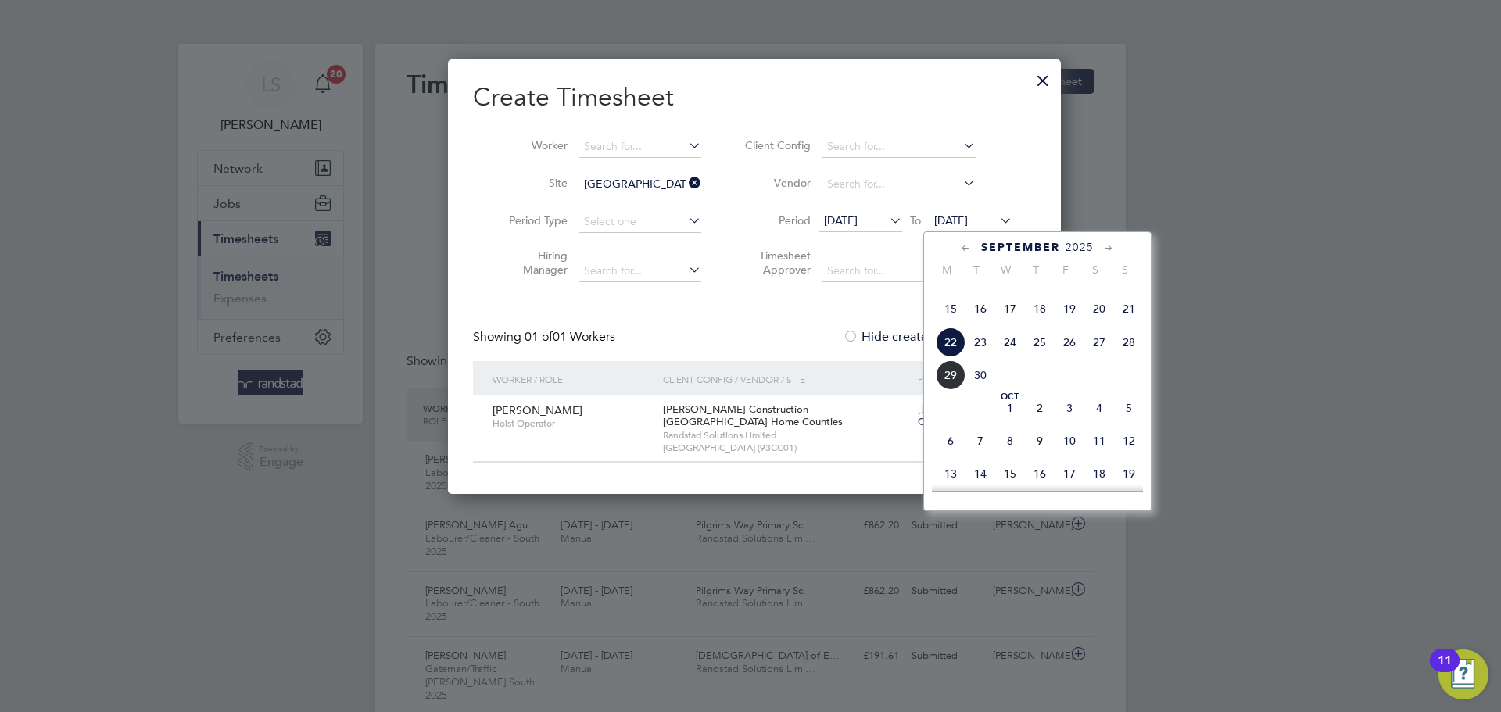
click at [943, 390] on span "29" at bounding box center [951, 375] width 30 height 30
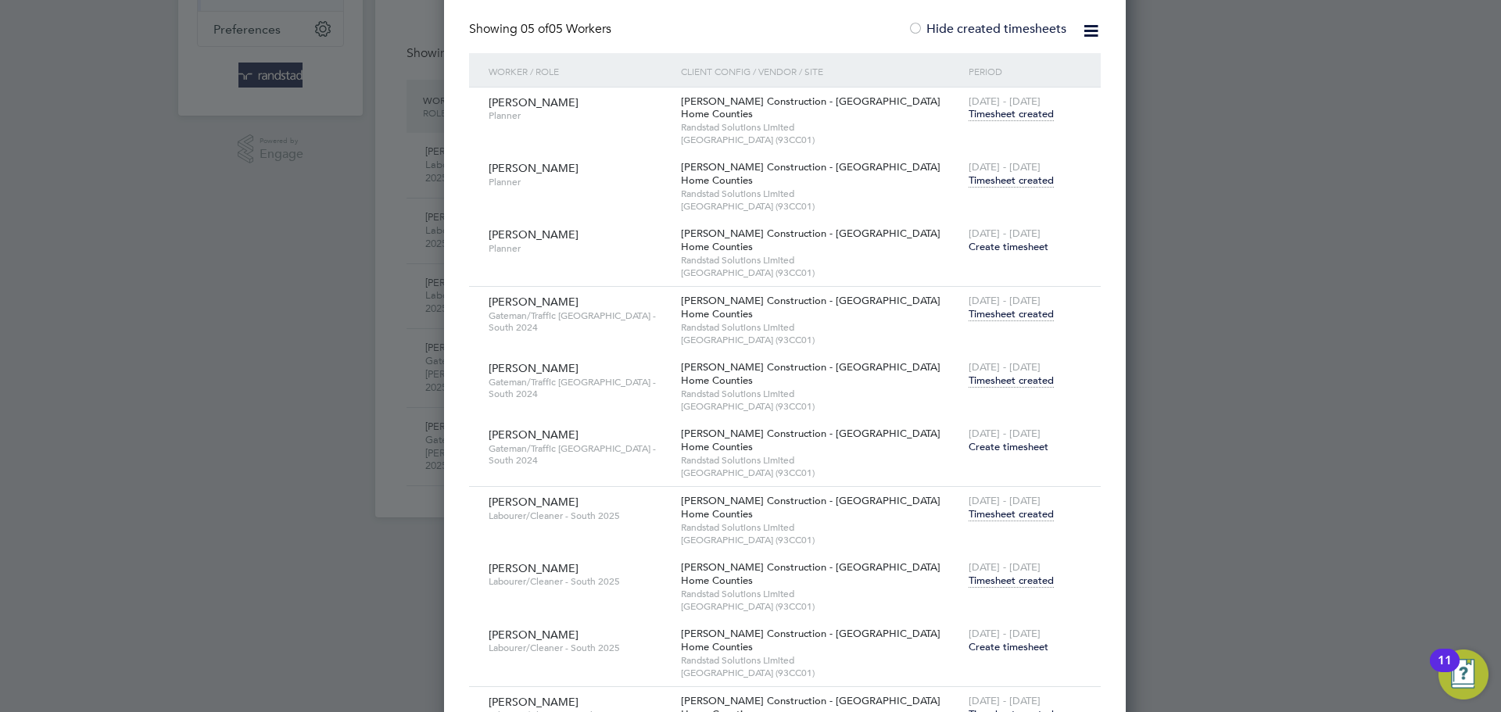
click at [969, 377] on span "Timesheet created" at bounding box center [1011, 381] width 85 height 14
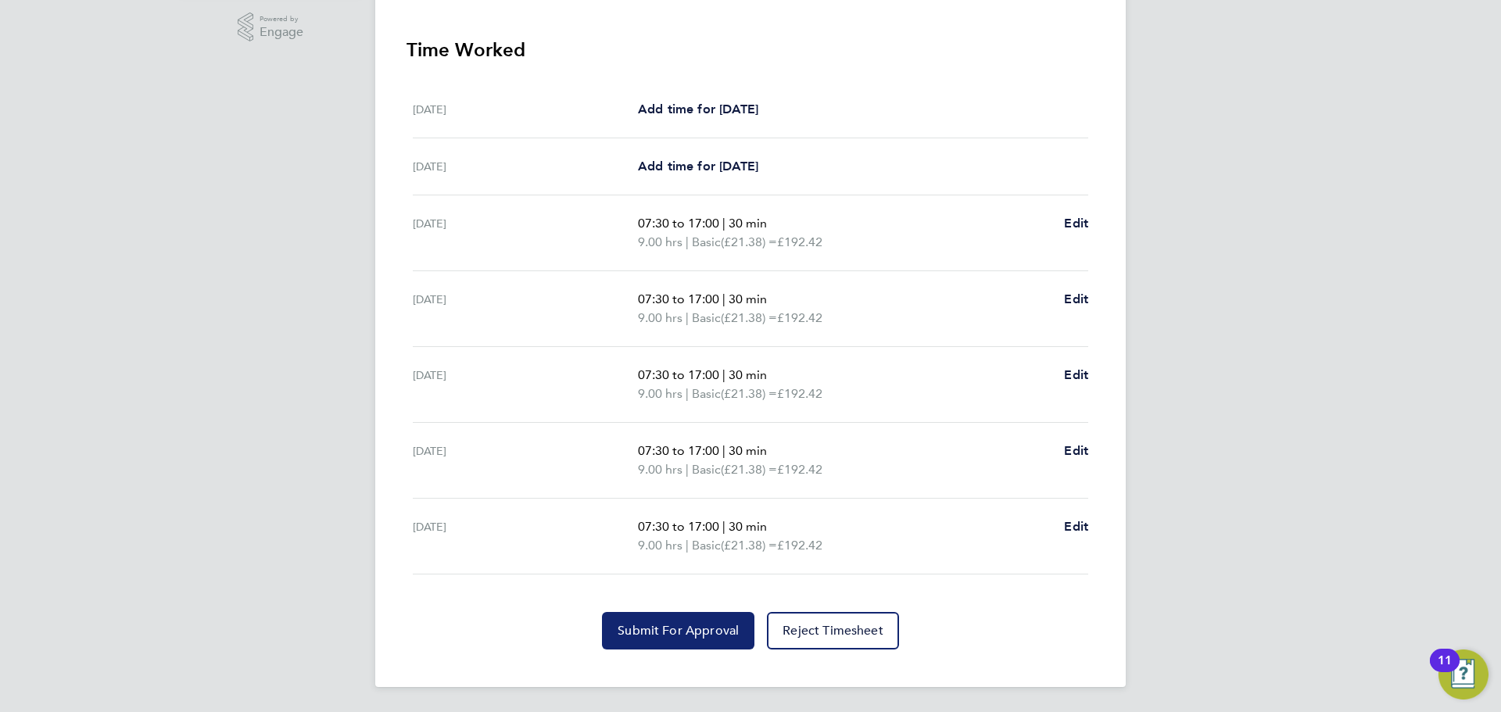
click at [664, 632] on span "Submit For Approval" at bounding box center [678, 631] width 121 height 16
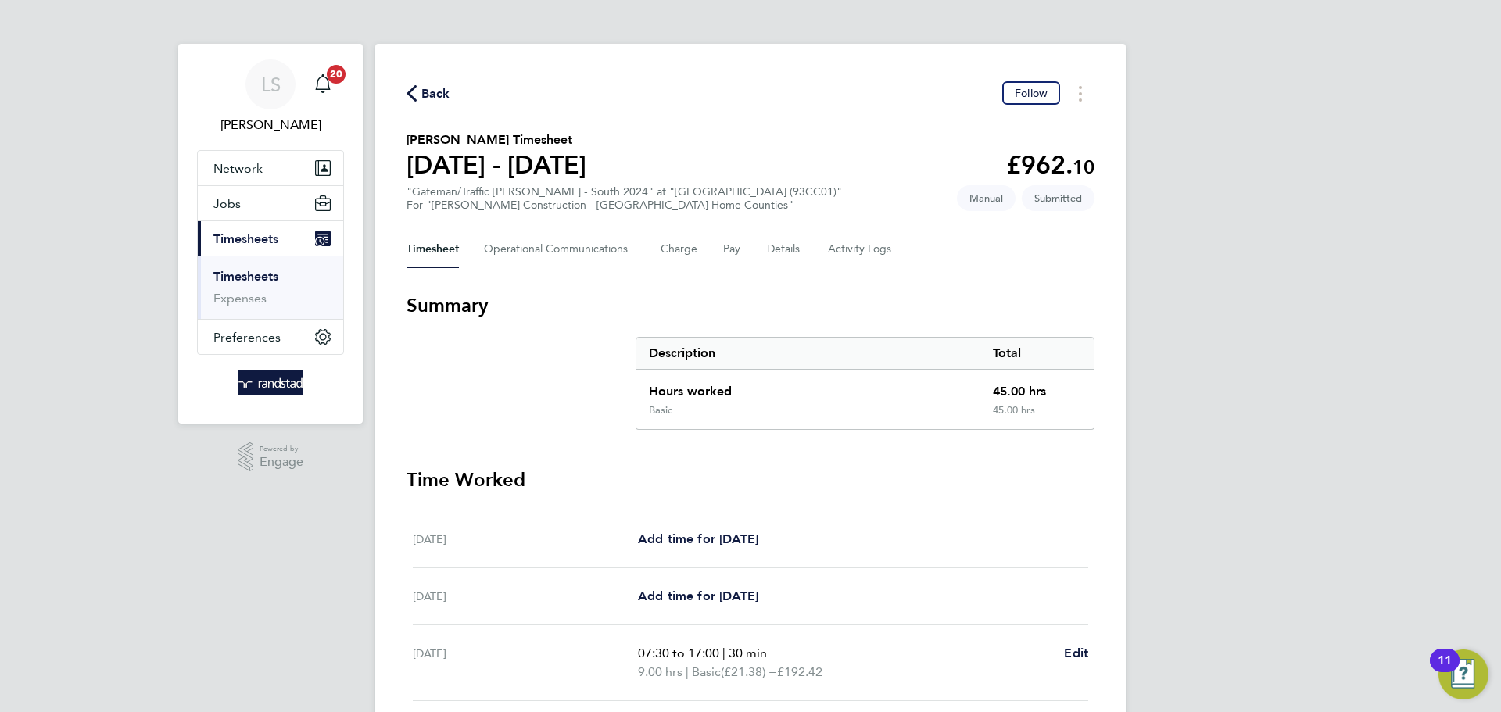
click at [417, 90] on span "Back" at bounding box center [428, 92] width 44 height 15
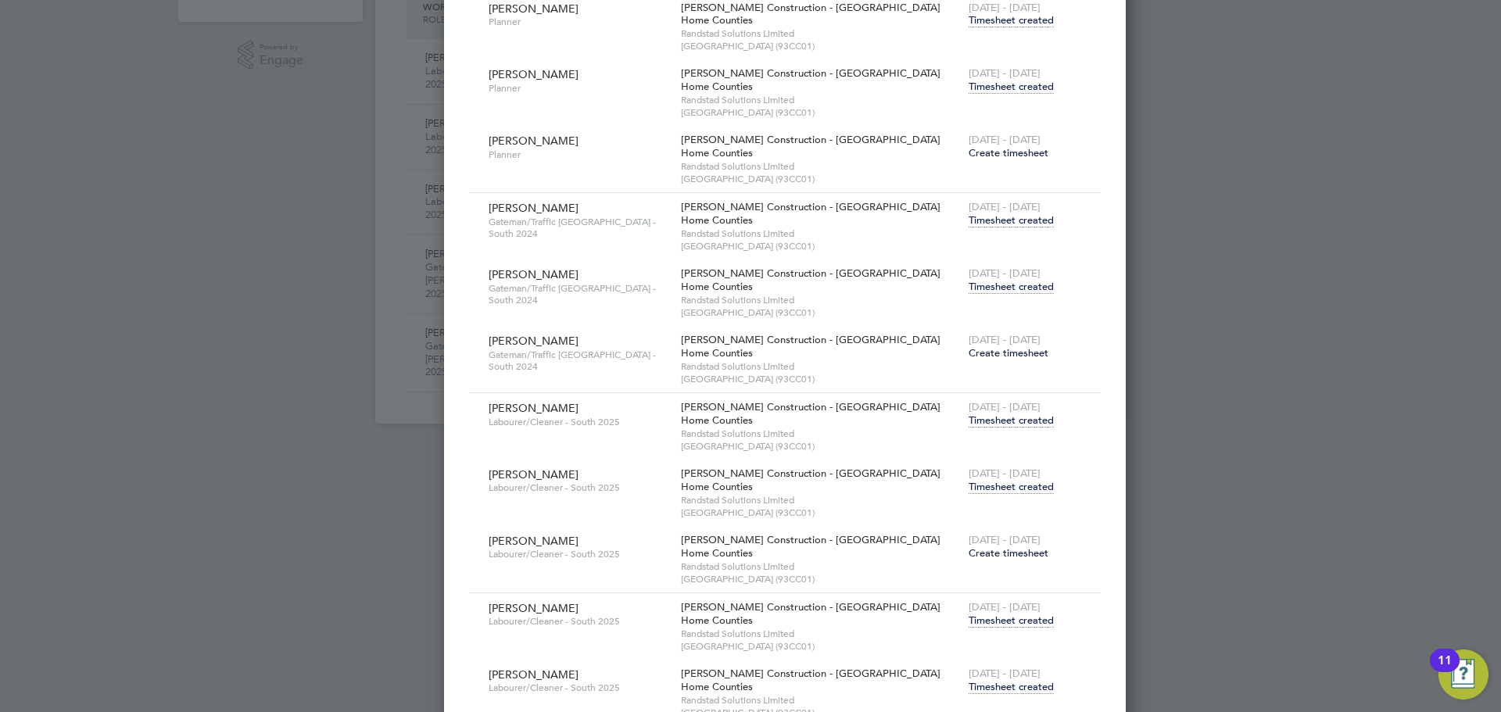
click at [969, 489] on span "Timesheet created" at bounding box center [1011, 487] width 85 height 14
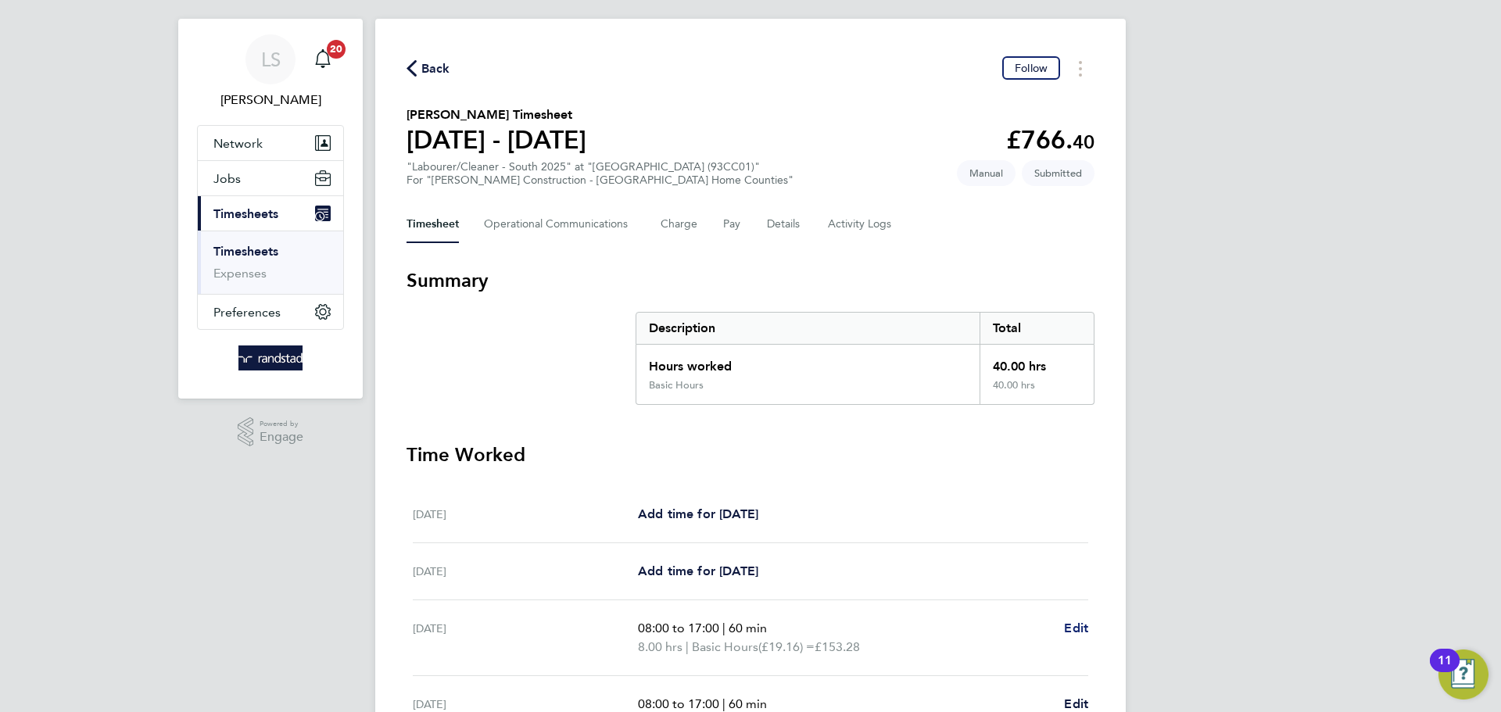
click at [1073, 633] on span "Edit" at bounding box center [1076, 628] width 24 height 15
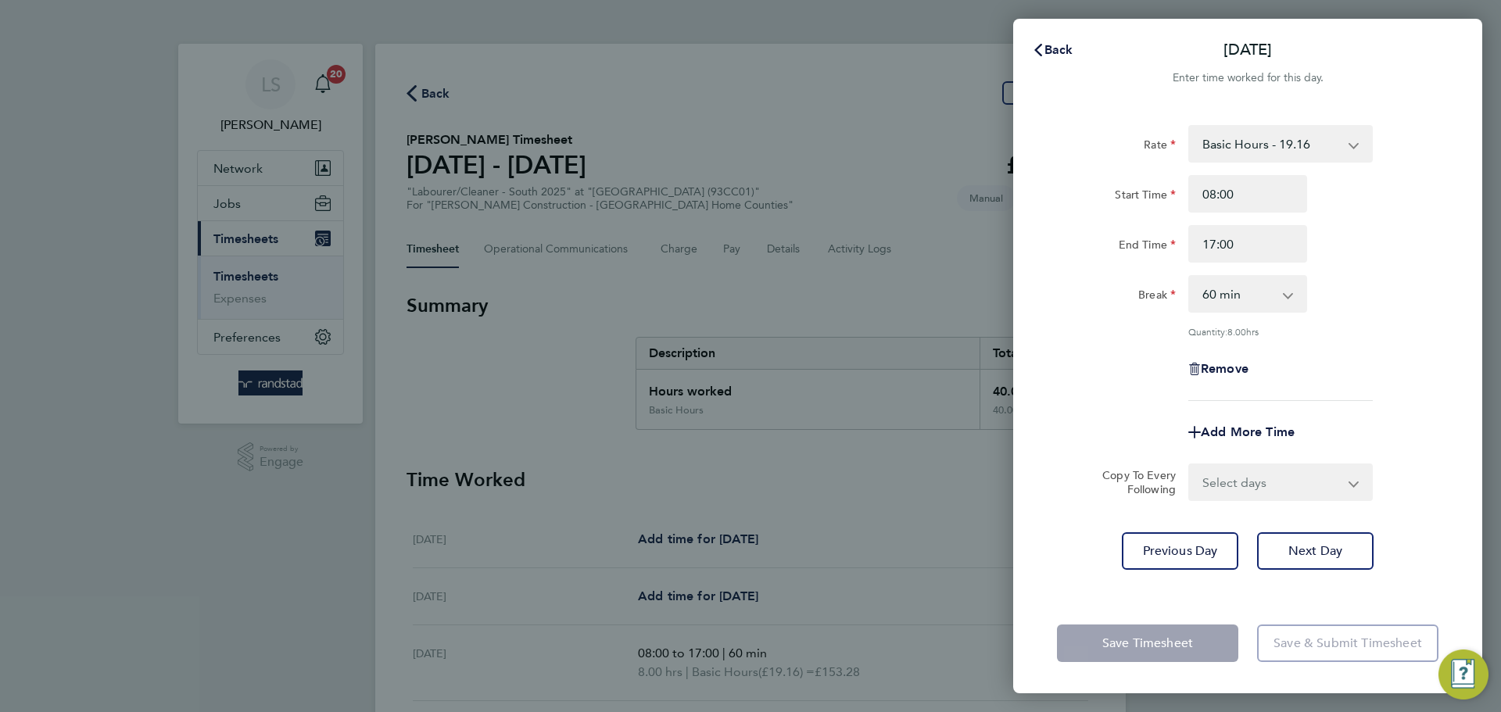
click at [1210, 306] on select "0 min 15 min 30 min 45 min 60 min 75 min 90 min" at bounding box center [1238, 294] width 97 height 34
select select "0"
click at [1190, 277] on select "0 min 15 min 30 min 45 min 60 min 75 min 90 min" at bounding box center [1238, 294] width 97 height 34
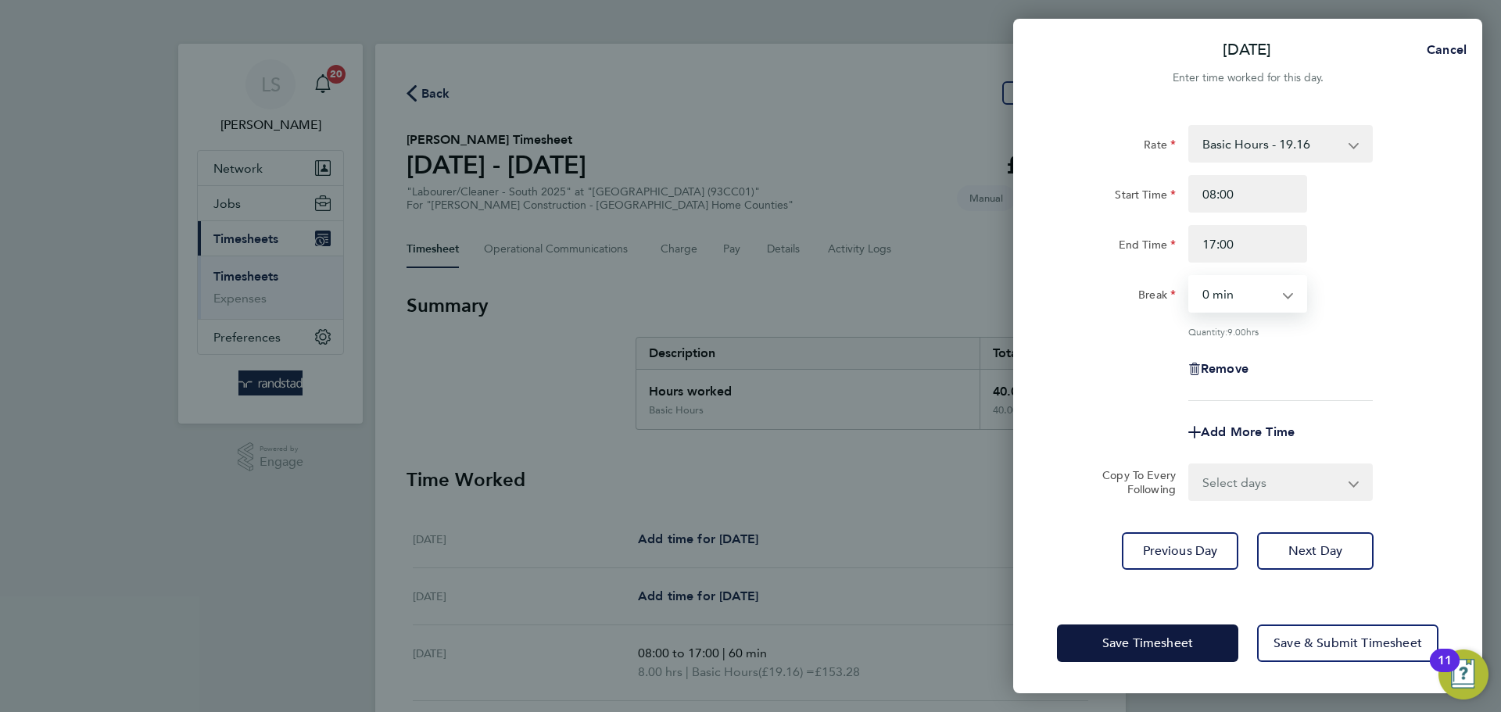
click at [1244, 489] on select "Select days Day Tuesday Wednesday Thursday Friday" at bounding box center [1272, 482] width 164 height 34
select select "DAY"
click at [1190, 465] on select "Select days Day Tuesday Wednesday Thursday Friday" at bounding box center [1272, 482] width 164 height 34
select select "2025-09-26"
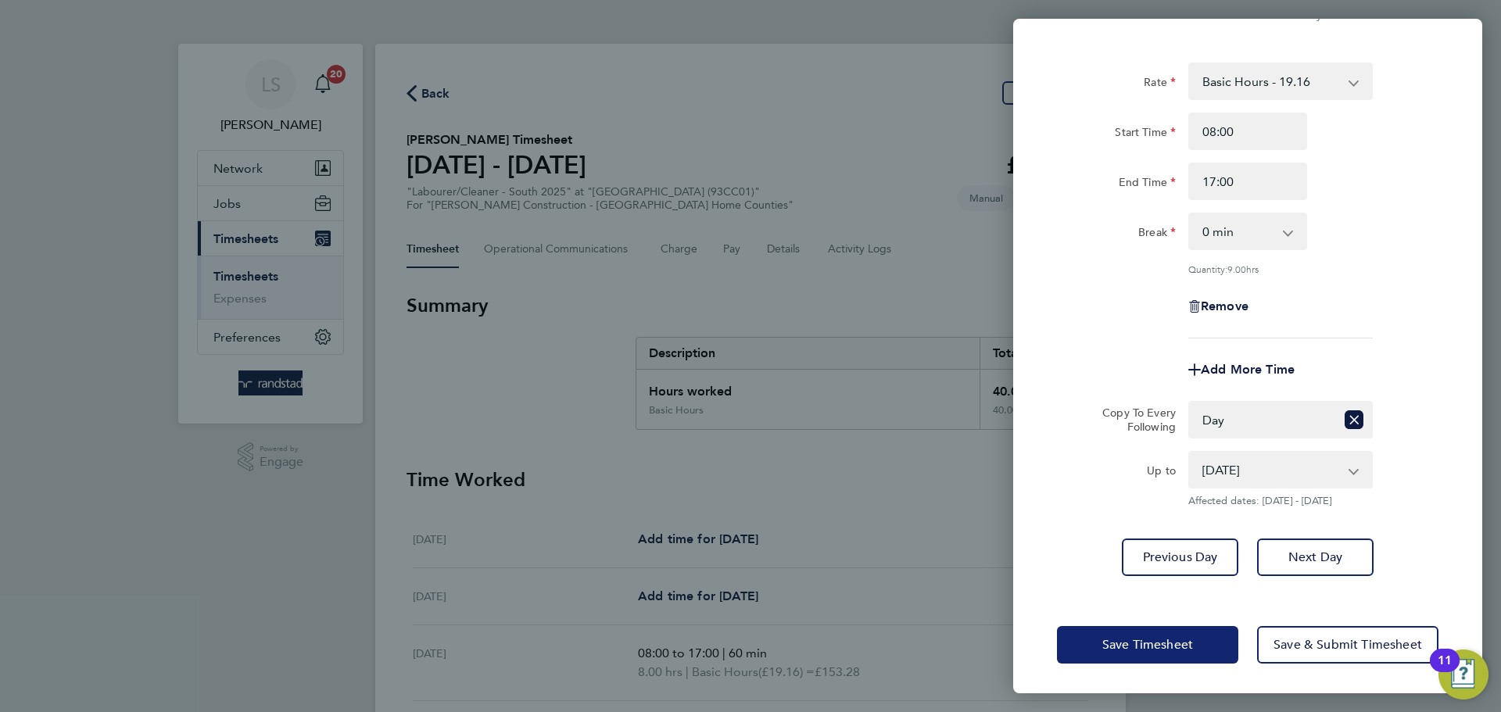
click at [1183, 633] on button "Save Timesheet" at bounding box center [1147, 645] width 181 height 38
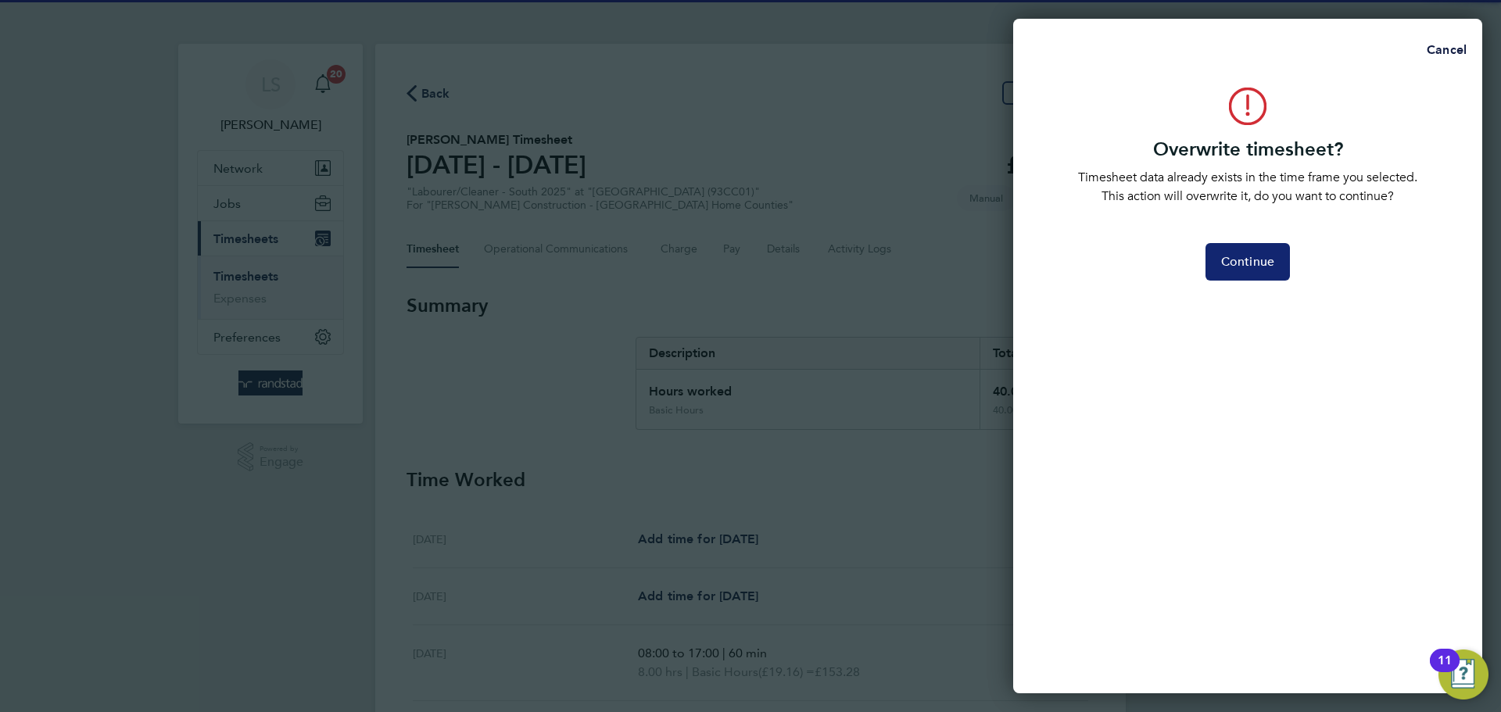
click at [1230, 266] on span "Continue" at bounding box center [1247, 262] width 53 height 16
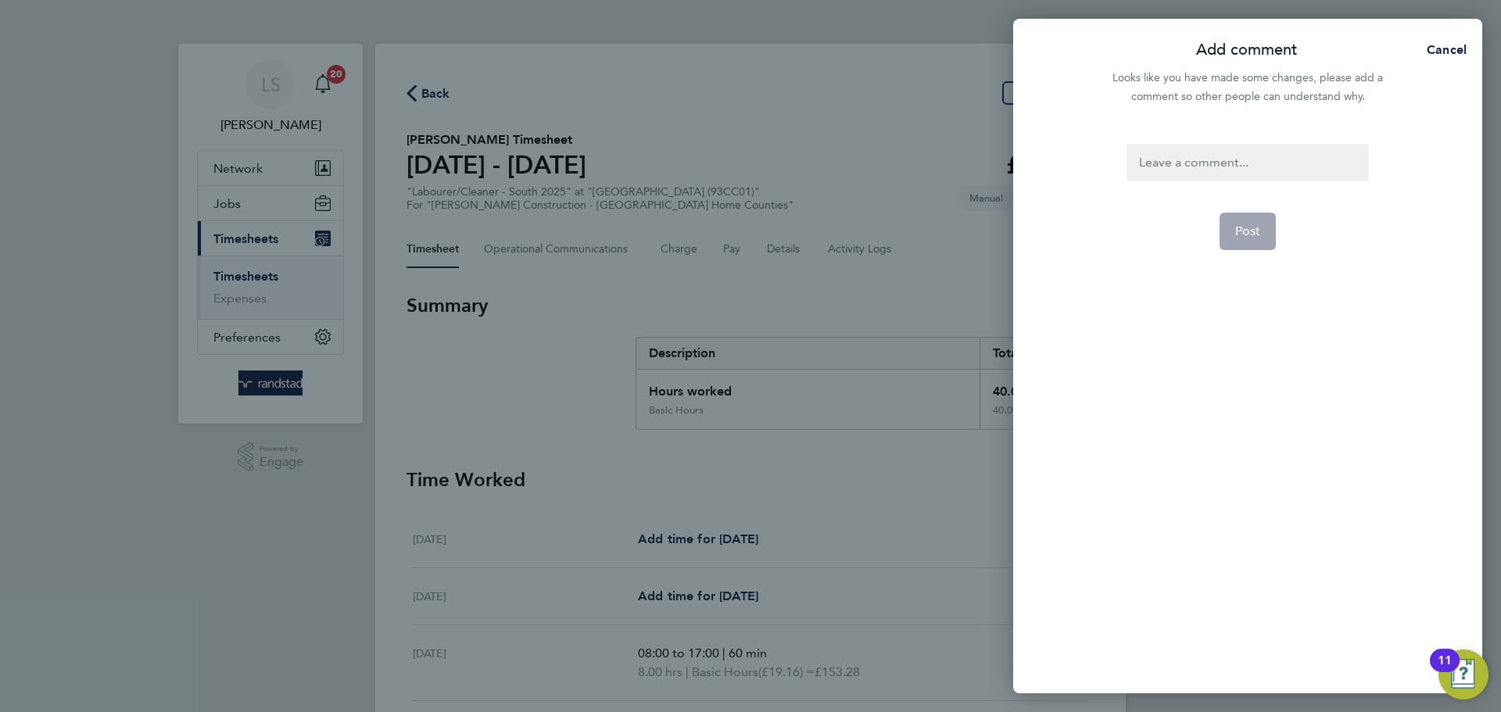
click at [1153, 168] on div at bounding box center [1247, 163] width 242 height 38
click at [1225, 234] on button "Post" at bounding box center [1247, 232] width 57 height 38
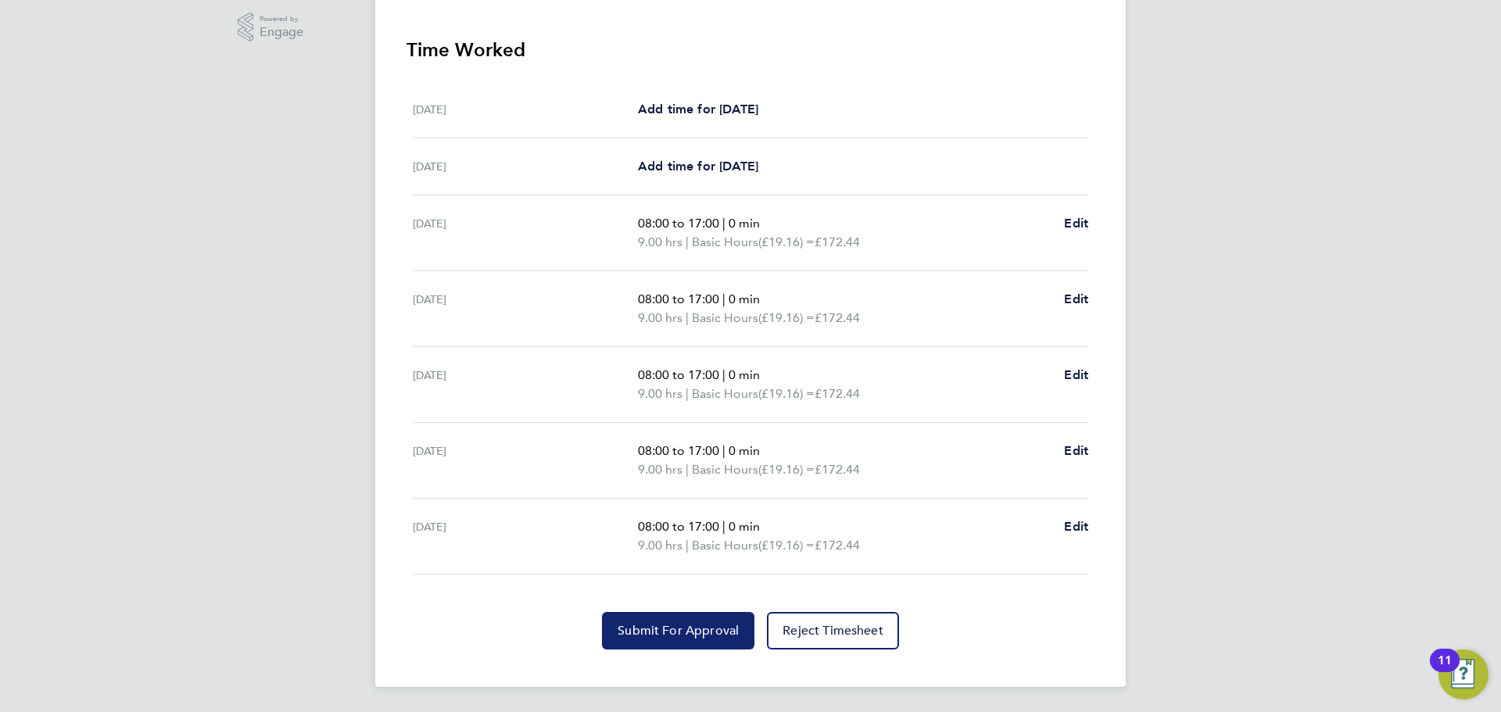
click at [678, 639] on button "Submit For Approval" at bounding box center [678, 631] width 152 height 38
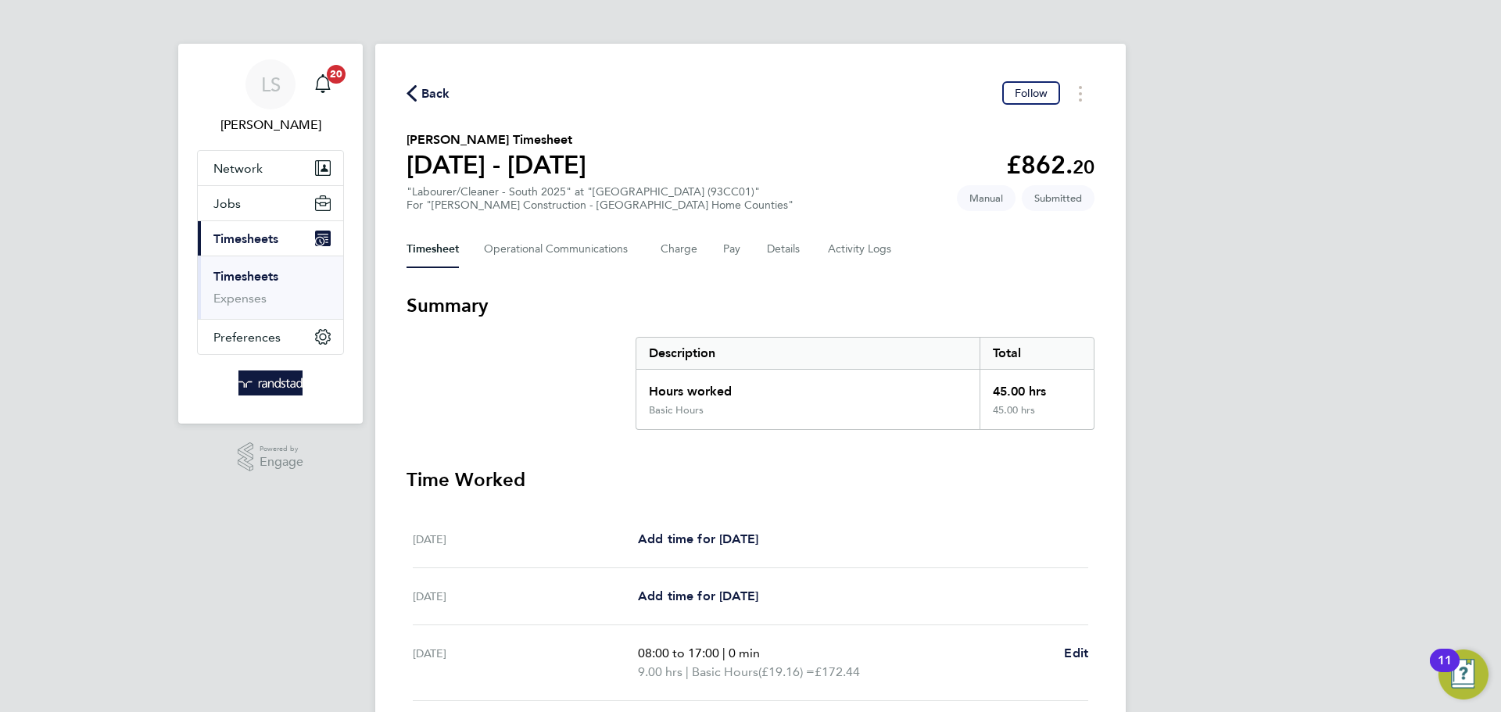
click at [431, 90] on span "Back" at bounding box center [435, 93] width 29 height 19
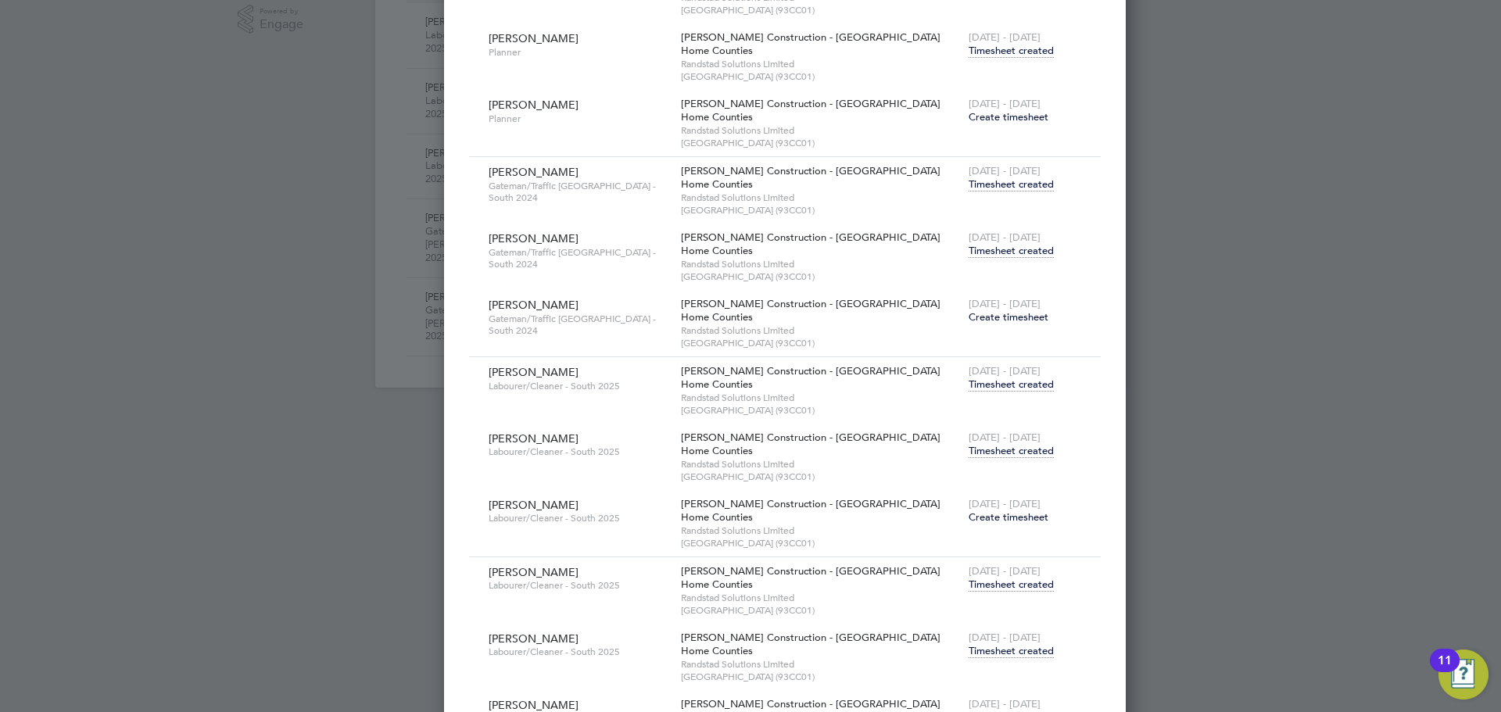
click at [969, 649] on span "Timesheet created" at bounding box center [1011, 651] width 85 height 14
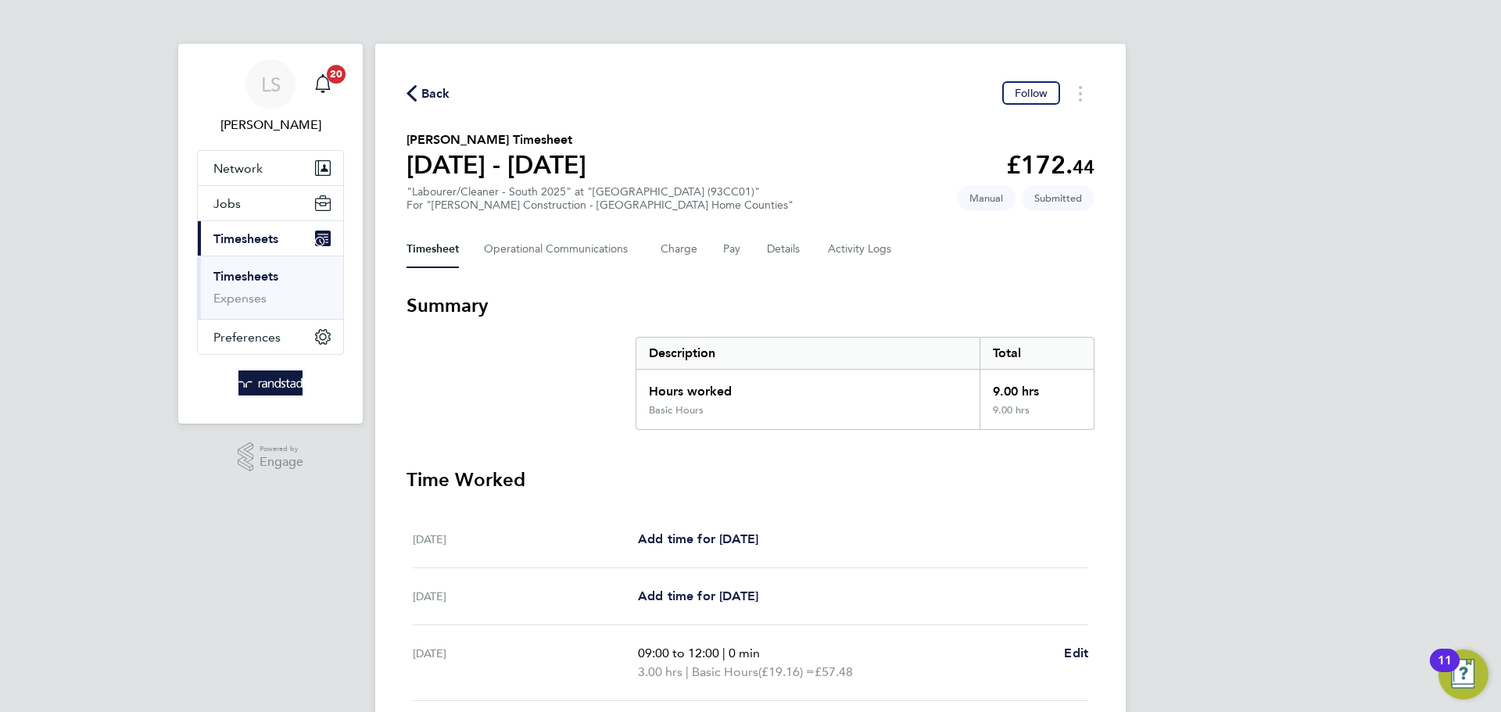
click at [428, 102] on span "Back" at bounding box center [435, 93] width 29 height 19
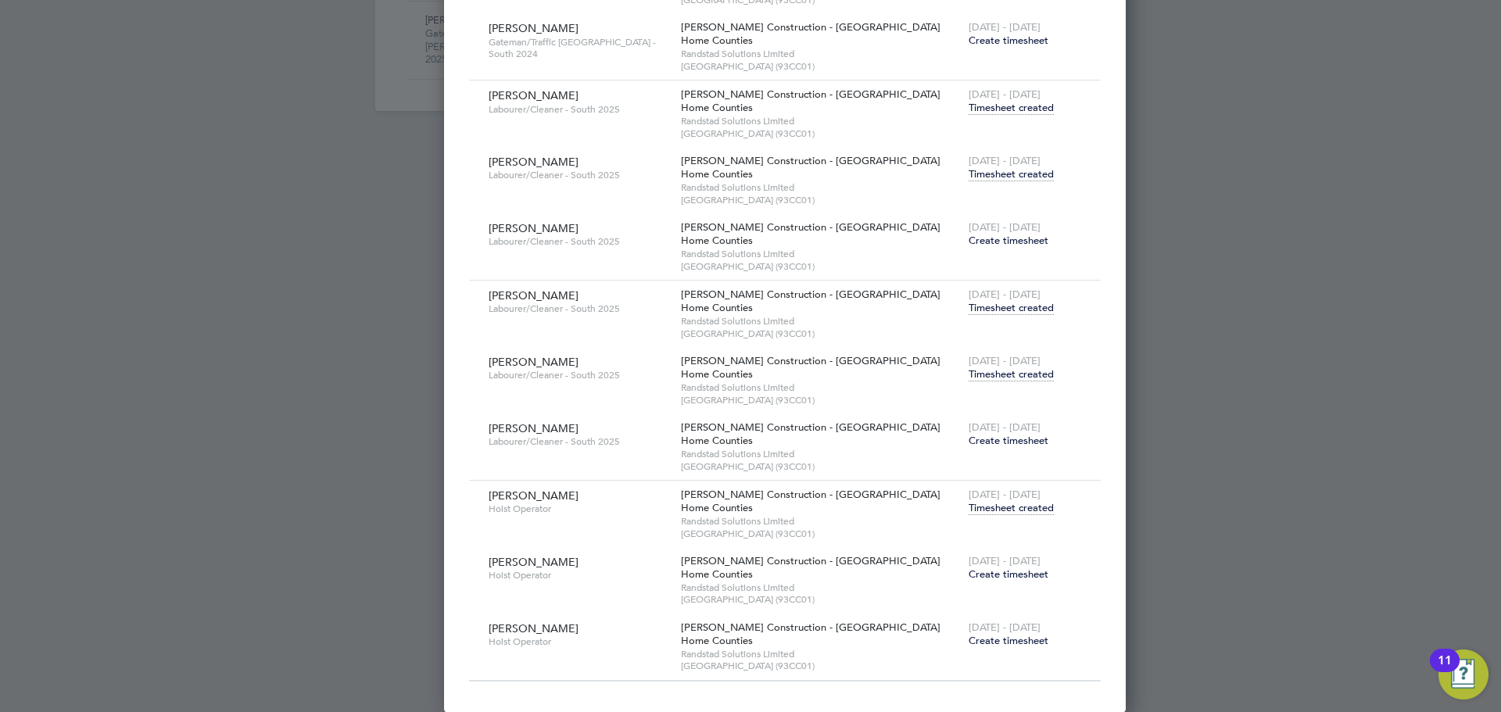
click at [969, 578] on span "Create timesheet" at bounding box center [1009, 574] width 80 height 13
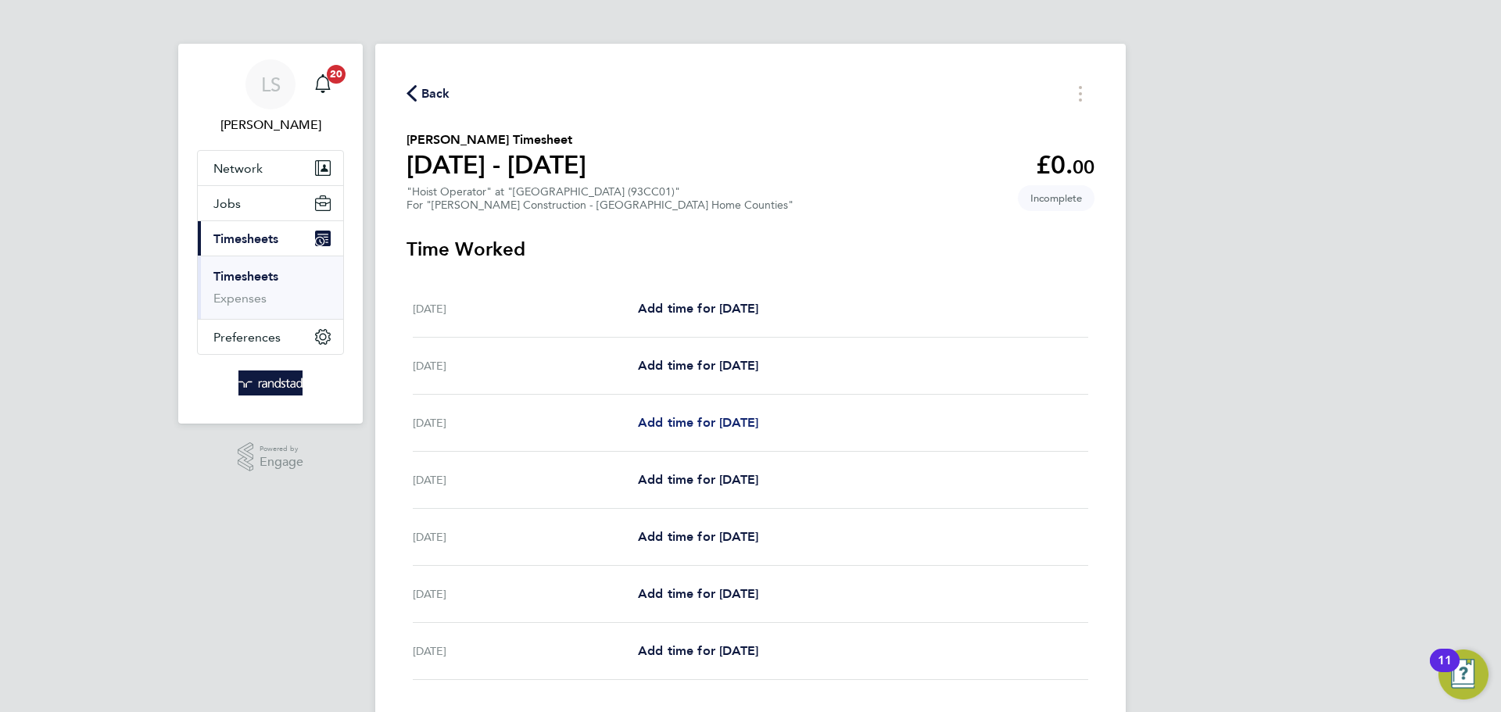
click at [710, 432] on link "Add time for [DATE]" at bounding box center [698, 423] width 120 height 19
select select "30"
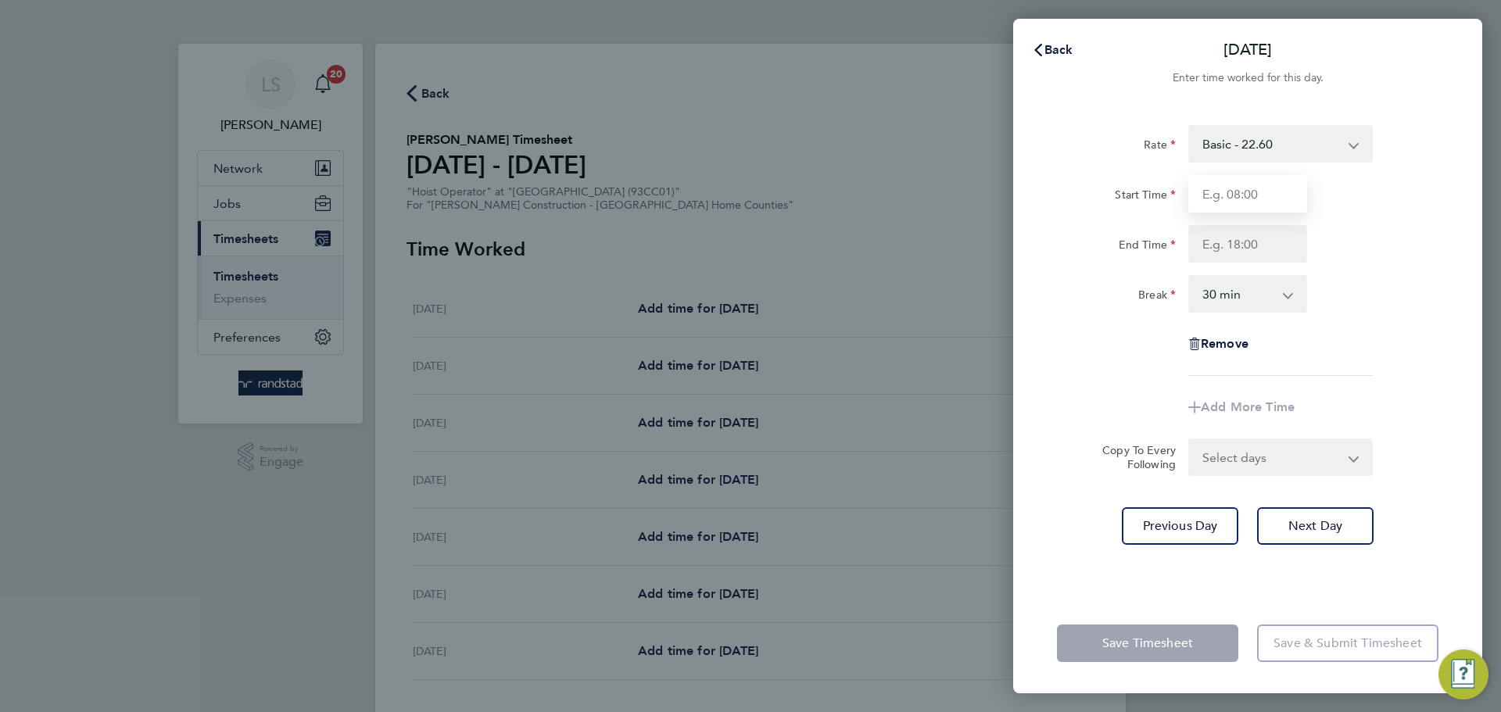
click at [1243, 186] on input "Start Time" at bounding box center [1247, 194] width 119 height 38
type input "07:30"
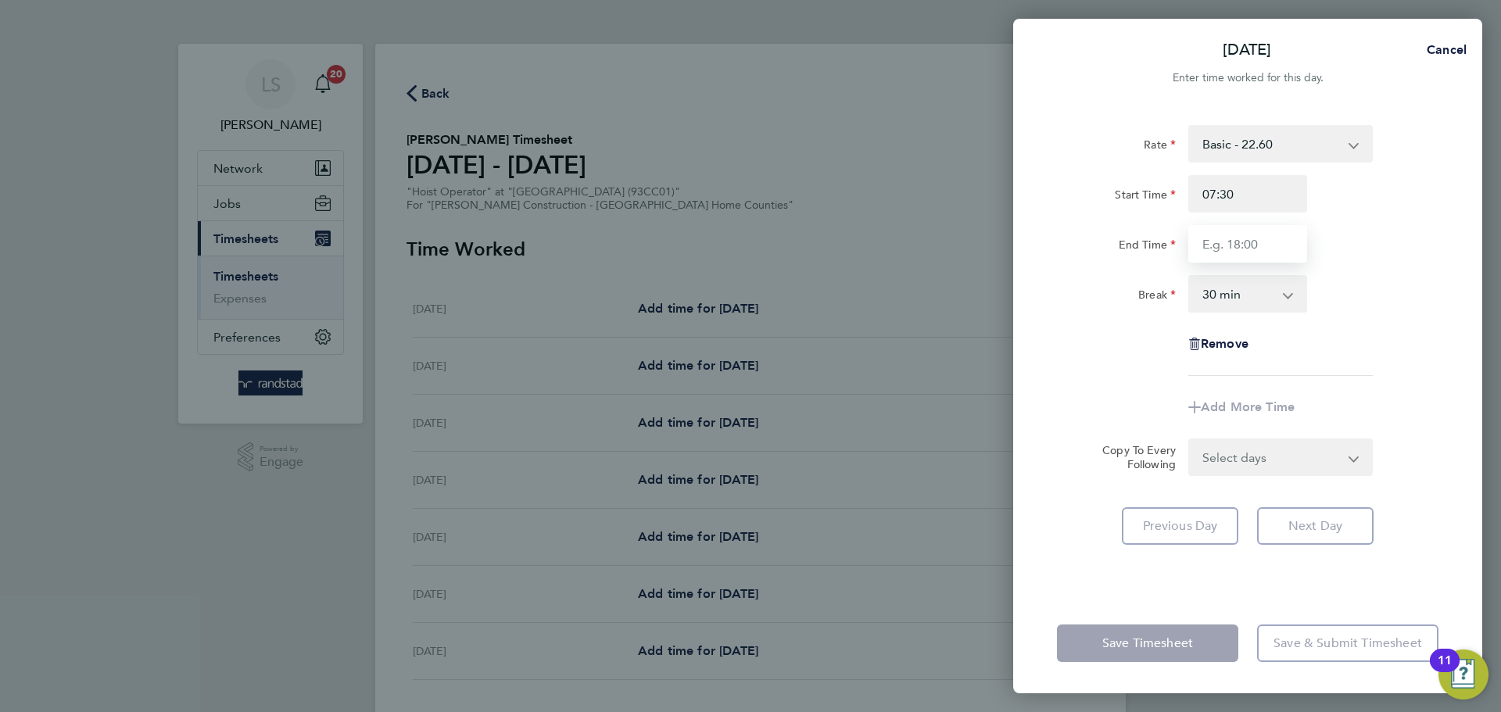
click at [1255, 252] on input "End Time" at bounding box center [1247, 244] width 119 height 38
type input "16:30"
click at [1249, 288] on select "0 min 15 min 30 min 45 min 60 min 75 min 90 min" at bounding box center [1238, 294] width 97 height 34
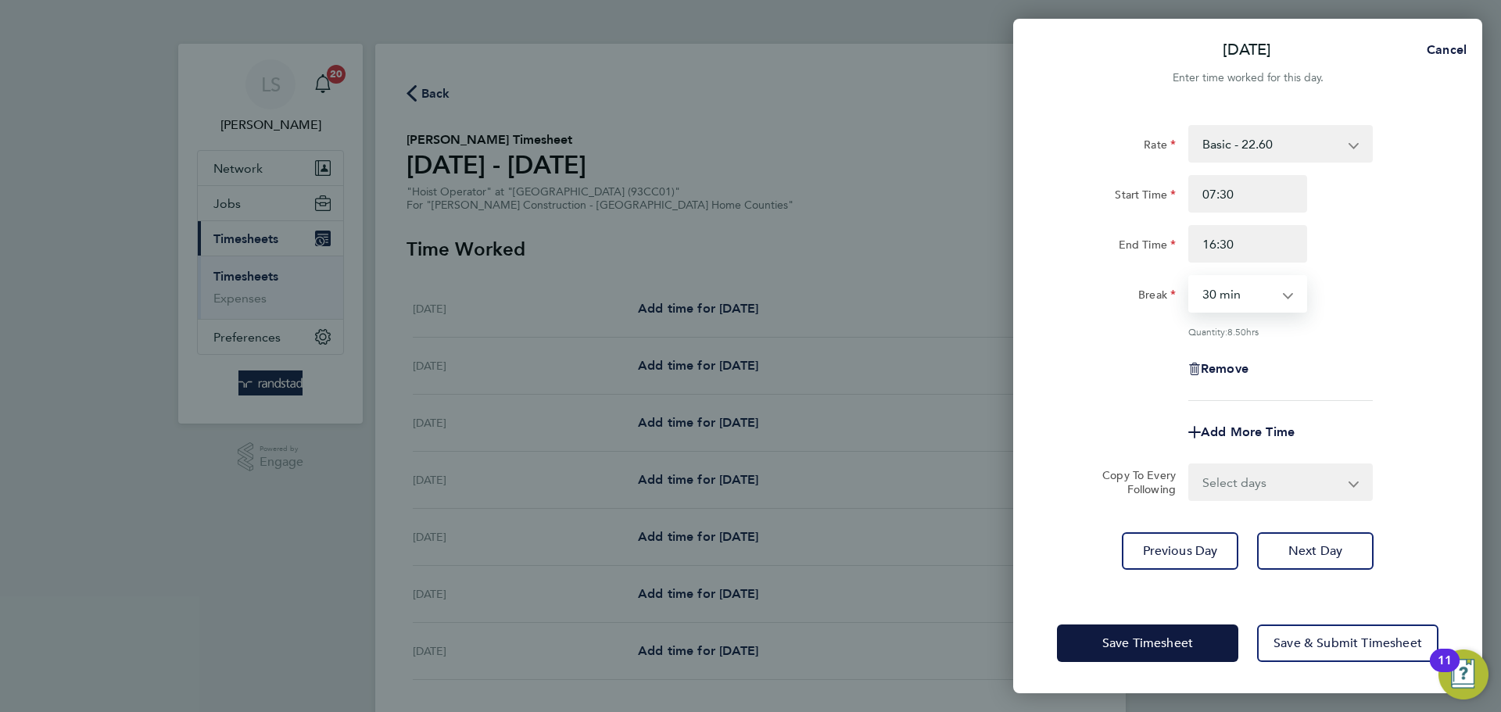
select select "0"
click at [1190, 277] on select "0 min 15 min 30 min 45 min 60 min 75 min 90 min" at bounding box center [1238, 294] width 97 height 34
click at [1248, 481] on select "Select days Day Tuesday Wednesday Thursday Friday" at bounding box center [1272, 482] width 164 height 34
select select "DAY"
click at [1190, 465] on select "Select days Day Tuesday Wednesday Thursday Friday" at bounding box center [1272, 482] width 164 height 34
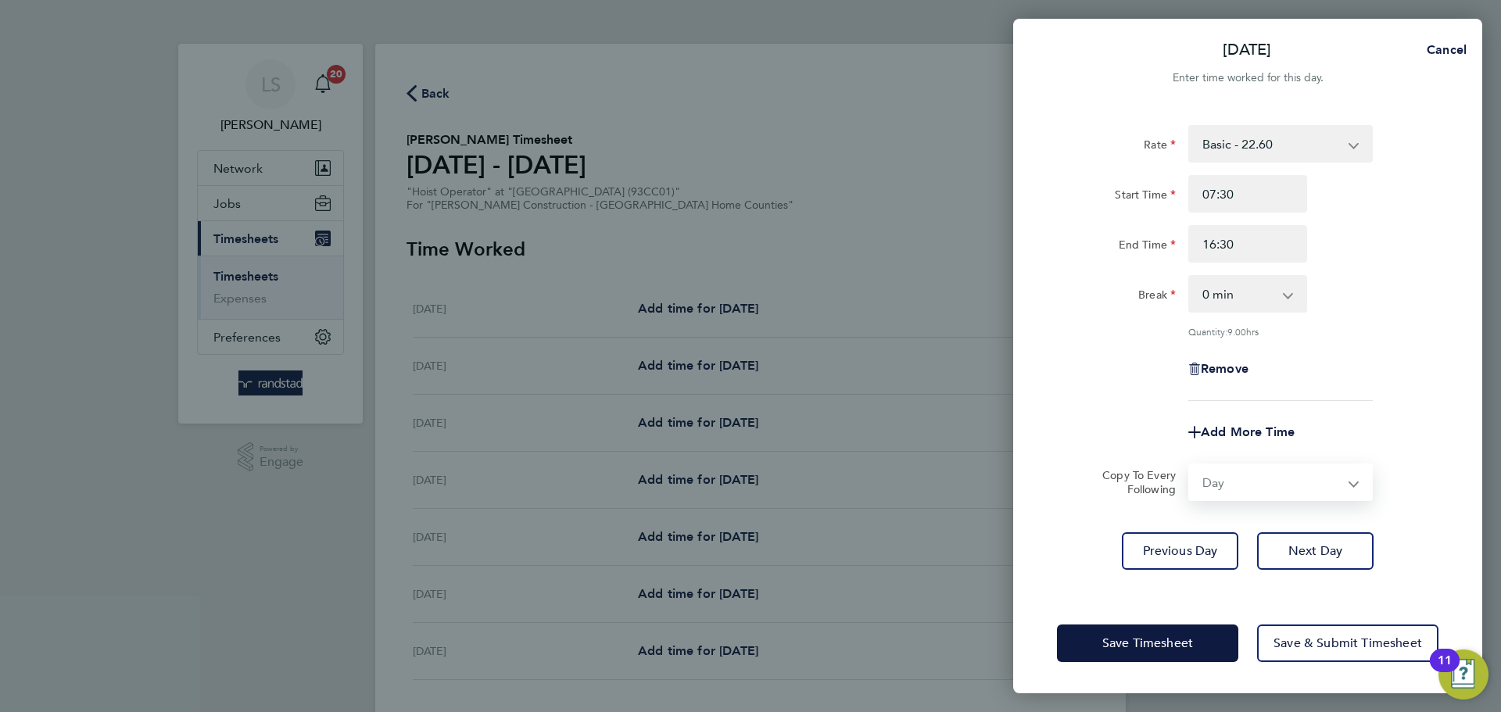
select select "2025-09-26"
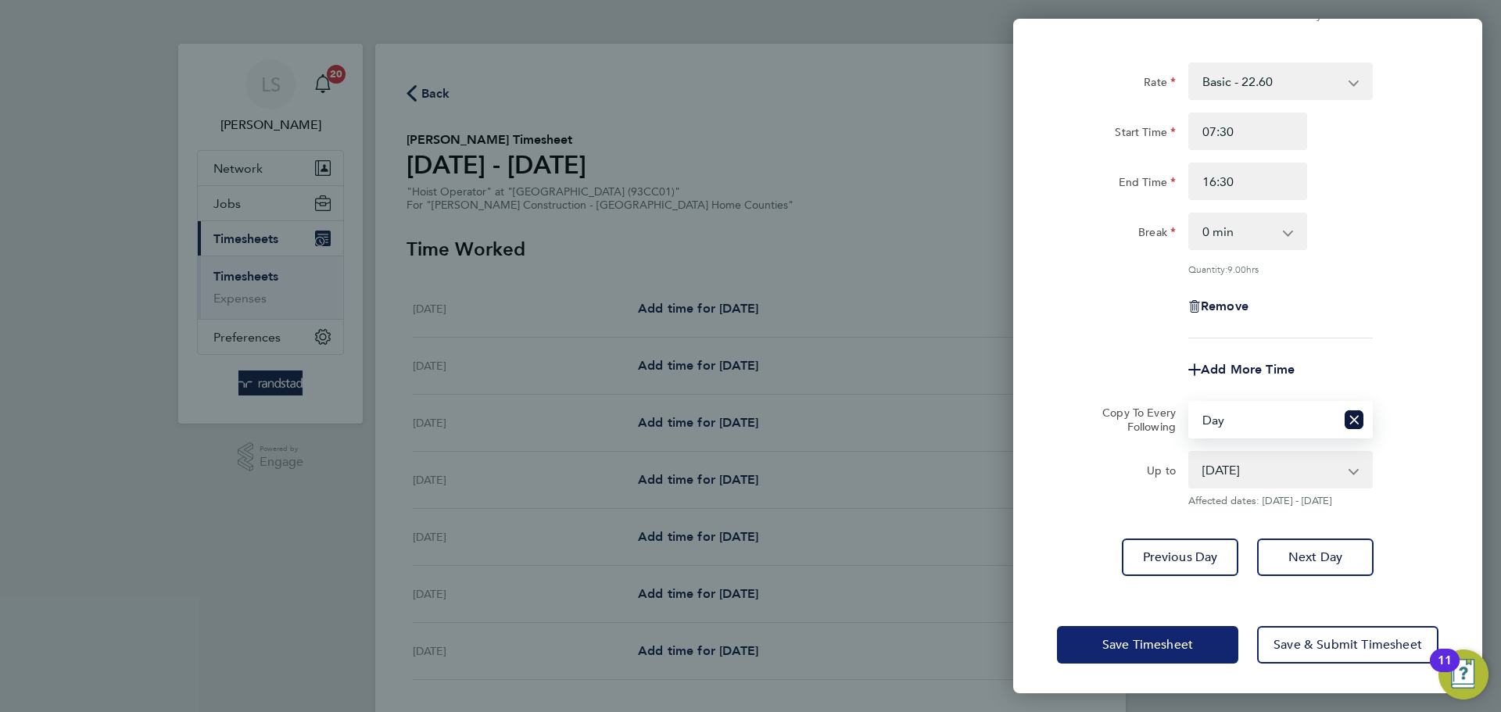
click at [1221, 641] on button "Save Timesheet" at bounding box center [1147, 645] width 181 height 38
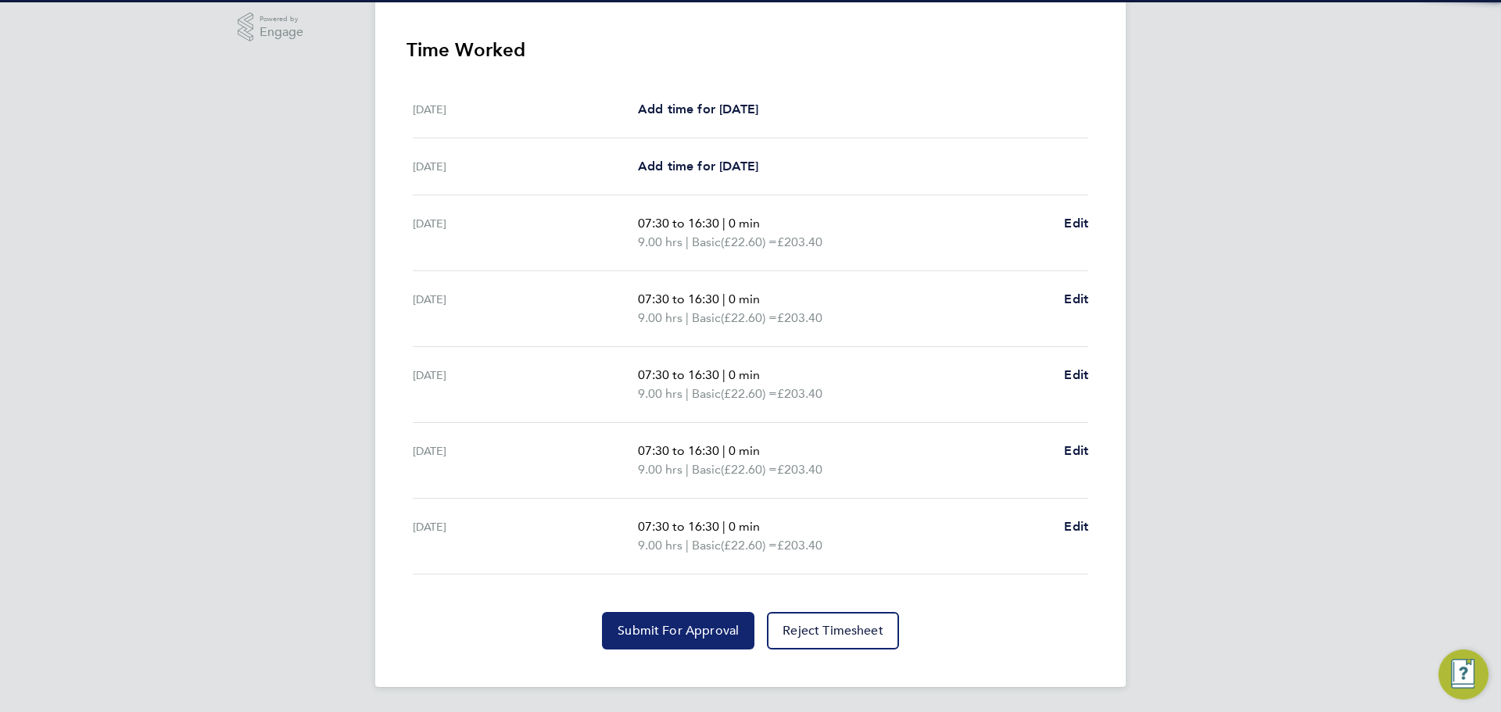
click at [645, 617] on button "Submit For Approval" at bounding box center [678, 631] width 152 height 38
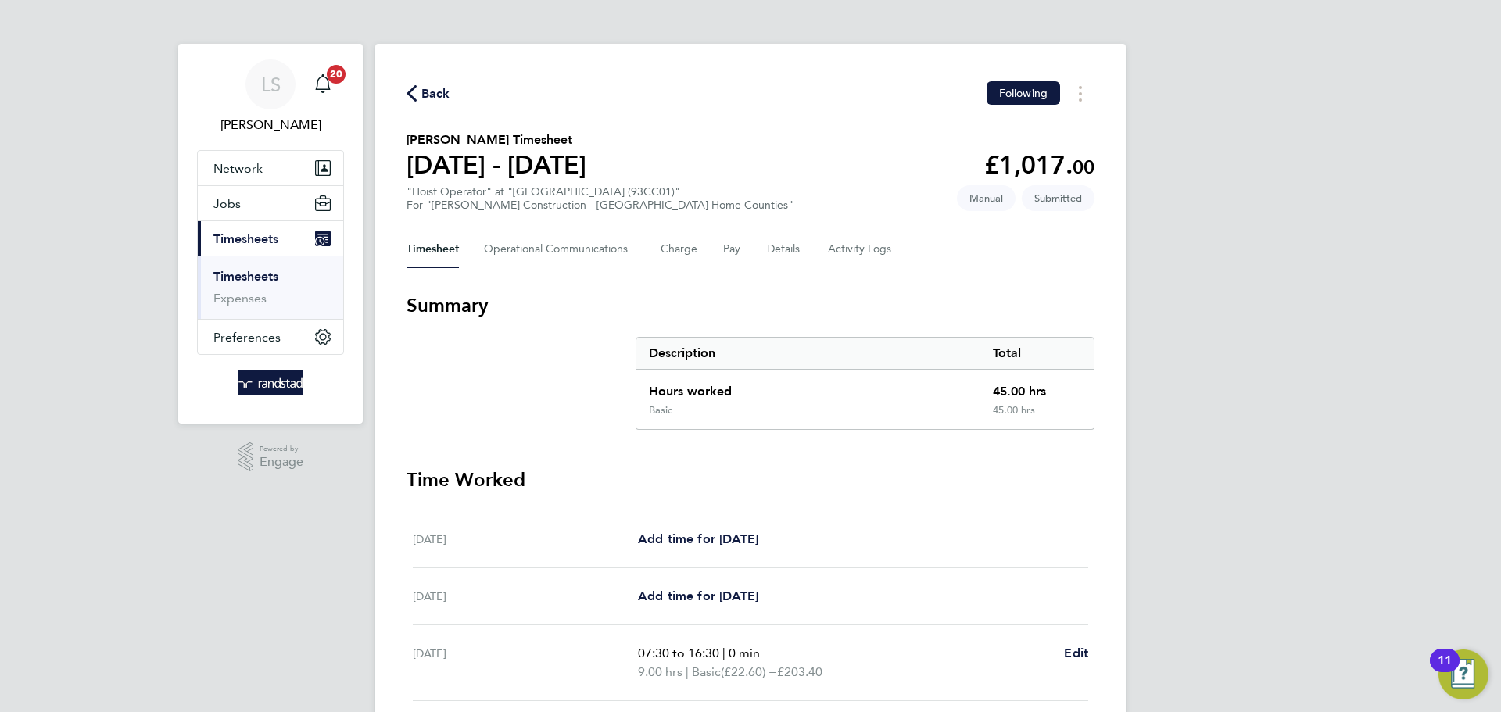
click at [436, 95] on span "Back" at bounding box center [435, 93] width 29 height 19
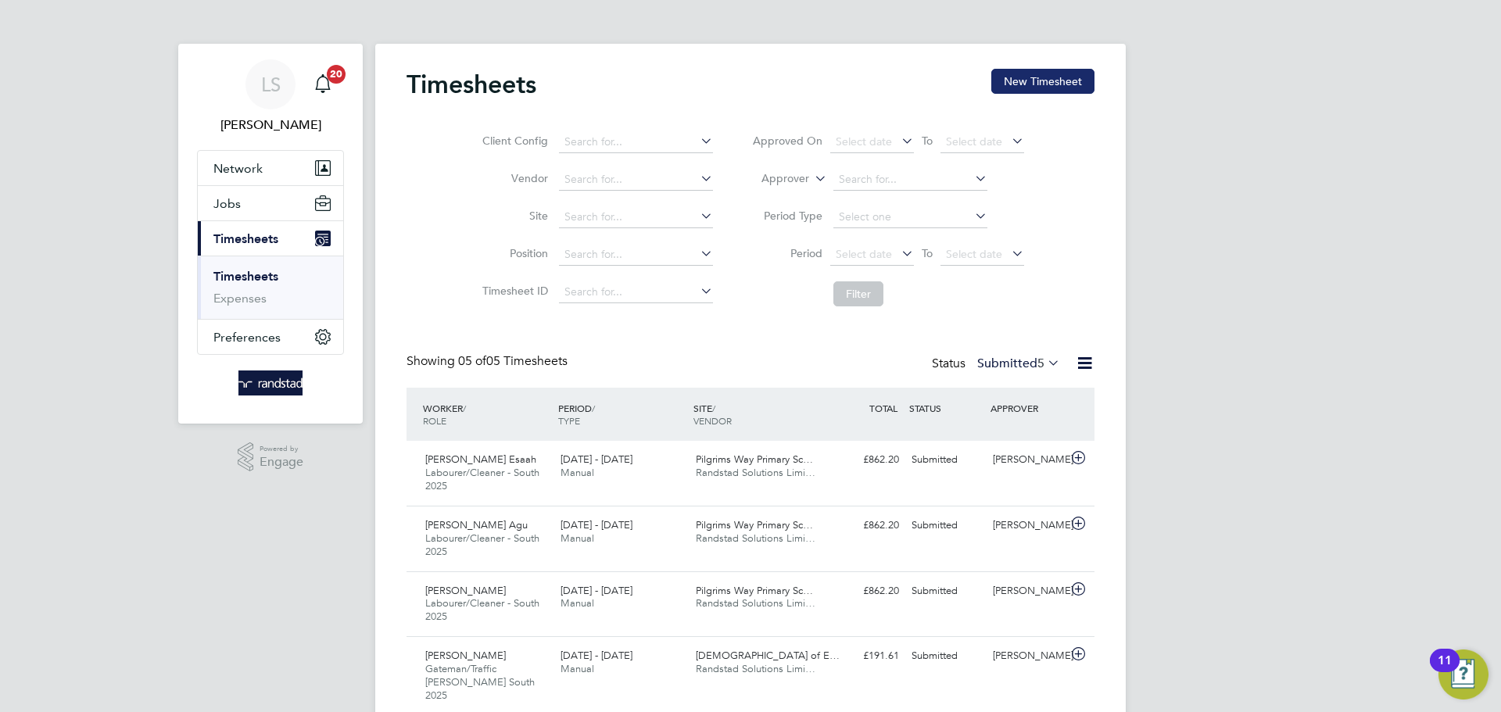
click at [1082, 70] on button "New Timesheet" at bounding box center [1042, 81] width 103 height 25
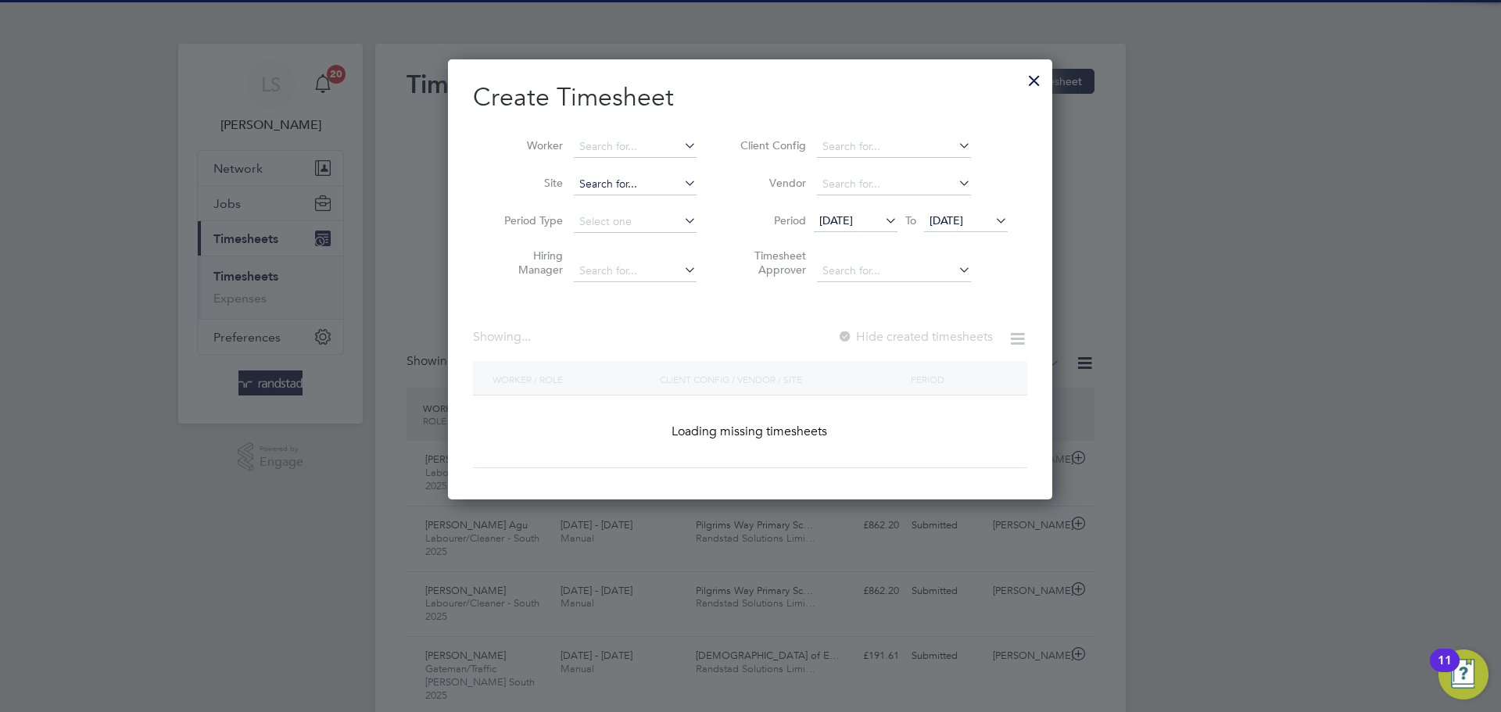
click at [586, 185] on input at bounding box center [635, 185] width 123 height 22
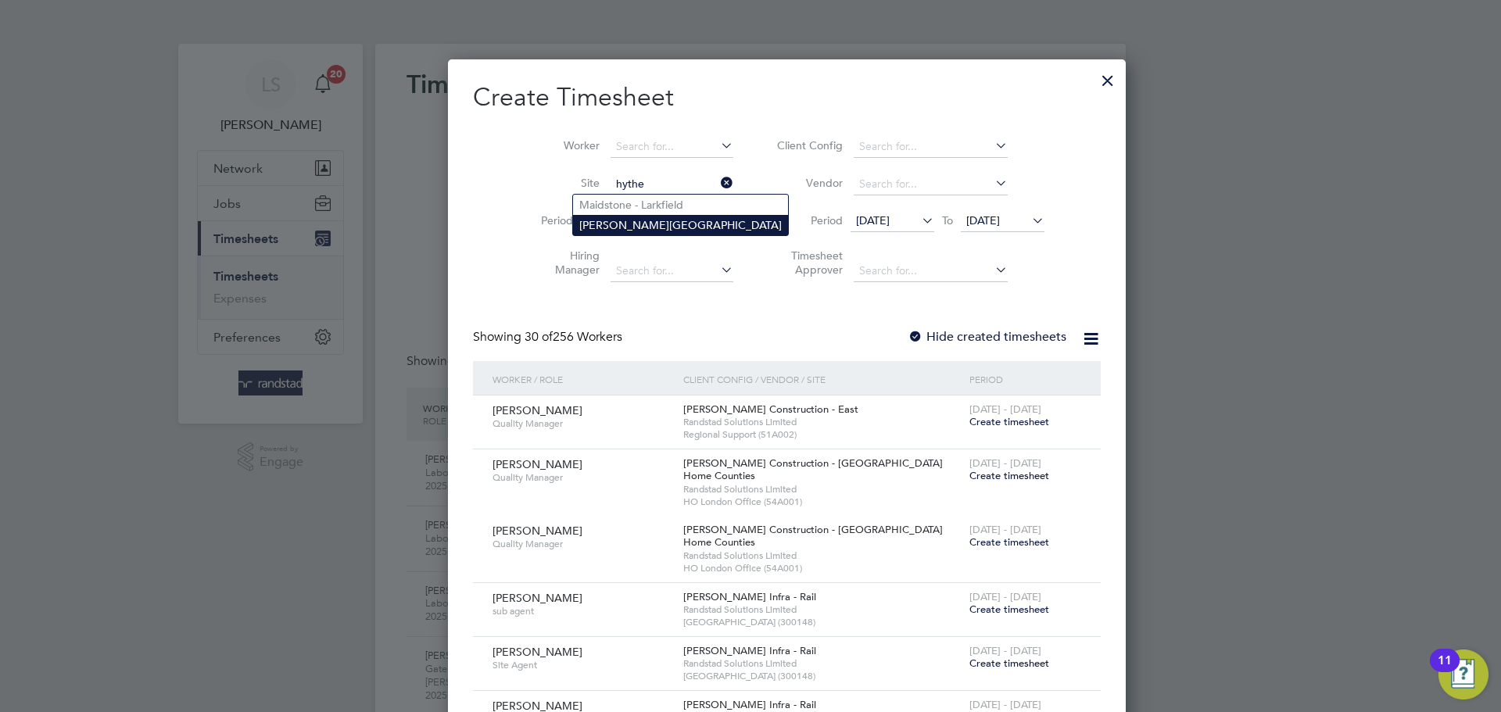
click at [612, 216] on li "[PERSON_NAME][GEOGRAPHIC_DATA]" at bounding box center [680, 225] width 215 height 20
type input "[PERSON_NAME][GEOGRAPHIC_DATA]"
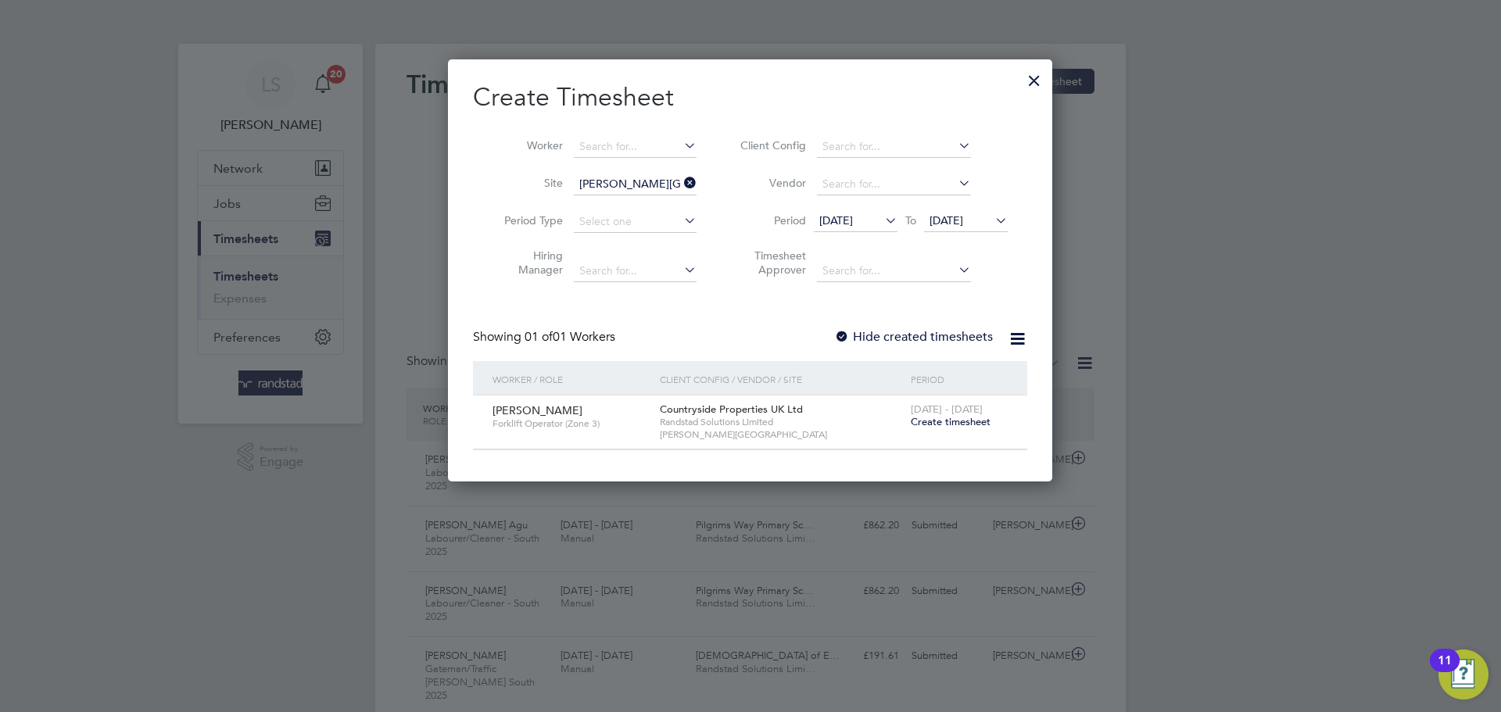
click at [853, 333] on label "Hide created timesheets" at bounding box center [913, 337] width 159 height 16
click at [953, 227] on span "[DATE]" at bounding box center [966, 221] width 84 height 21
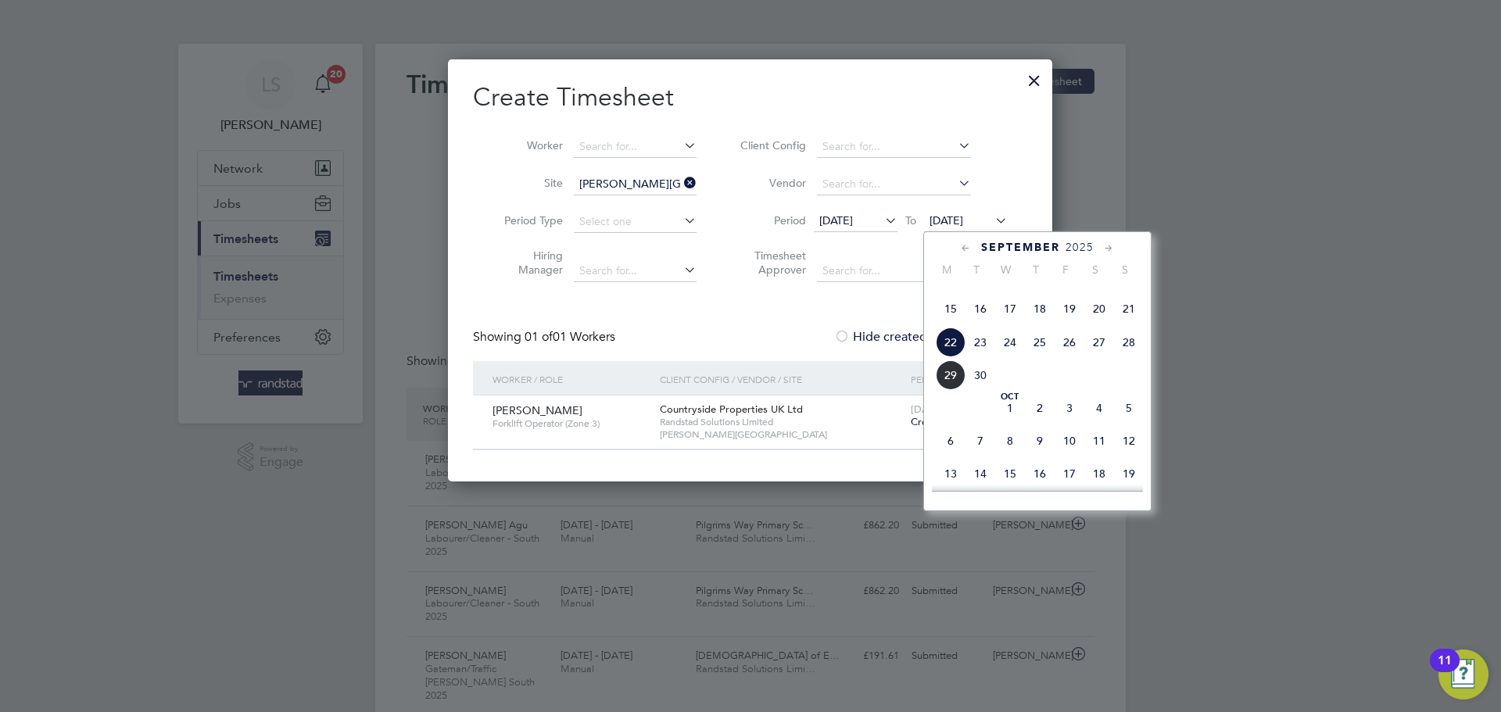
click at [949, 390] on span "29" at bounding box center [951, 375] width 30 height 30
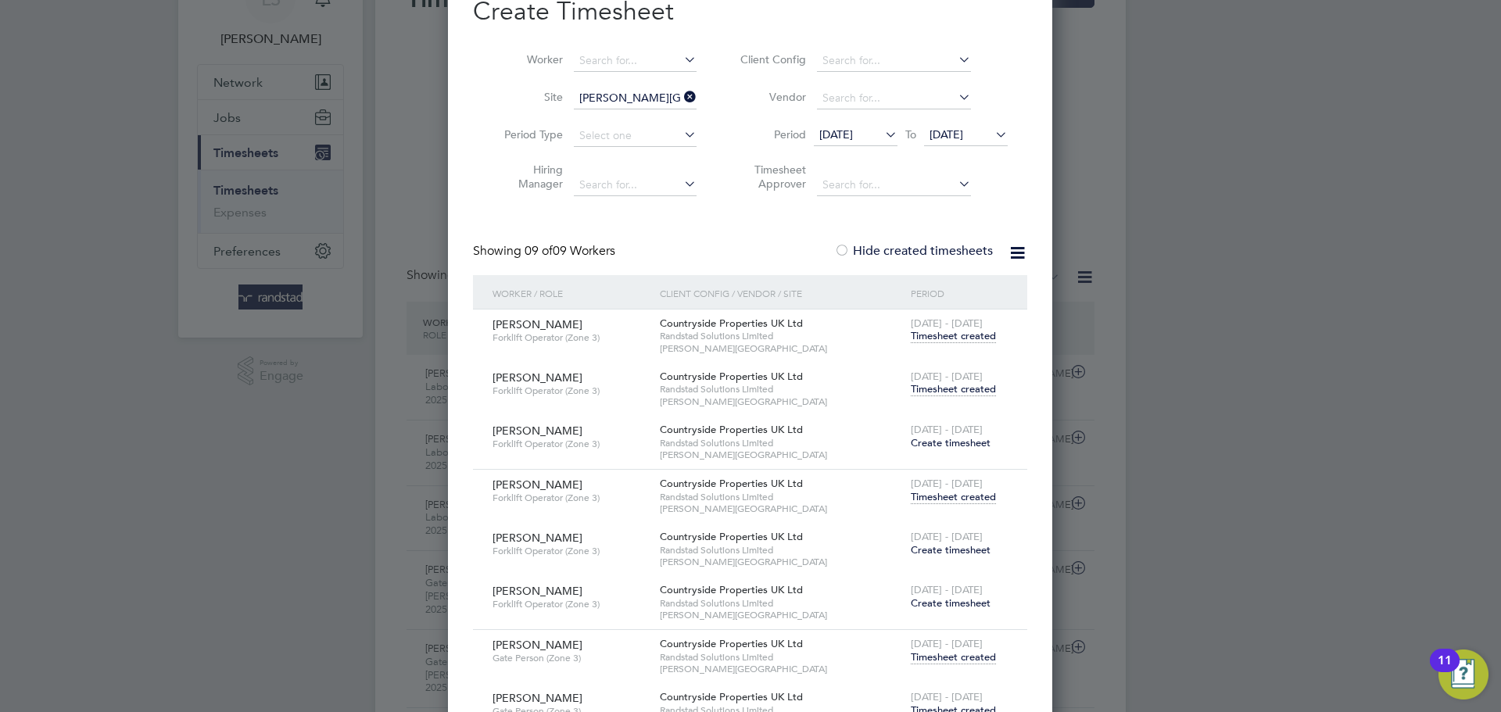
click at [930, 387] on span "Timesheet created" at bounding box center [953, 389] width 85 height 14
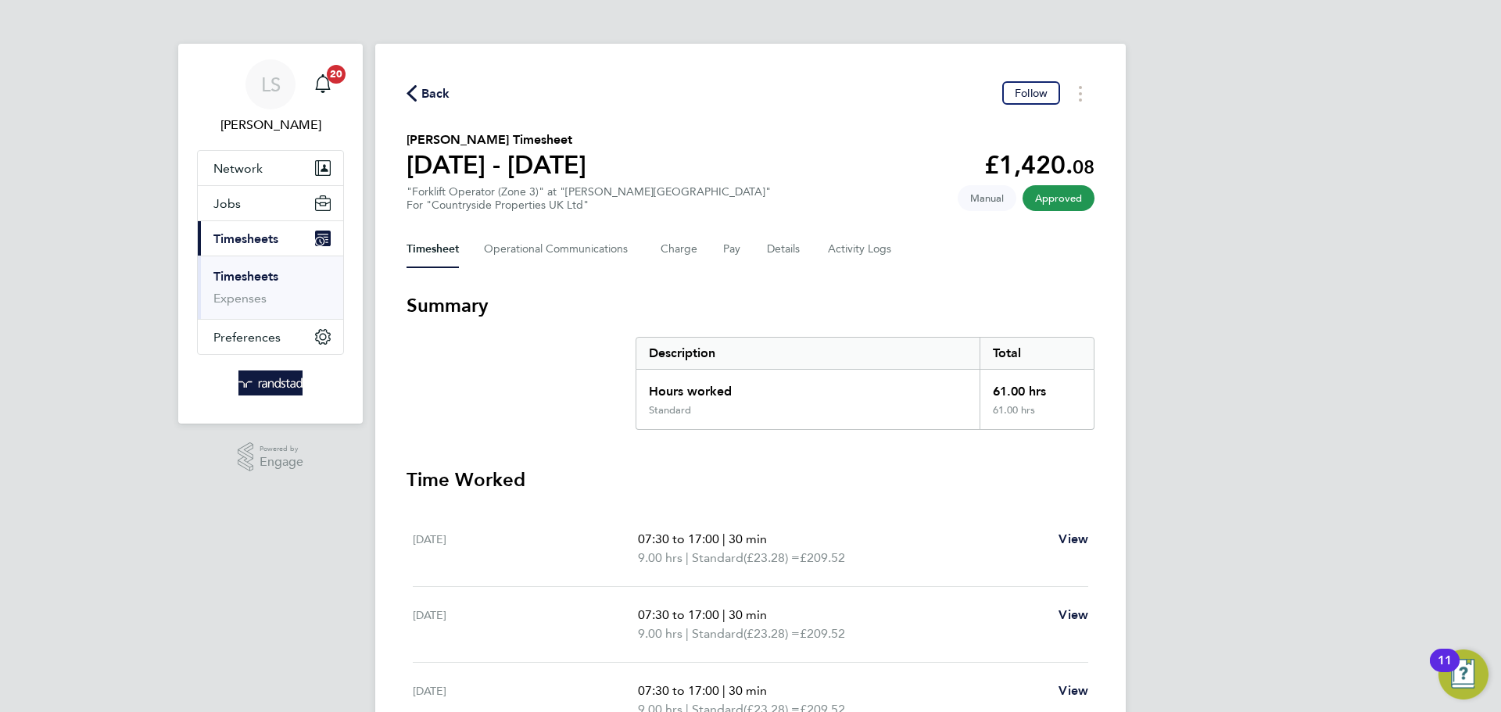
click at [432, 98] on span "Back" at bounding box center [435, 93] width 29 height 19
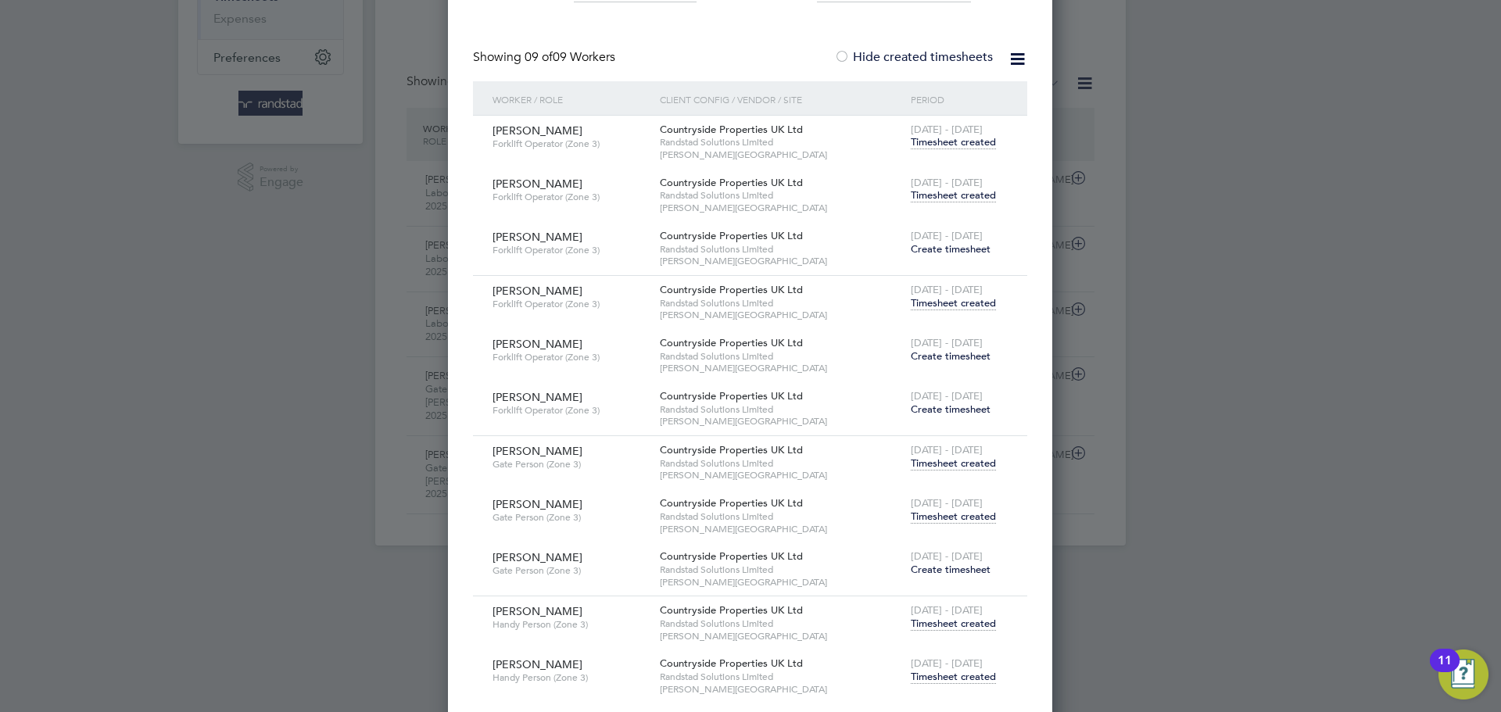
click at [936, 356] on span "Create timesheet" at bounding box center [951, 355] width 80 height 13
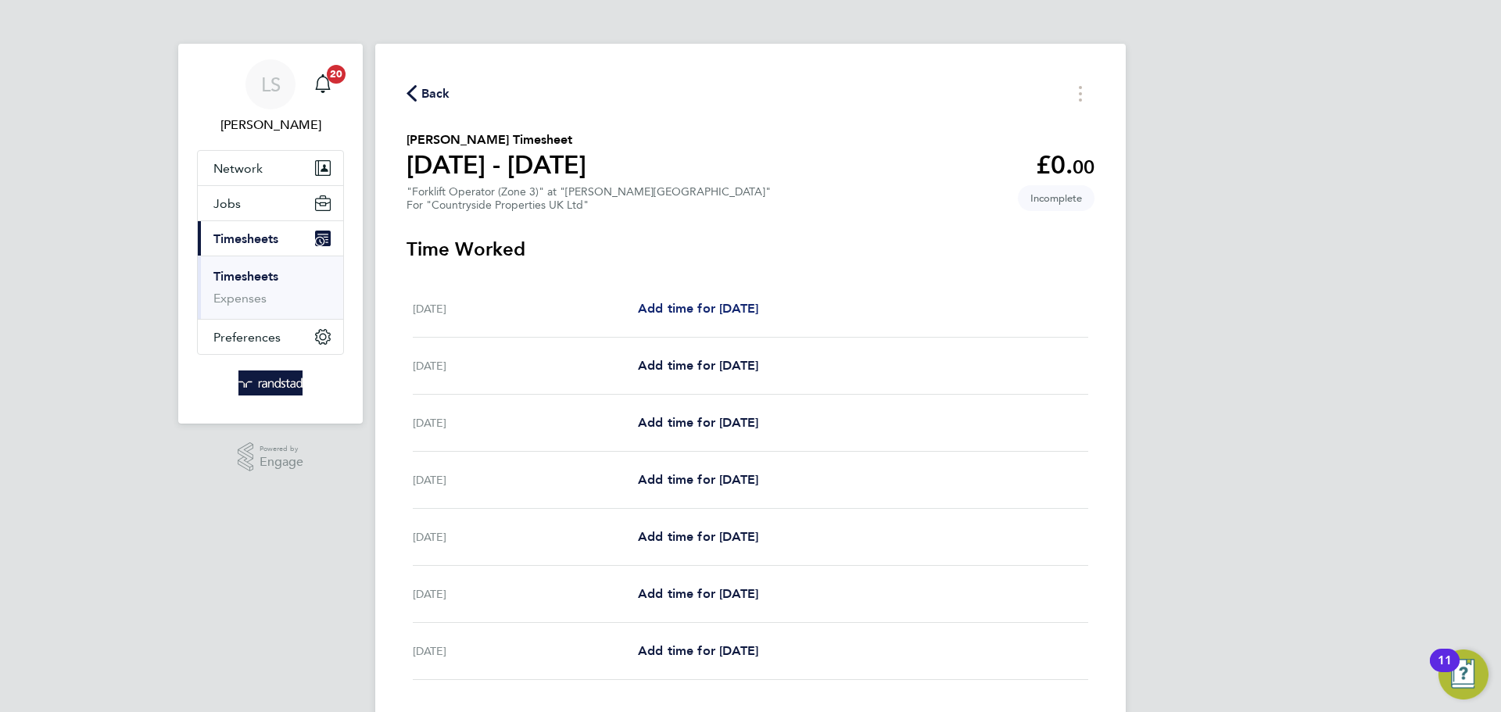
click at [729, 310] on span "Add time for [DATE]" at bounding box center [698, 308] width 120 height 15
select select "30"
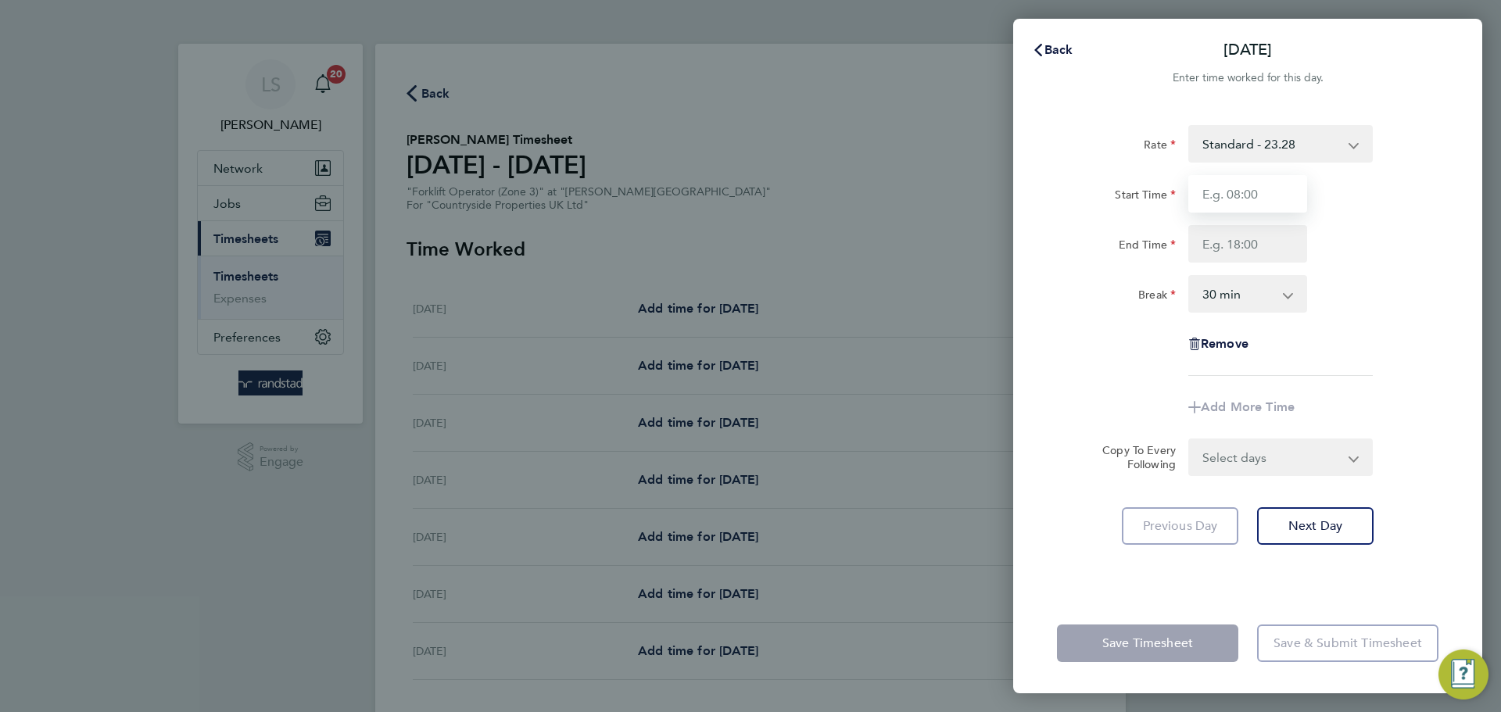
click at [1241, 204] on input "Start Time" at bounding box center [1247, 194] width 119 height 38
type input "07:30"
click at [1252, 246] on input "End Time" at bounding box center [1247, 244] width 119 height 38
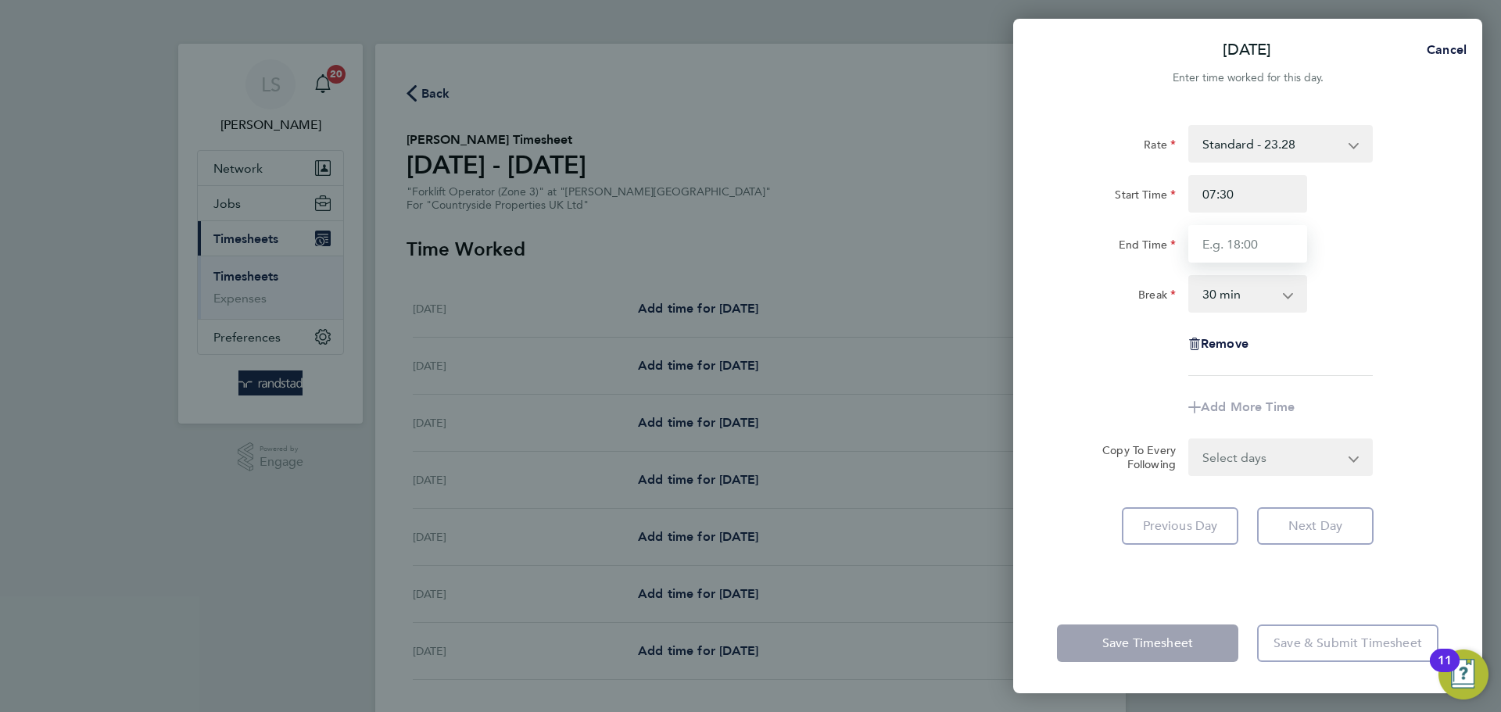
type input "16:30"
click at [1243, 289] on select "0 min 15 min 30 min 45 min 60 min 75 min 90 min" at bounding box center [1238, 294] width 97 height 34
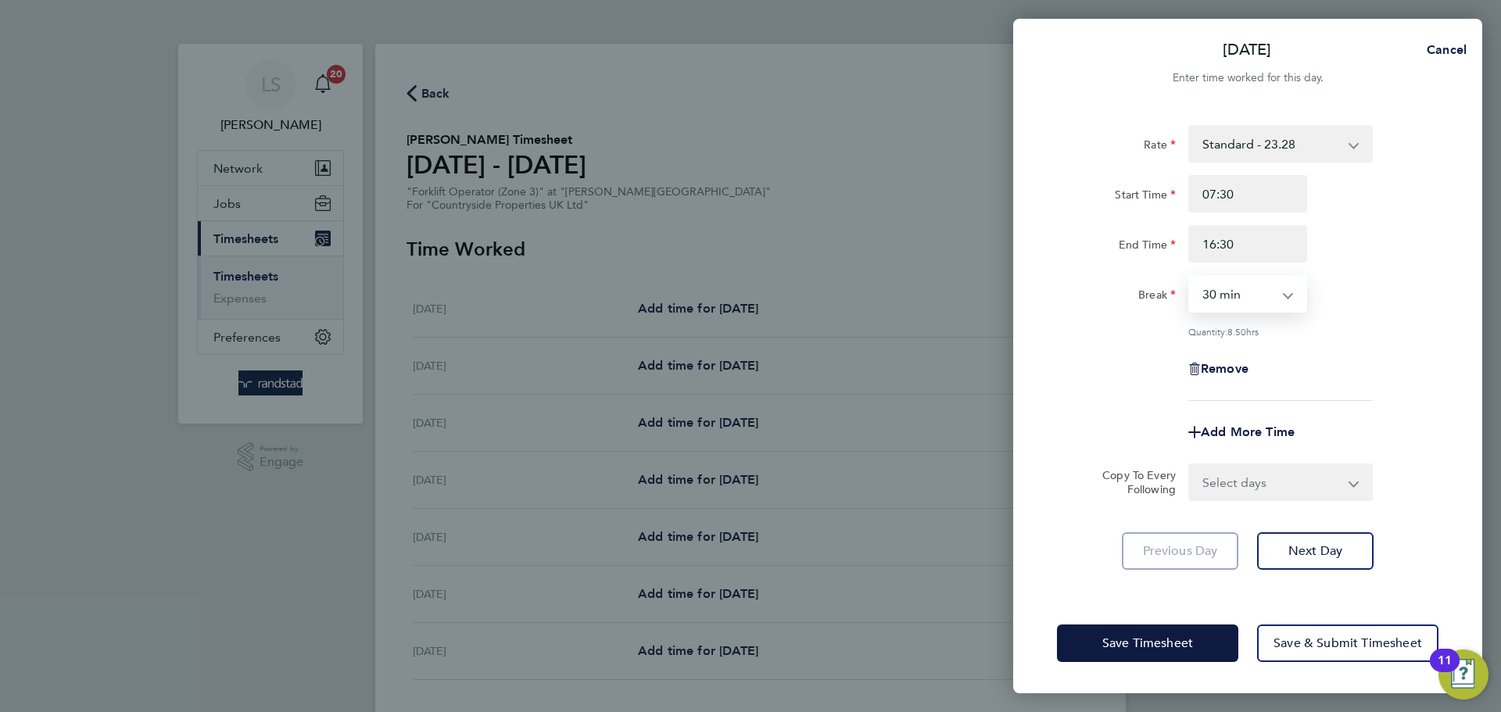
select select "0"
click at [1190, 277] on select "0 min 15 min 30 min 45 min 60 min 75 min 90 min" at bounding box center [1238, 294] width 97 height 34
click at [1302, 474] on select "Select days Day Weekday (Mon-Fri) Weekend (Sat-Sun) [DATE] [DATE] [DATE] [DATE]…" at bounding box center [1272, 482] width 164 height 34
select select "DAY"
click at [1190, 465] on select "Select days Day Weekday (Mon-Fri) Weekend (Sat-Sun) [DATE] [DATE] [DATE] [DATE]…" at bounding box center [1272, 482] width 164 height 34
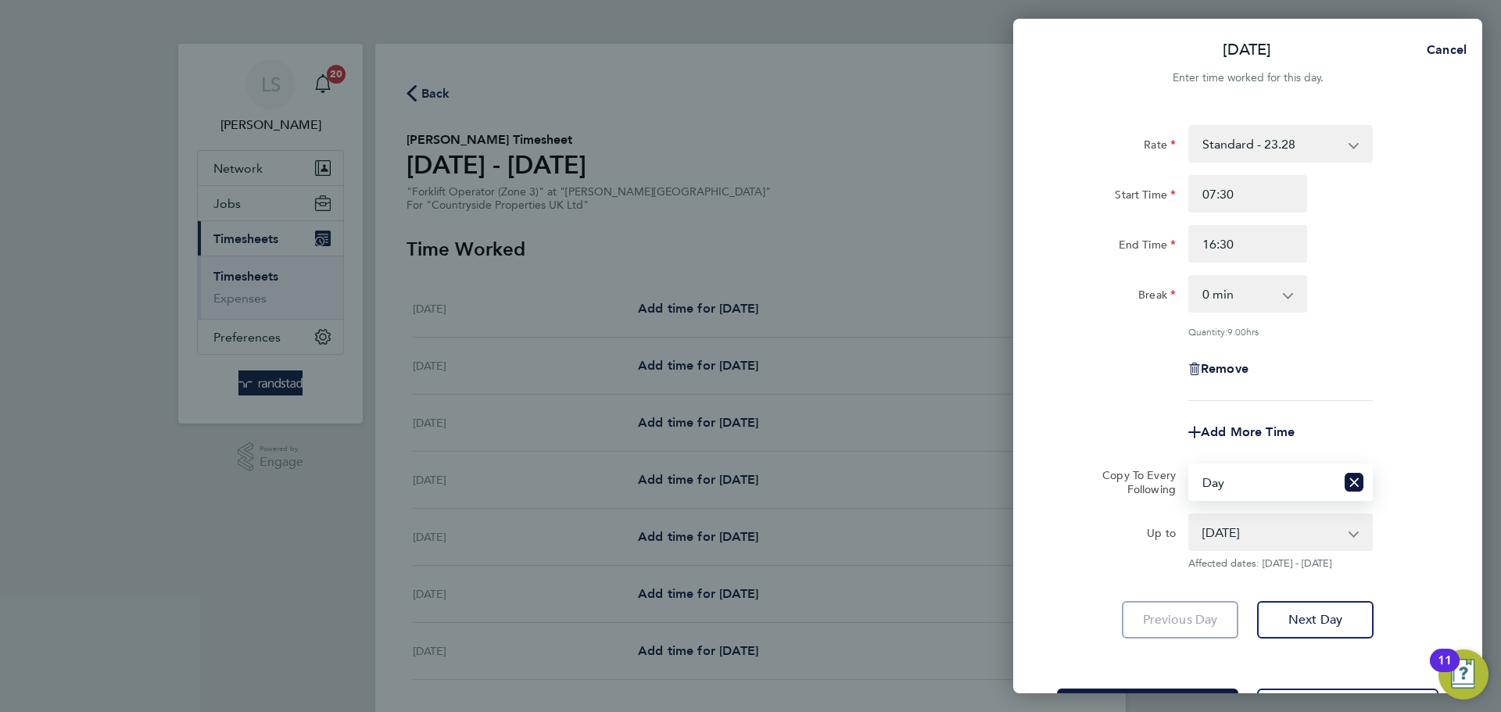
click at [1226, 519] on select "23 Sep 2025 24 Sep 2025 25 Sep 2025 26 Sep 2025 27 Sep 2025 28 Sep 2025" at bounding box center [1271, 532] width 163 height 34
select select "2025-09-27"
click at [1190, 515] on select "23 Sep 2025 24 Sep 2025 25 Sep 2025 26 Sep 2025 27 Sep 2025 28 Sep 2025" at bounding box center [1271, 532] width 163 height 34
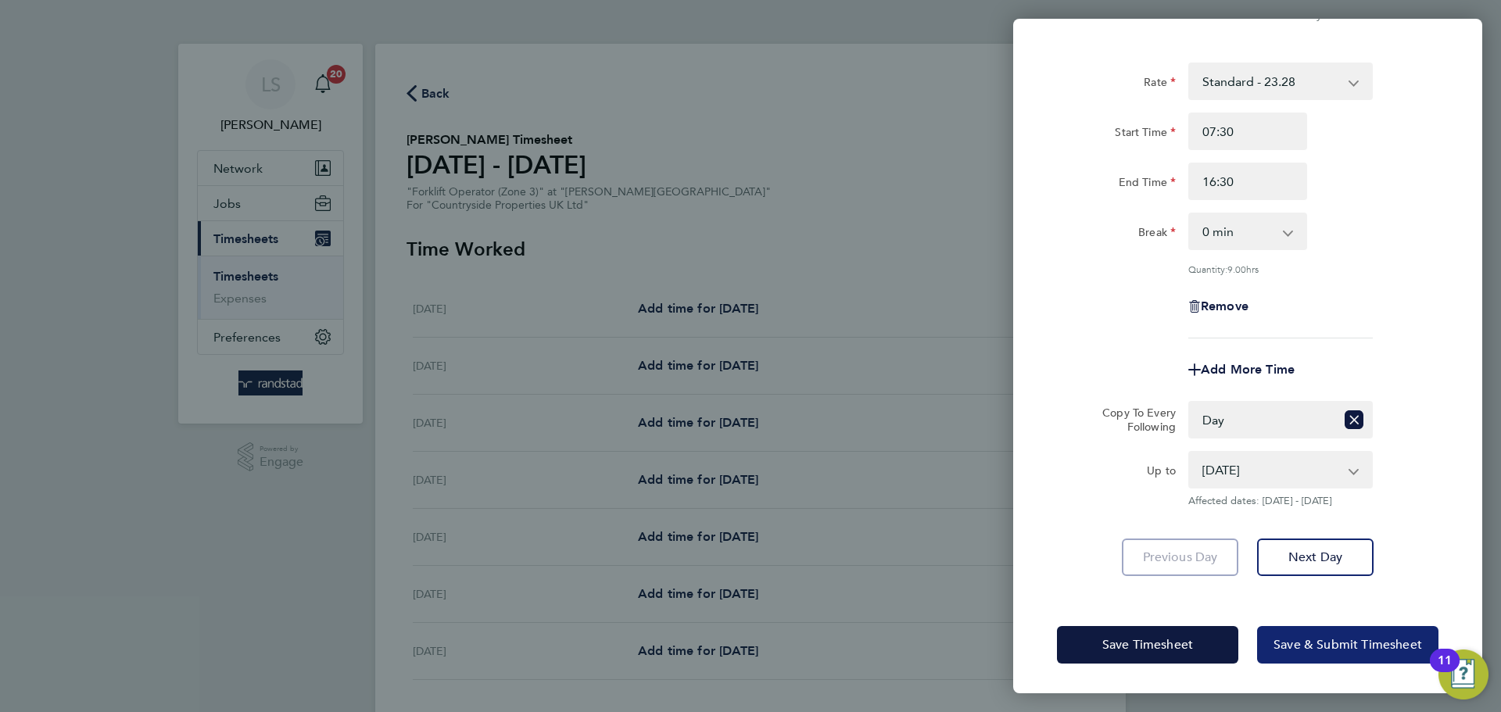
click at [1287, 643] on span "Save & Submit Timesheet" at bounding box center [1347, 645] width 149 height 16
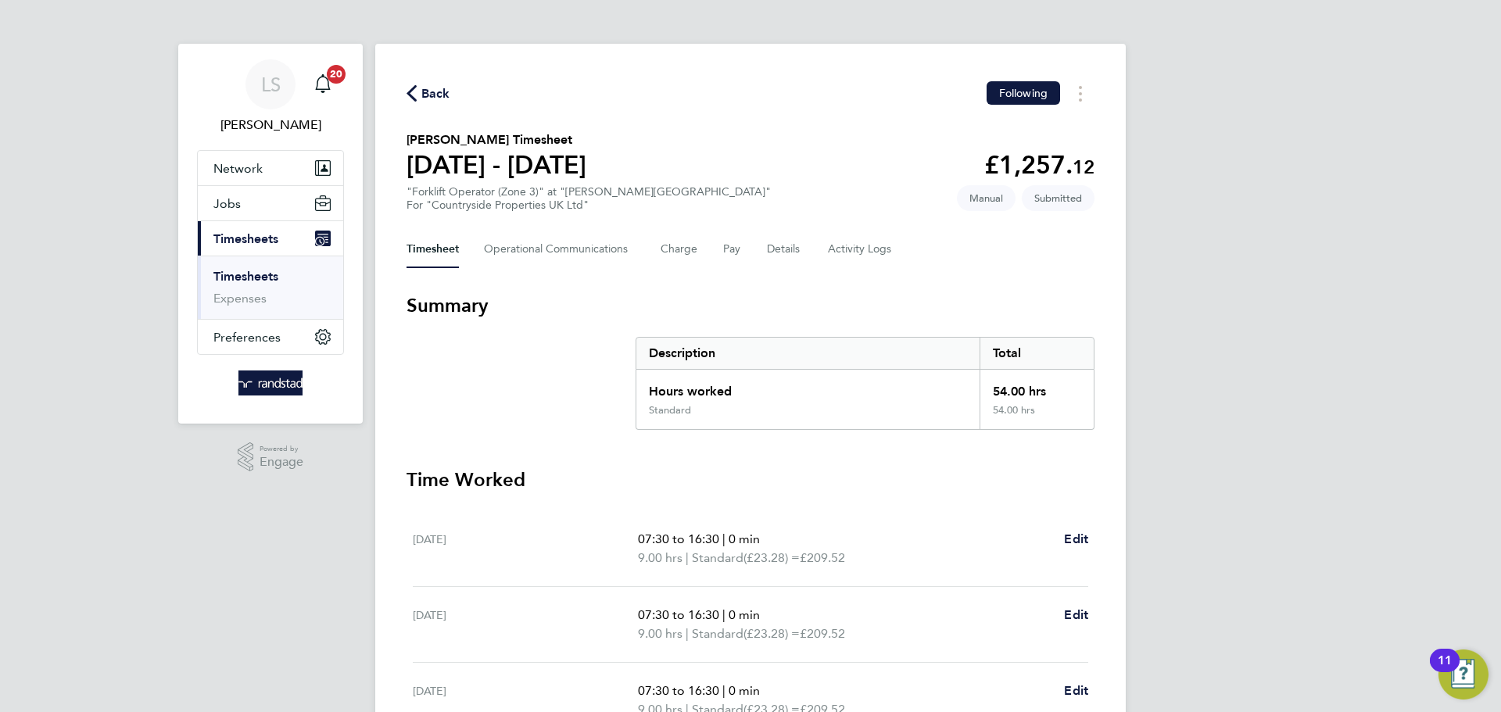
click at [427, 95] on span "Back" at bounding box center [435, 93] width 29 height 19
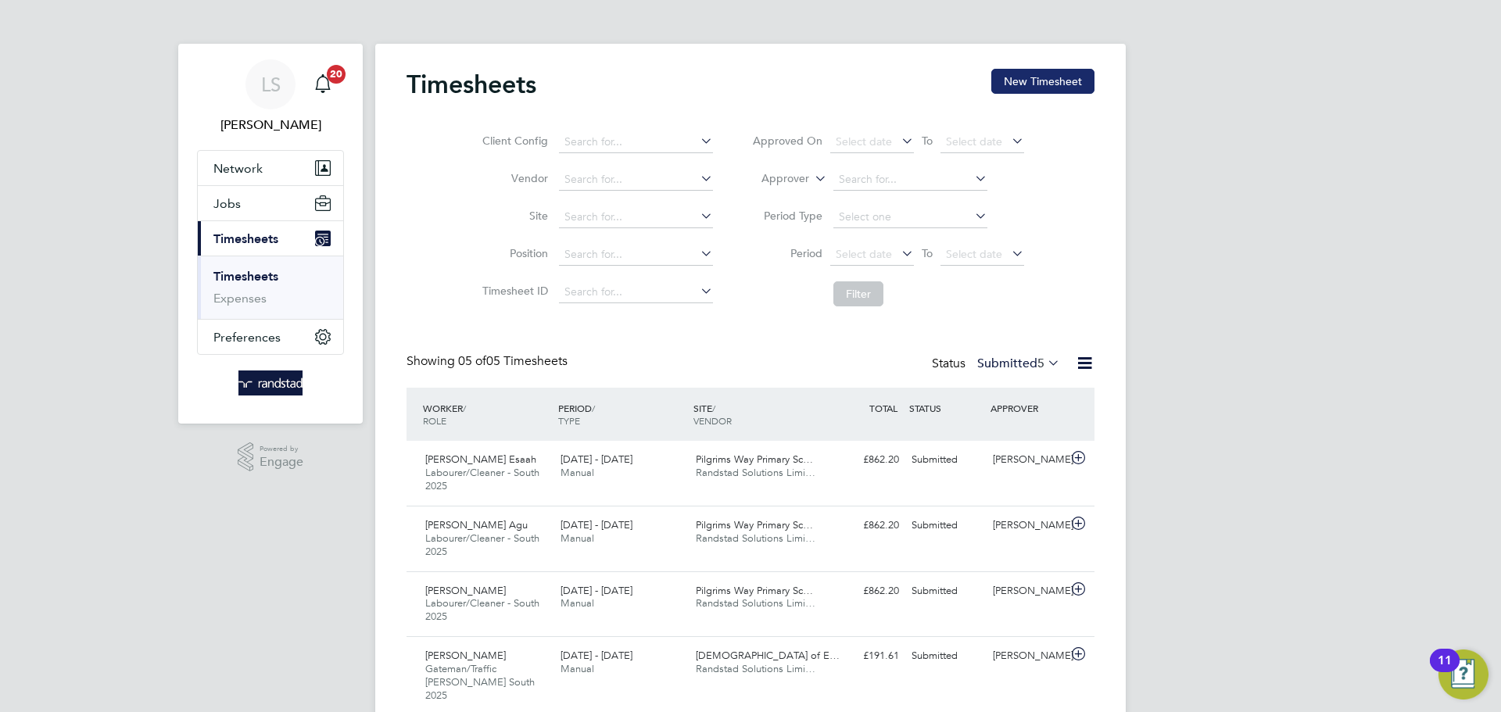
click at [1035, 78] on button "New Timesheet" at bounding box center [1042, 81] width 103 height 25
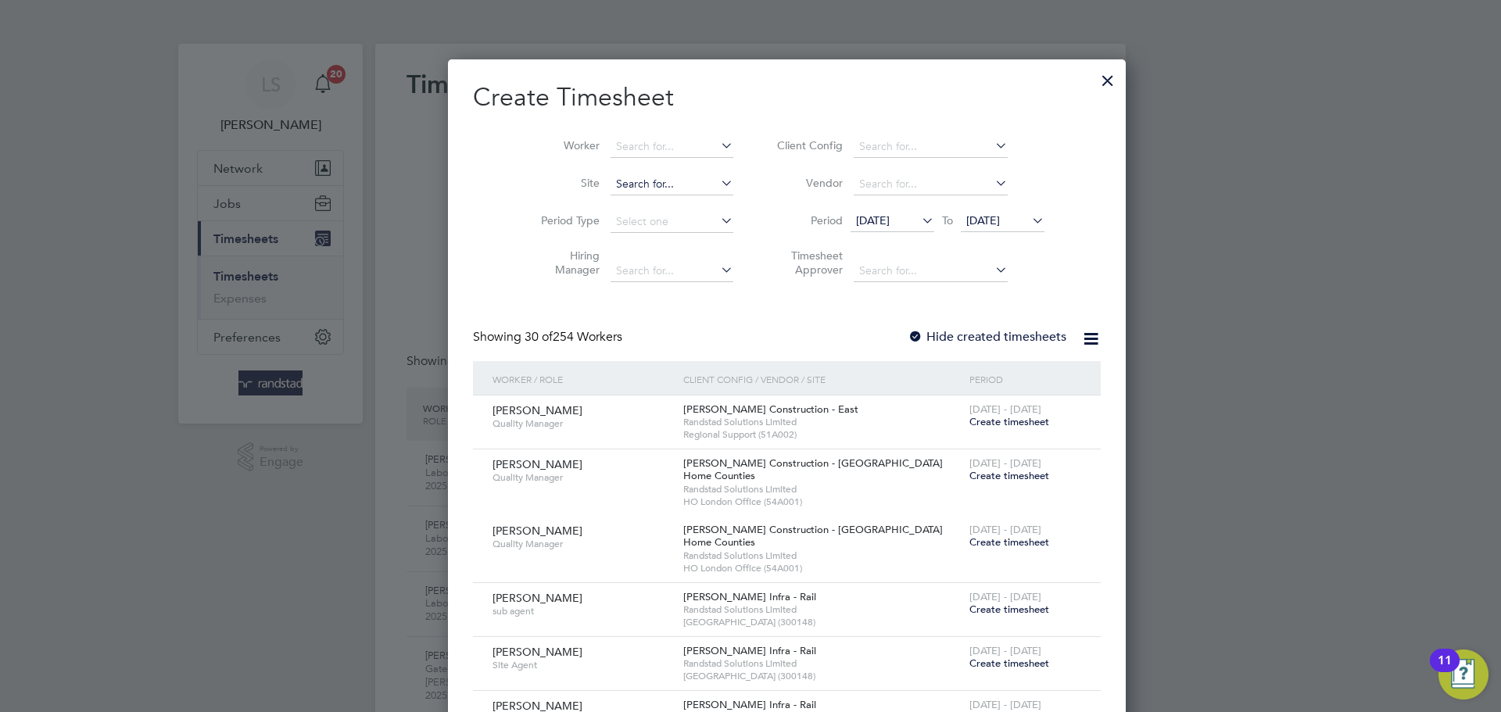
click at [611, 181] on input at bounding box center [672, 185] width 123 height 22
click at [604, 207] on li "Tovil" at bounding box center [635, 205] width 124 height 21
type input "Tovil"
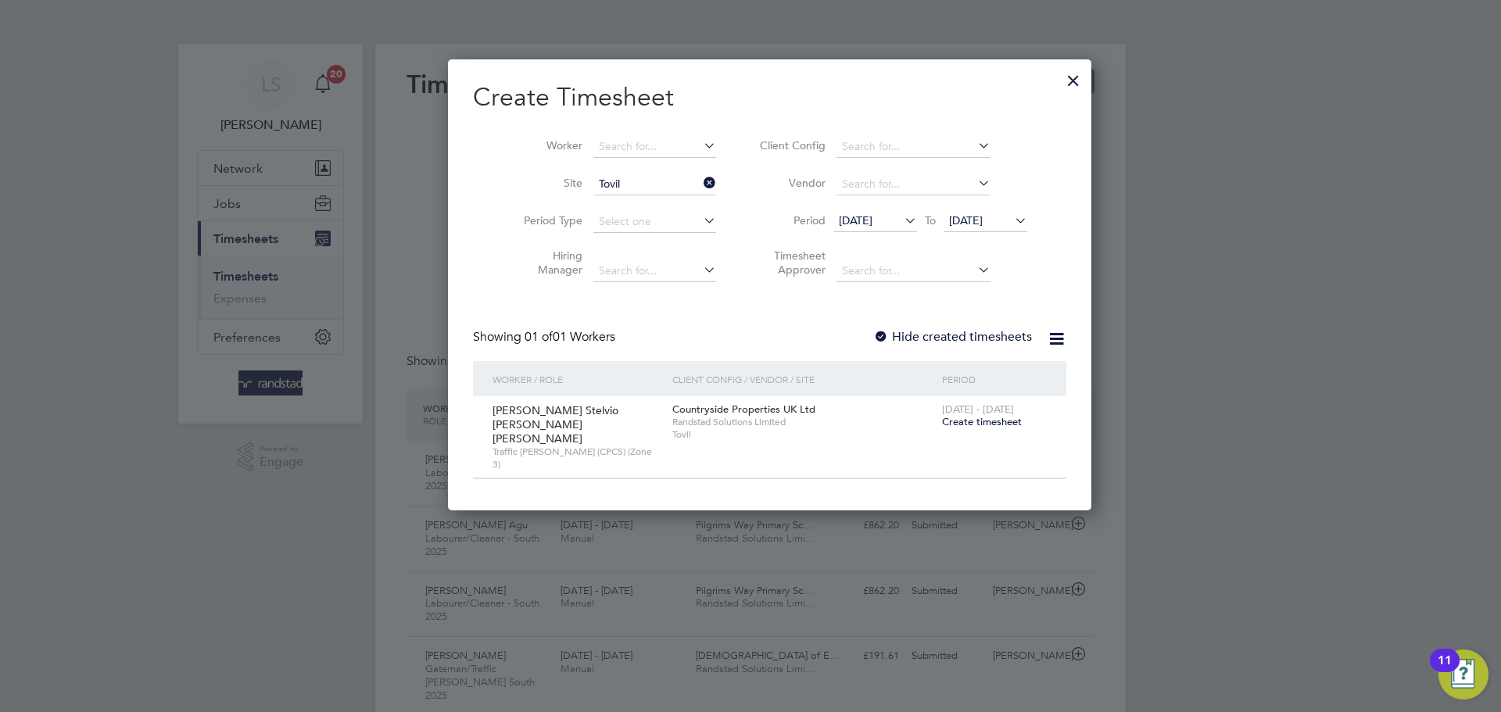
click at [942, 420] on span "Create timesheet" at bounding box center [982, 421] width 80 height 13
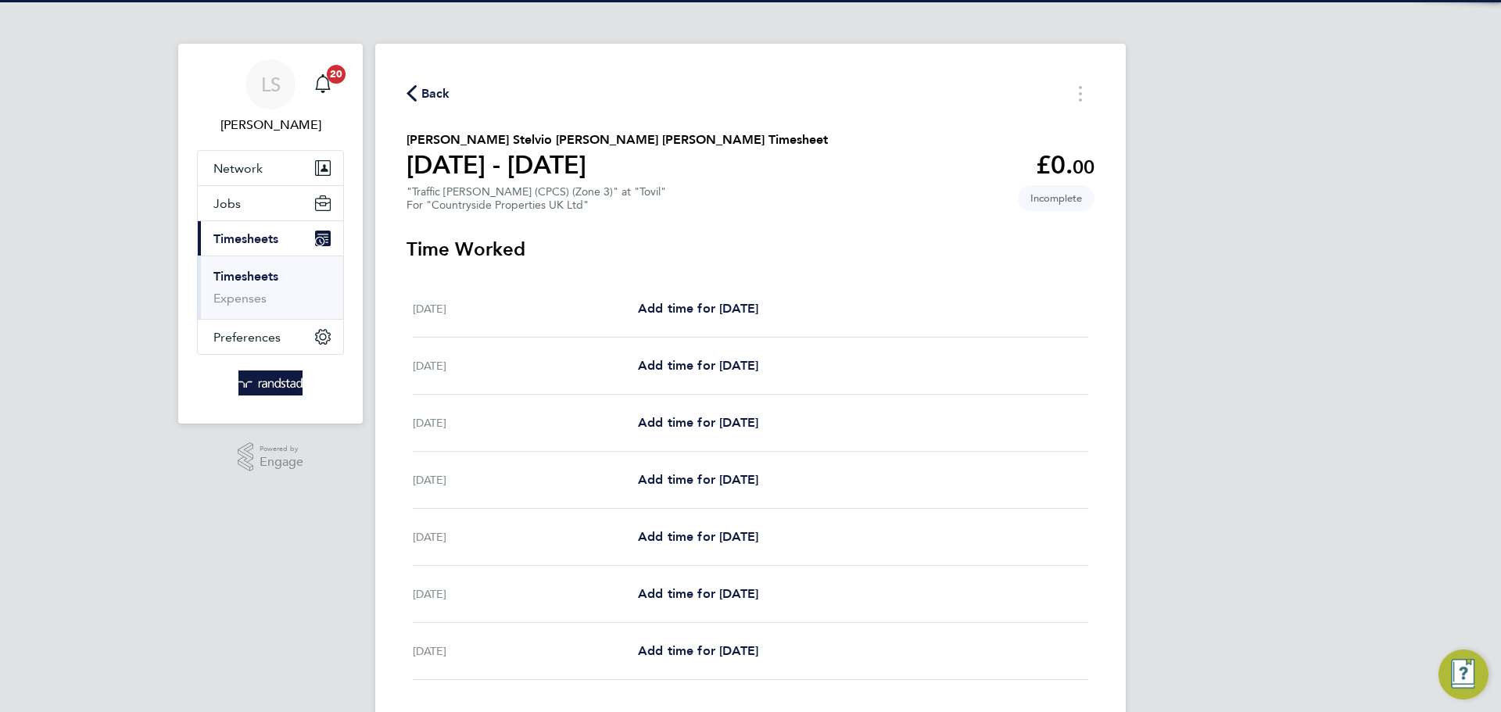
click at [687, 320] on div "Mon 22 Sep Add time for Mon 22 Sep Add time for Mon 22 Sep" at bounding box center [750, 309] width 675 height 57
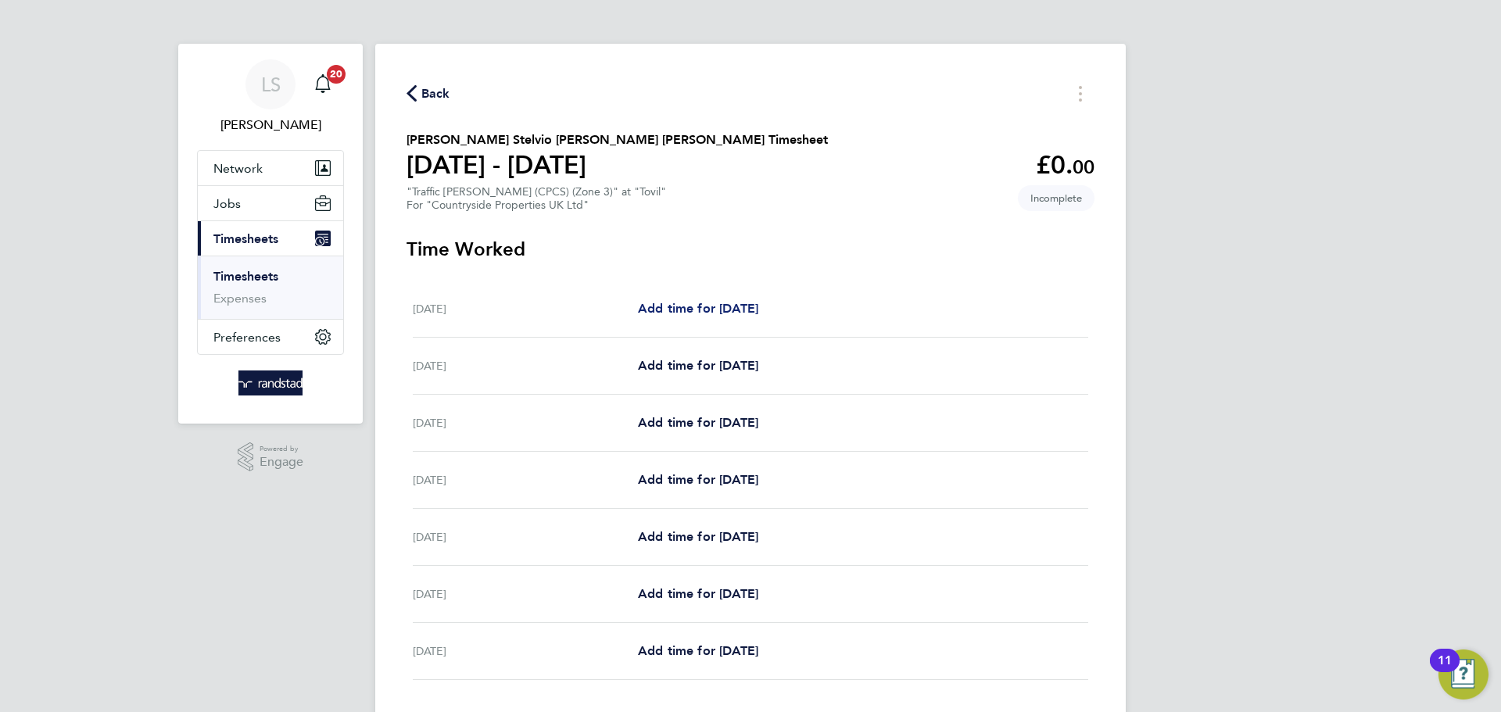
click at [687, 313] on span "Add time for [DATE]" at bounding box center [698, 308] width 120 height 15
select select "30"
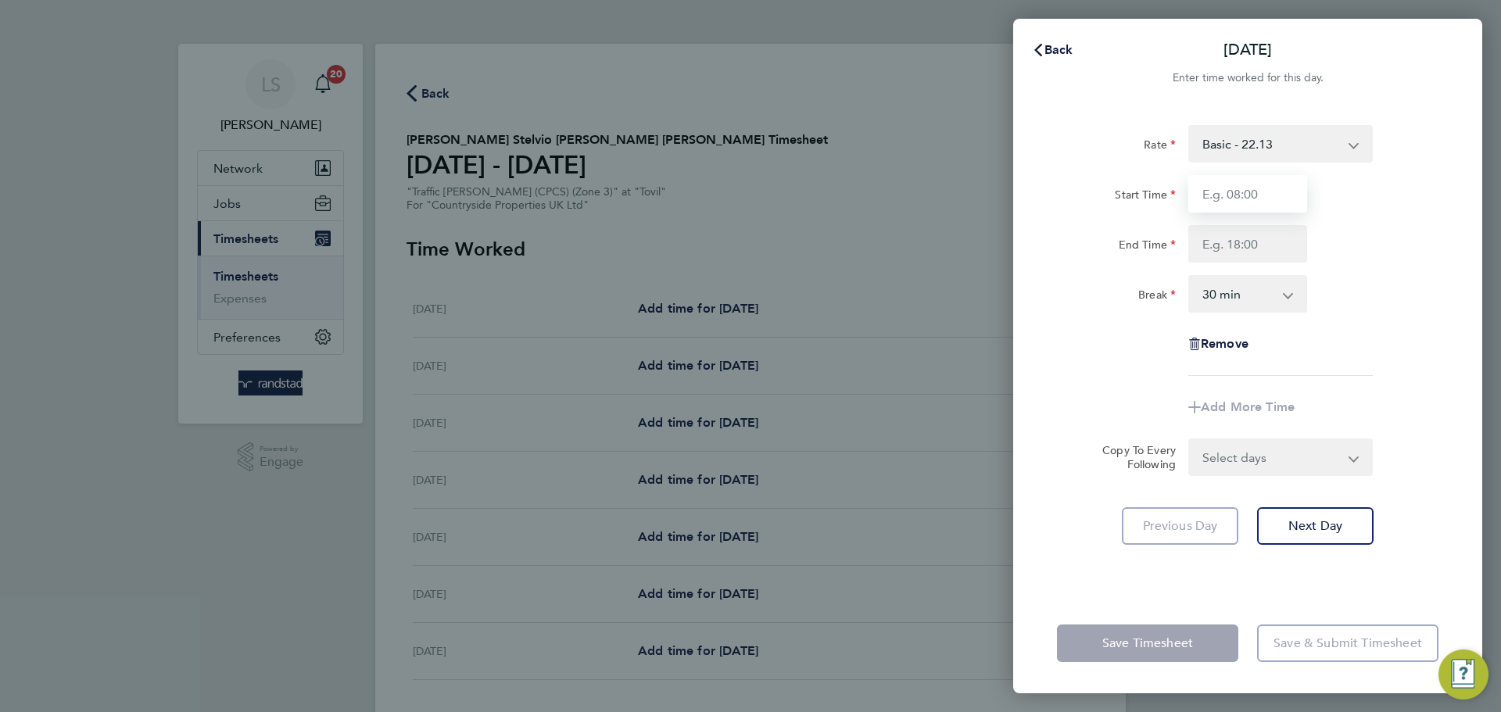
click at [1212, 196] on input "Start Time" at bounding box center [1247, 194] width 119 height 38
type input "07:00"
click at [1241, 245] on input "End Time" at bounding box center [1247, 244] width 119 height 38
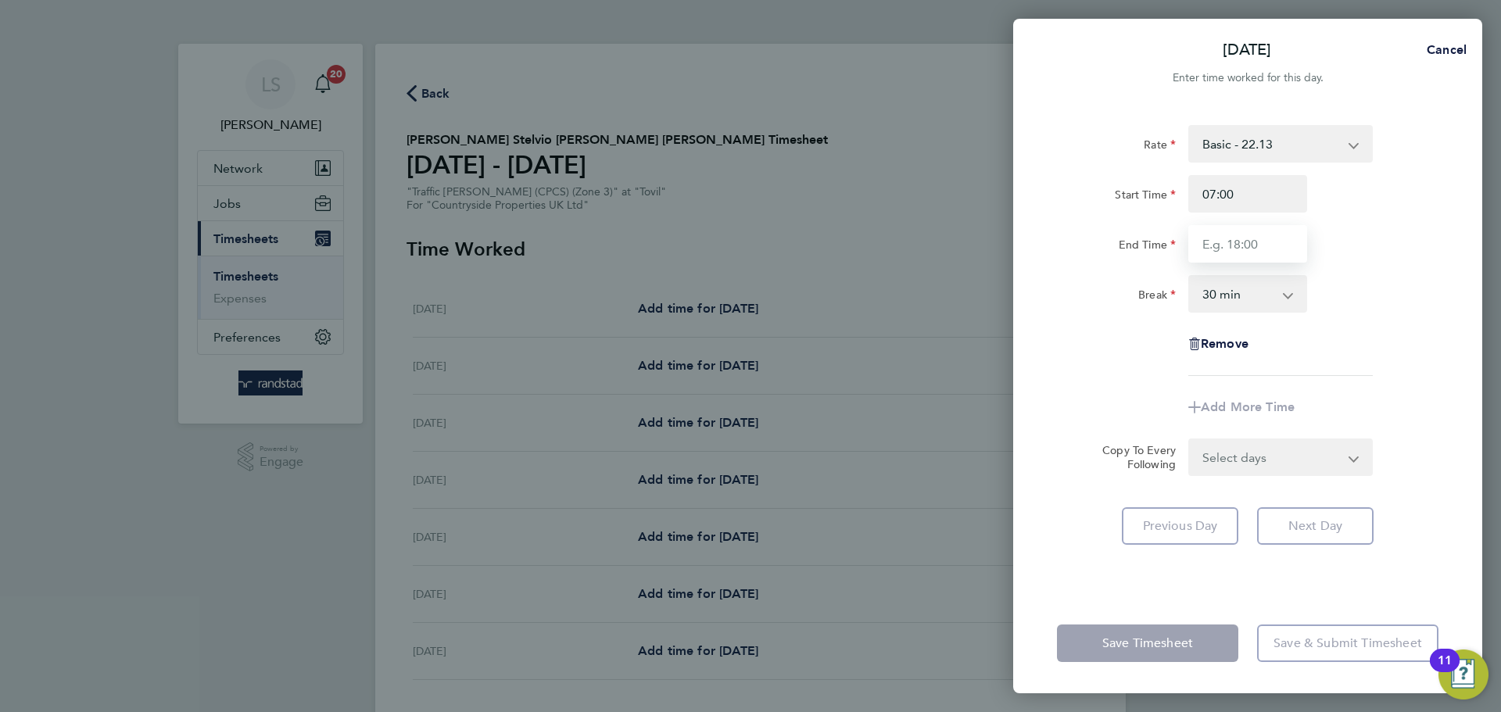
type input "17:00"
click at [1244, 288] on select "0 min 15 min 30 min 45 min 60 min 75 min 90 min" at bounding box center [1238, 294] width 97 height 34
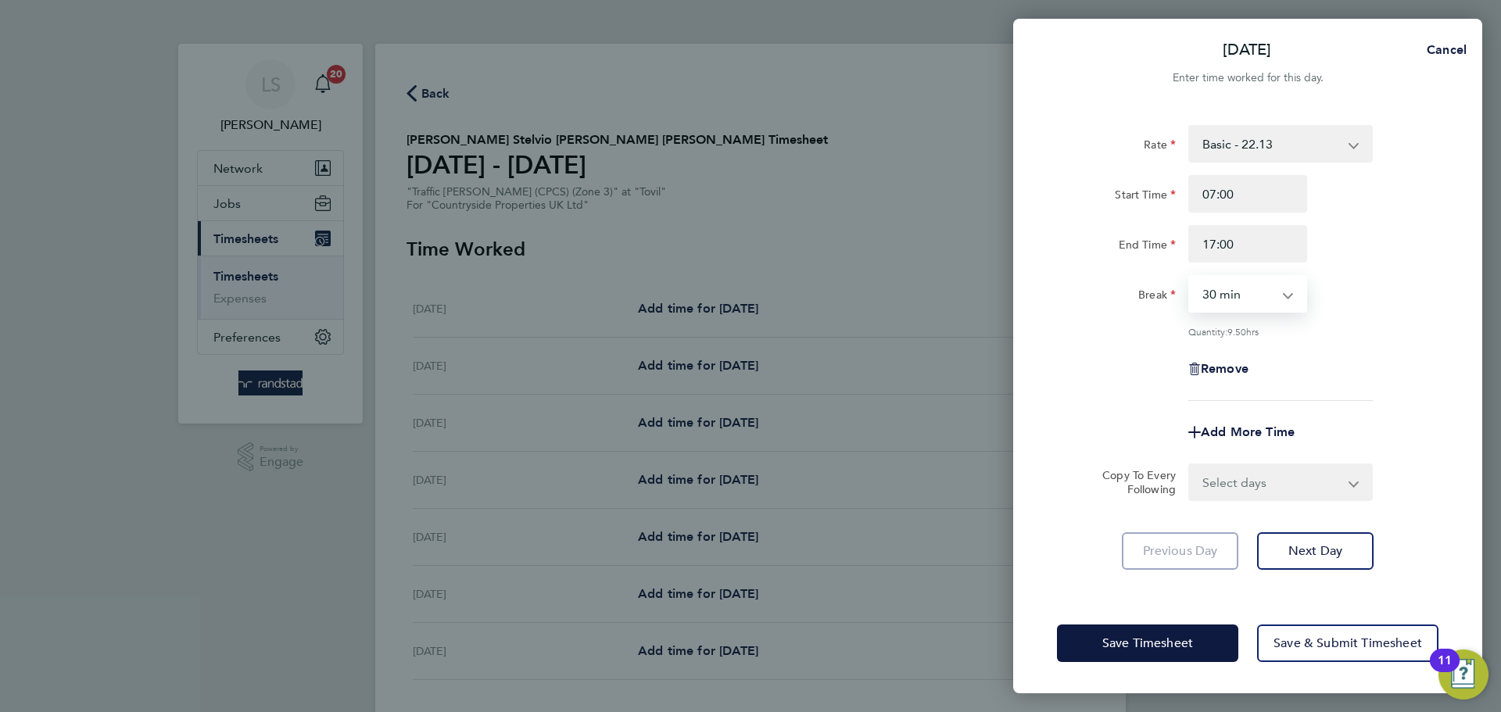
select select "0"
click at [1190, 277] on select "0 min 15 min 30 min 45 min 60 min 75 min 90 min" at bounding box center [1238, 294] width 97 height 34
click at [1231, 488] on select "Select days Day Weekday (Mon-Fri) Weekend (Sat-Sun) [DATE] [DATE] [DATE] [DATE]…" at bounding box center [1272, 482] width 164 height 34
select select "WEEKDAY"
click at [1190, 465] on select "Select days Day Weekday (Mon-Fri) Weekend (Sat-Sun) [DATE] [DATE] [DATE] [DATE]…" at bounding box center [1272, 482] width 164 height 34
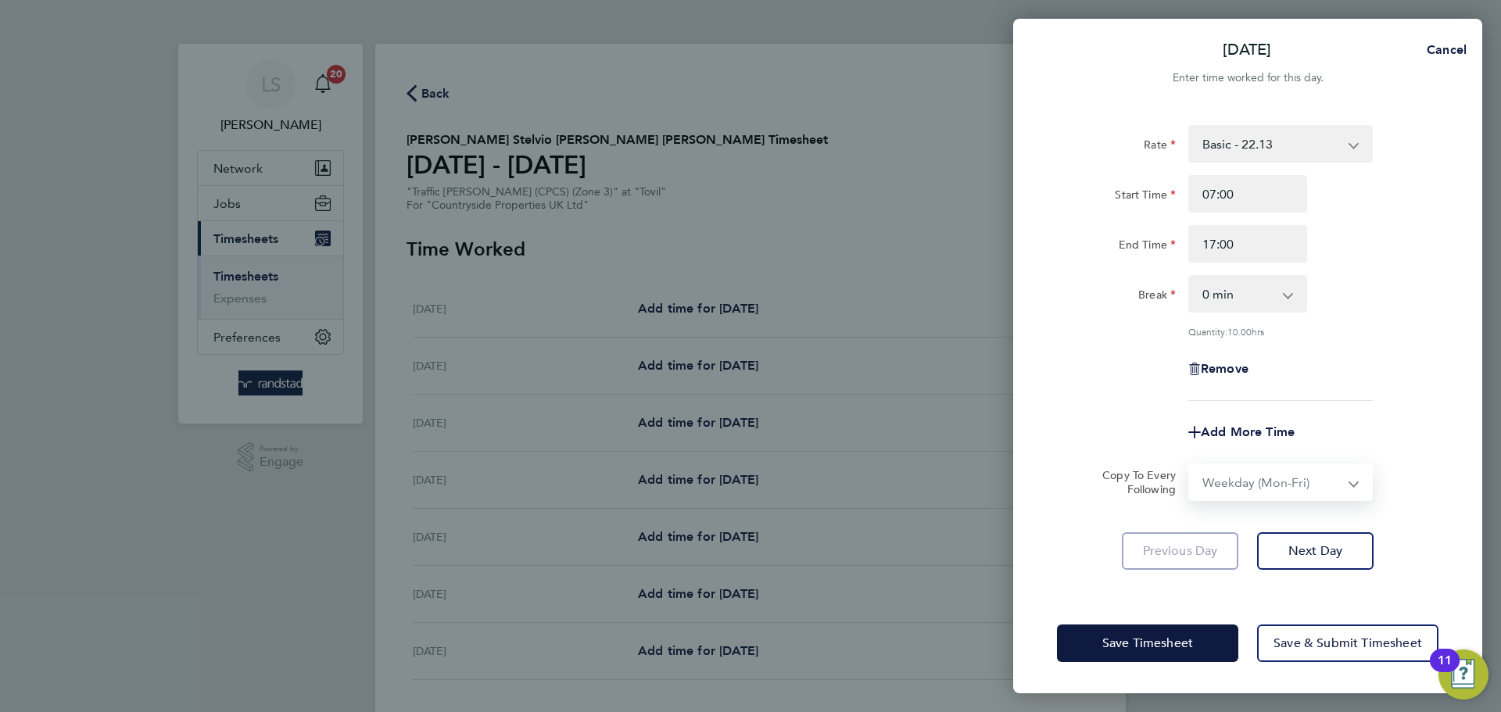
select select "[DATE]"
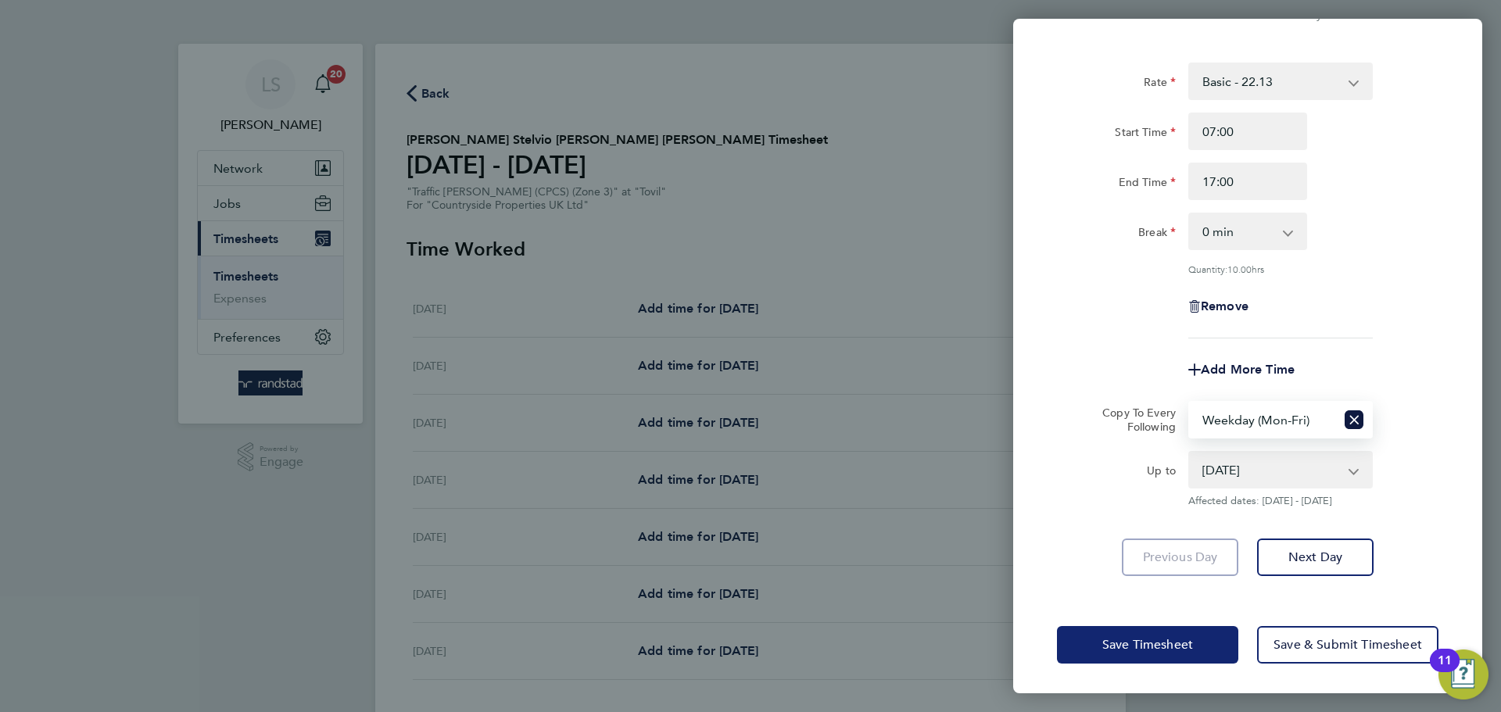
click at [1187, 643] on span "Save Timesheet" at bounding box center [1147, 645] width 91 height 16
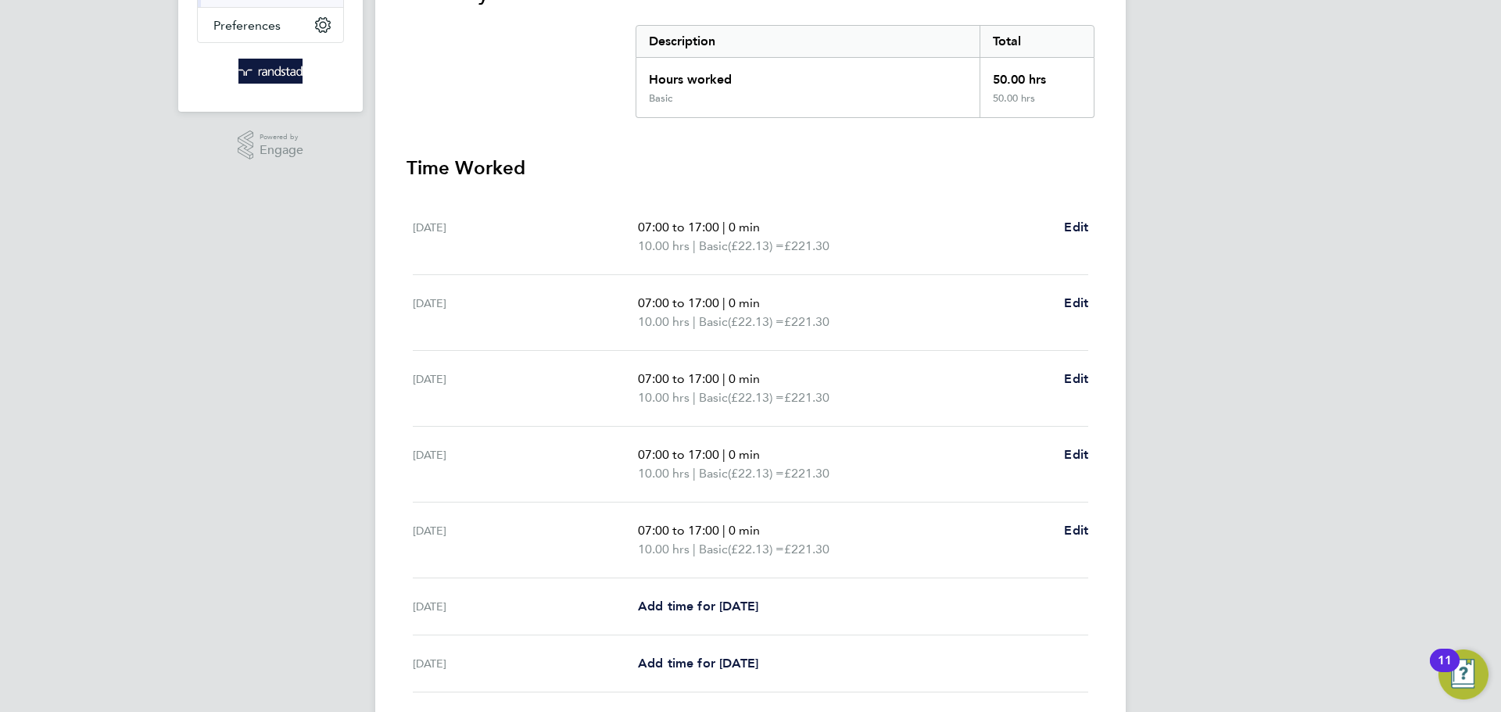
click at [668, 595] on div "Sat 27 Sep Add time for Sat 27 Sep Add time for Sat 27 Sep" at bounding box center [750, 606] width 675 height 57
click at [671, 600] on span "Add time for [DATE]" at bounding box center [698, 606] width 120 height 15
select select "30"
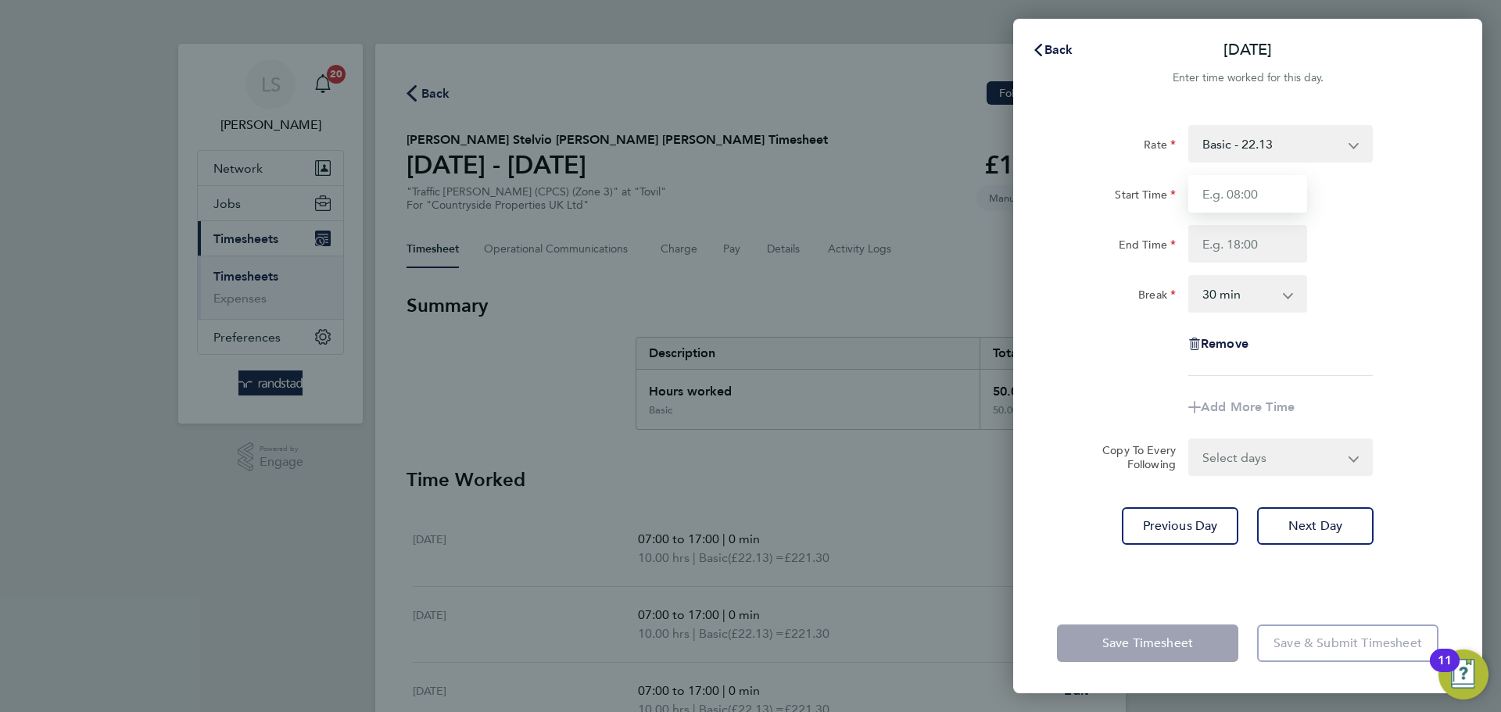
click at [1216, 190] on input "Start Time" at bounding box center [1247, 194] width 119 height 38
type input "07:30"
click at [1236, 235] on input "End Time" at bounding box center [1247, 244] width 119 height 38
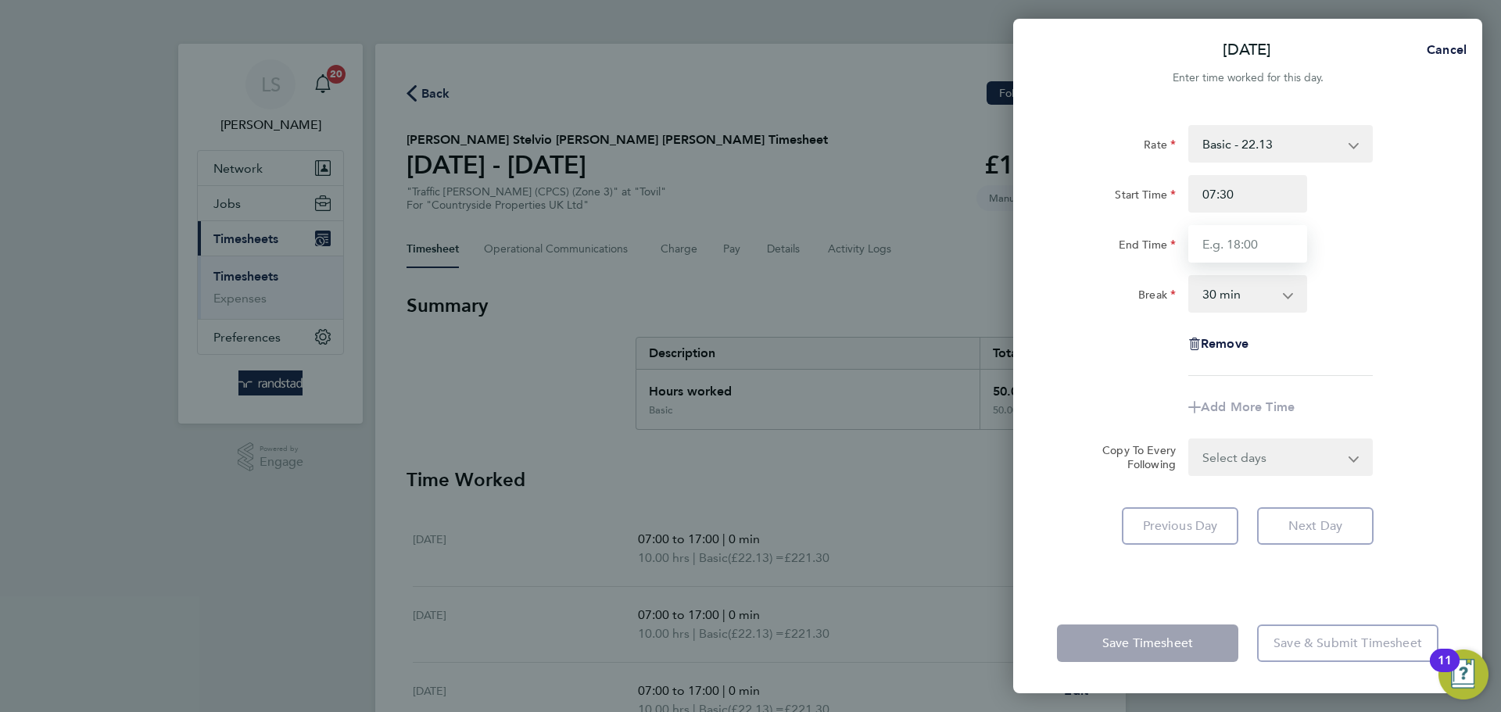
type input "14:30"
click at [1221, 291] on select "0 min 15 min 30 min 45 min 60 min 75 min 90 min" at bounding box center [1238, 294] width 97 height 34
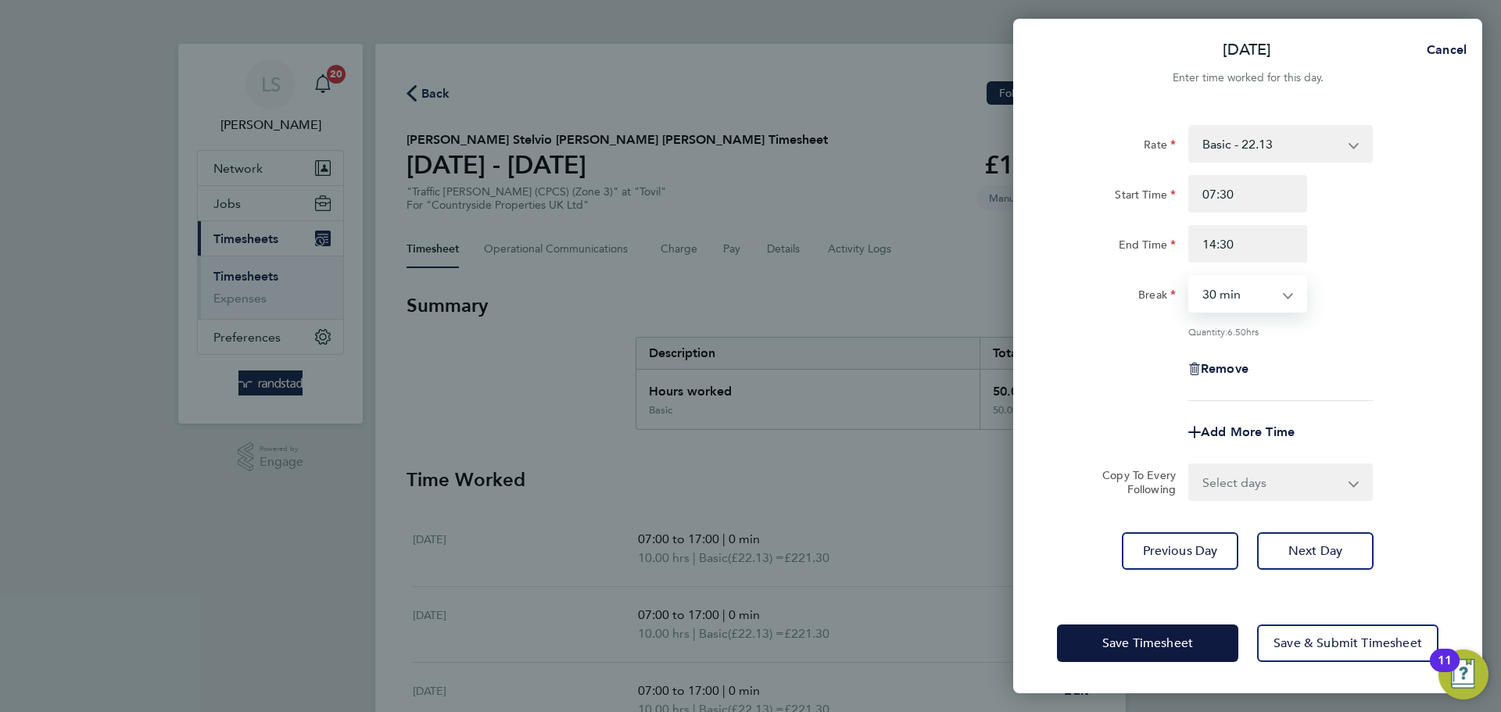
select select "0"
click at [1190, 277] on select "0 min 15 min 30 min 45 min 60 min 75 min 90 min" at bounding box center [1238, 294] width 97 height 34
click at [1155, 650] on span "Save Timesheet" at bounding box center [1147, 644] width 91 height 16
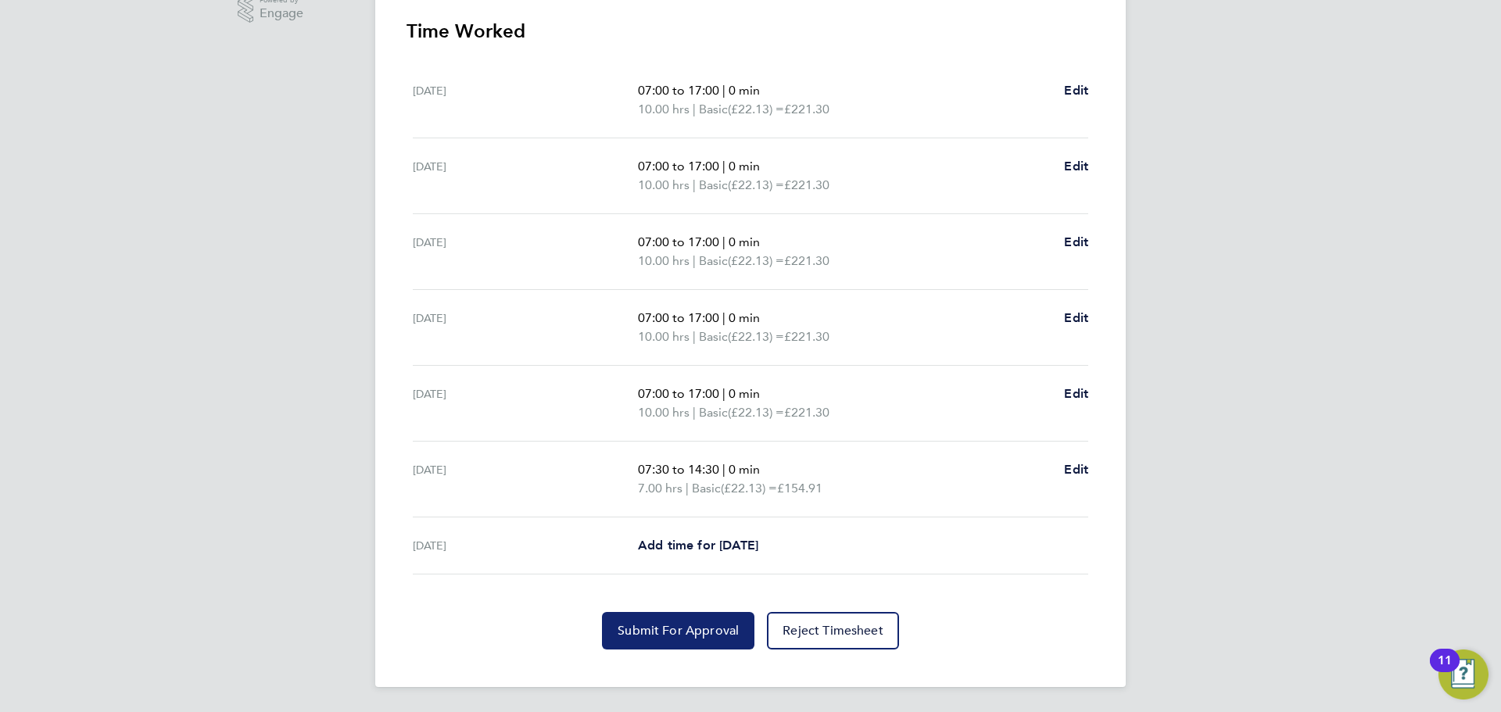
click at [699, 638] on span "Submit For Approval" at bounding box center [678, 631] width 121 height 16
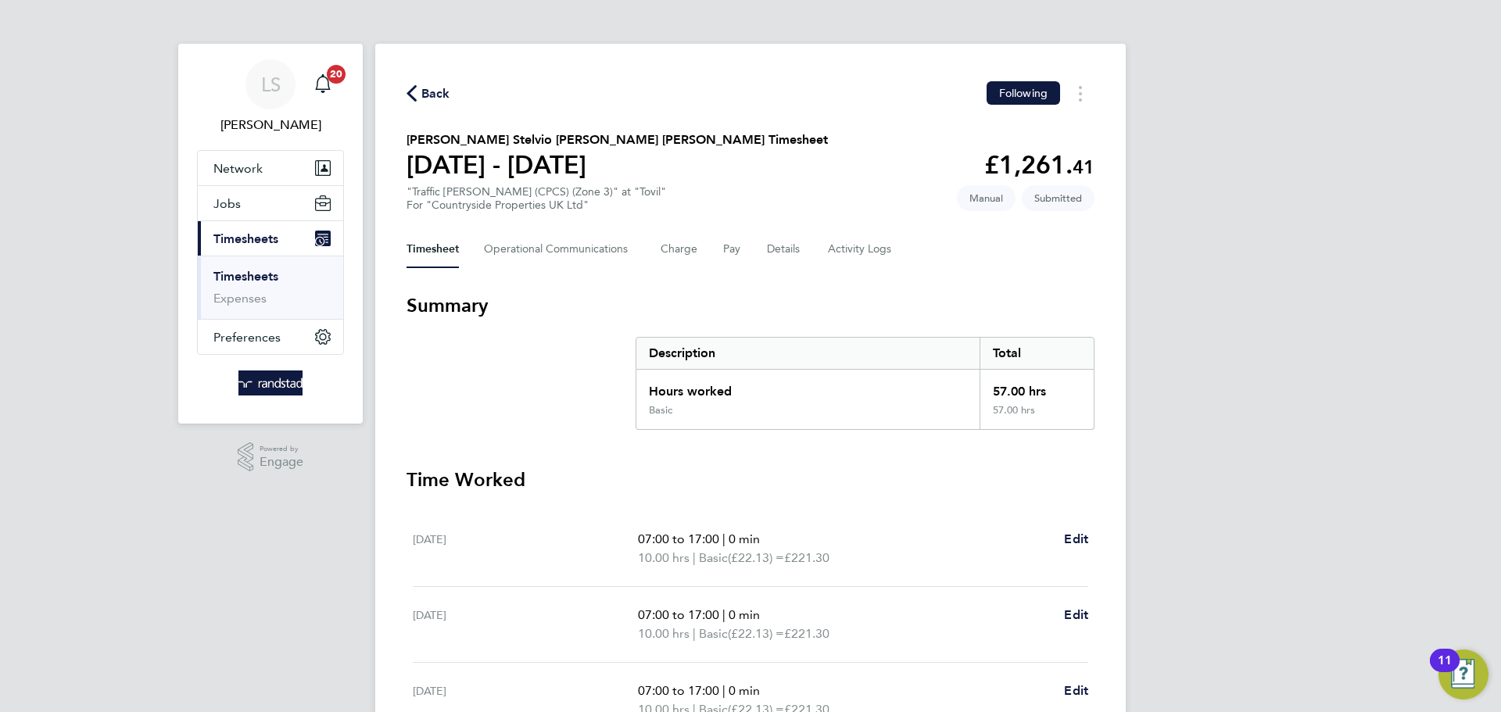
click at [422, 91] on span "Back" at bounding box center [435, 93] width 29 height 19
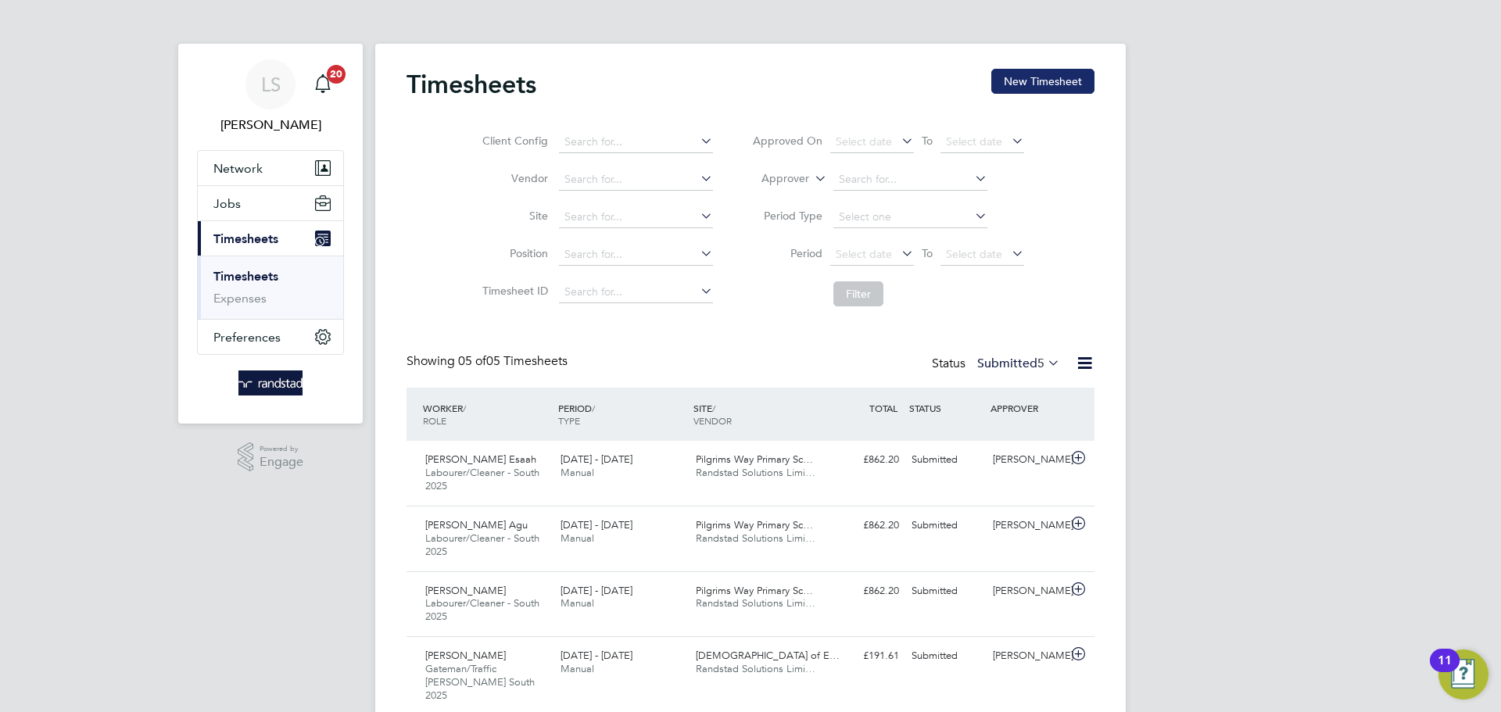
click at [1071, 84] on button "New Timesheet" at bounding box center [1042, 81] width 103 height 25
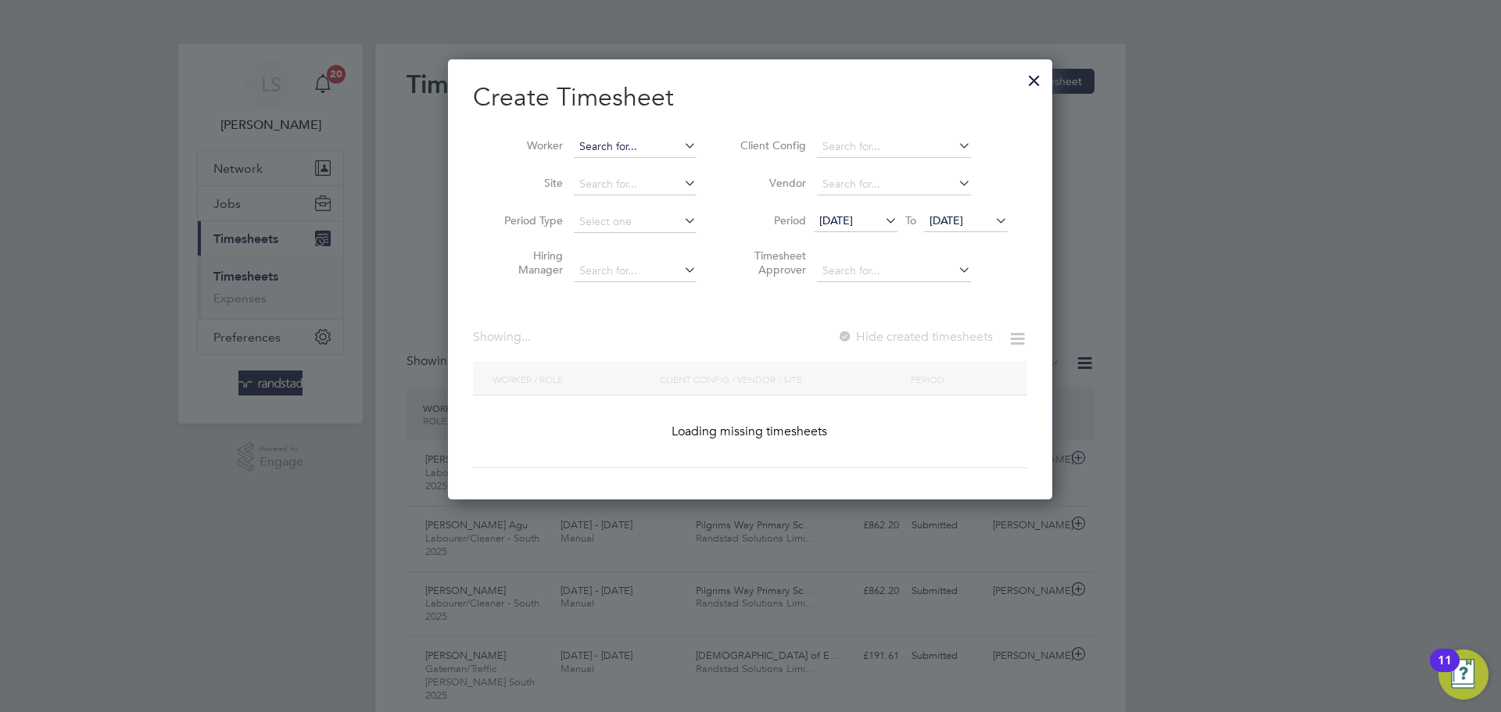
click at [611, 150] on input at bounding box center [635, 147] width 123 height 22
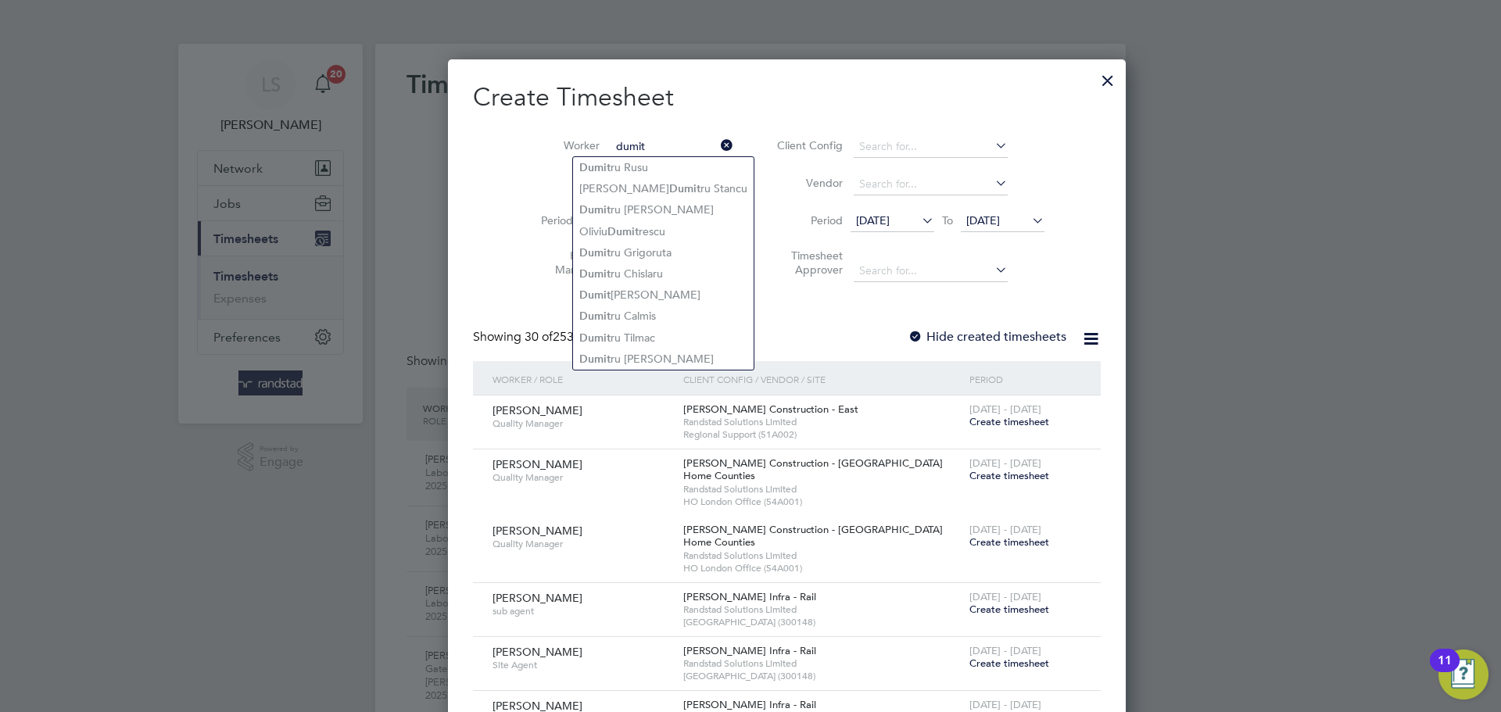
type input "dumit"
click at [718, 142] on icon at bounding box center [718, 145] width 0 height 22
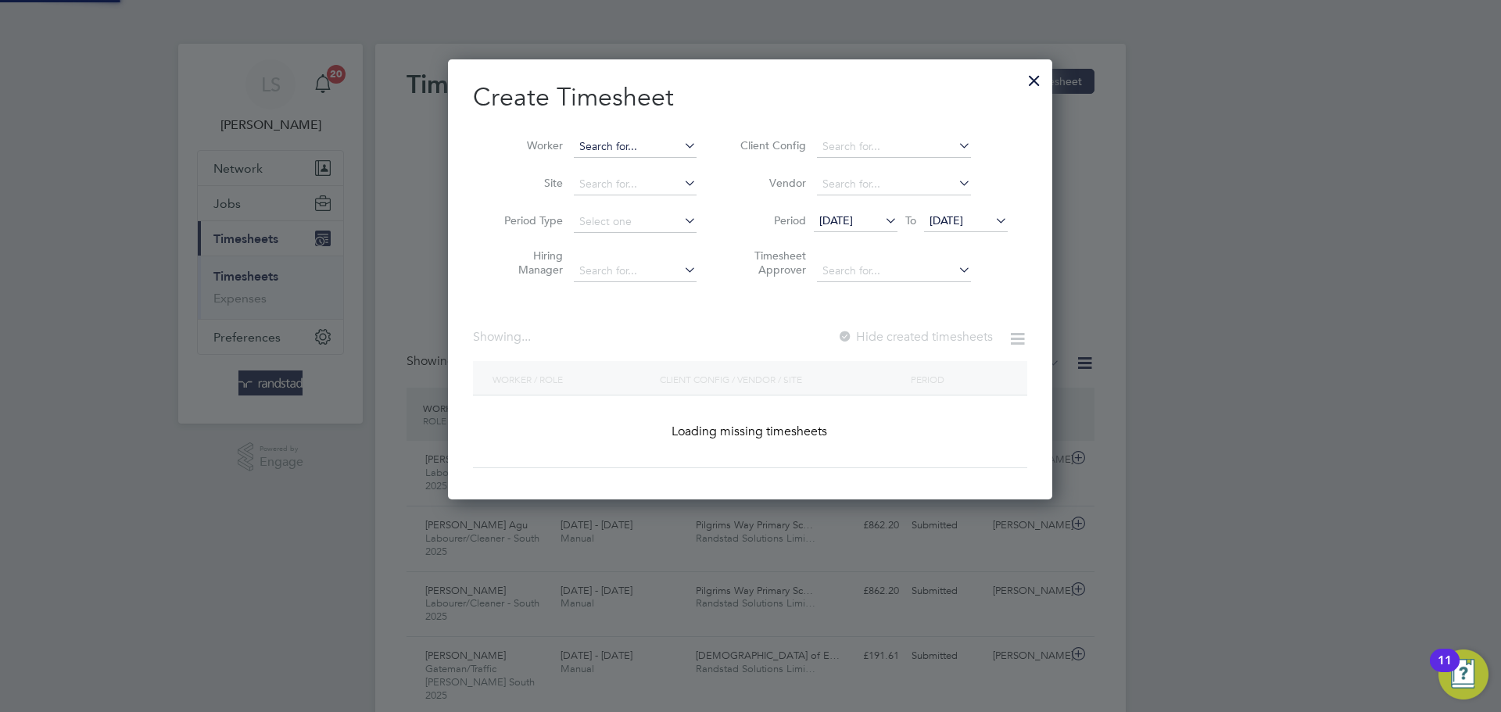
click at [643, 143] on input at bounding box center [635, 147] width 123 height 22
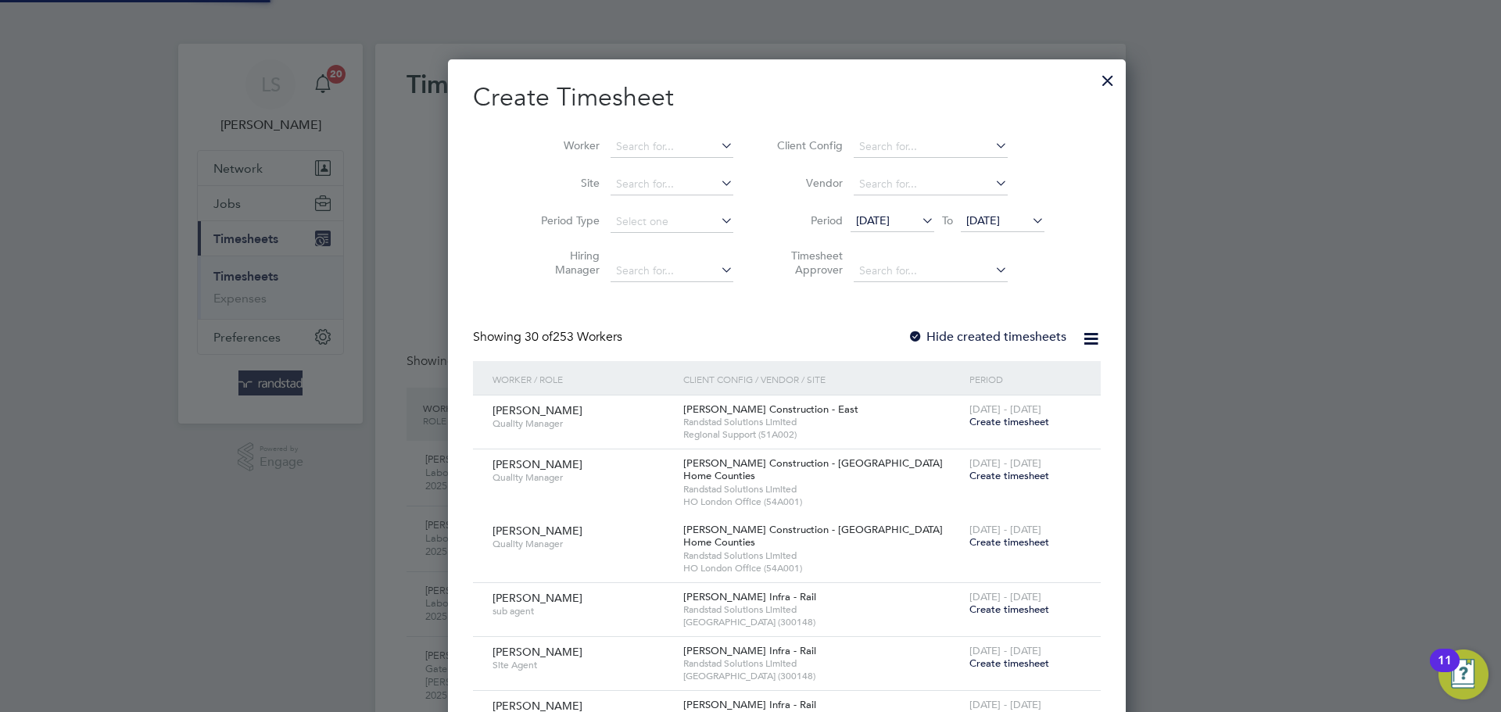
click at [772, 151] on label "Client Config" at bounding box center [807, 145] width 70 height 14
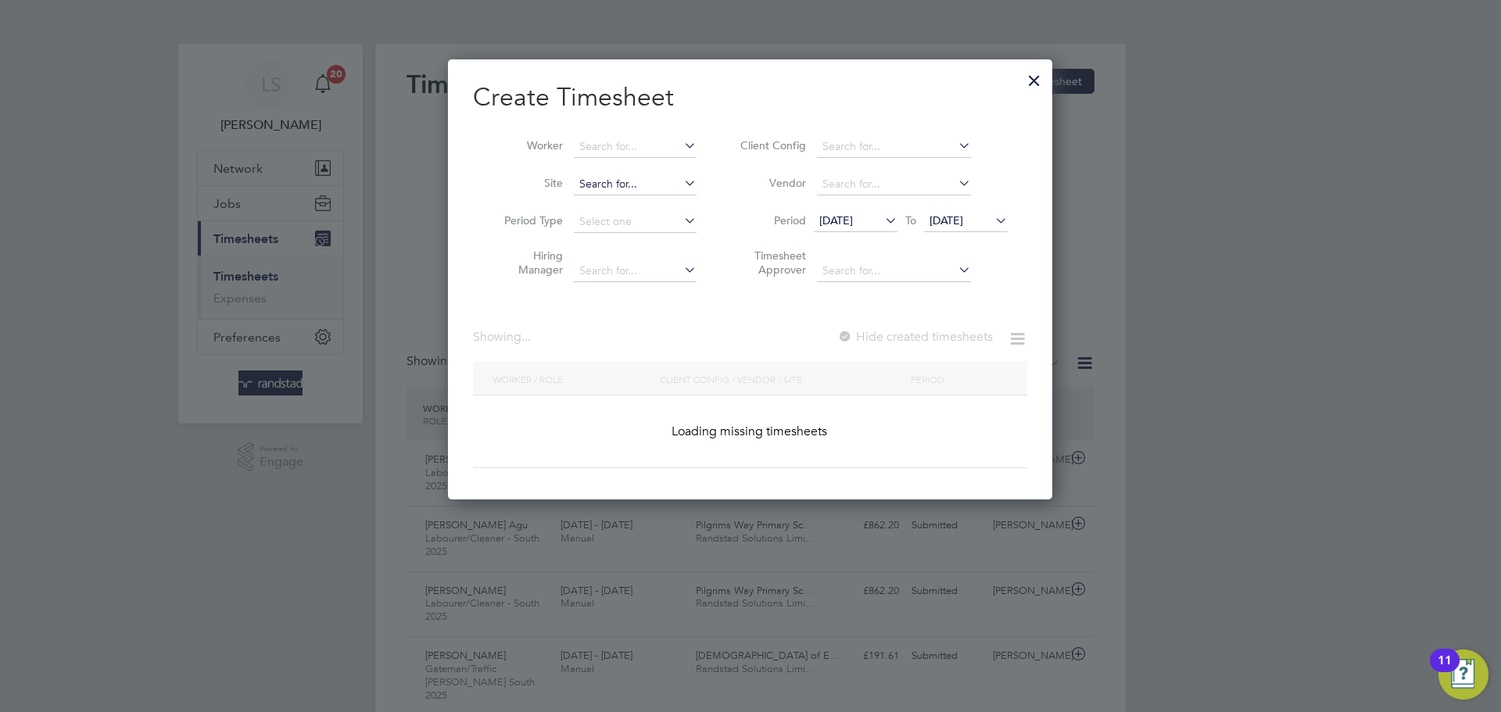
click at [639, 177] on input at bounding box center [635, 185] width 123 height 22
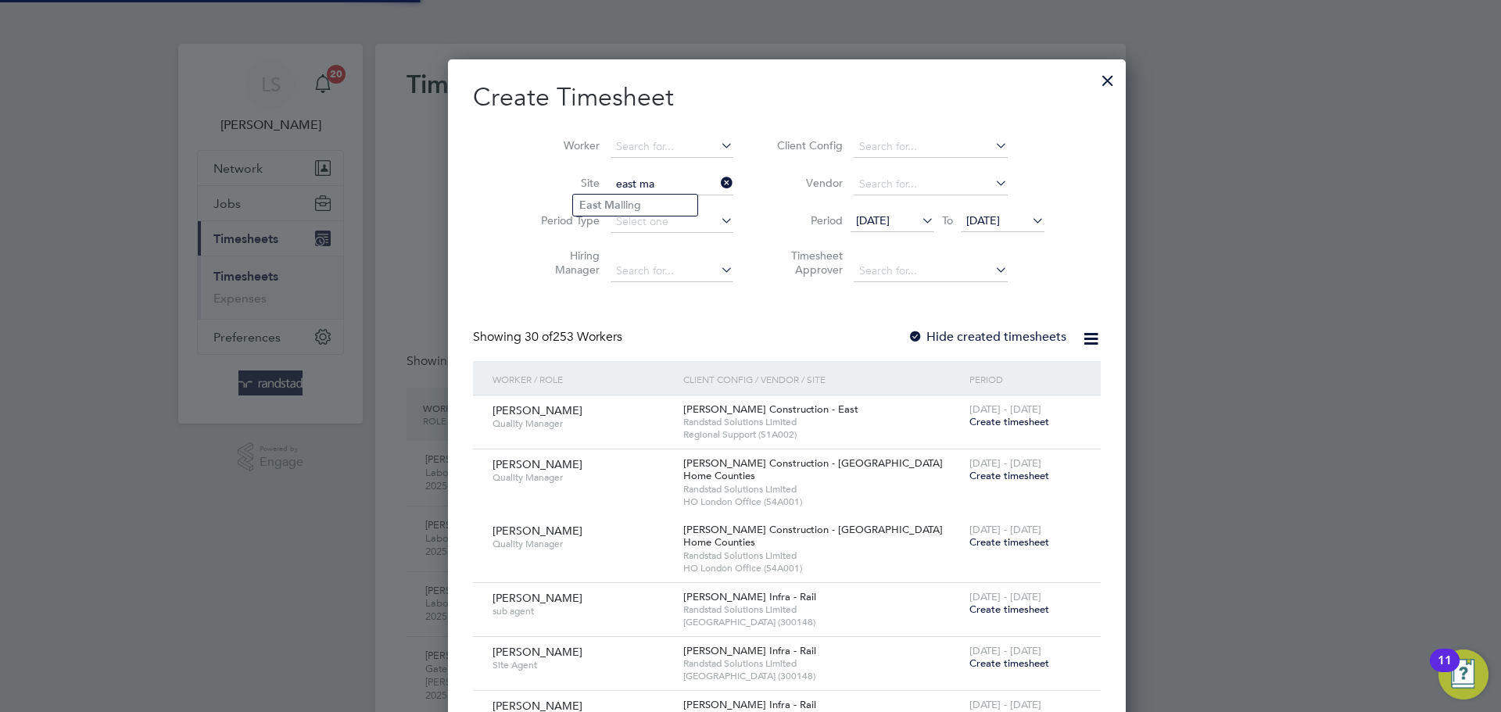
click at [626, 207] on li "East Ma lling" at bounding box center [635, 205] width 124 height 21
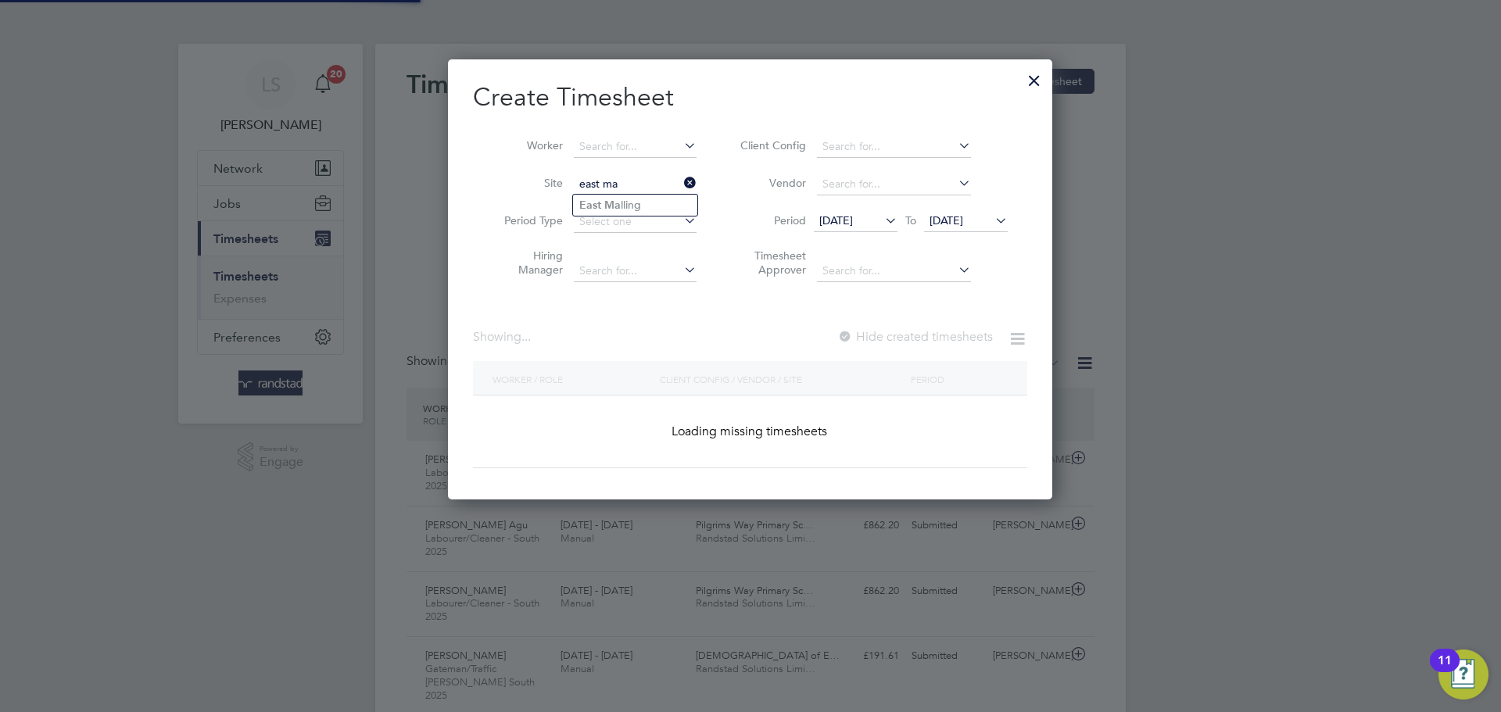
type input "East Malling"
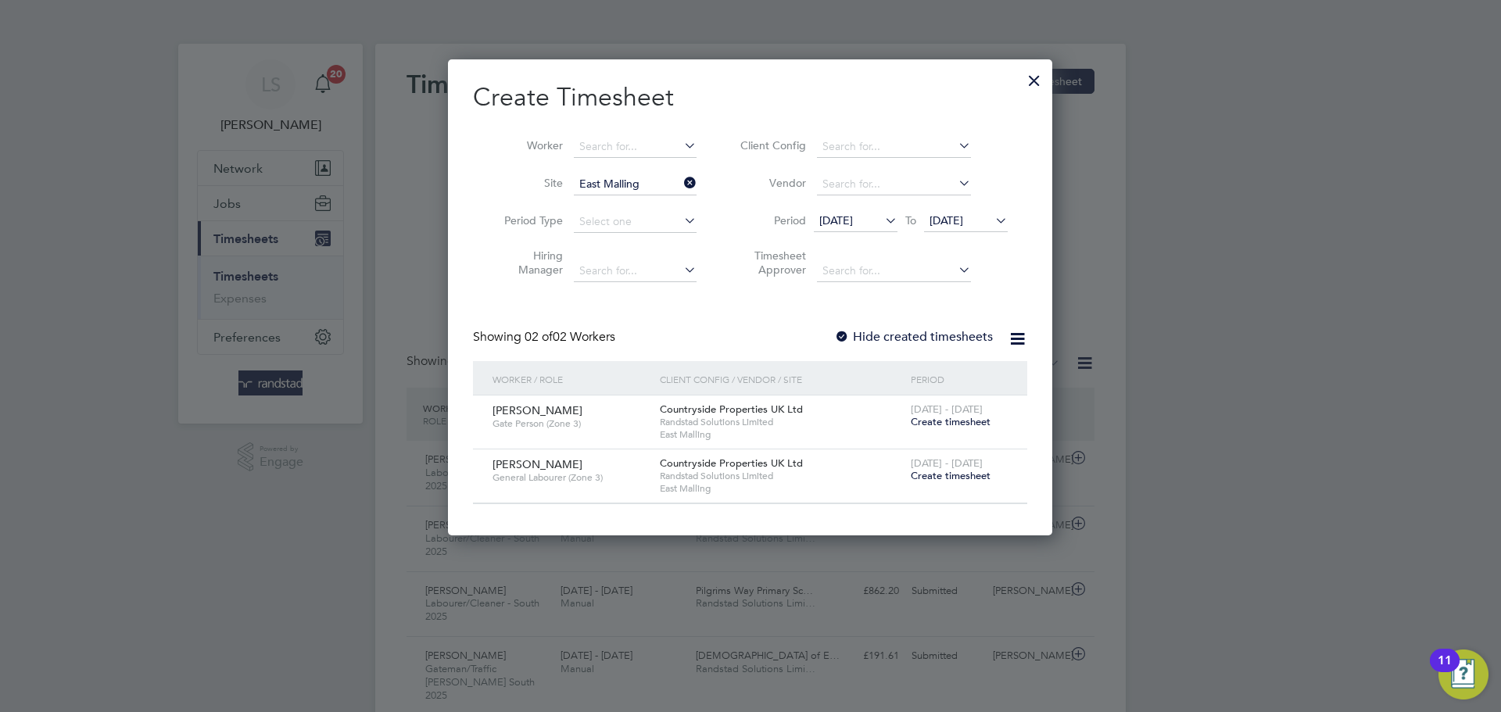
click at [944, 423] on span "Create timesheet" at bounding box center [951, 421] width 80 height 13
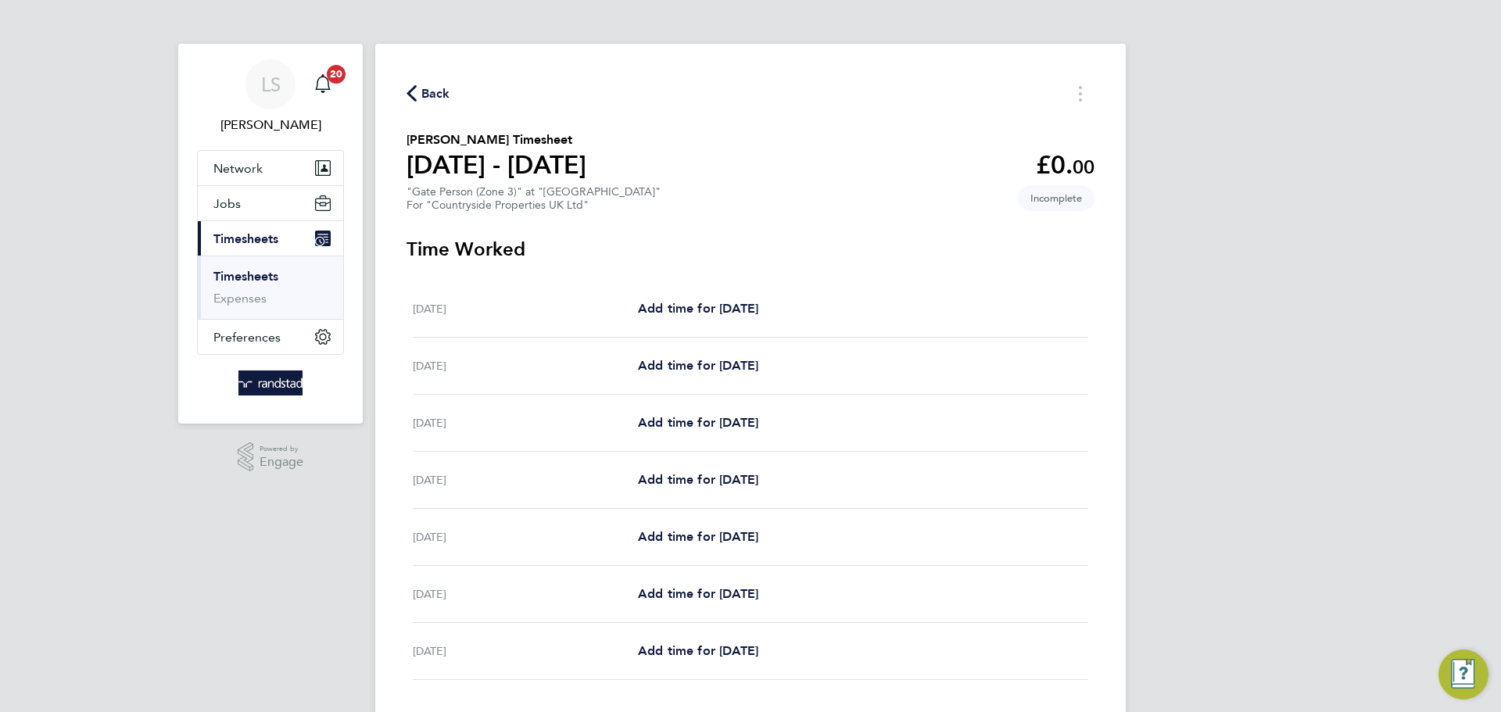
click at [435, 88] on span "Back" at bounding box center [435, 93] width 29 height 19
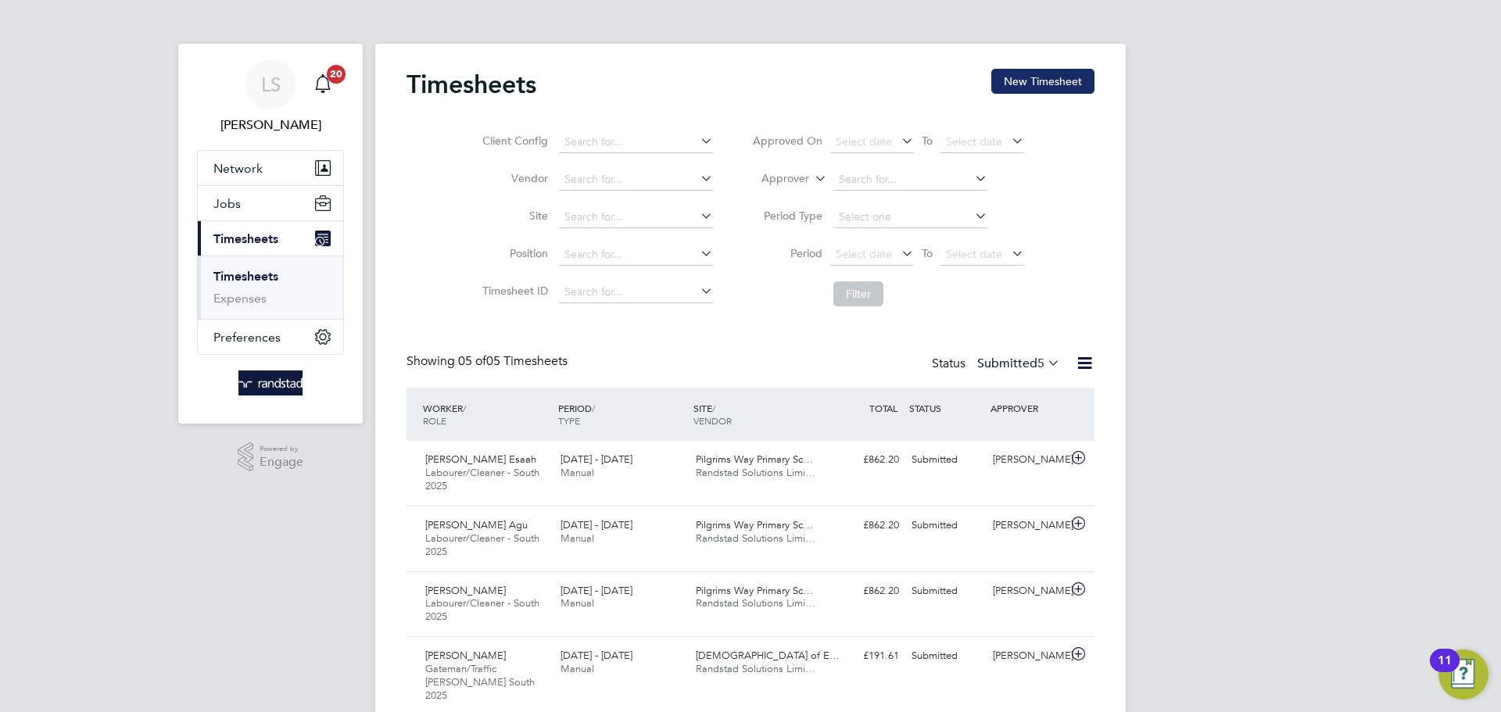
click at [1024, 83] on button "New Timesheet" at bounding box center [1042, 81] width 103 height 25
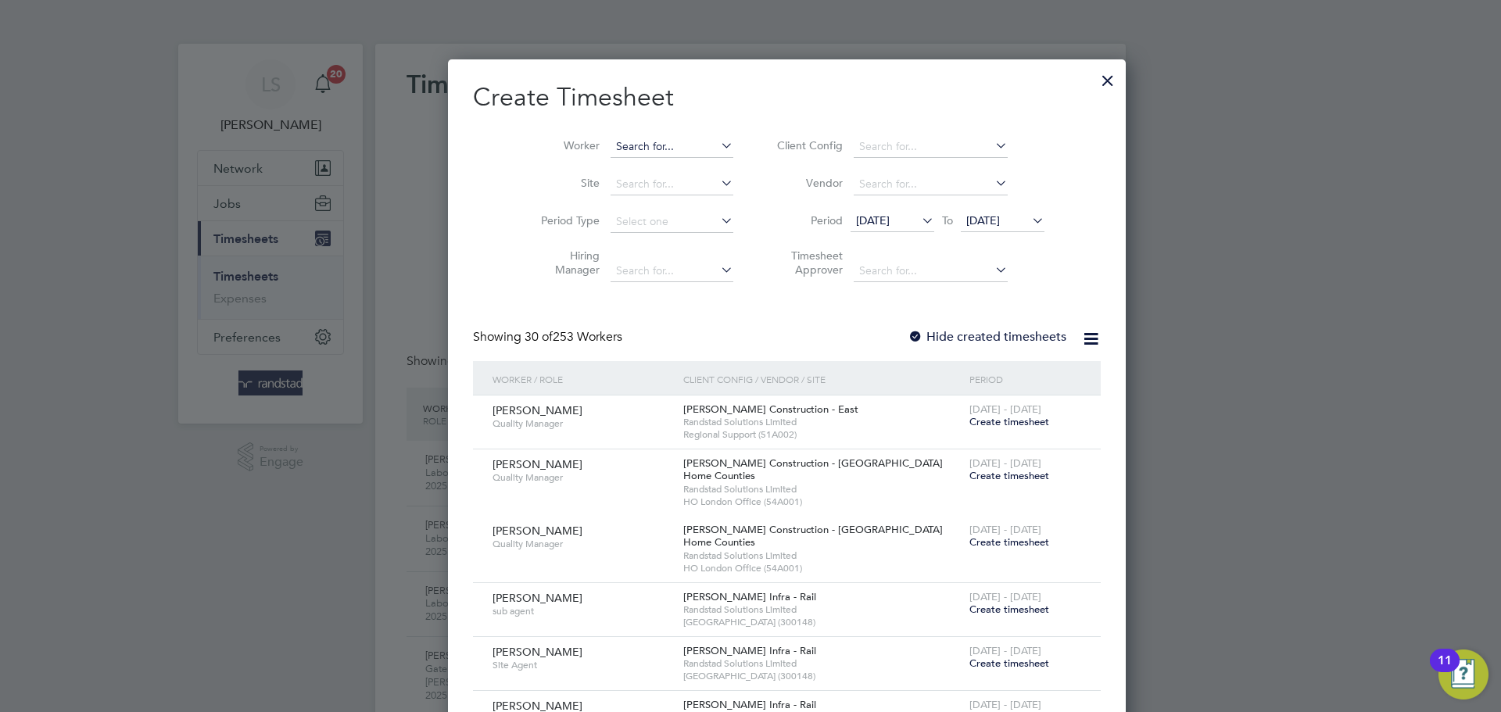
click at [611, 151] on input at bounding box center [672, 147] width 123 height 22
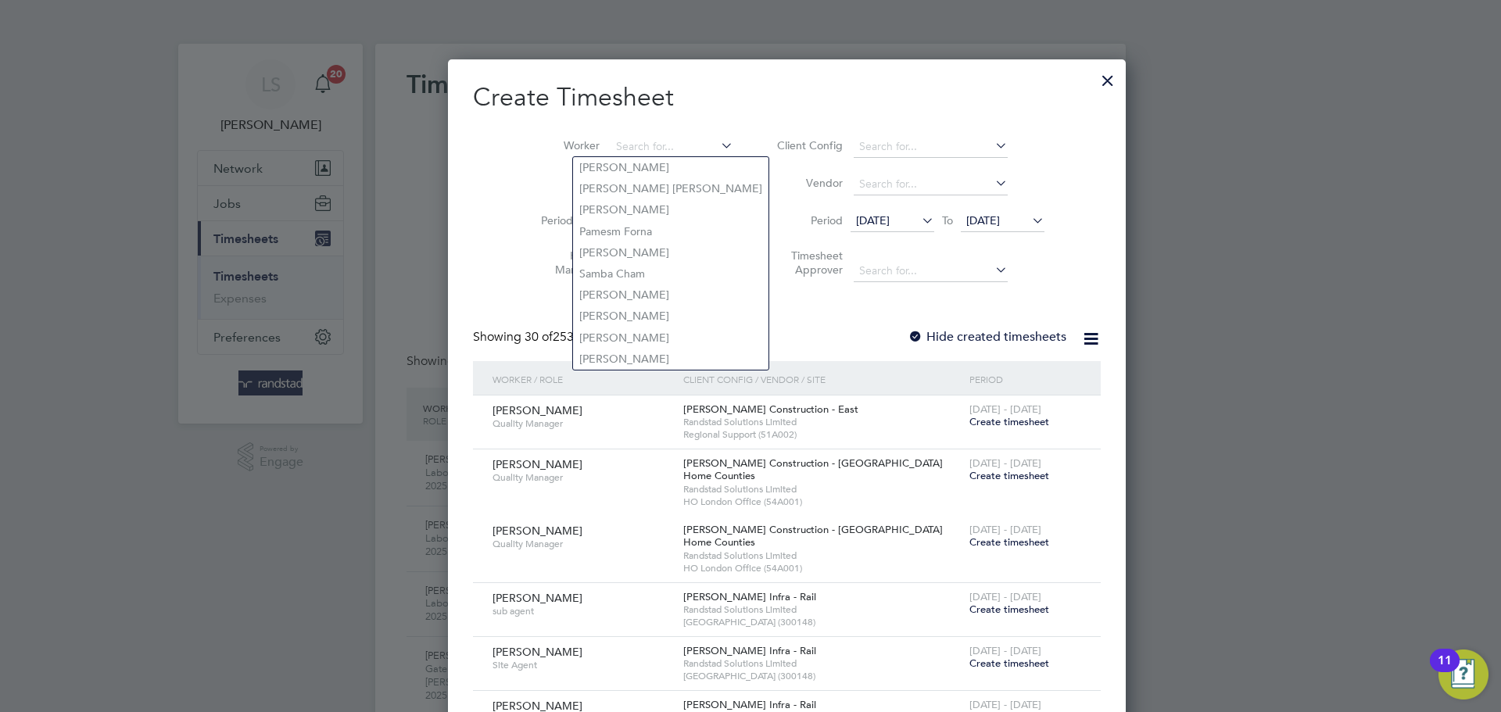
click at [510, 160] on li "Worker" at bounding box center [631, 147] width 243 height 38
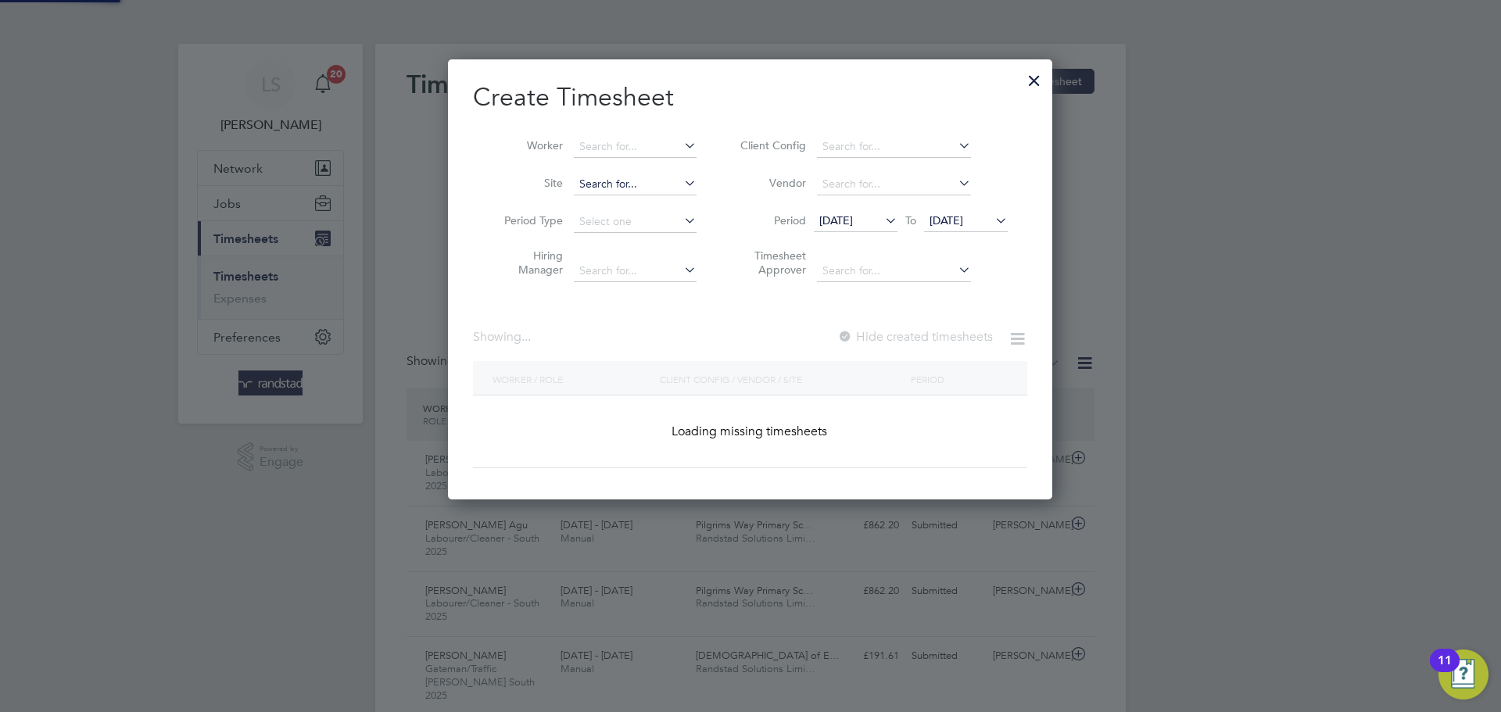
click at [609, 185] on input at bounding box center [635, 185] width 123 height 22
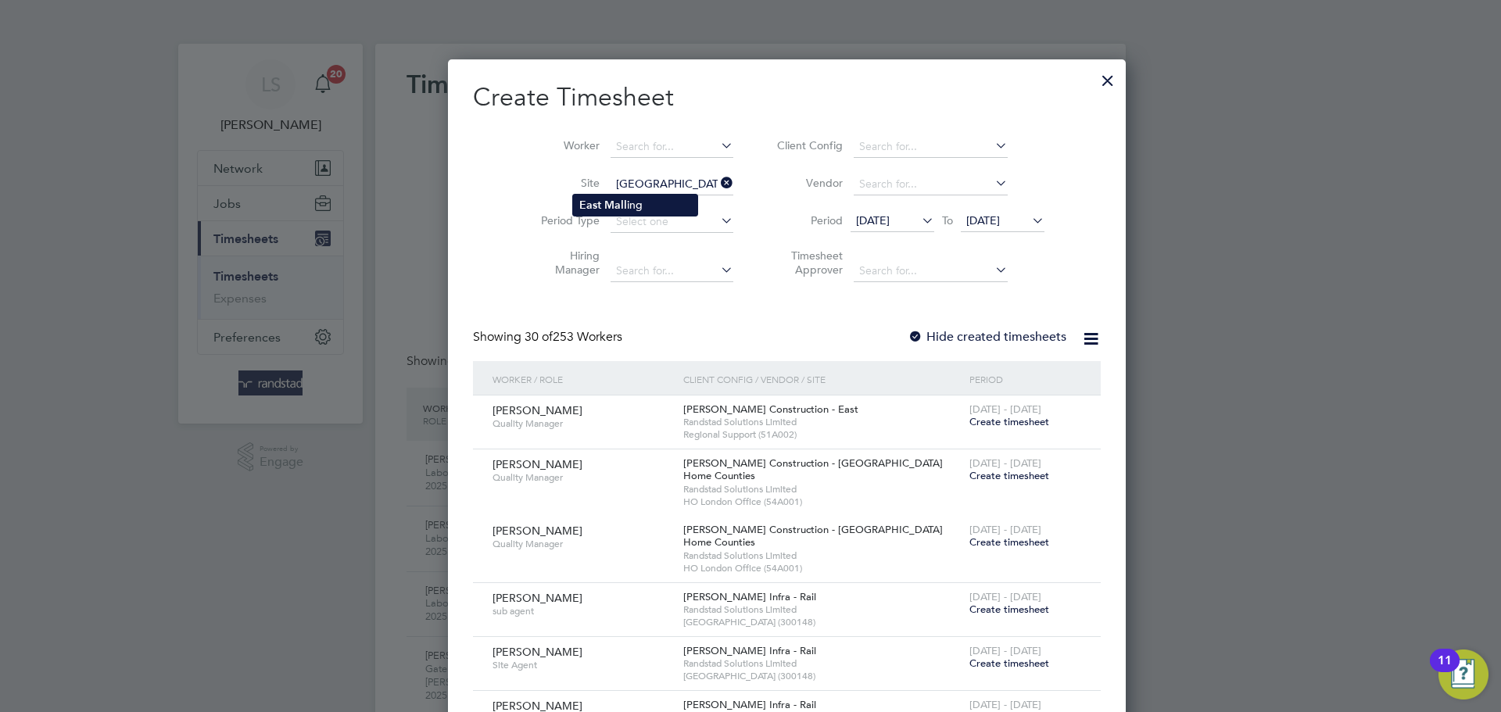
click at [594, 207] on b "East" at bounding box center [590, 205] width 22 height 13
type input "East Malling"
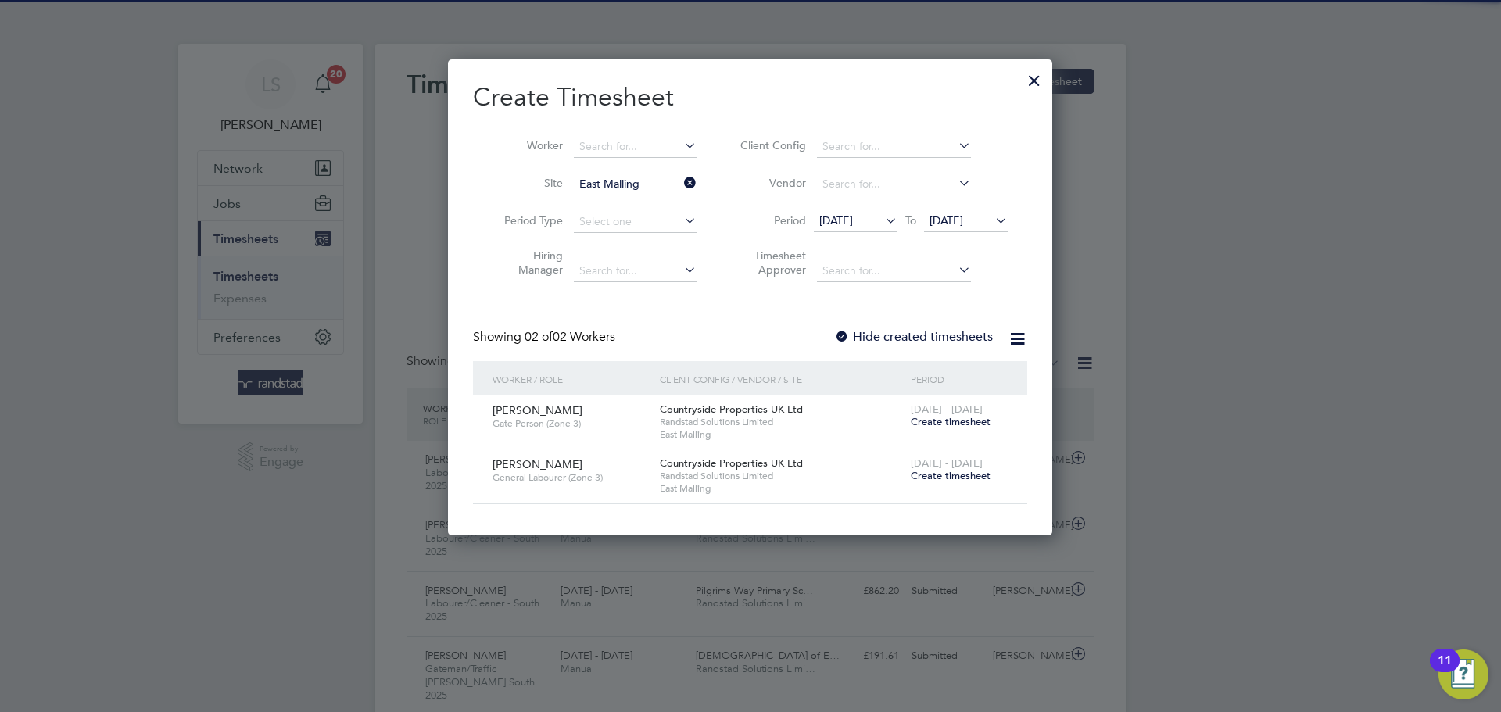
click at [856, 344] on div "Hide created timesheets" at bounding box center [915, 337] width 162 height 16
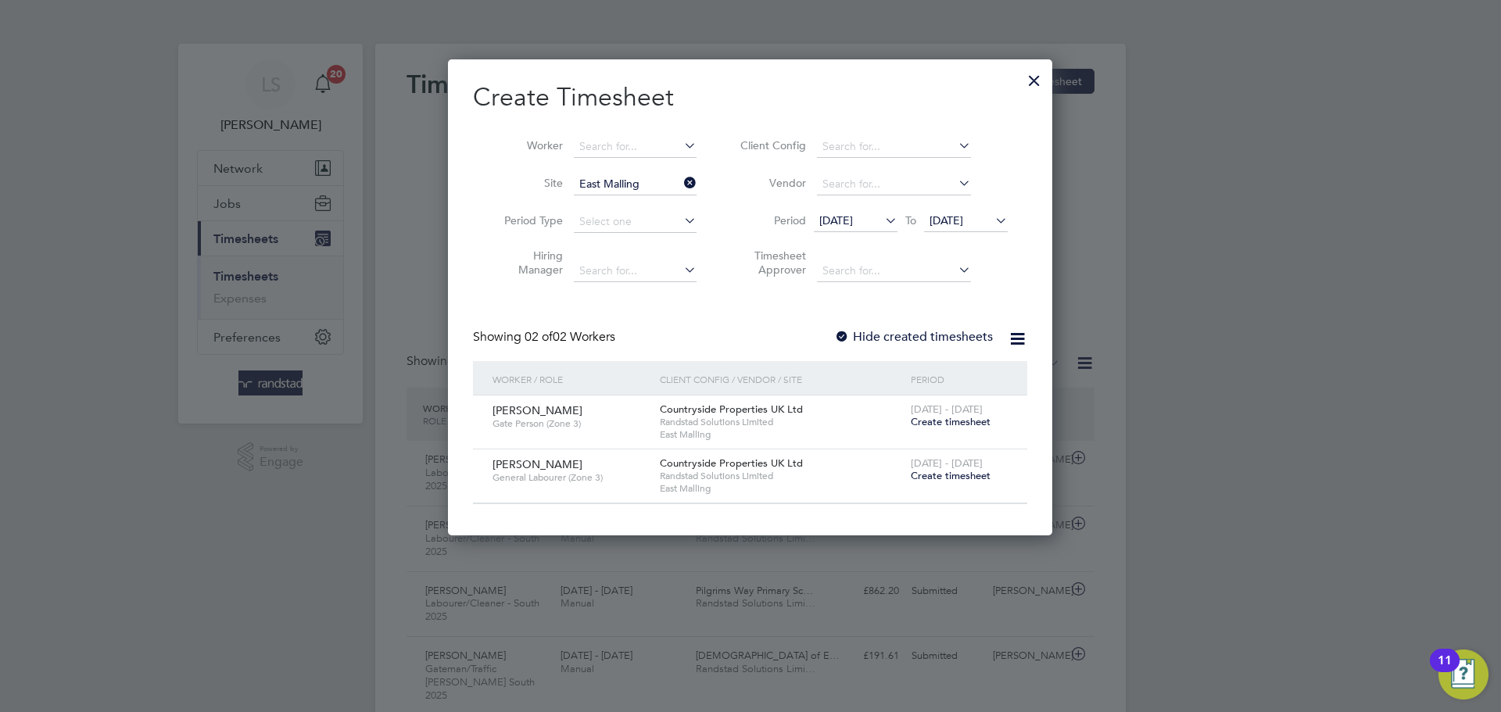
click at [883, 321] on div "Create Timesheet Worker Site East Malling Period Type Hiring Manager Client Con…" at bounding box center [750, 292] width 554 height 423
click at [878, 331] on label "Hide created timesheets" at bounding box center [913, 337] width 159 height 16
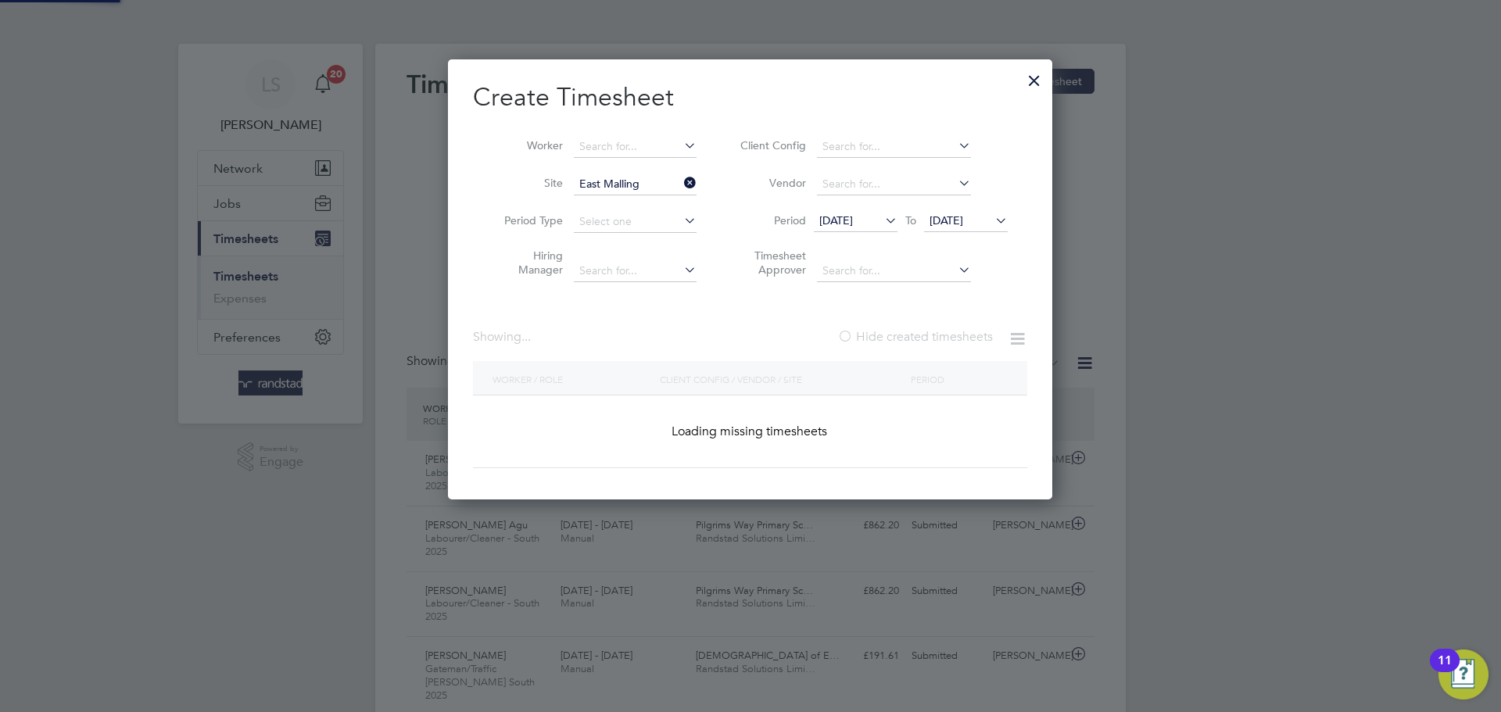
click at [966, 211] on span "[DATE]" at bounding box center [966, 221] width 84 height 21
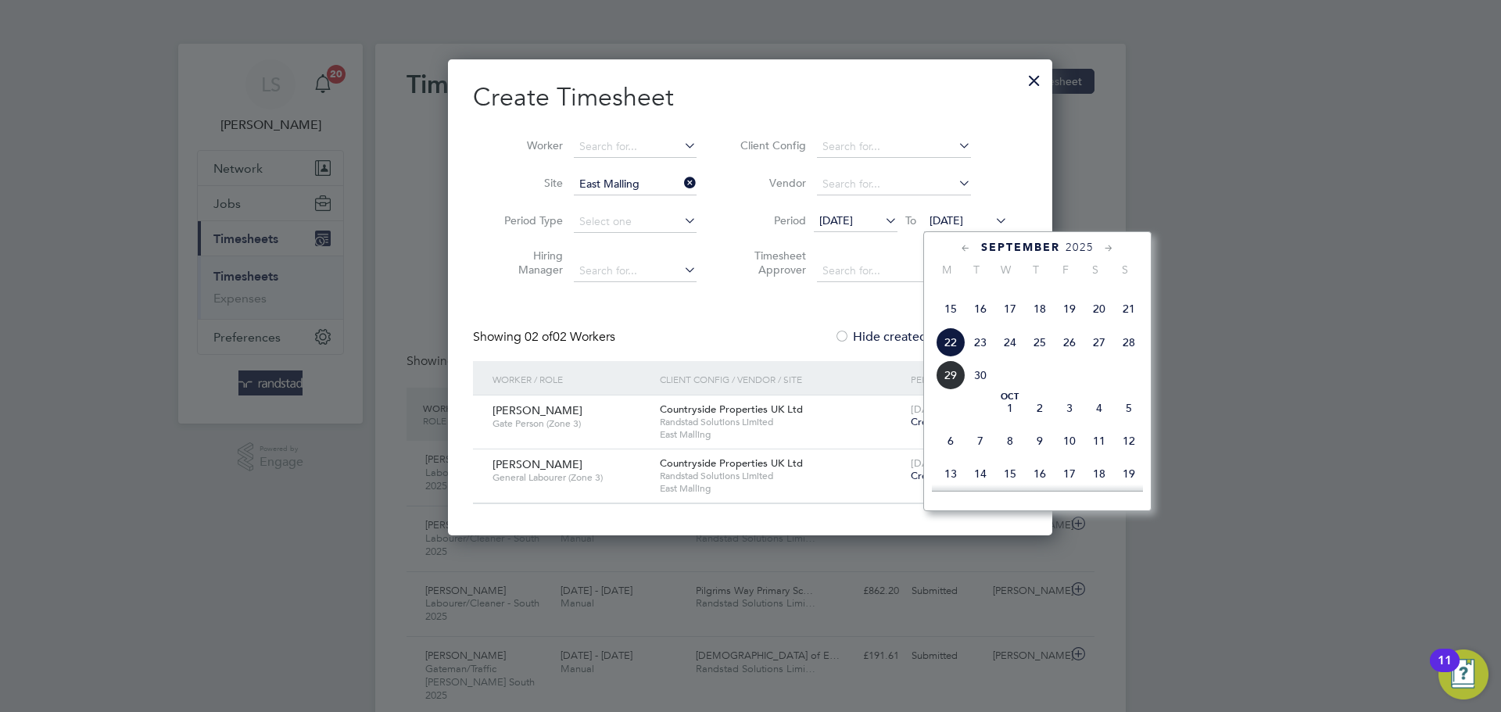
click at [955, 390] on span "29" at bounding box center [951, 375] width 30 height 30
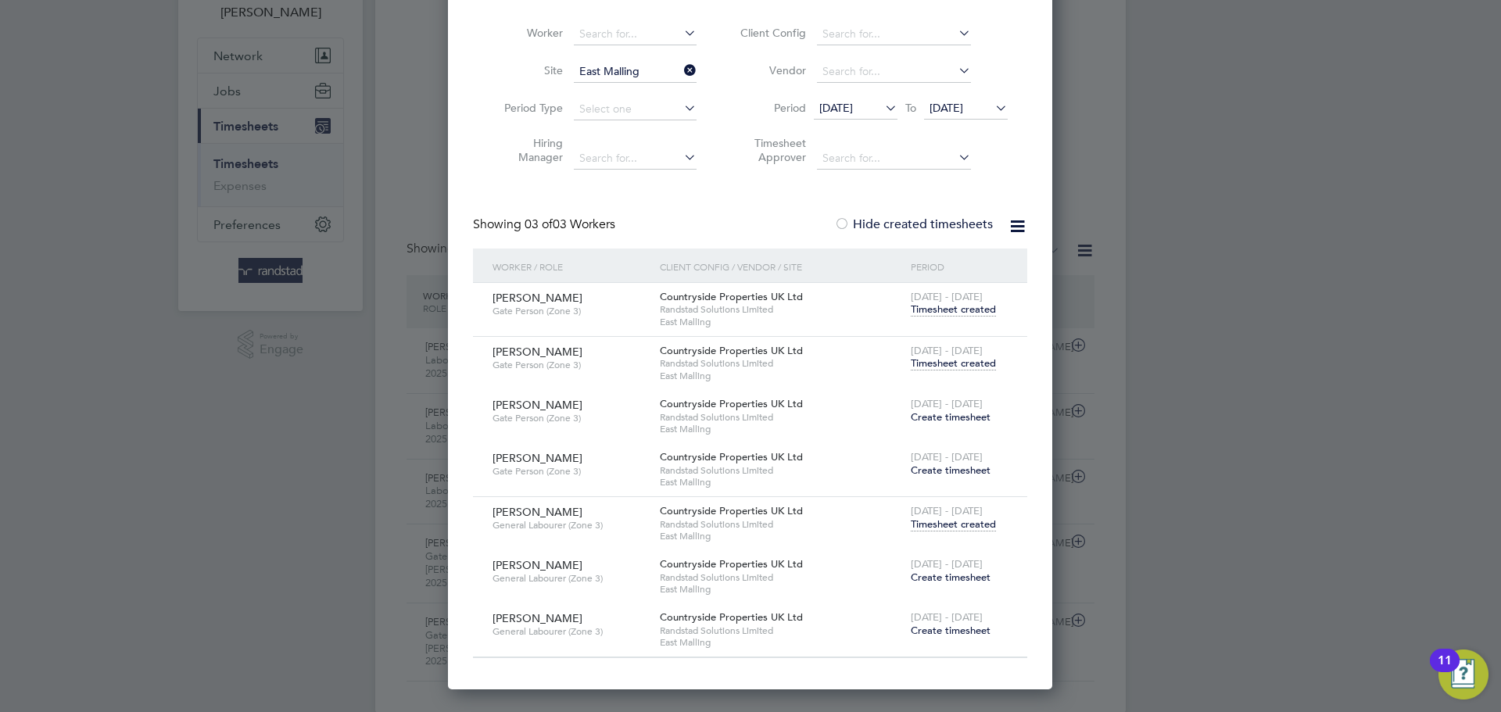
click at [938, 572] on span "Create timesheet" at bounding box center [951, 577] width 80 height 13
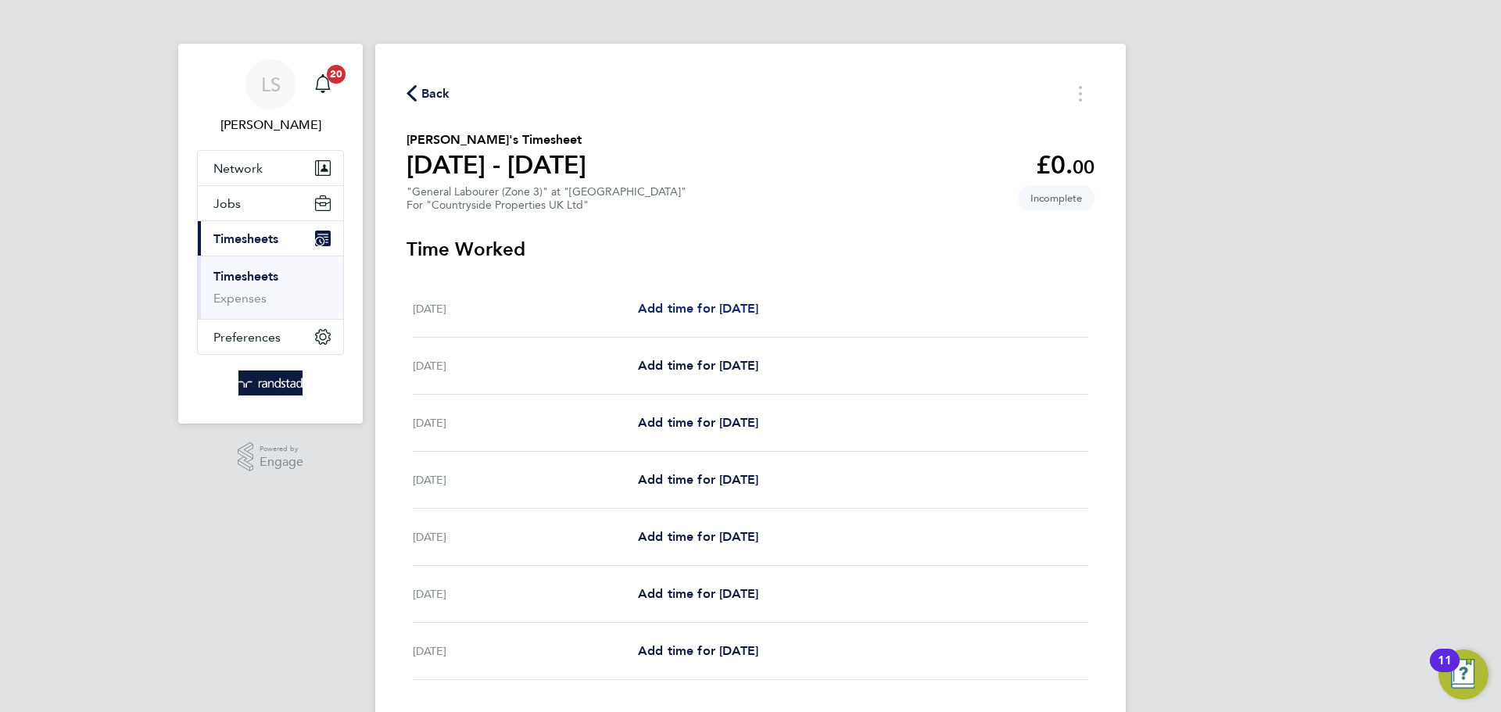
click at [693, 303] on span "Add time for [DATE]" at bounding box center [698, 308] width 120 height 15
select select "30"
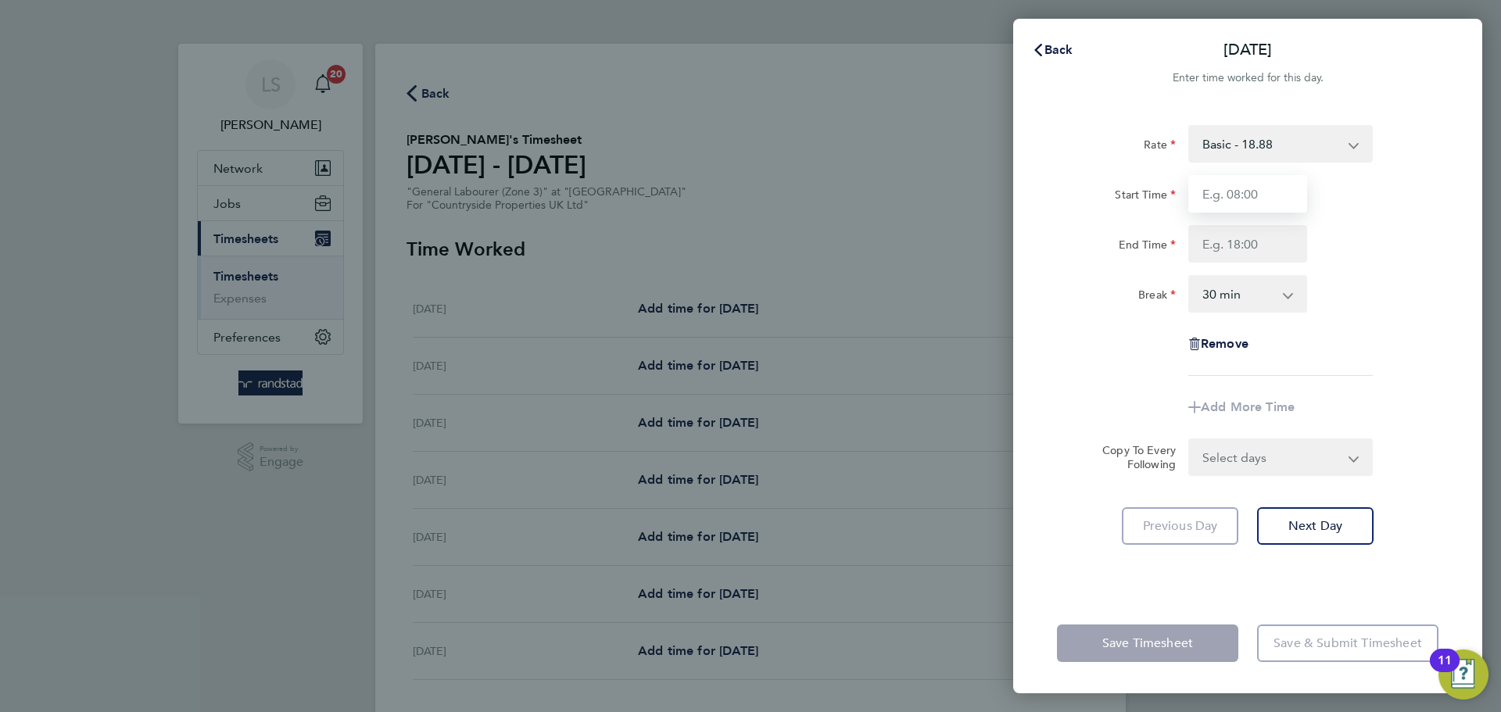
click at [1237, 184] on input "Start Time" at bounding box center [1247, 194] width 119 height 38
type input "07:30"
click at [1246, 249] on input "End Time" at bounding box center [1247, 244] width 119 height 38
type input "16:30"
click at [1244, 294] on select "0 min 15 min 30 min 45 min 60 min 75 min 90 min" at bounding box center [1238, 294] width 97 height 34
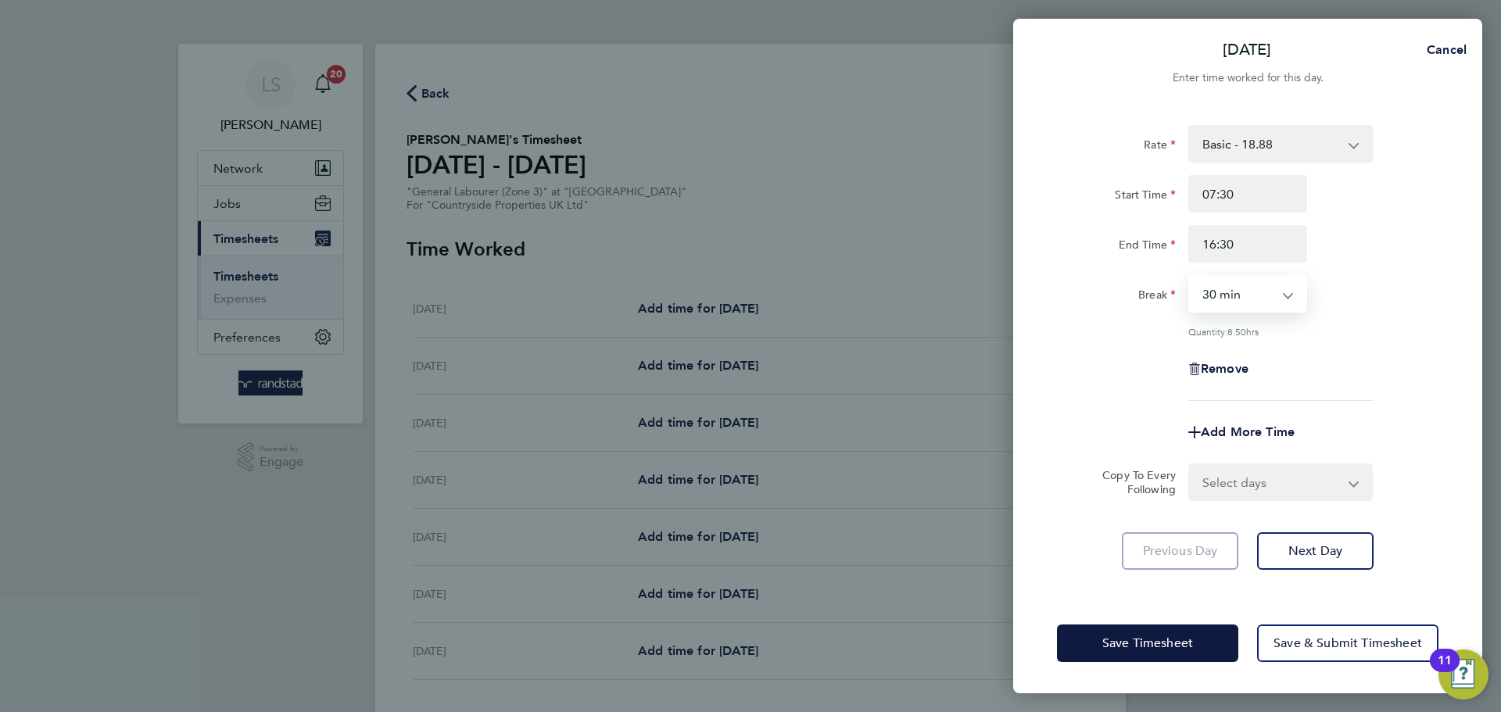
select select "0"
click at [1190, 277] on select "0 min 15 min 30 min 45 min 60 min 75 min 90 min" at bounding box center [1238, 294] width 97 height 34
click at [1251, 487] on select "Select days Day Weekday (Mon-Fri) Weekend (Sat-Sun) [DATE] [DATE] [DATE] [DATE]…" at bounding box center [1272, 482] width 164 height 34
select select "WEEKDAY"
click at [1190, 465] on select "Select days Day Weekday (Mon-Fri) Weekend (Sat-Sun) [DATE] [DATE] [DATE] [DATE]…" at bounding box center [1272, 482] width 164 height 34
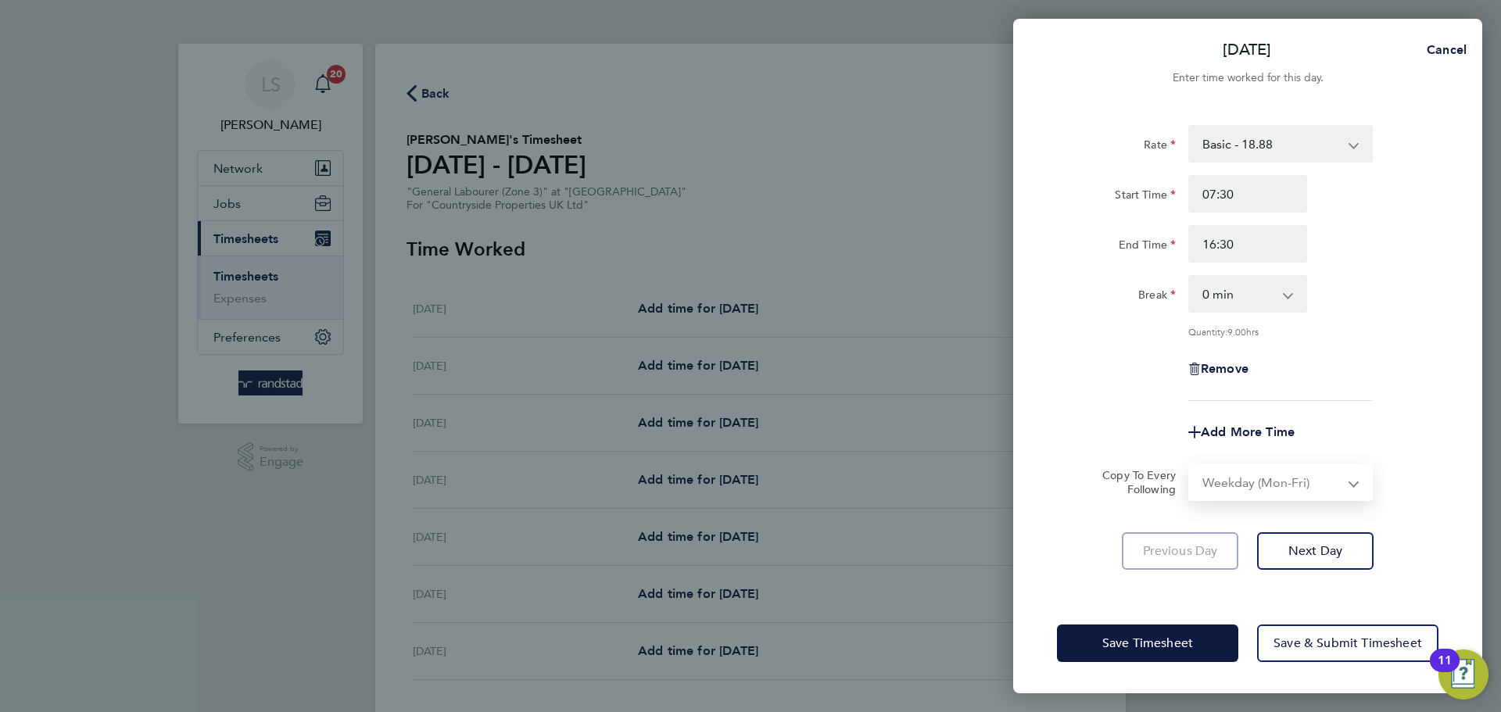
select select "[DATE]"
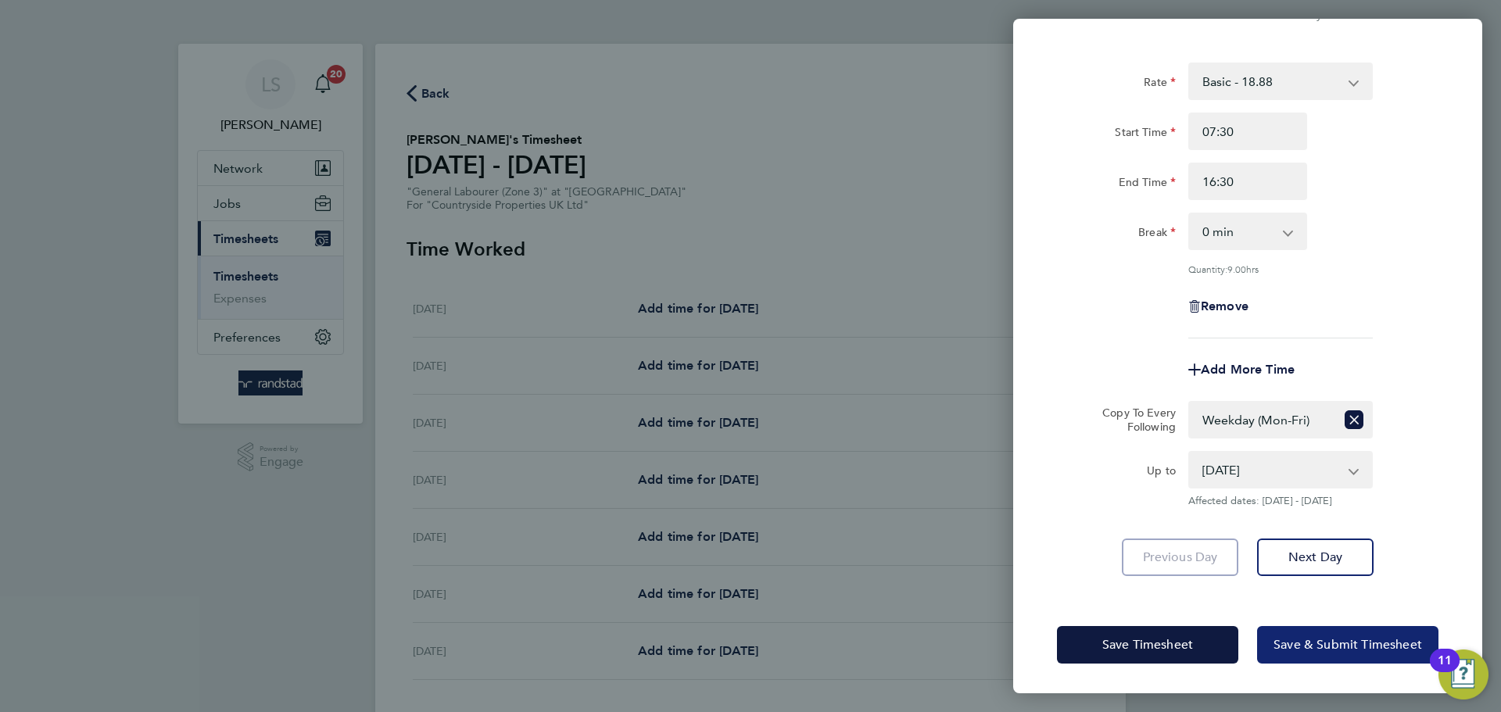
click at [1324, 656] on button "Save & Submit Timesheet" at bounding box center [1347, 645] width 181 height 38
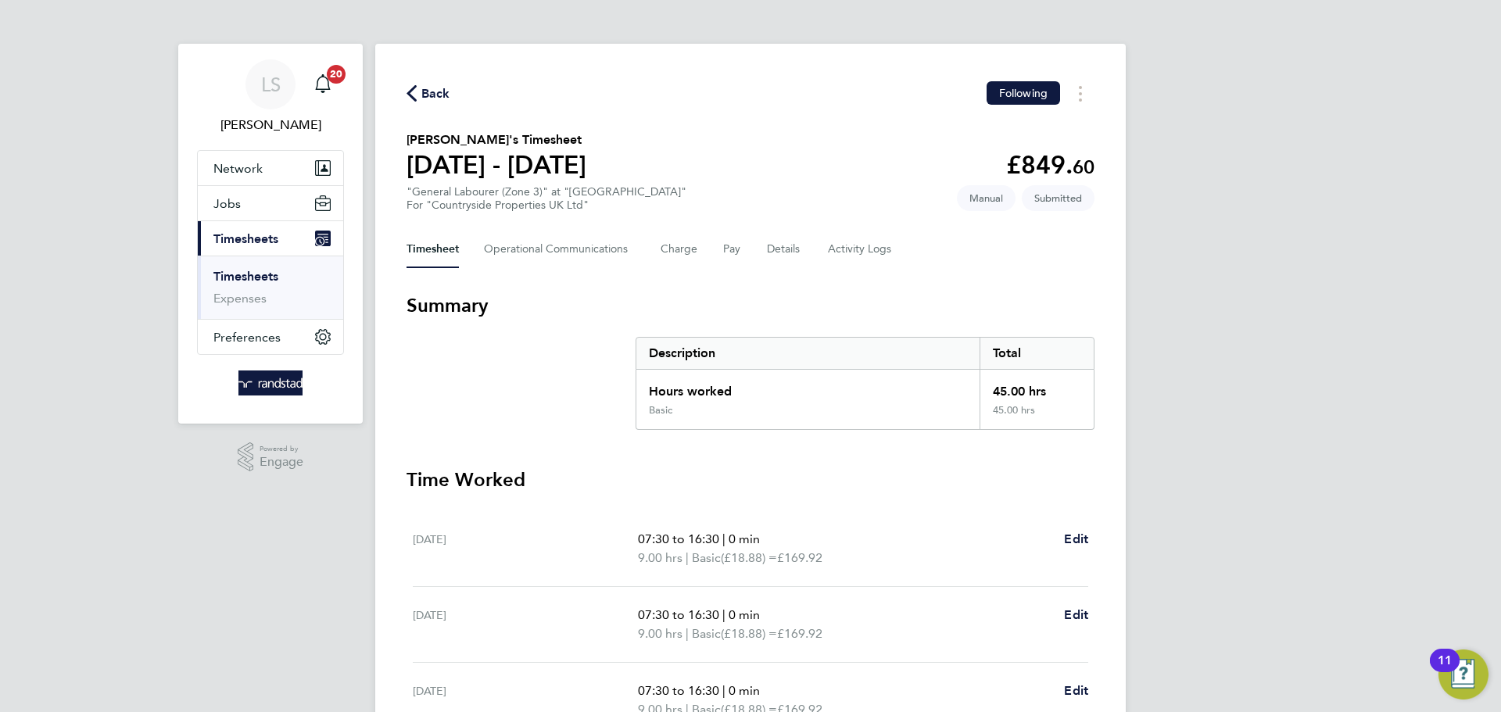
click at [432, 91] on span "Back" at bounding box center [435, 93] width 29 height 19
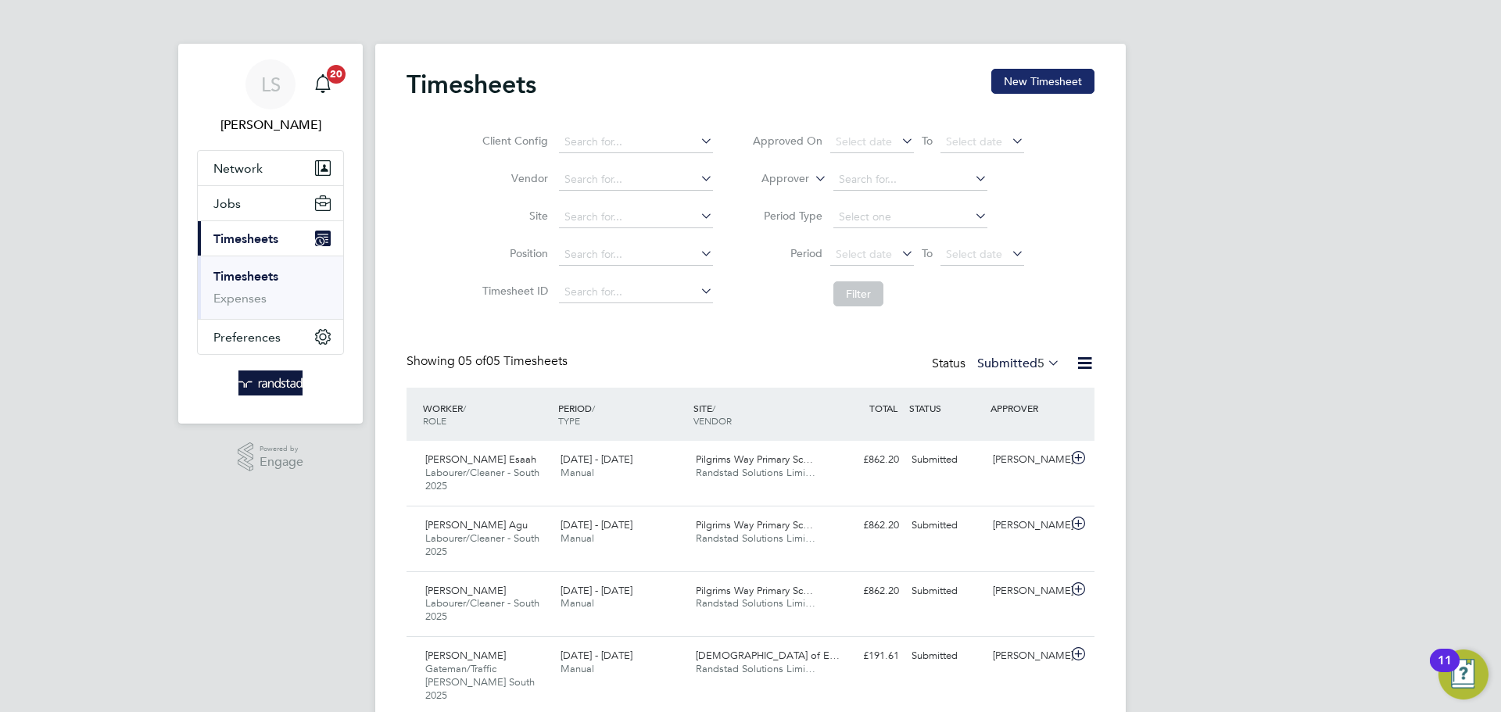
click at [1021, 80] on button "New Timesheet" at bounding box center [1042, 81] width 103 height 25
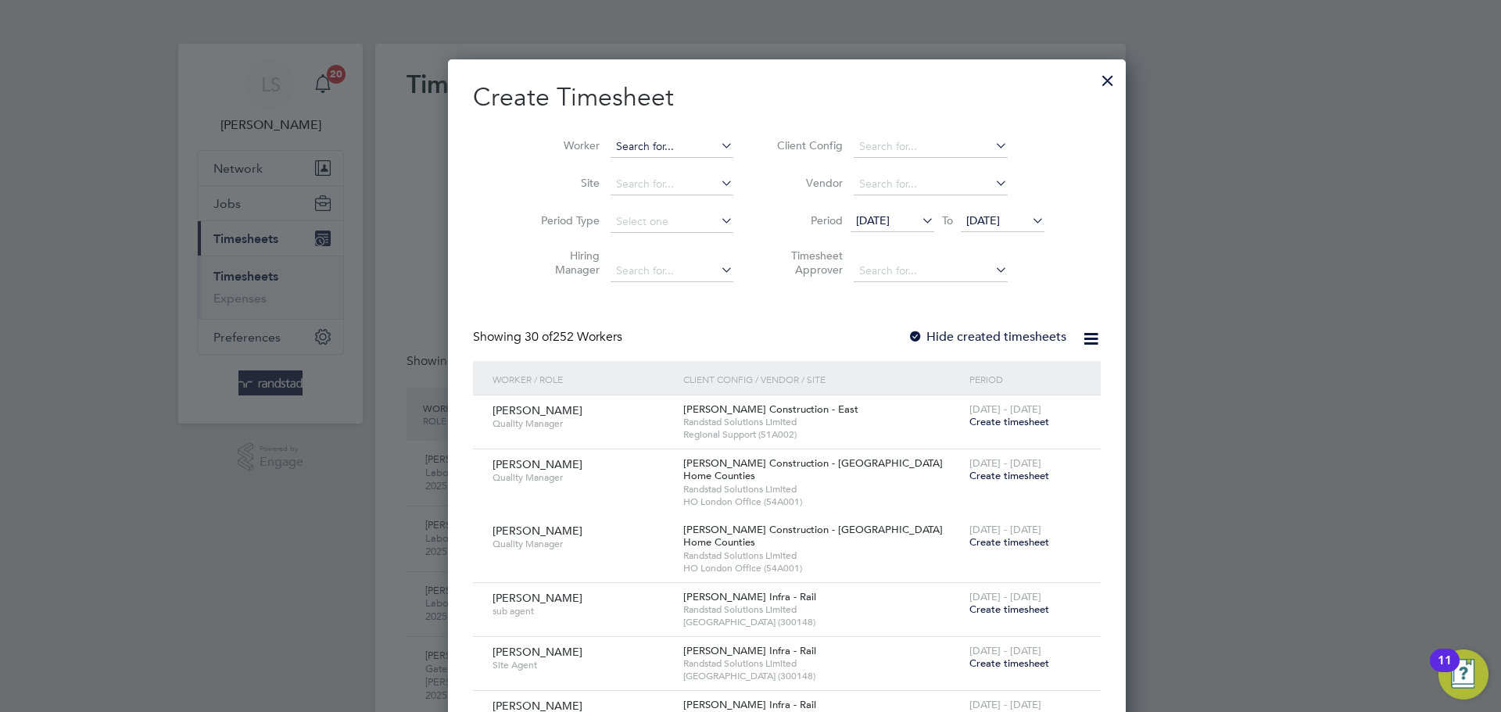
click at [611, 145] on input at bounding box center [672, 147] width 123 height 22
type input "dum"
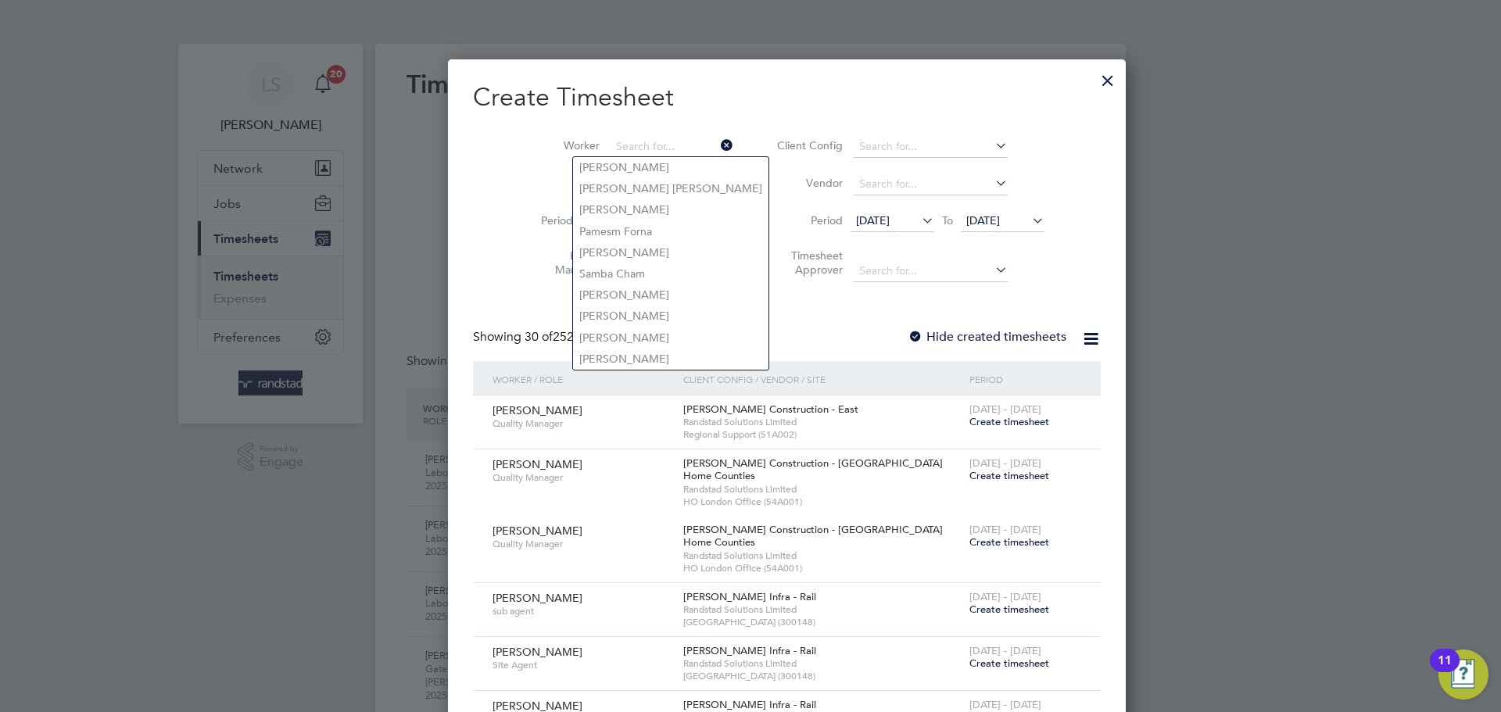
click at [551, 176] on label "Site" at bounding box center [564, 183] width 70 height 14
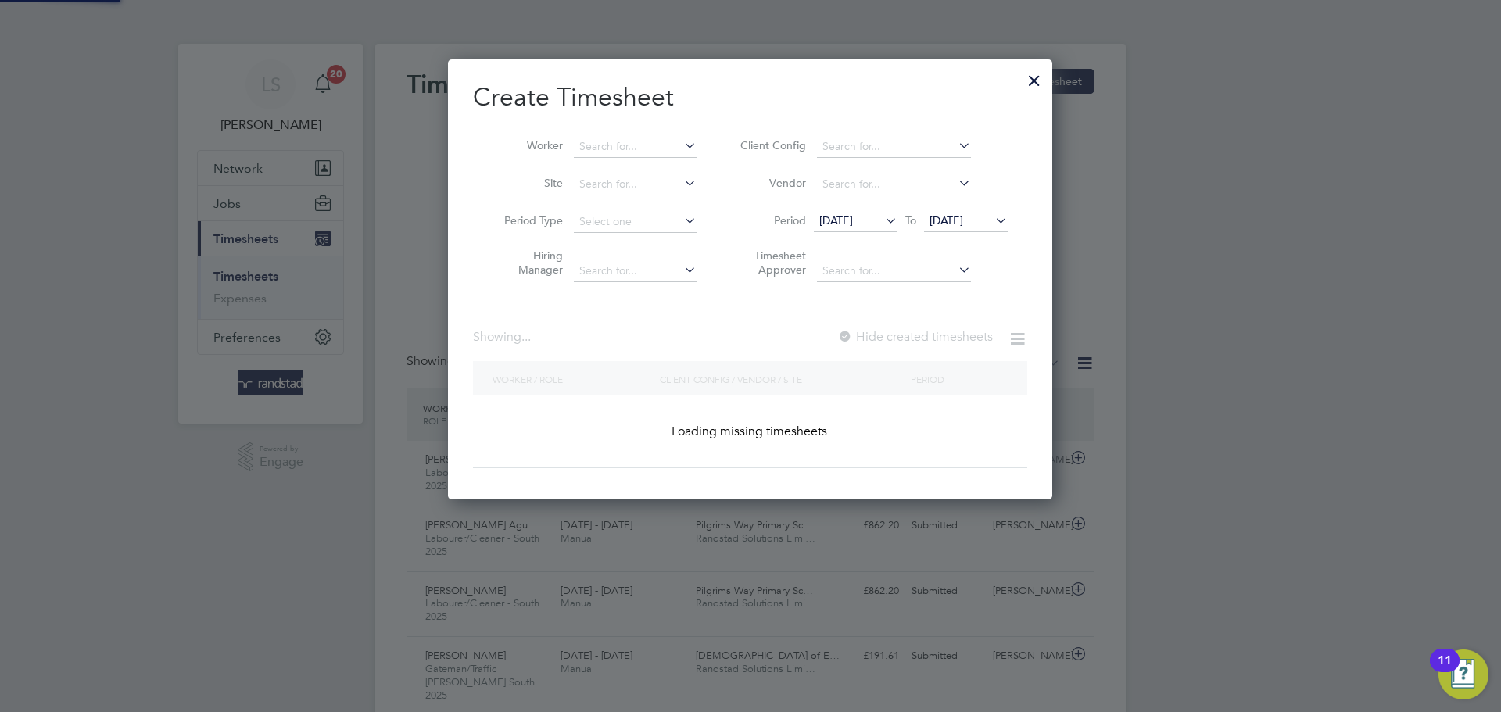
click at [589, 182] on input at bounding box center [635, 185] width 123 height 22
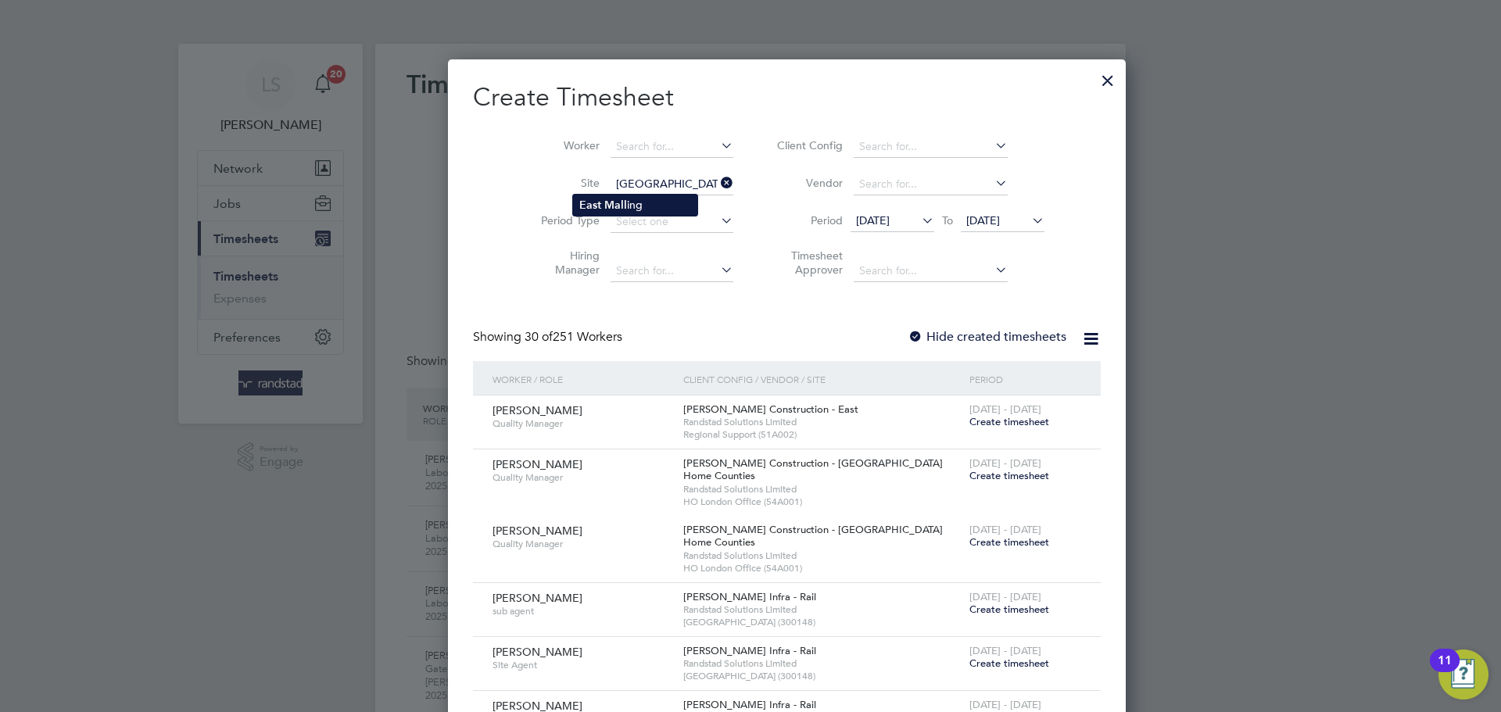
click at [592, 201] on b "East" at bounding box center [590, 205] width 22 height 13
type input "East Malling"
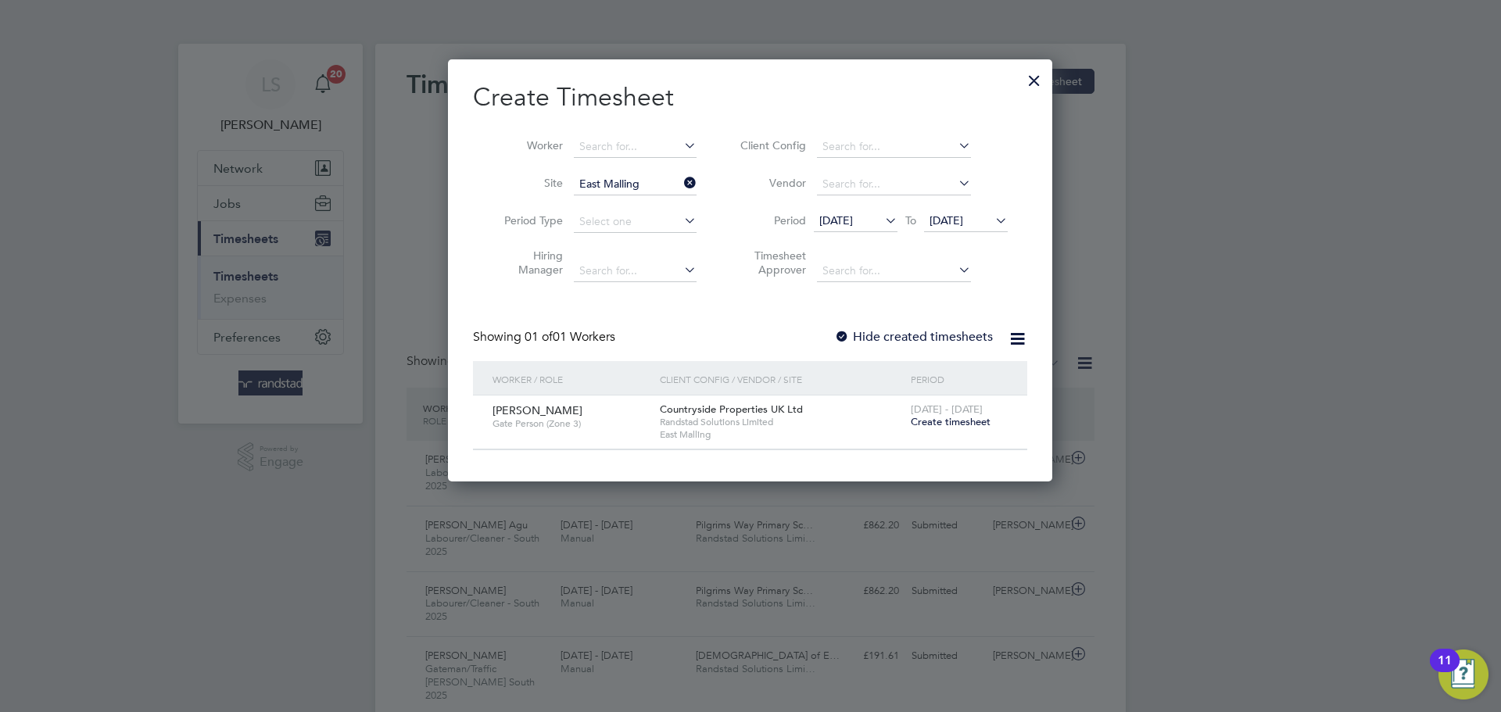
click at [843, 331] on div at bounding box center [842, 338] width 16 height 16
click at [956, 220] on span "[DATE]" at bounding box center [946, 220] width 34 height 14
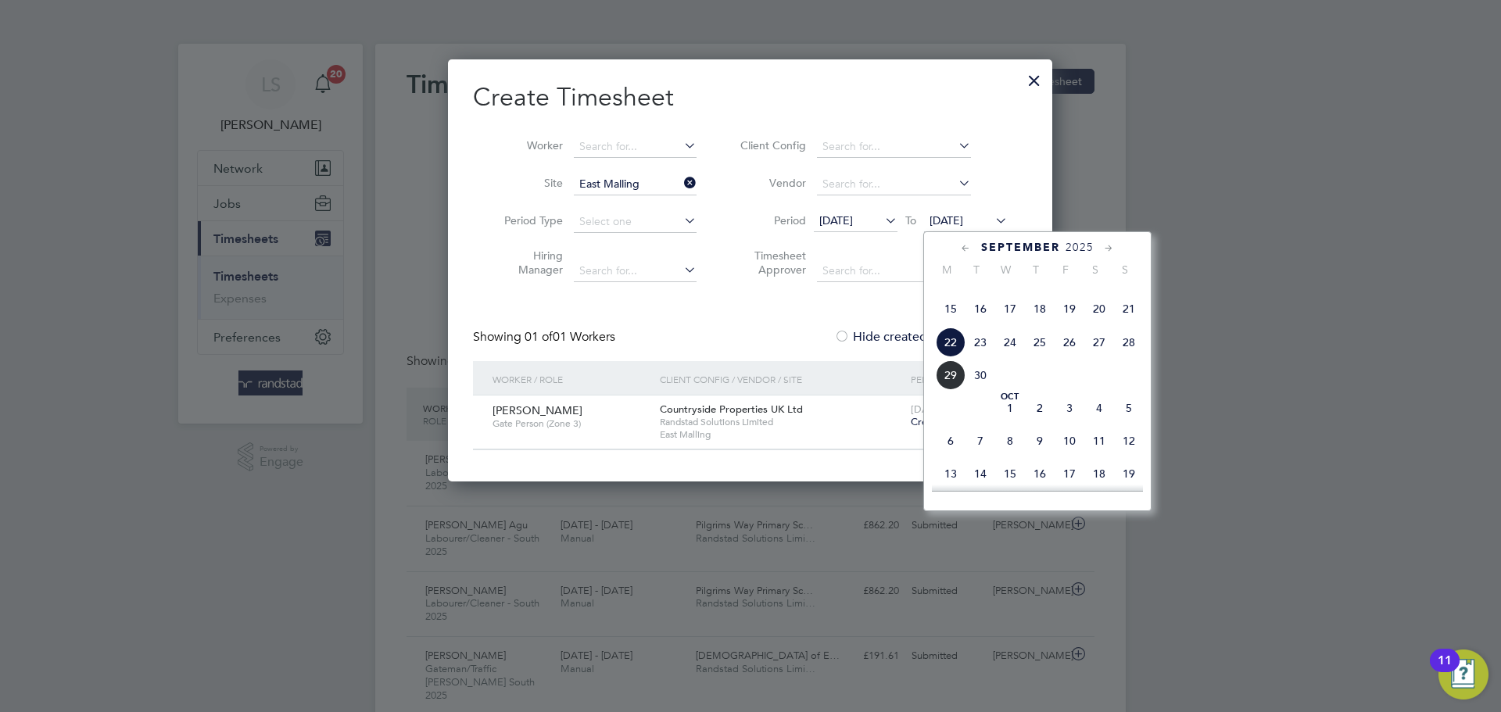
drag, startPoint x: 957, startPoint y: 373, endPoint x: 955, endPoint y: 415, distance: 42.2
click at [955, 393] on div "Sep 1 2 3 4 5 6 7 8 9 10 11 12 13 14 15 16 17 18 19 20 21 22 23 24 25 26 27 28 …" at bounding box center [1047, 310] width 231 height 165
click at [950, 390] on span "29" at bounding box center [951, 375] width 30 height 30
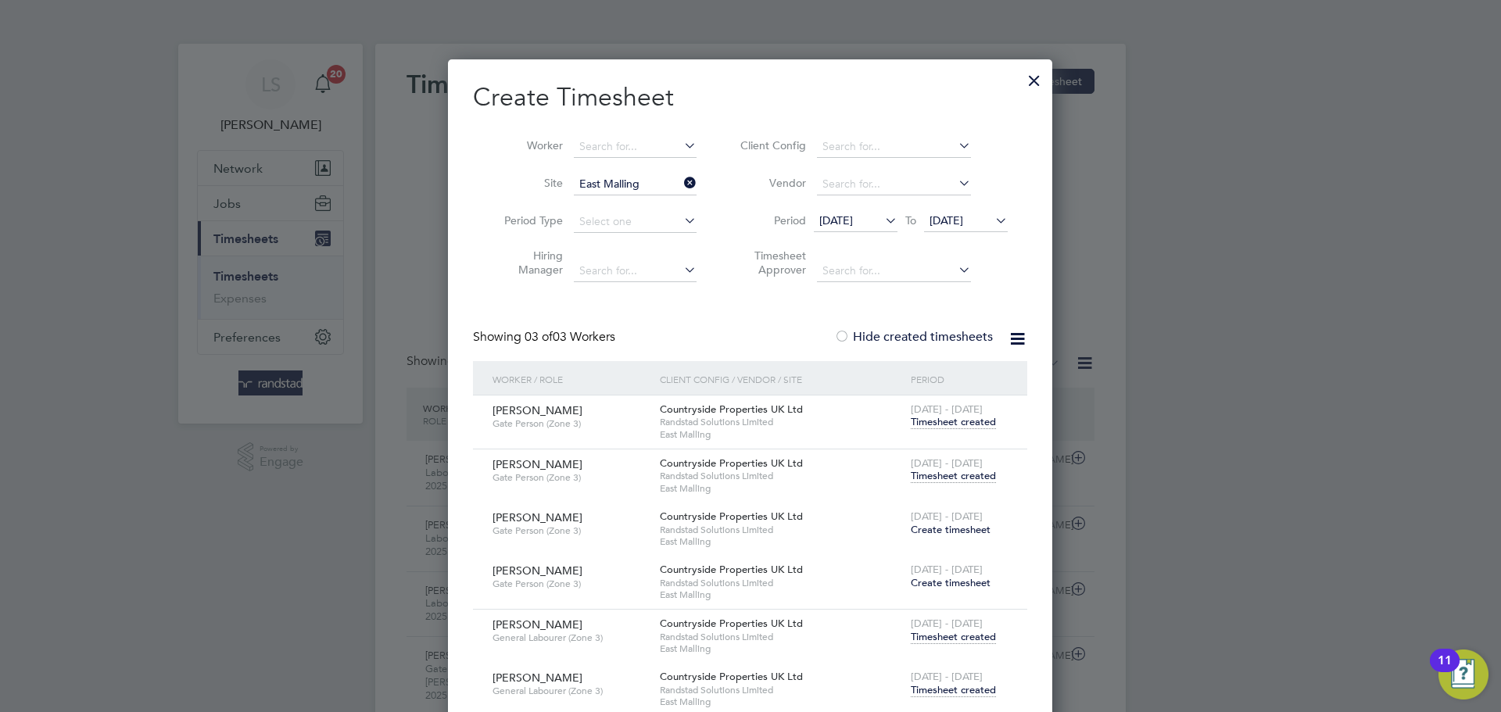
click at [968, 422] on span "Timesheet created" at bounding box center [953, 422] width 85 height 14
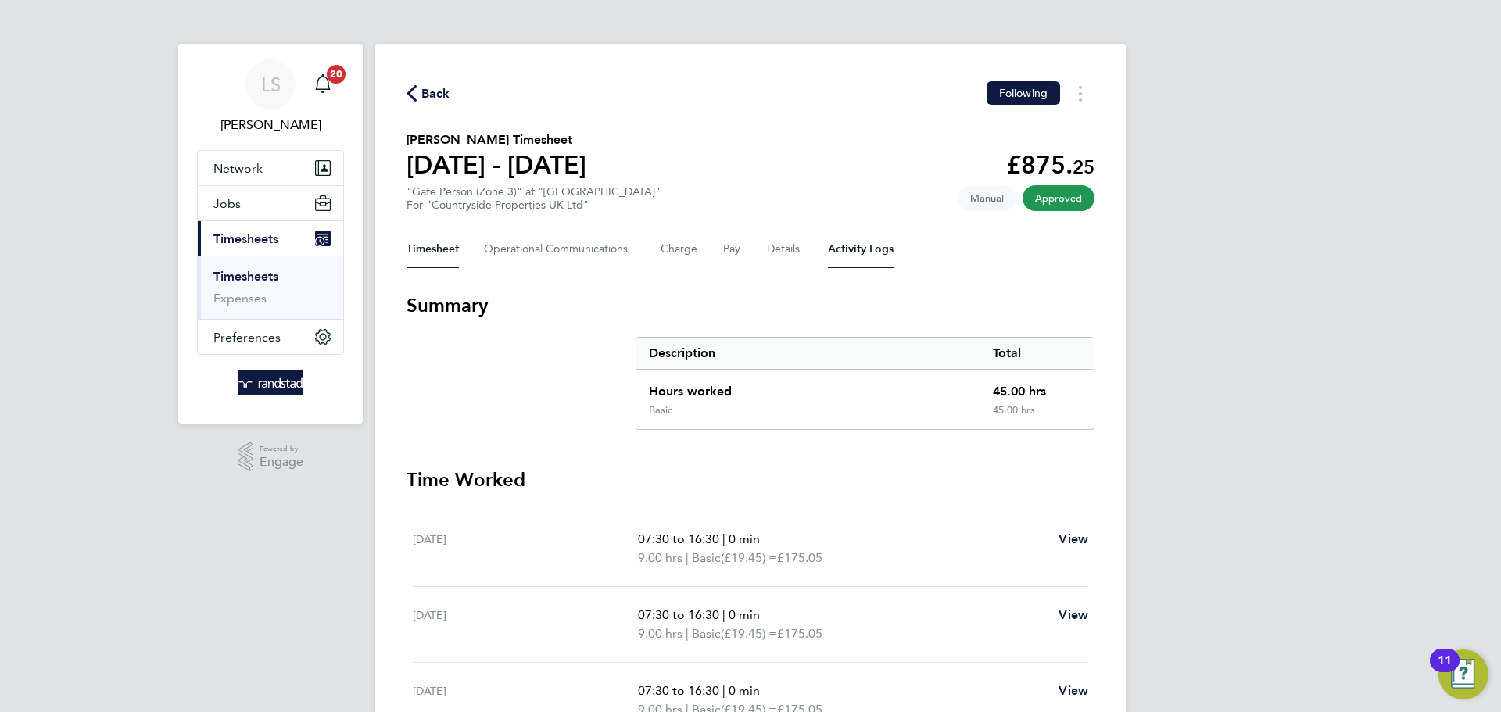
click at [854, 256] on Logs-tab "Activity Logs" at bounding box center [861, 250] width 66 height 38
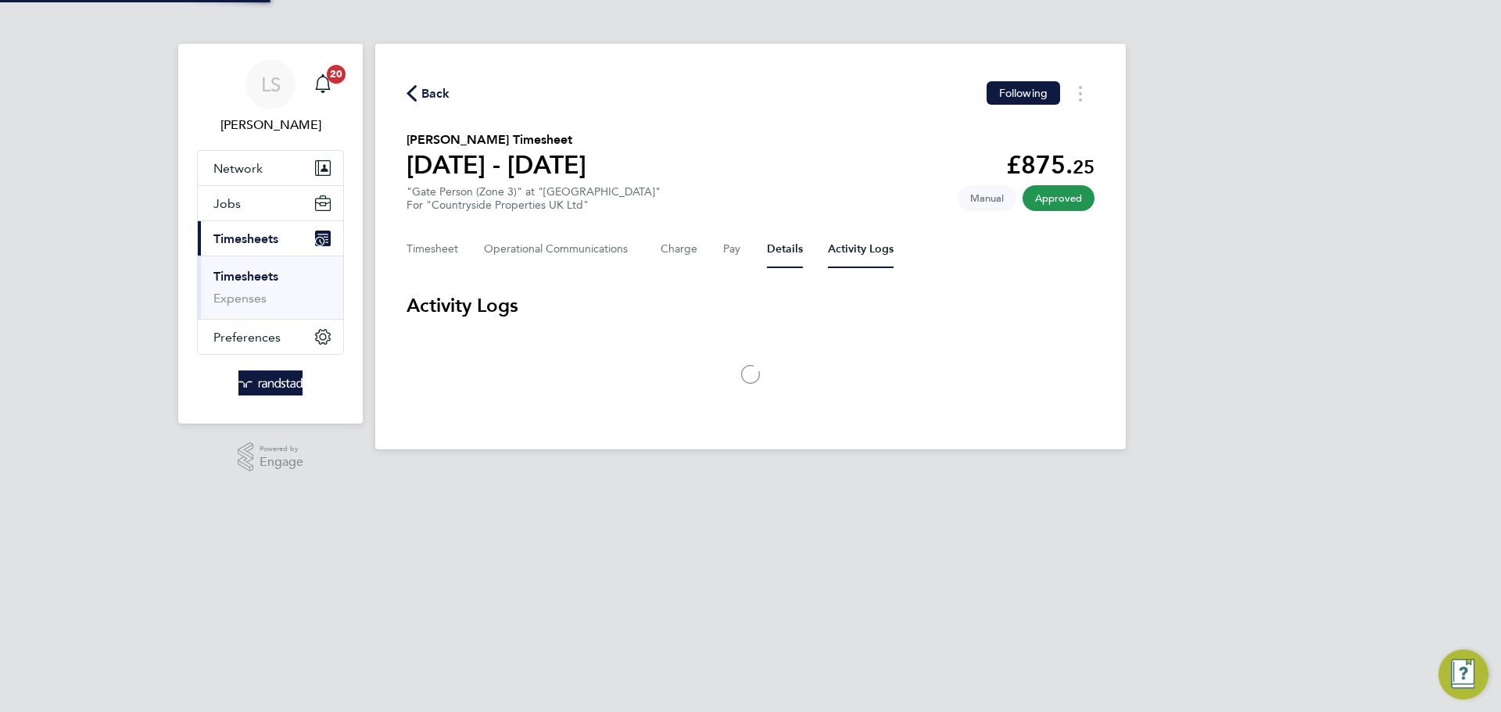
click at [771, 256] on button "Details" at bounding box center [785, 250] width 36 height 38
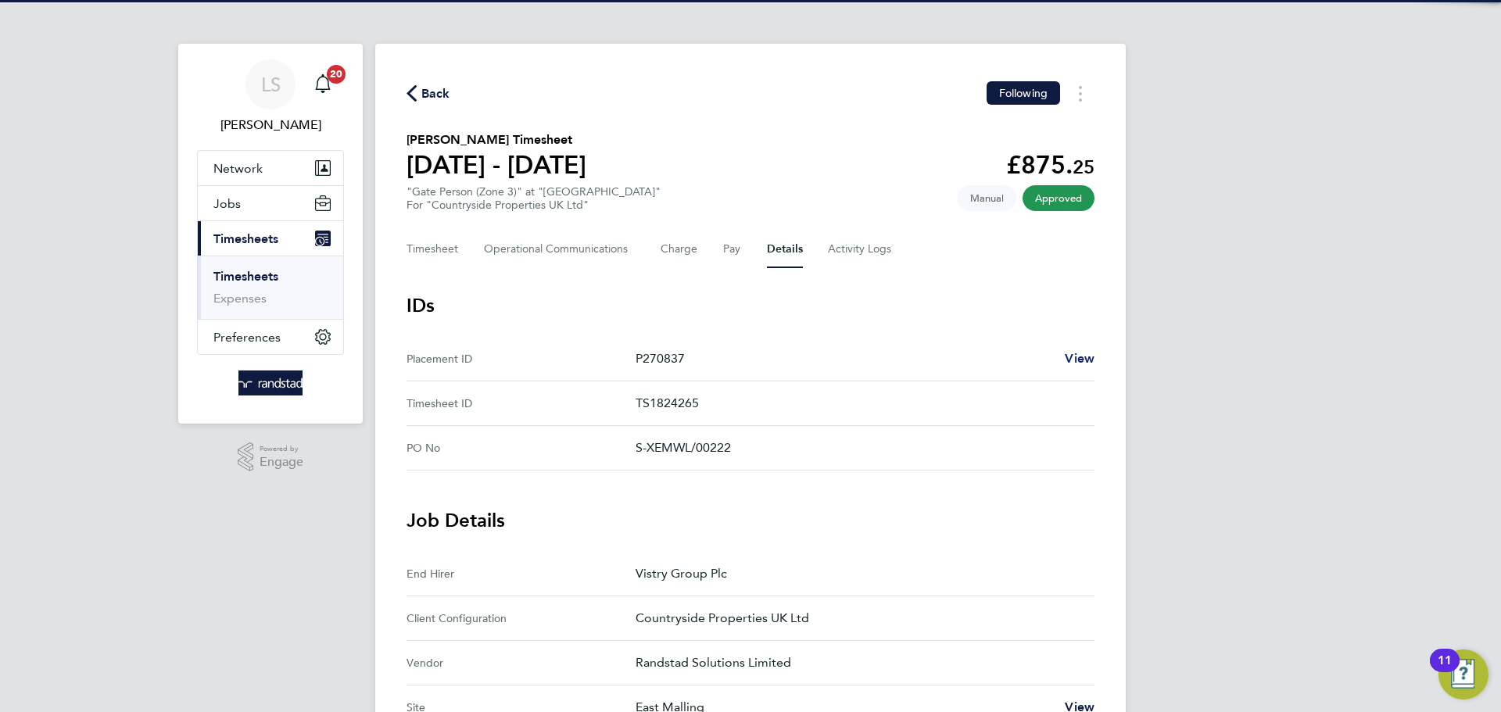
click at [1065, 353] on span "View" at bounding box center [1080, 358] width 30 height 15
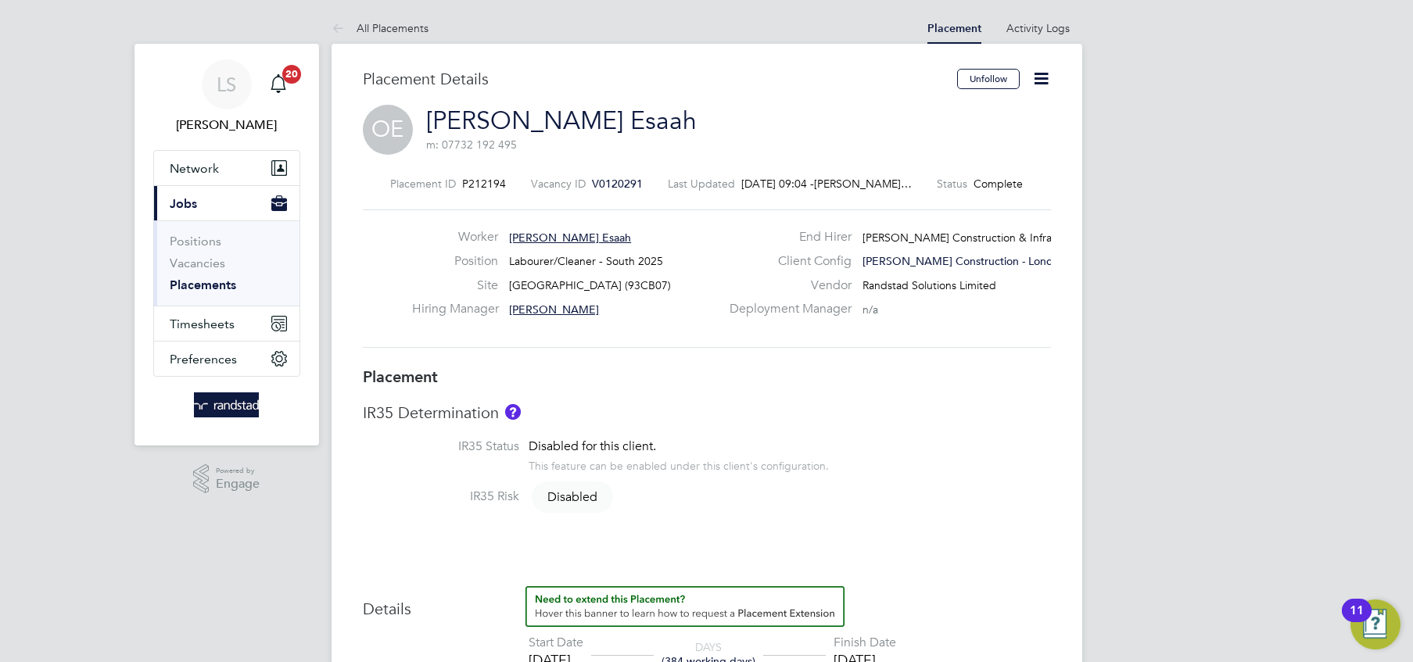
click at [1050, 77] on icon at bounding box center [1041, 79] width 20 height 20
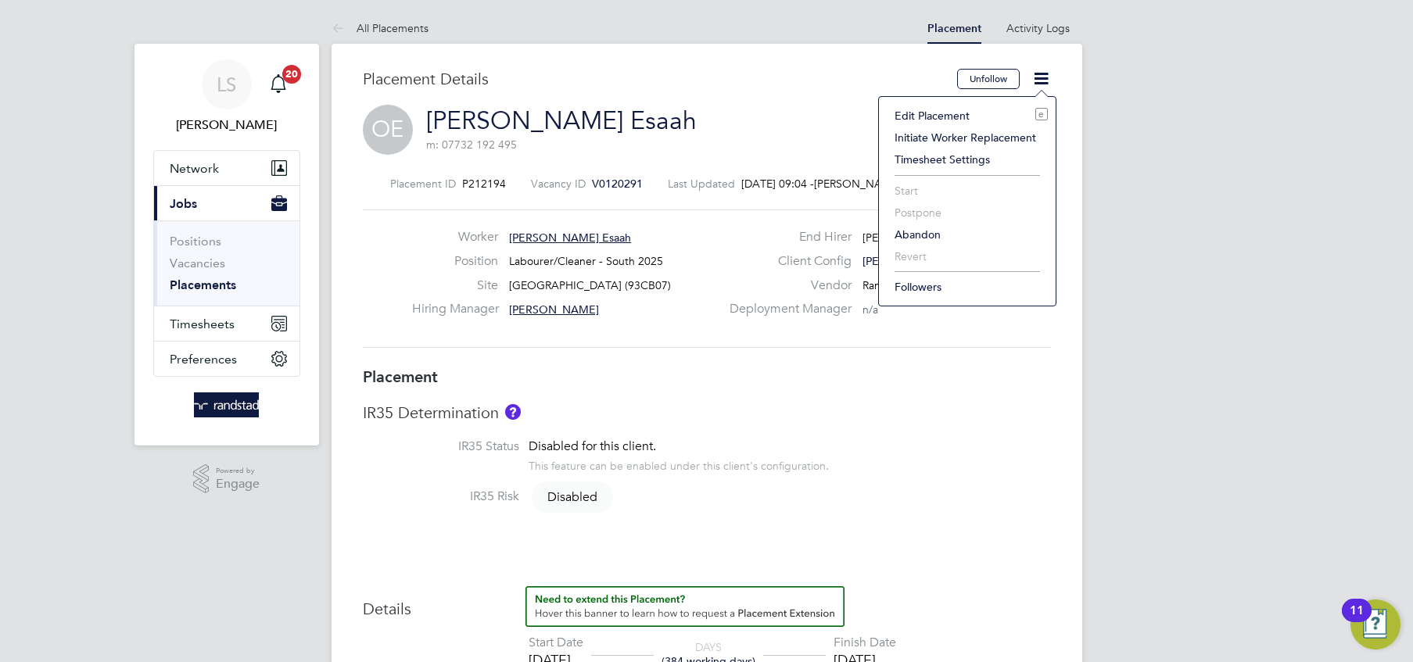
click at [964, 117] on li "Edit Placement e" at bounding box center [966, 116] width 161 height 22
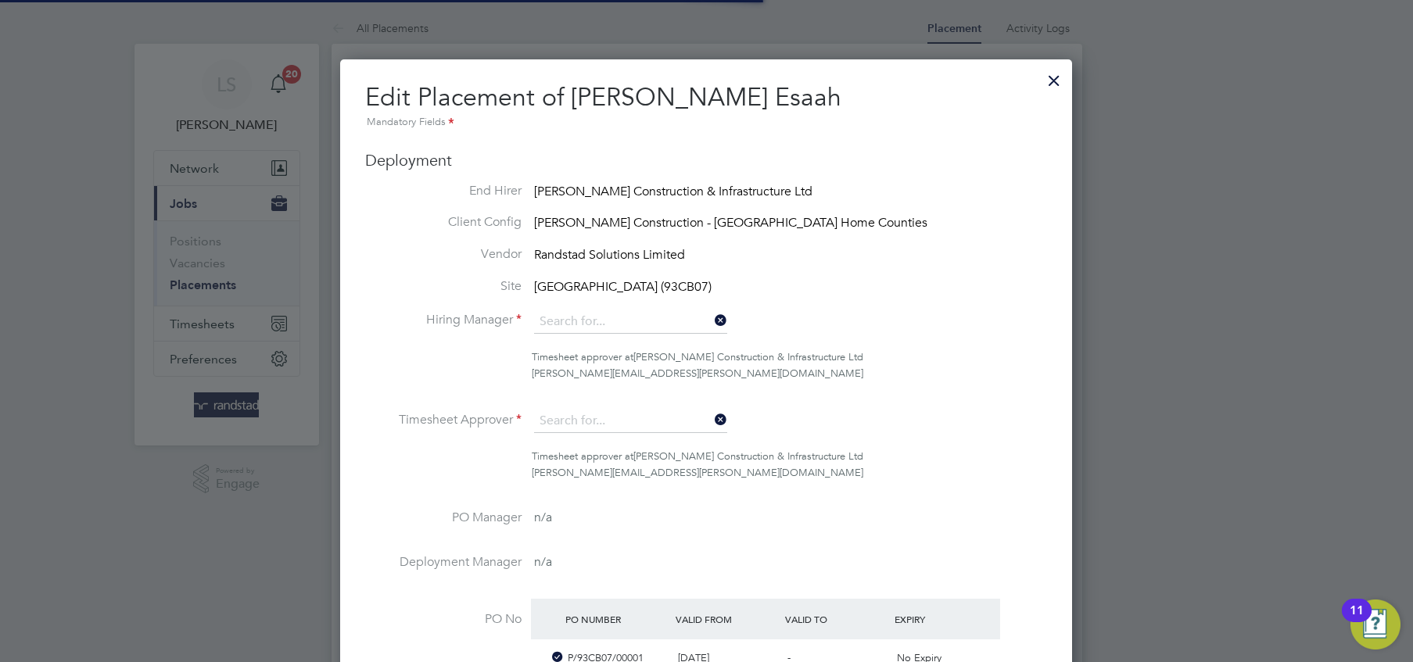
type input "[PERSON_NAME]"
type input "[DATE]"
type input "08:00"
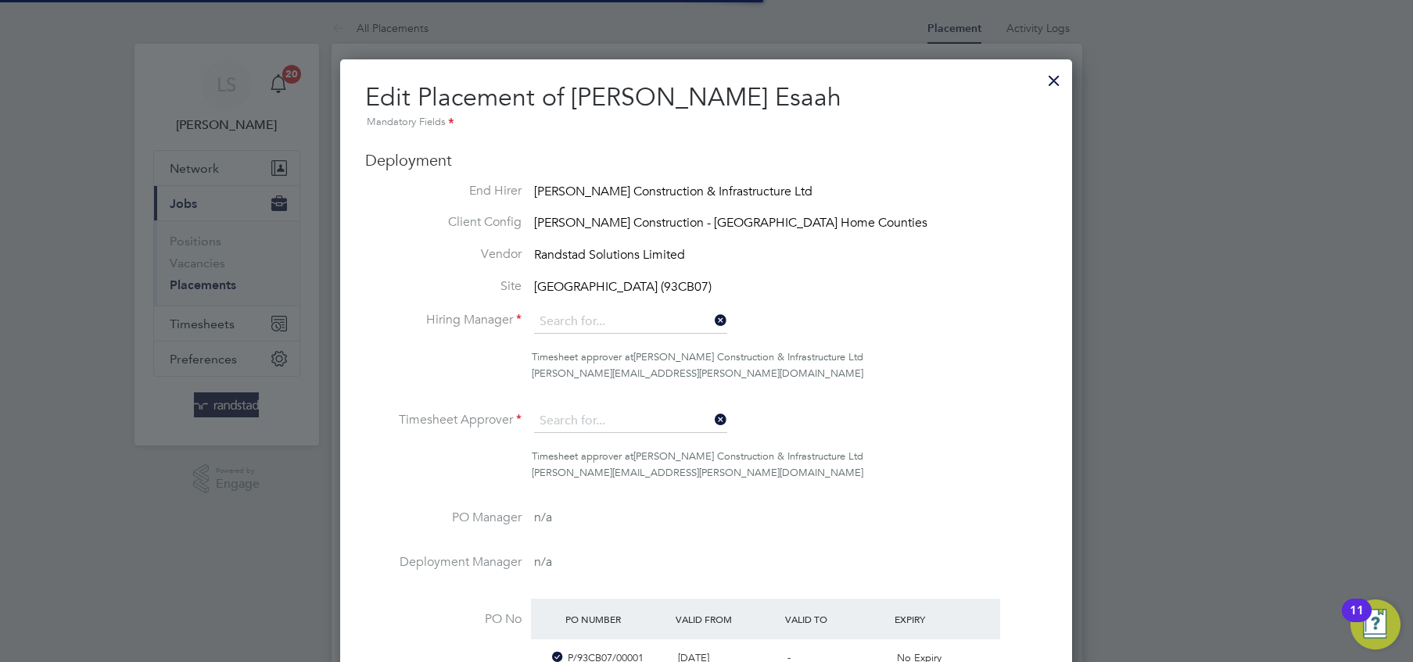
type input "18:00"
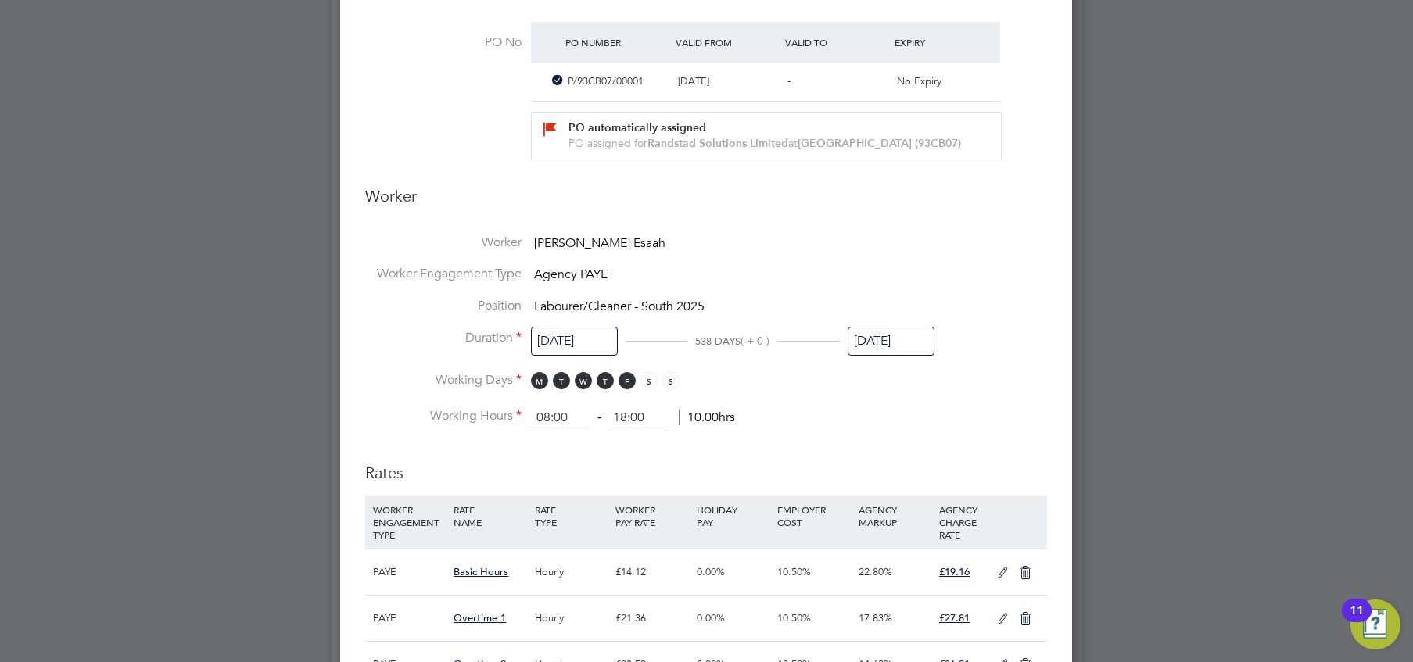
click at [869, 341] on input "[DATE]" at bounding box center [890, 341] width 87 height 29
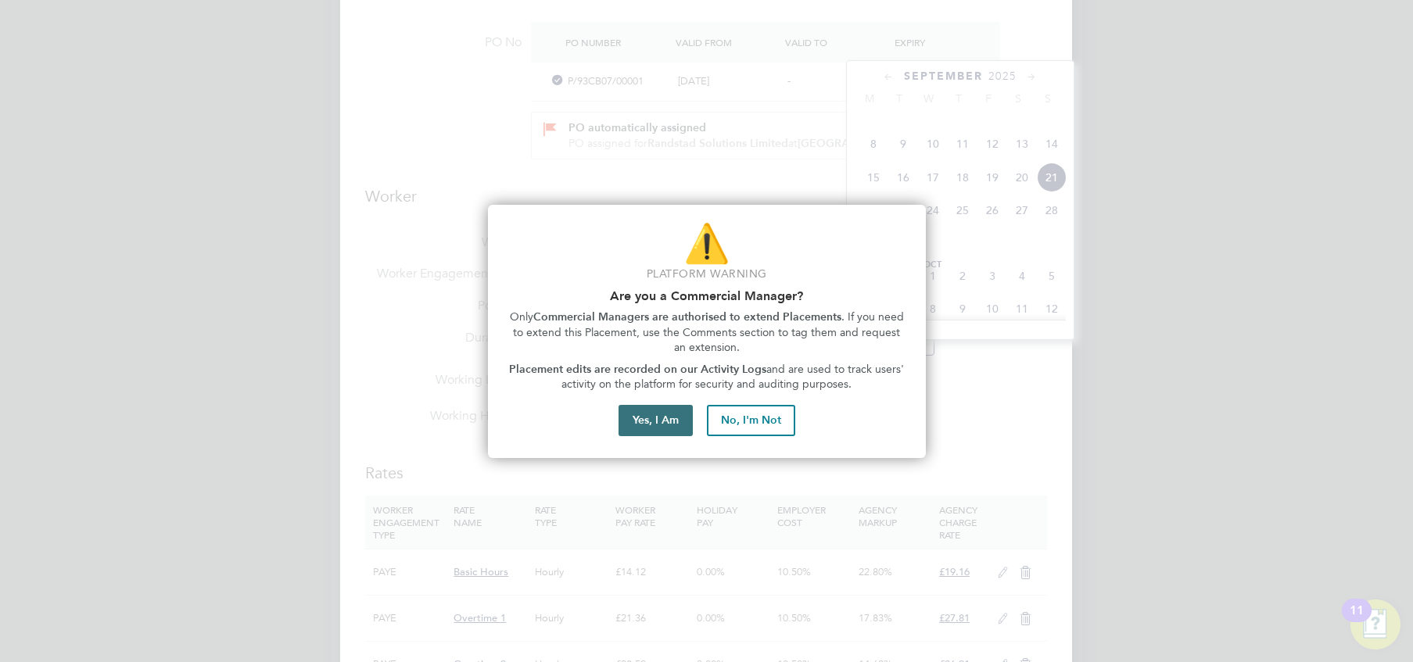
click at [683, 421] on button "Yes, I Am" at bounding box center [655, 420] width 74 height 31
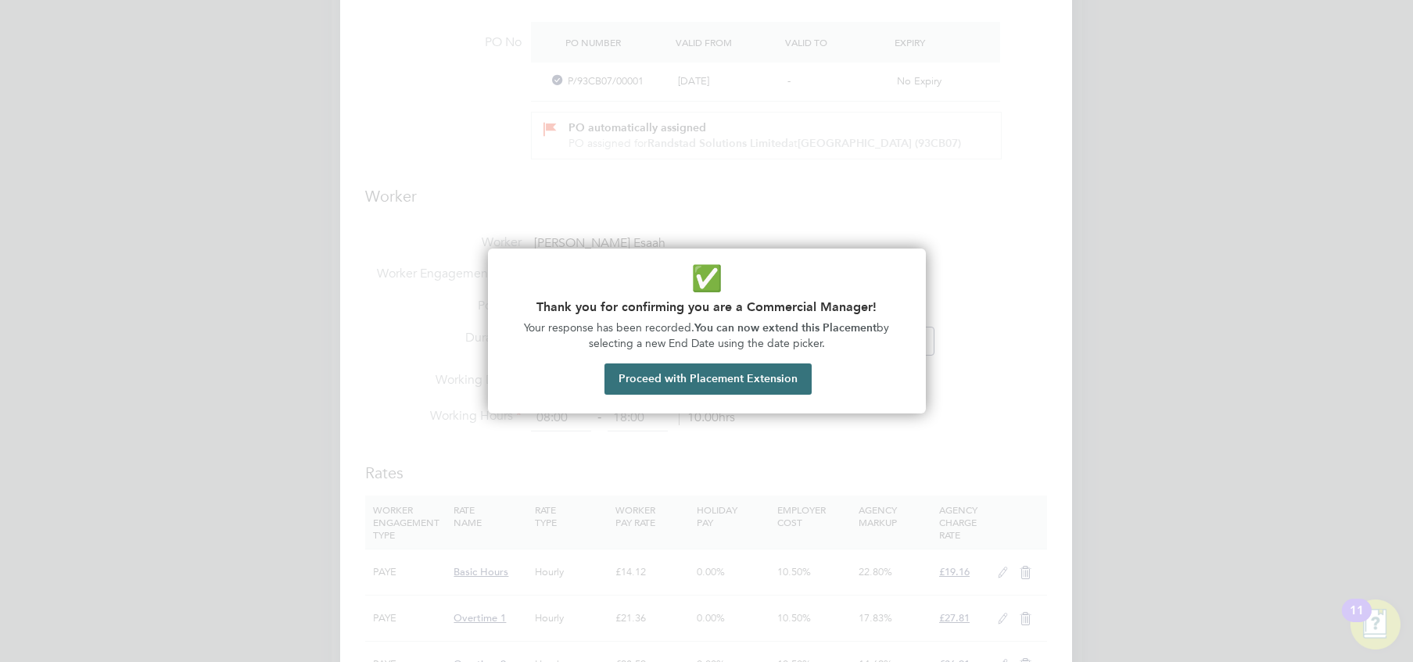
click at [740, 392] on button "Proceed with Placement Extension" at bounding box center [707, 378] width 207 height 31
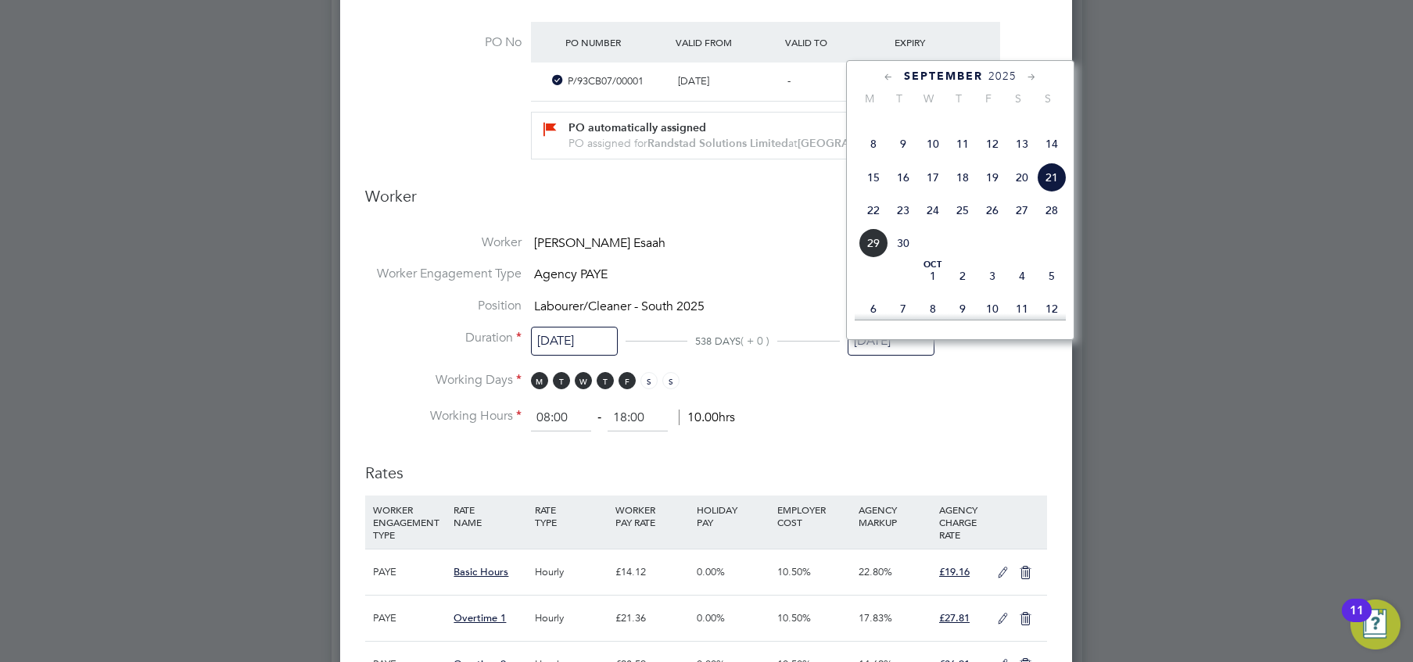
click at [1026, 74] on icon at bounding box center [1031, 77] width 15 height 17
click at [1047, 220] on span "26" at bounding box center [1052, 205] width 30 height 30
type input "[DATE]"
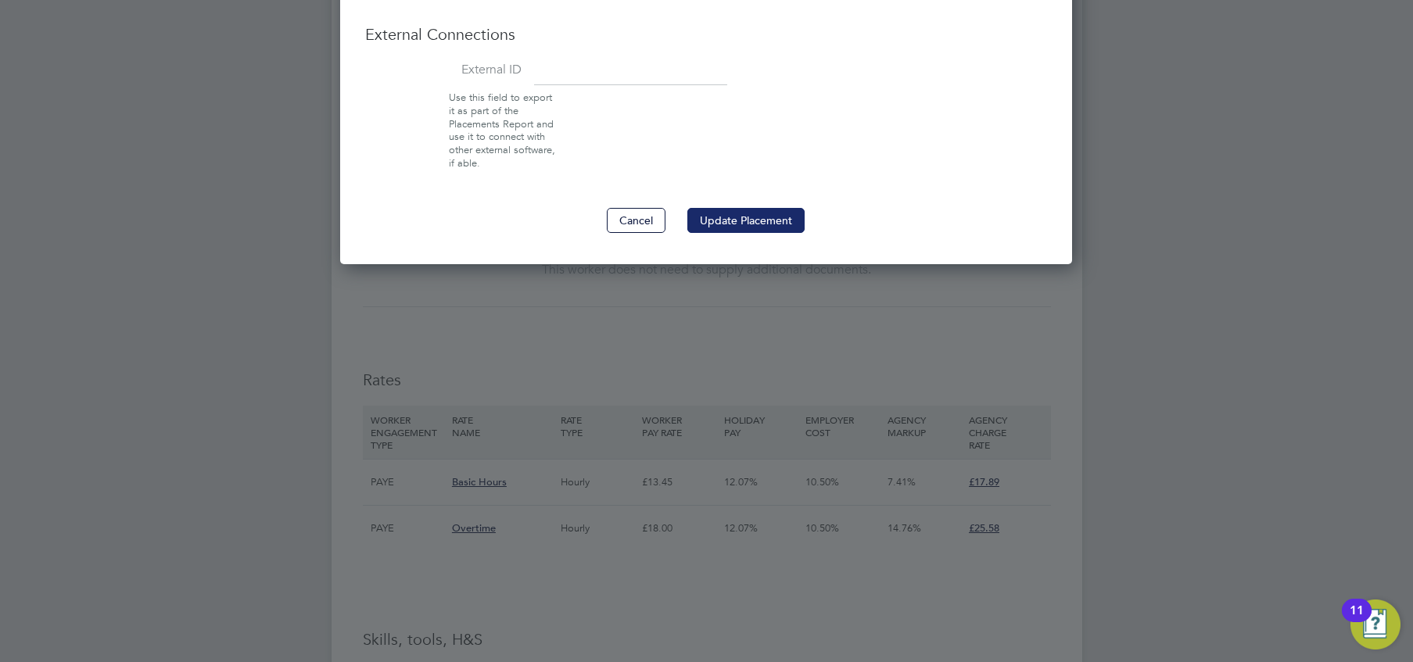
click at [743, 227] on button "Update Placement" at bounding box center [745, 220] width 117 height 25
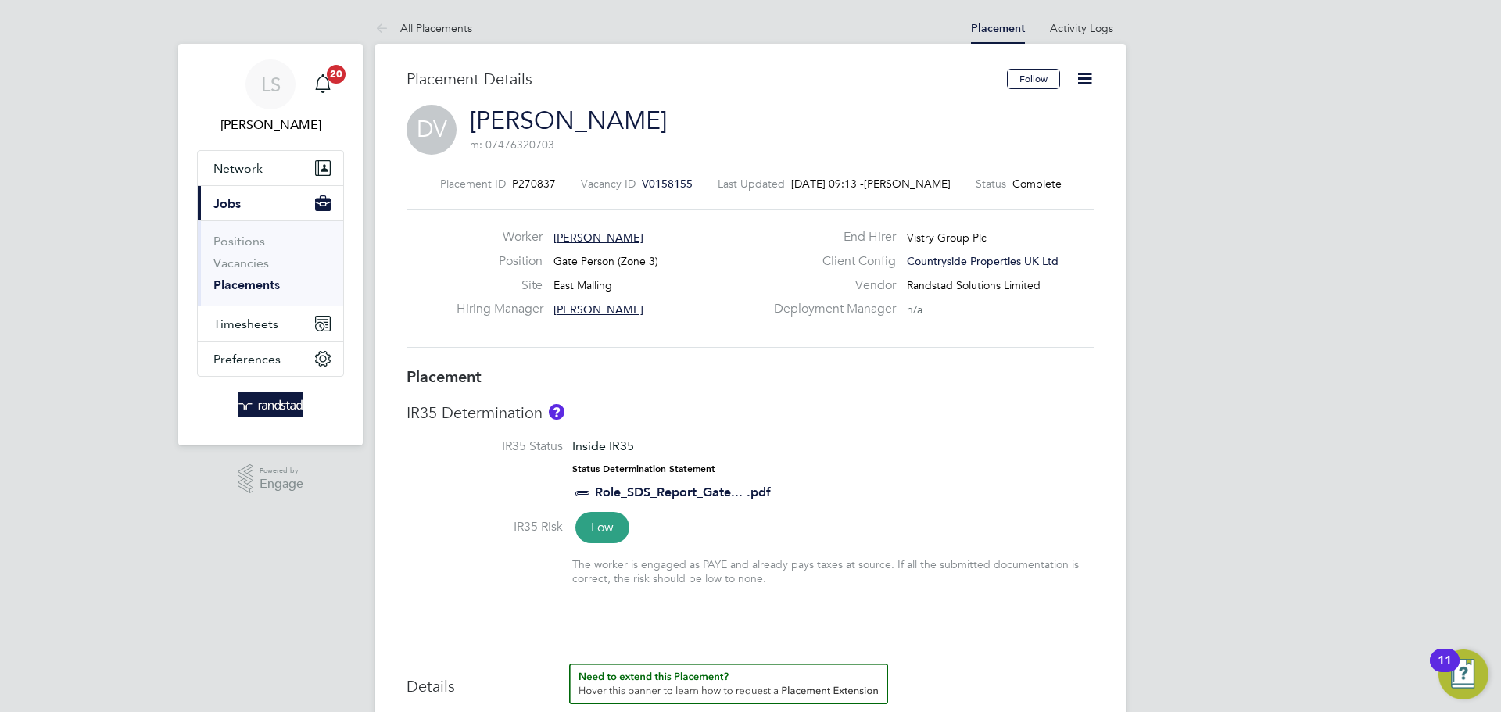
drag, startPoint x: 409, startPoint y: 30, endPoint x: 259, endPoint y: 220, distance: 242.1
click at [235, 322] on span "Timesheets" at bounding box center [245, 324] width 65 height 15
click at [247, 319] on span "Timesheets" at bounding box center [245, 324] width 65 height 15
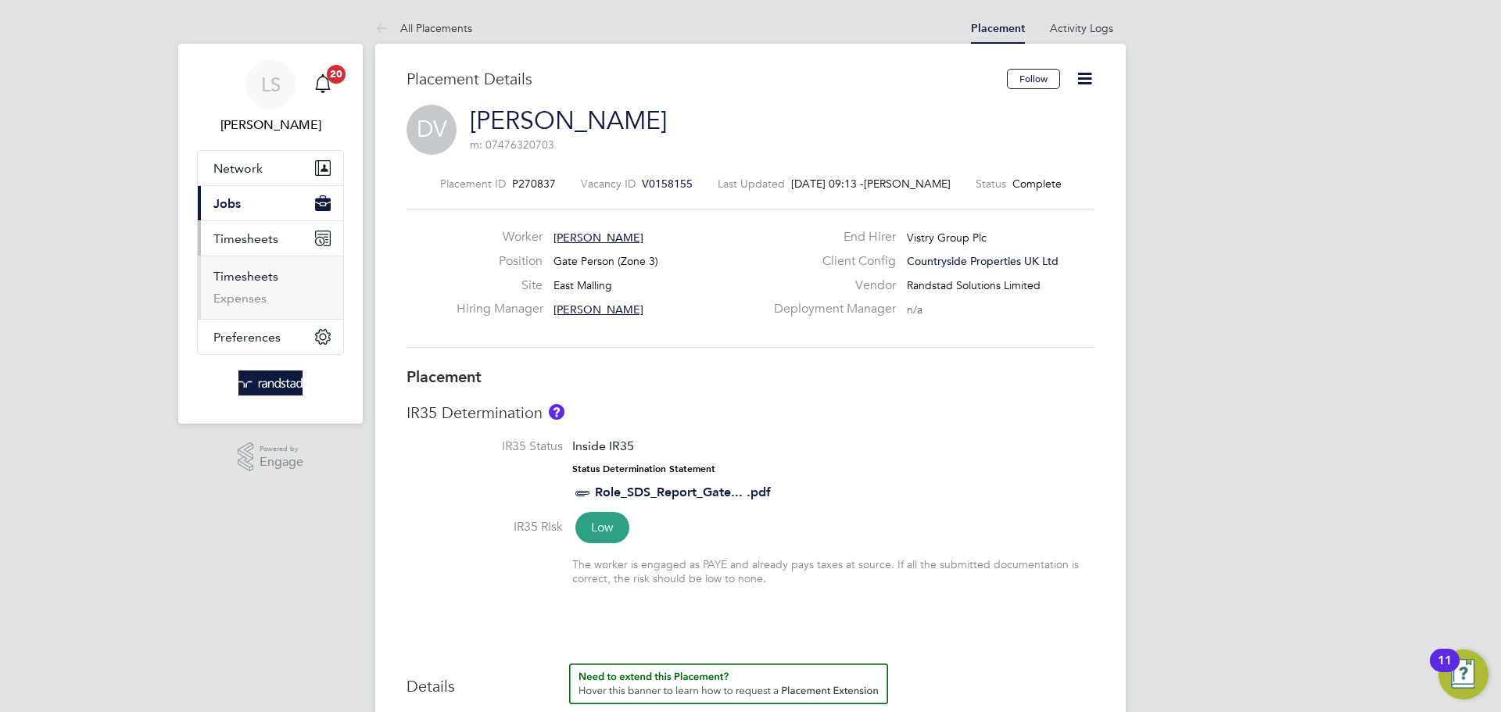
click at [220, 278] on link "Timesheets" at bounding box center [245, 276] width 65 height 15
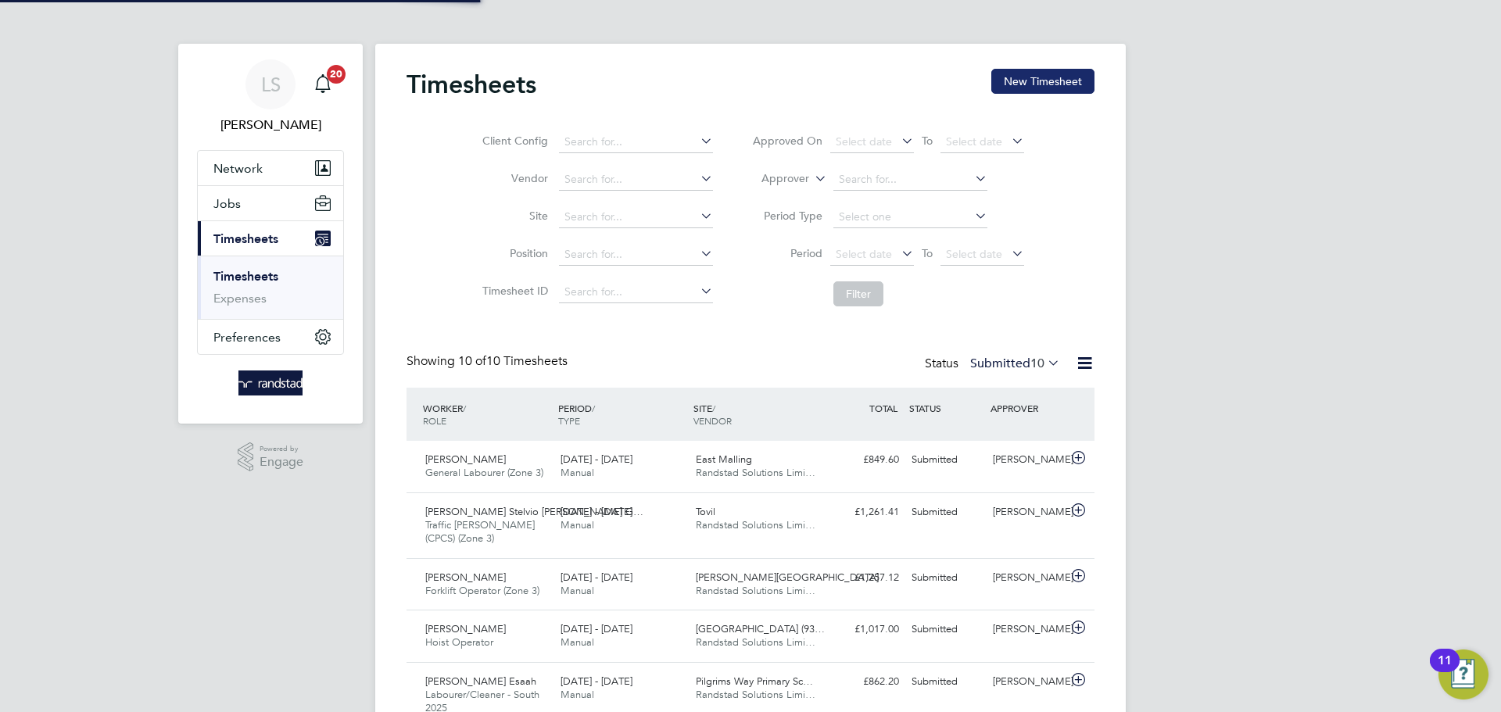
click at [1055, 88] on button "New Timesheet" at bounding box center [1042, 81] width 103 height 25
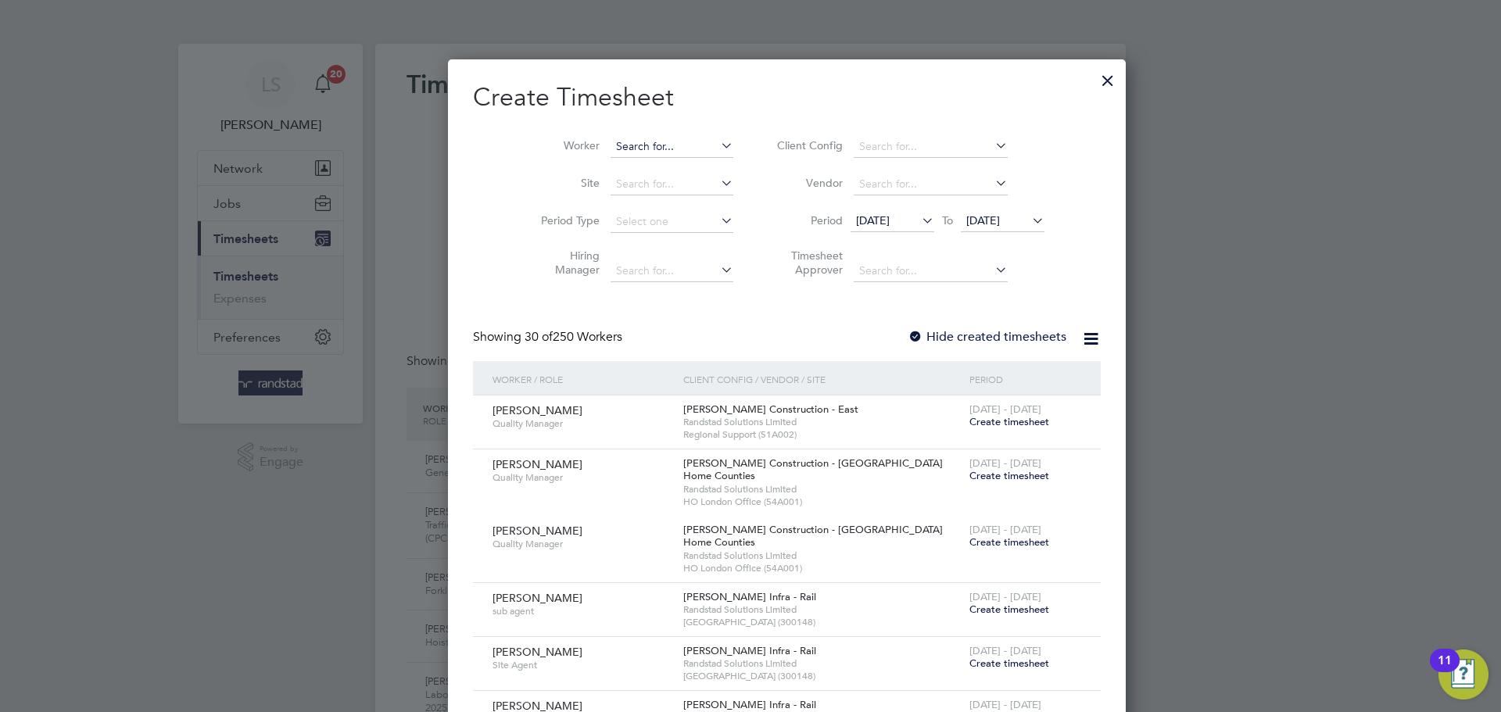
click at [611, 152] on input at bounding box center [672, 147] width 123 height 22
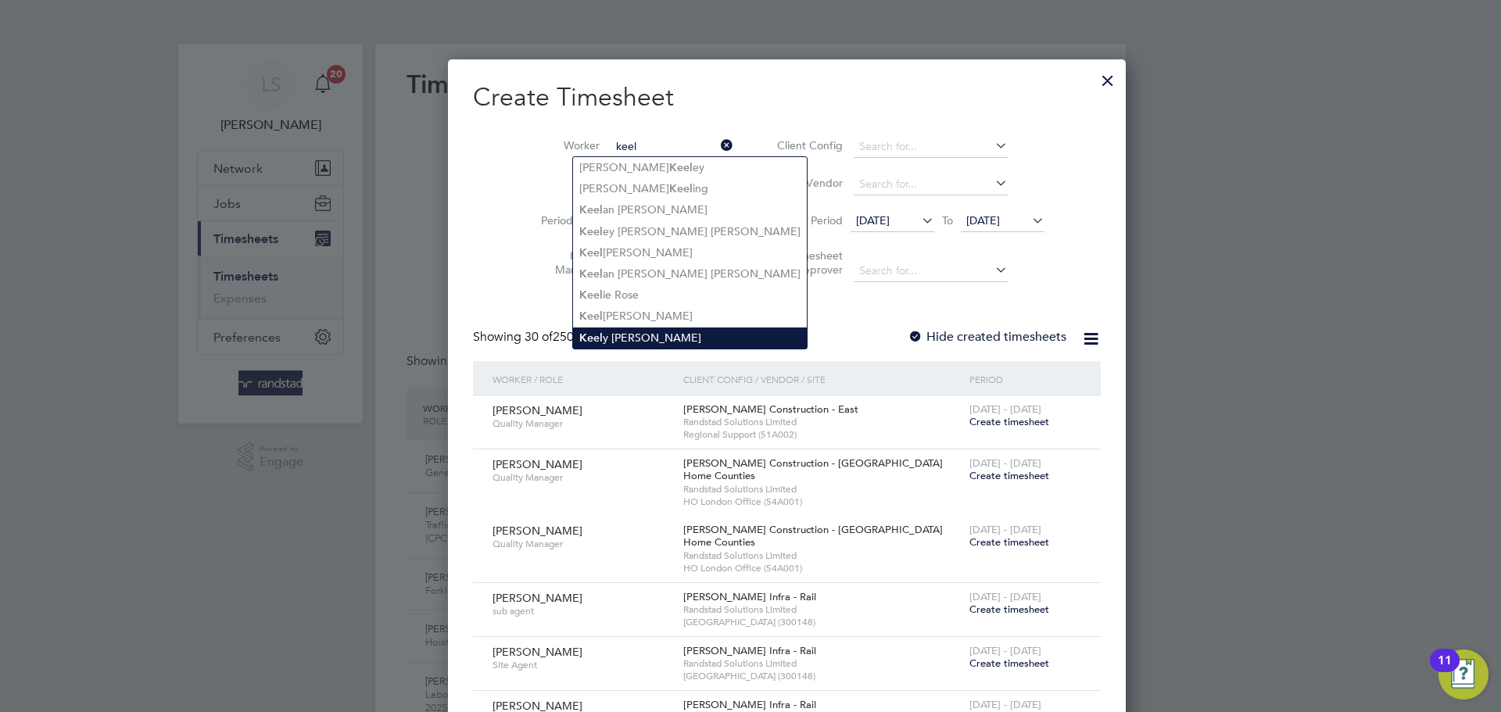
click at [645, 335] on li "Keel y [PERSON_NAME]" at bounding box center [690, 338] width 234 height 21
type input "[PERSON_NAME]"
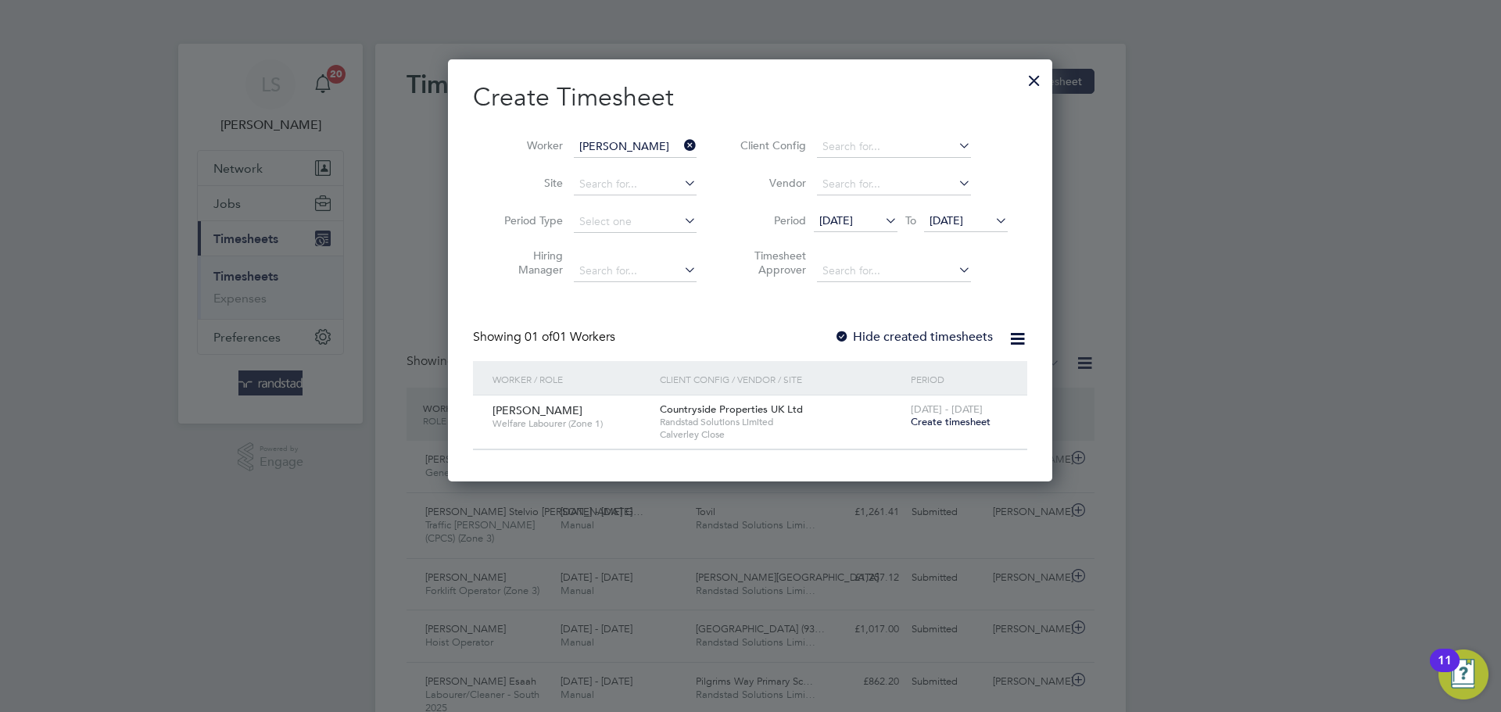
click at [936, 421] on span "Create timesheet" at bounding box center [951, 421] width 80 height 13
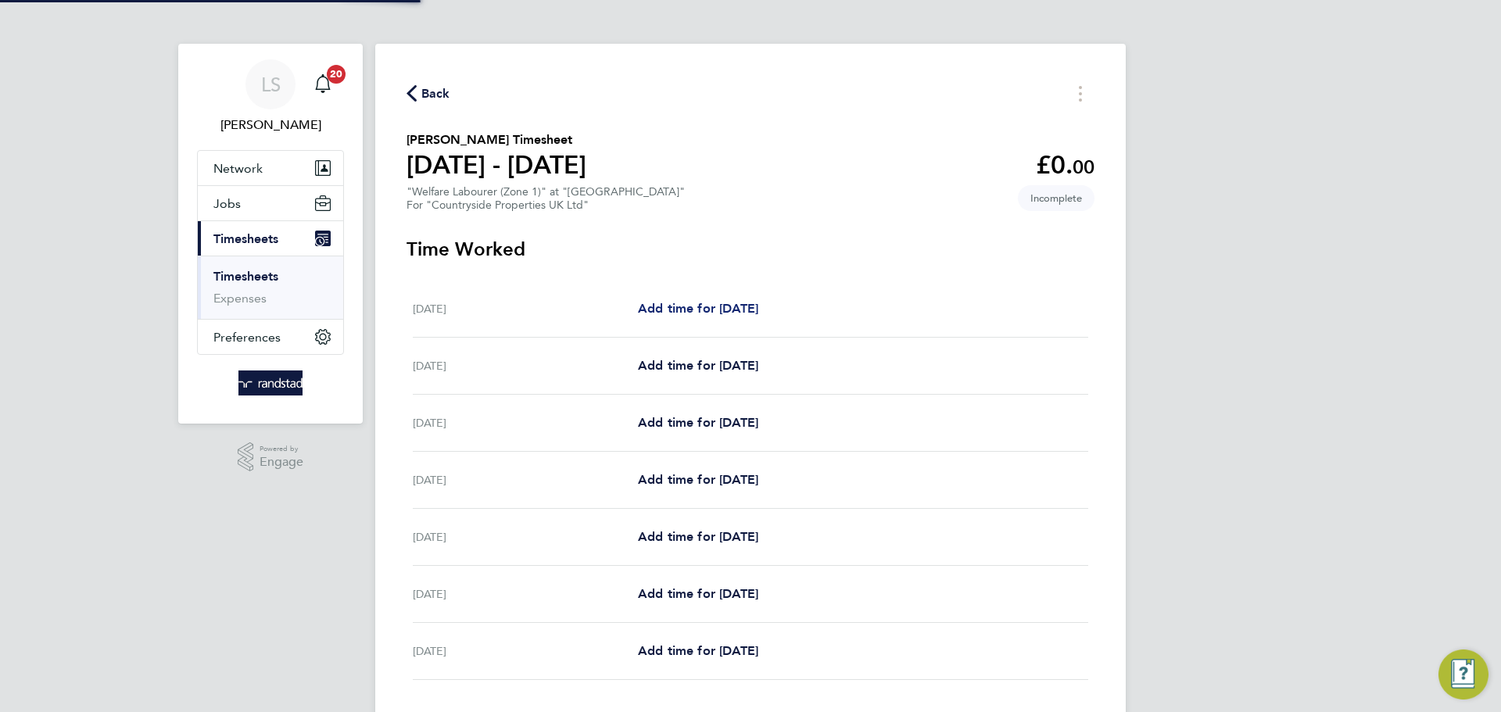
click at [668, 310] on span "Add time for [DATE]" at bounding box center [698, 308] width 120 height 15
select select "30"
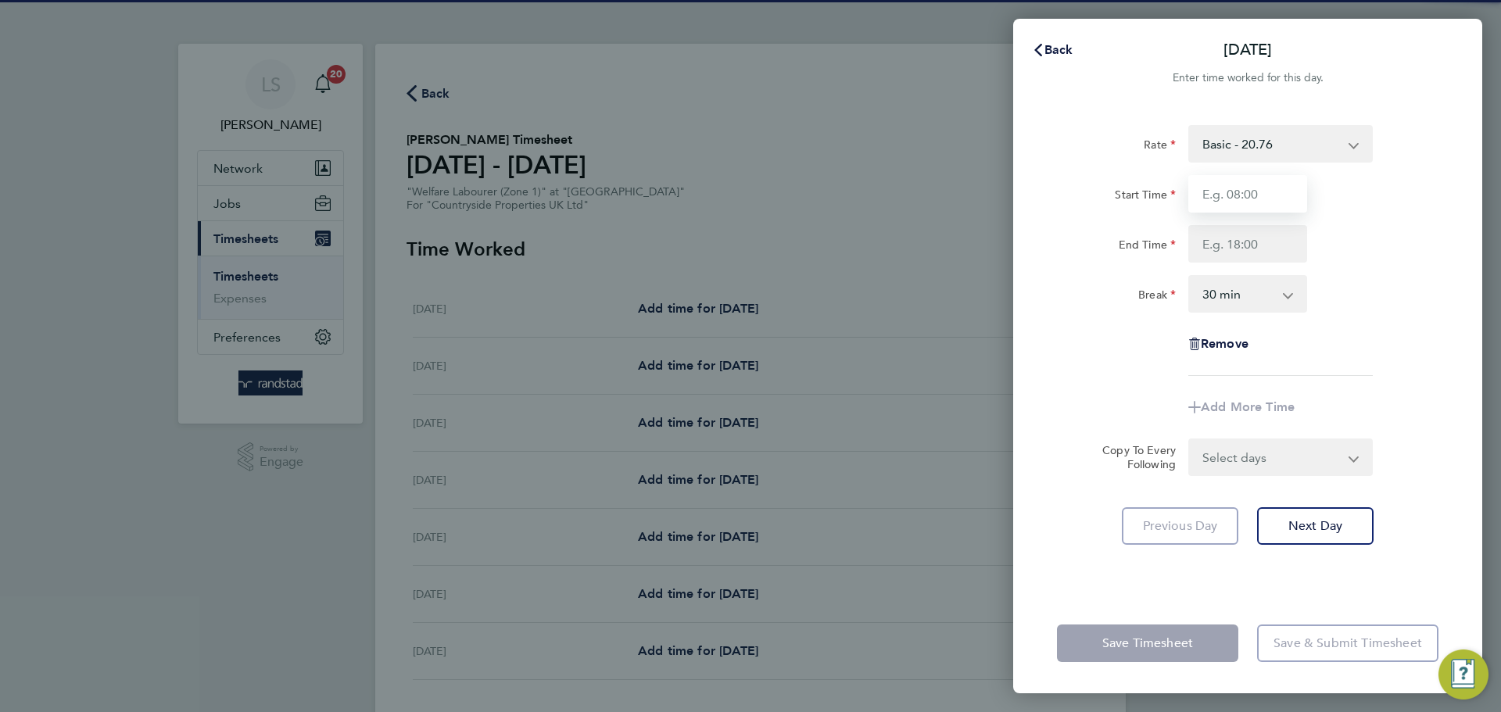
click at [1191, 188] on input "Start Time" at bounding box center [1247, 194] width 119 height 38
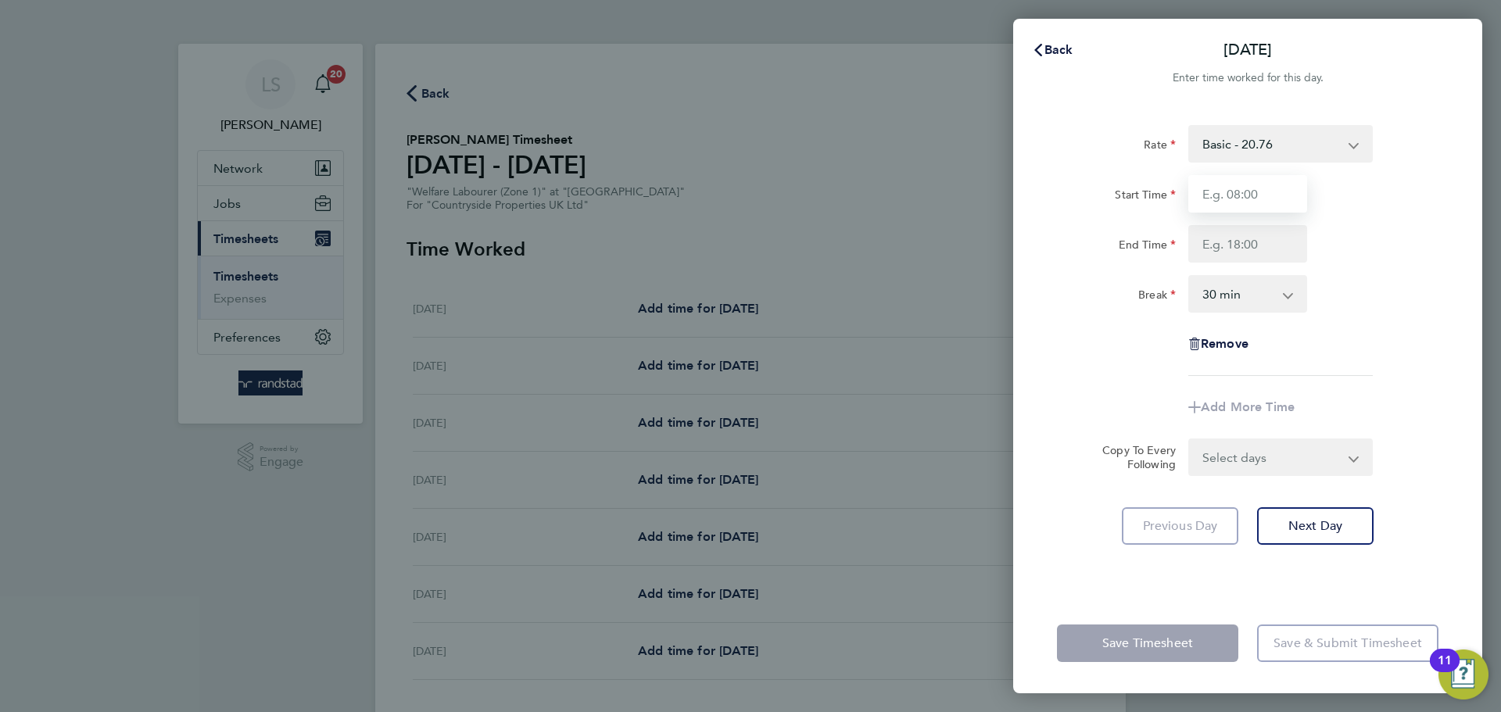
type input "07:30"
click at [1242, 235] on input "End Time" at bounding box center [1247, 244] width 119 height 38
click at [1210, 242] on input "End Time" at bounding box center [1247, 244] width 119 height 38
type input "11:30"
click at [1200, 288] on select "0 min 15 min 30 min 45 min 60 min 75 min 90 min" at bounding box center [1238, 294] width 97 height 34
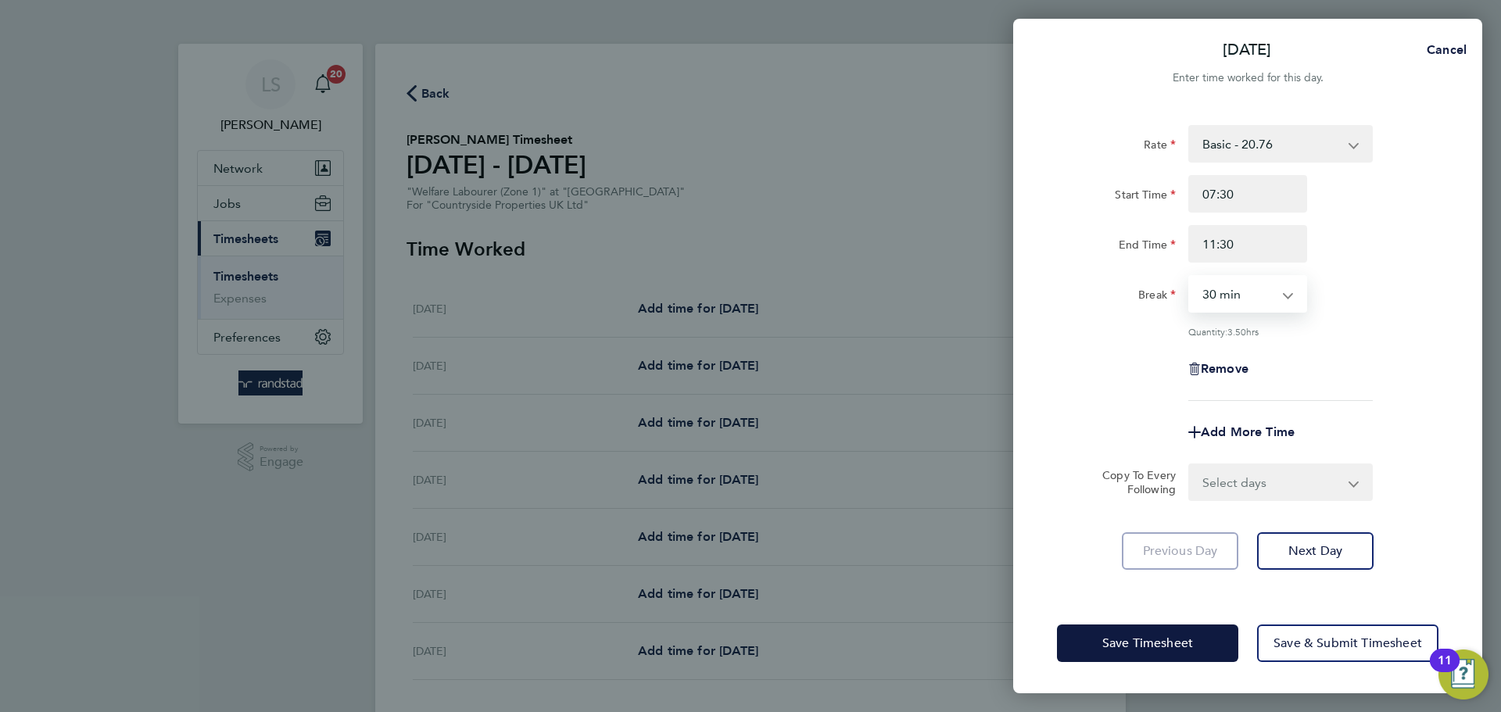
select select "0"
click at [1190, 277] on select "0 min 15 min 30 min 45 min 60 min 75 min 90 min" at bounding box center [1238, 294] width 97 height 34
click at [1241, 477] on select "Select days Day Weekday (Mon-Fri) Weekend (Sat-Sun) [DATE] [DATE] [DATE] [DATE]…" at bounding box center [1272, 482] width 164 height 34
select select "WEEKDAY"
click at [1190, 465] on select "Select days Day Weekday (Mon-Fri) Weekend (Sat-Sun) [DATE] [DATE] [DATE] [DATE]…" at bounding box center [1272, 482] width 164 height 34
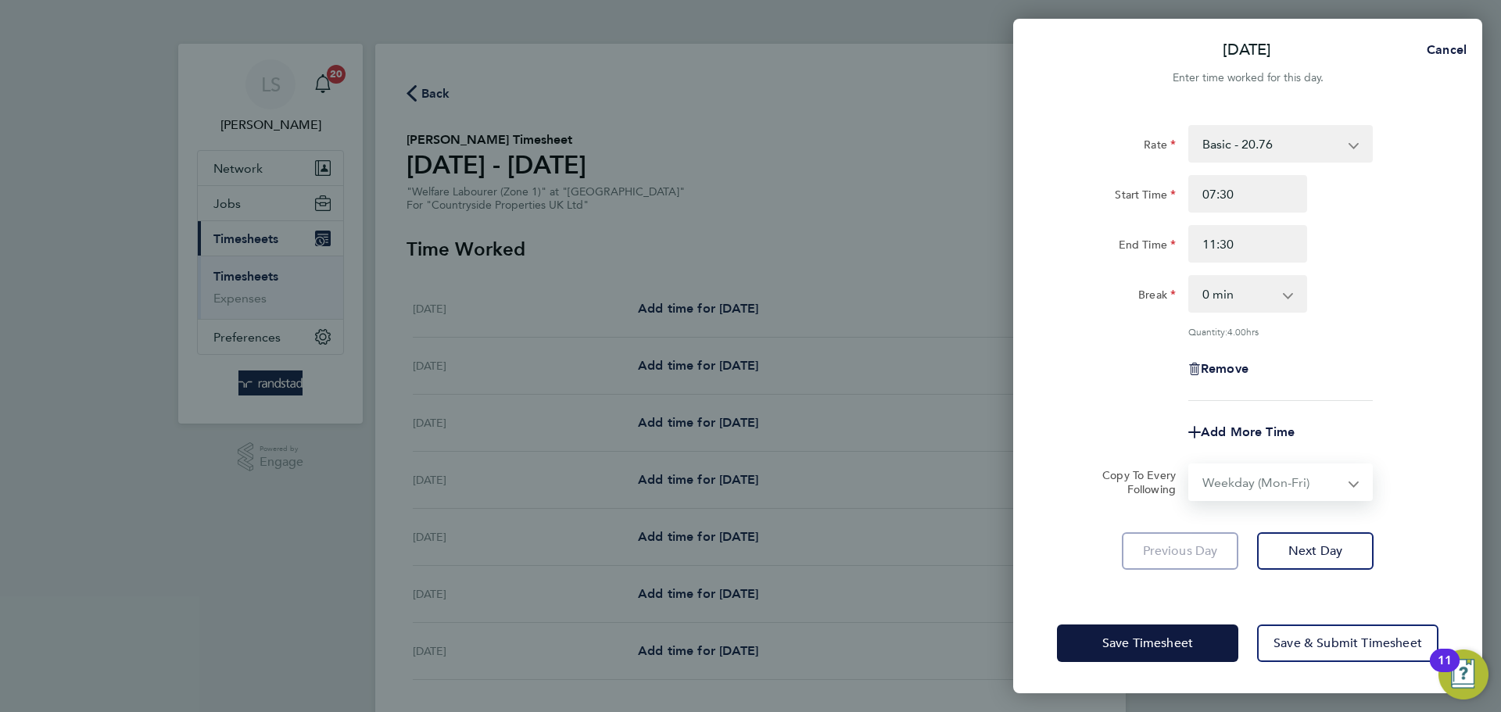
select select "[DATE]"
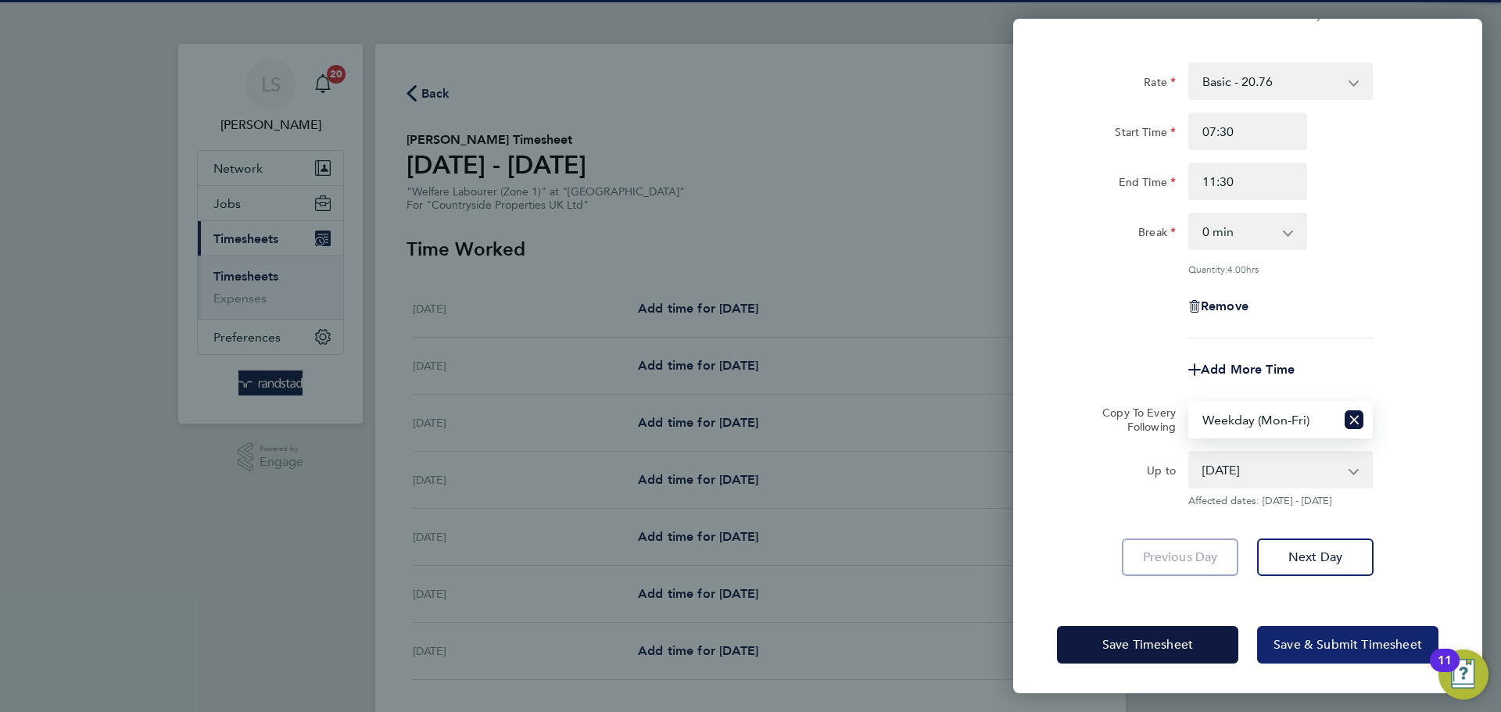
click at [1285, 637] on span "Save & Submit Timesheet" at bounding box center [1347, 645] width 149 height 16
